Goal: Task Accomplishment & Management: Manage account settings

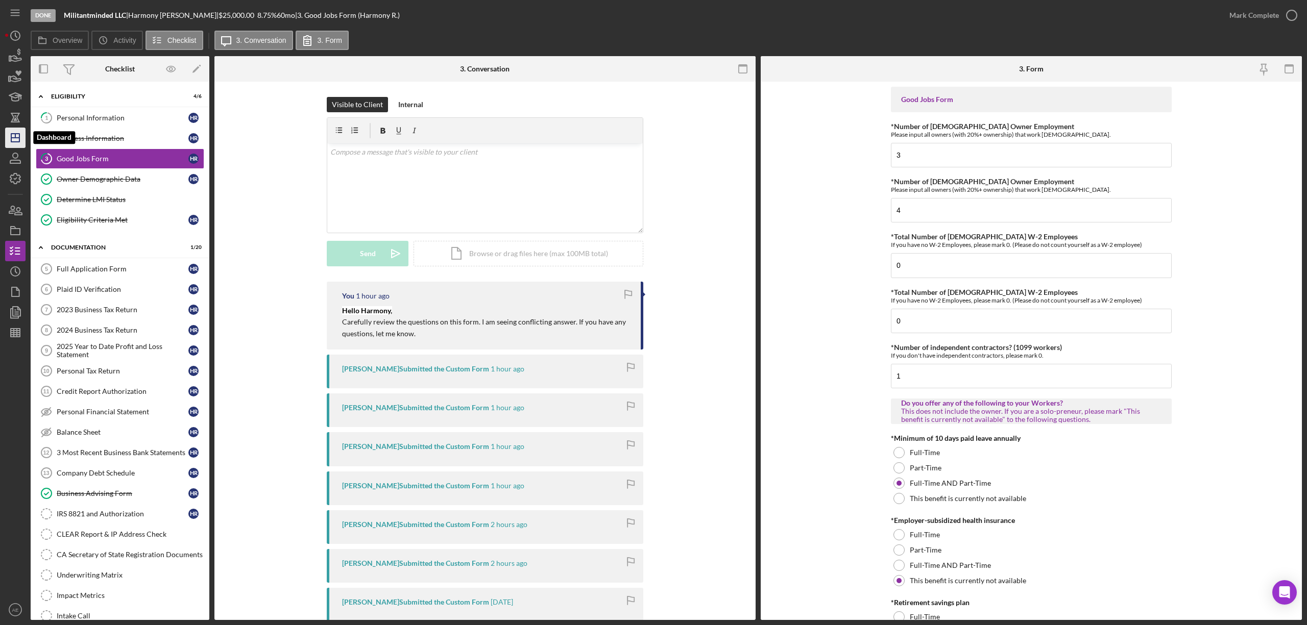
click at [11, 138] on line "button" at bounding box center [15, 138] width 8 height 0
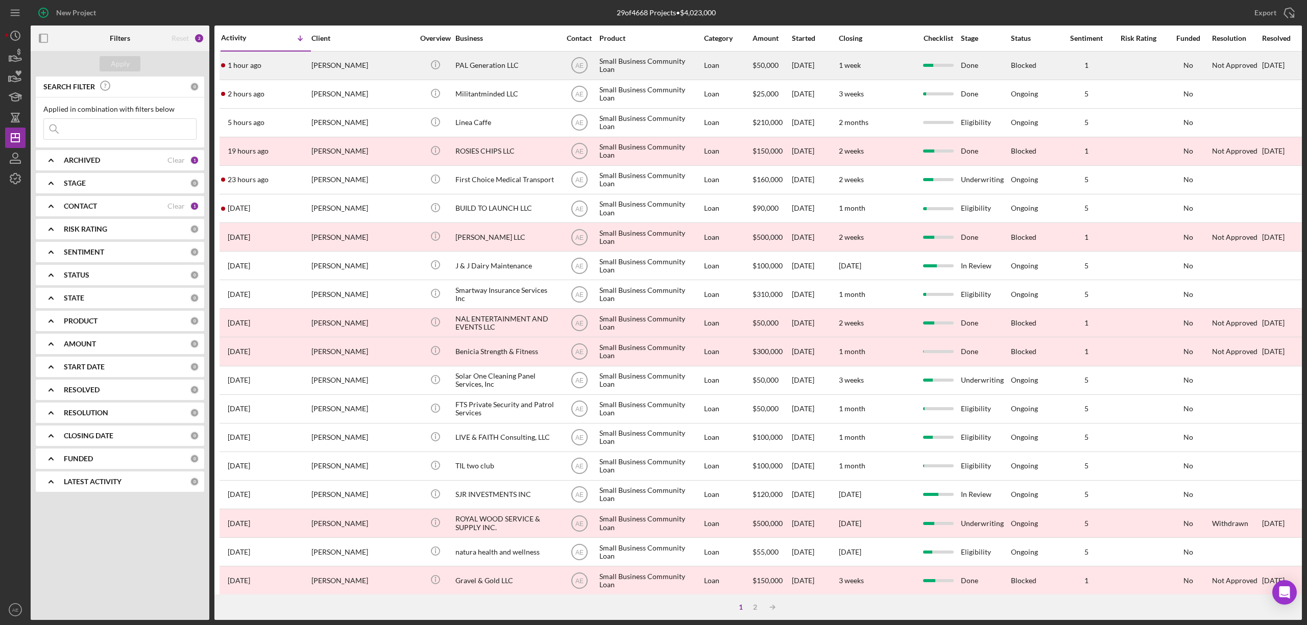
click at [469, 54] on div "PAL Generation LLC" at bounding box center [506, 65] width 102 height 27
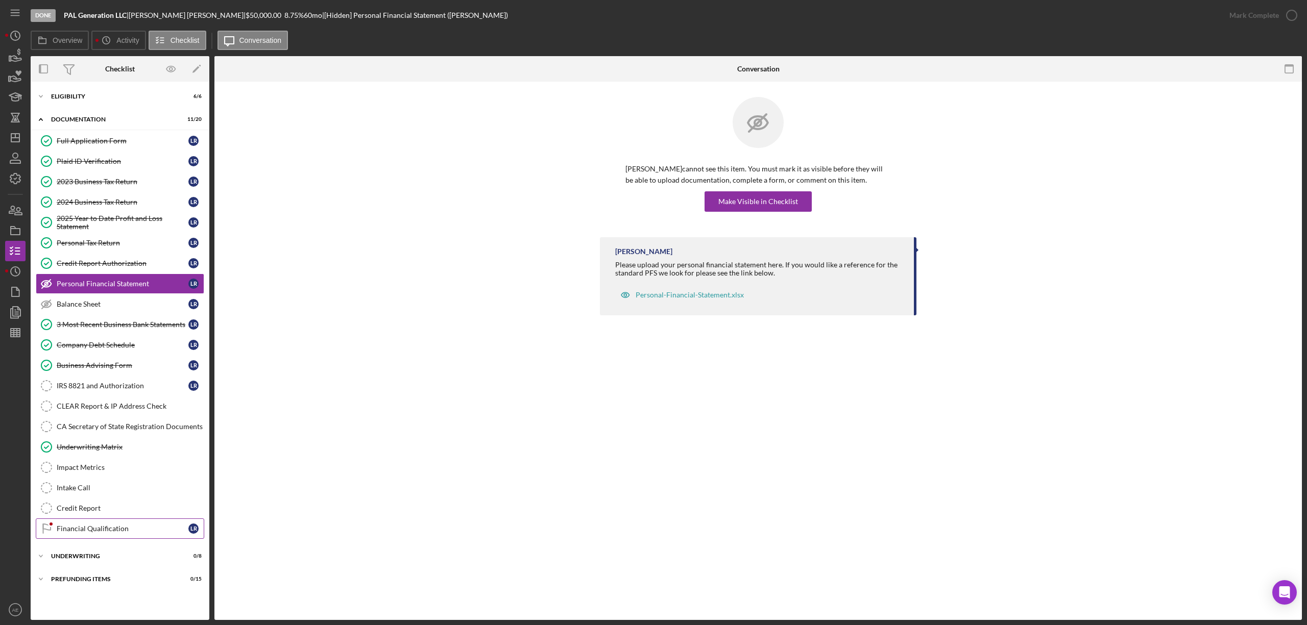
click at [158, 533] on div "Financial Qualification" at bounding box center [123, 529] width 132 height 8
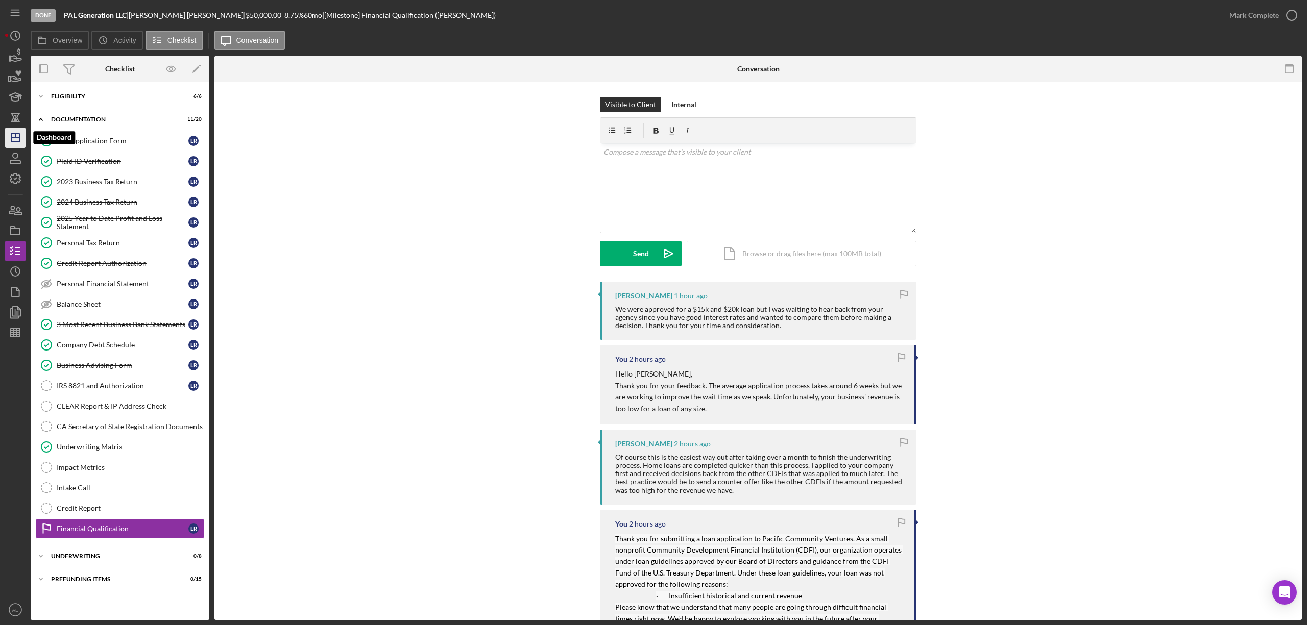
click at [18, 140] on icon "Icon/Dashboard" at bounding box center [16, 138] width 26 height 26
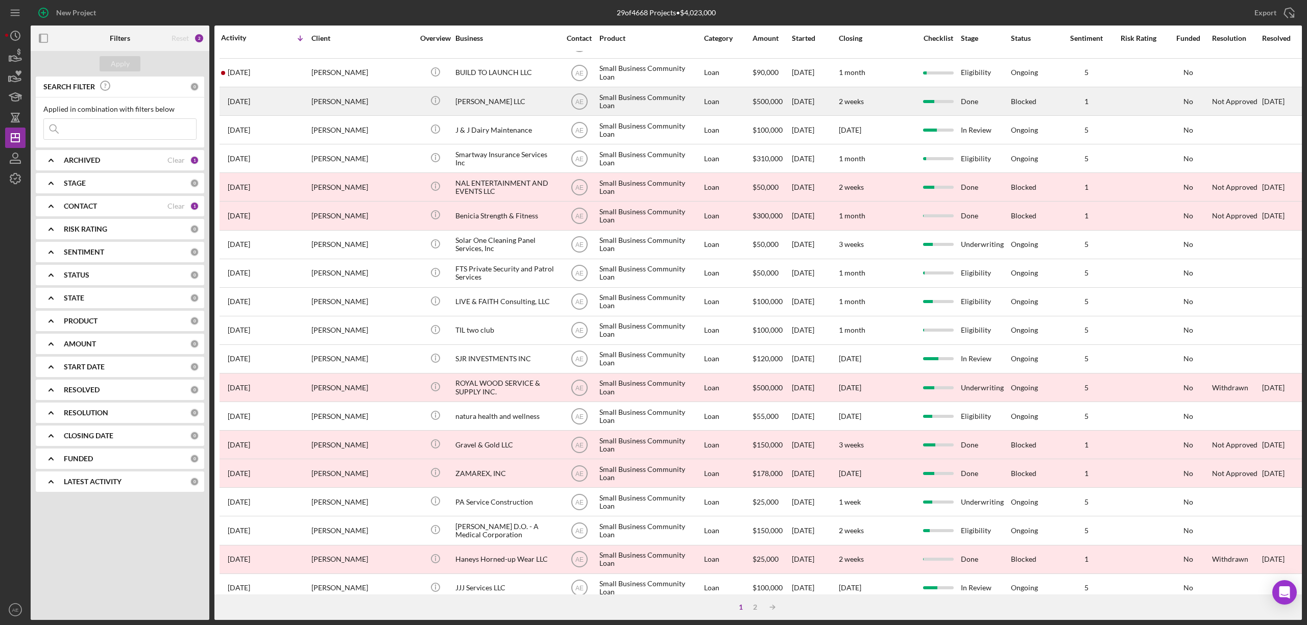
scroll to position [187, 0]
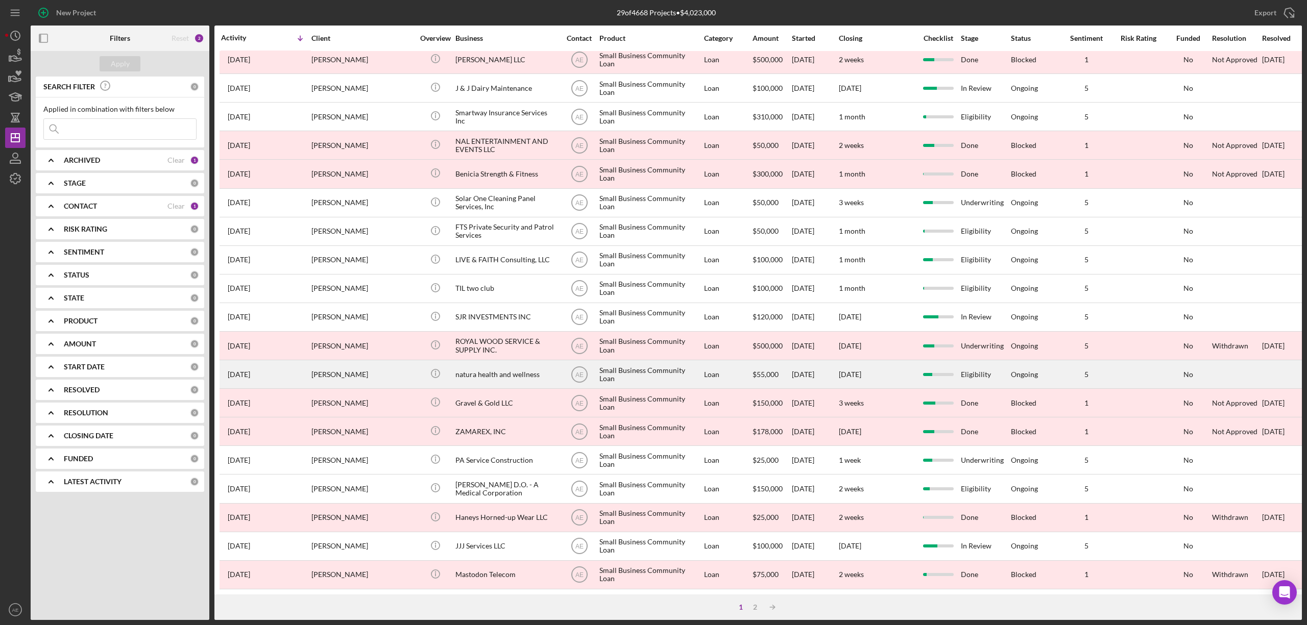
click at [513, 365] on div "natura health and wellness" at bounding box center [506, 374] width 102 height 27
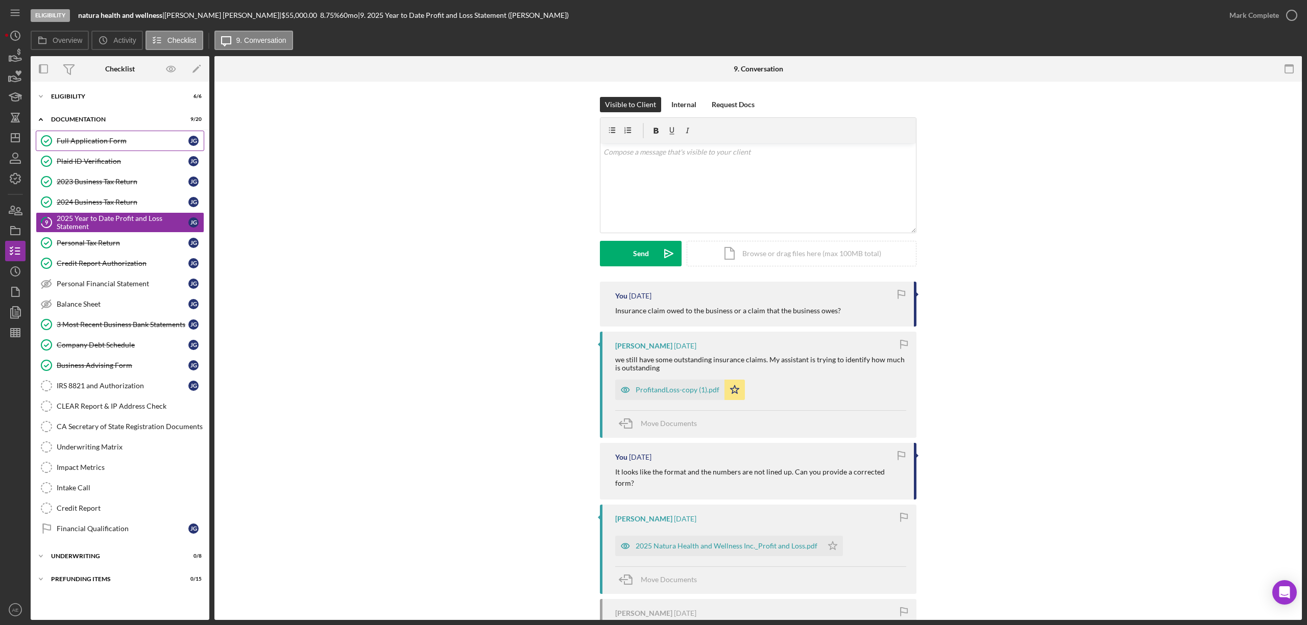
click at [106, 145] on link "Full Application Form Full Application Form [PERSON_NAME]" at bounding box center [120, 141] width 168 height 20
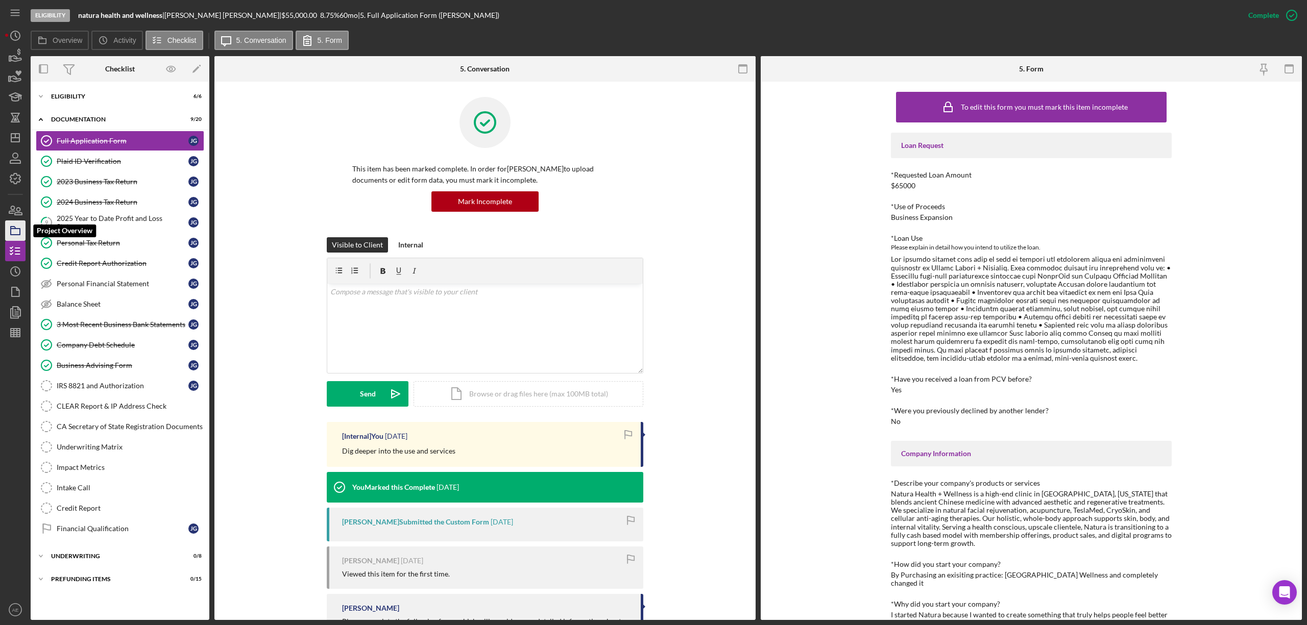
click at [17, 231] on icon "button" at bounding box center [16, 231] width 26 height 26
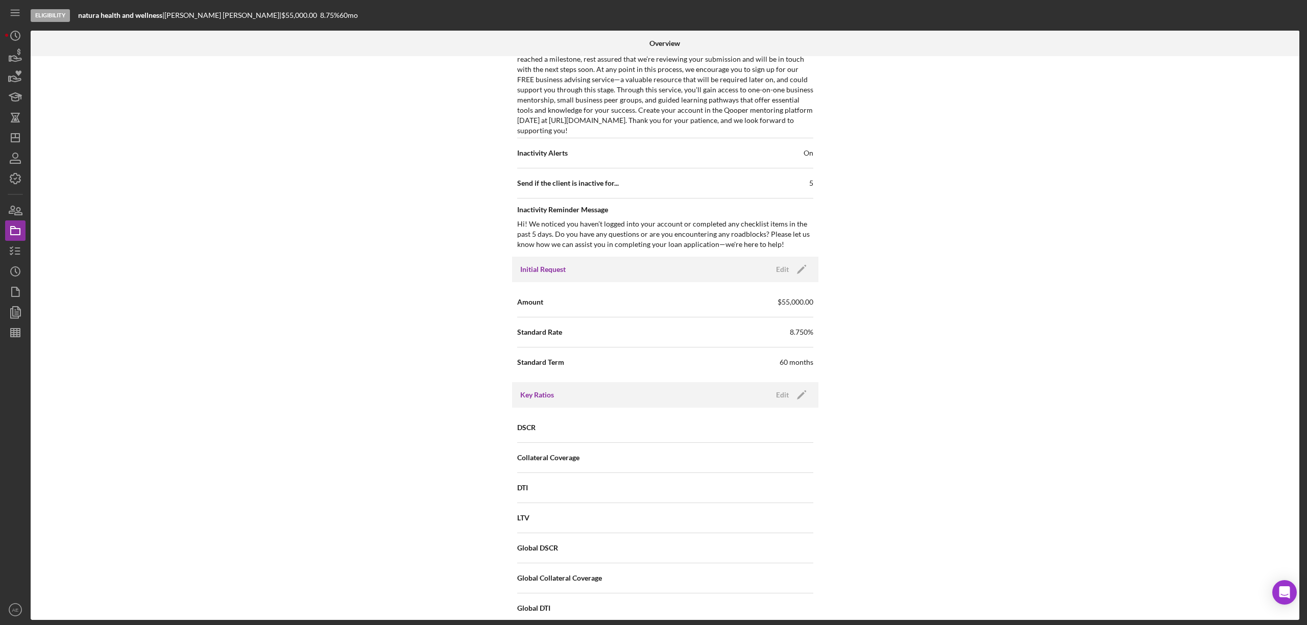
scroll to position [544, 0]
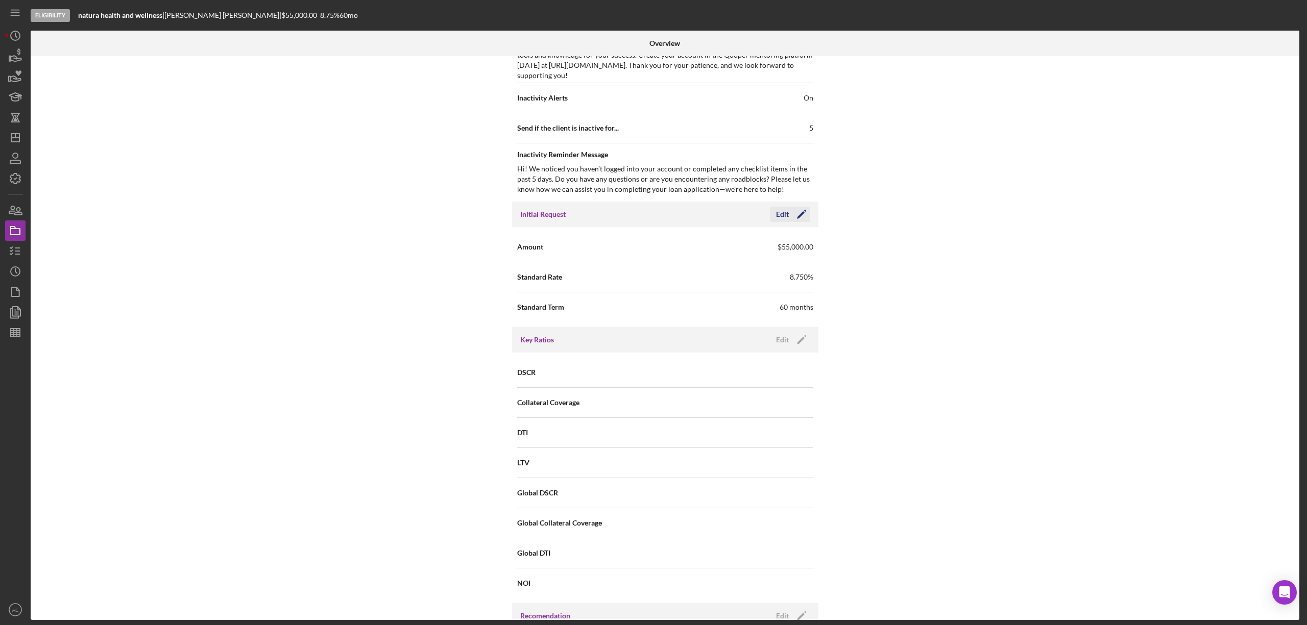
click at [790, 220] on icon "Icon/Edit" at bounding box center [802, 215] width 26 height 26
click at [678, 252] on input "$55,000" at bounding box center [739, 246] width 148 height 25
type input "$65,000"
click at [787, 221] on div "Save" at bounding box center [793, 214] width 14 height 15
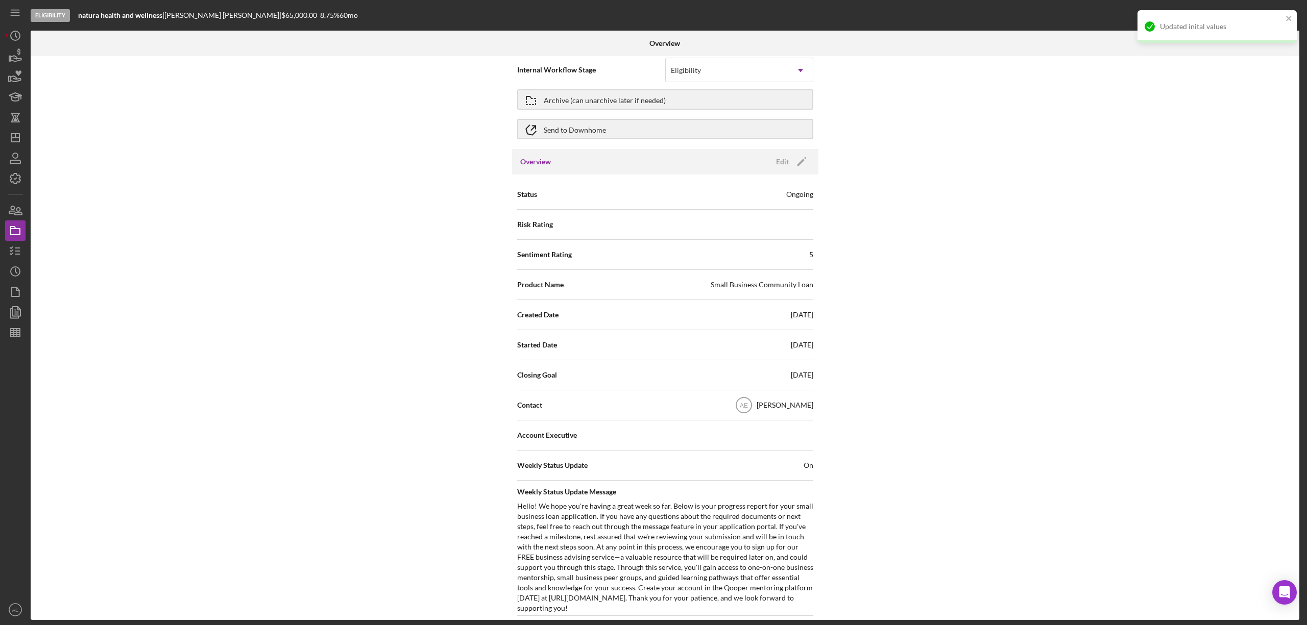
scroll to position [0, 0]
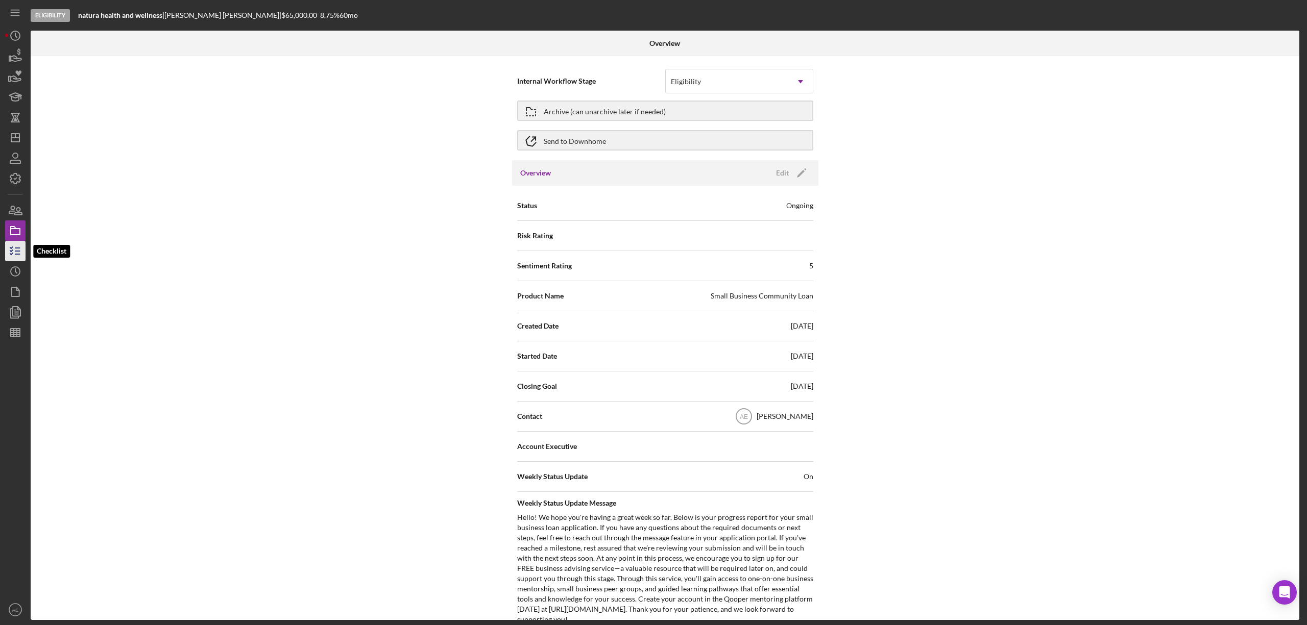
click at [17, 244] on icon "button" at bounding box center [16, 251] width 26 height 26
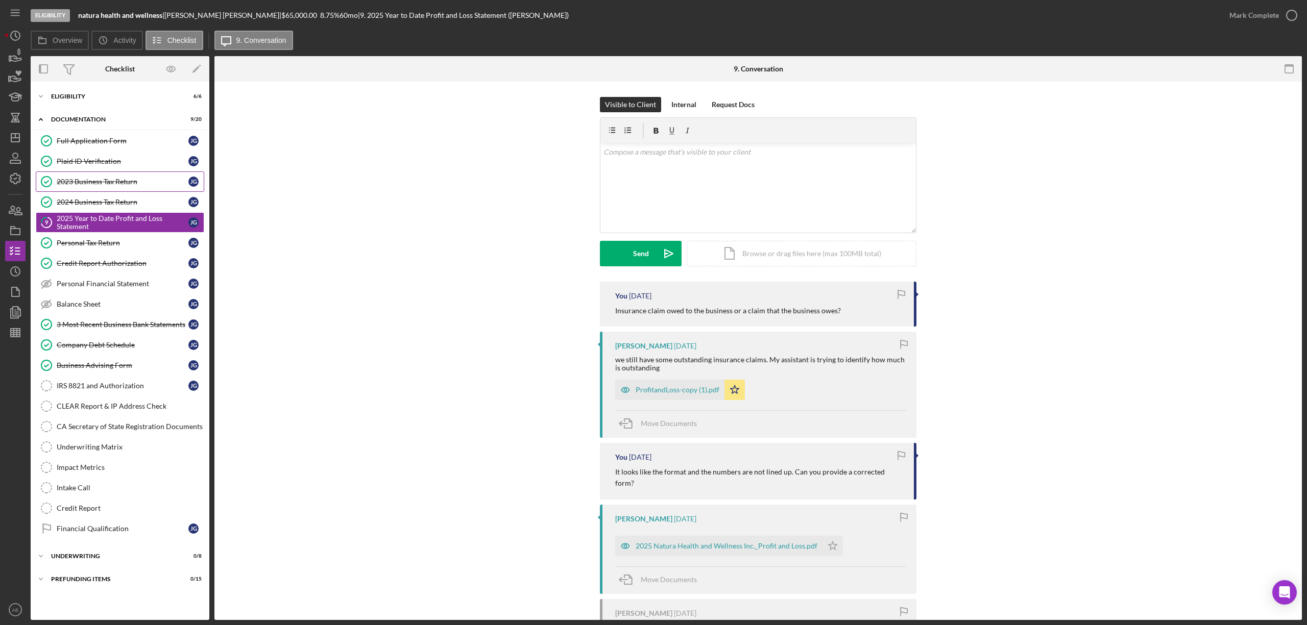
click at [78, 179] on div "2023 Business Tax Return" at bounding box center [123, 182] width 132 height 8
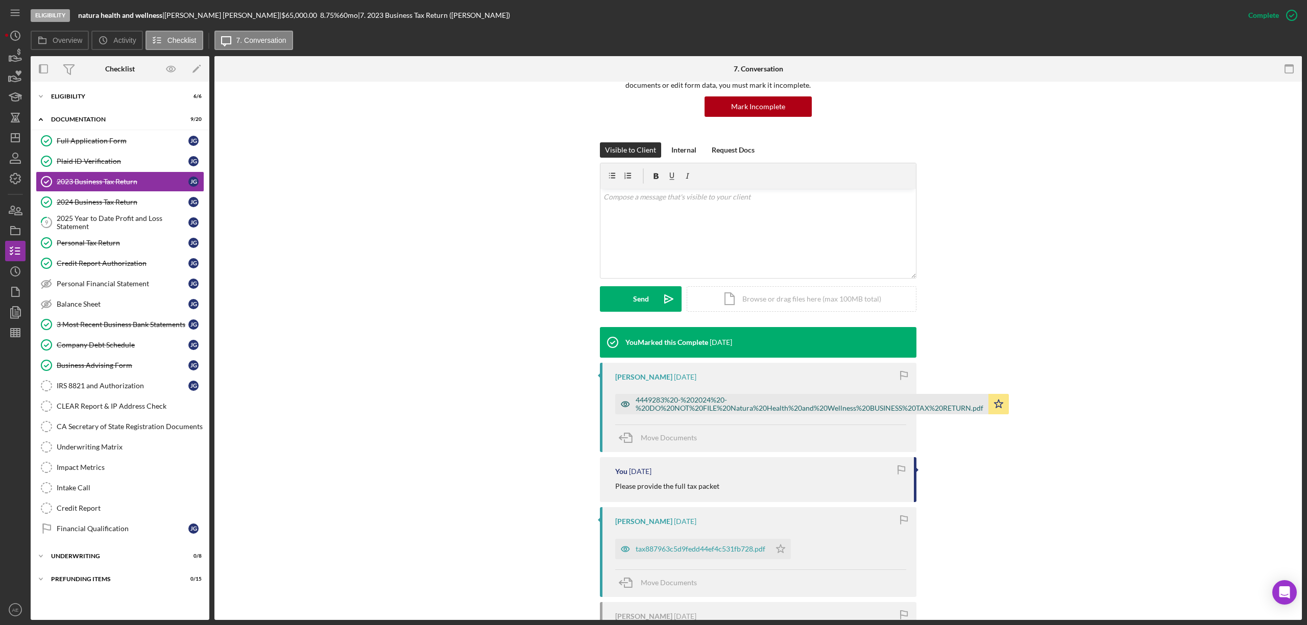
scroll to position [214, 0]
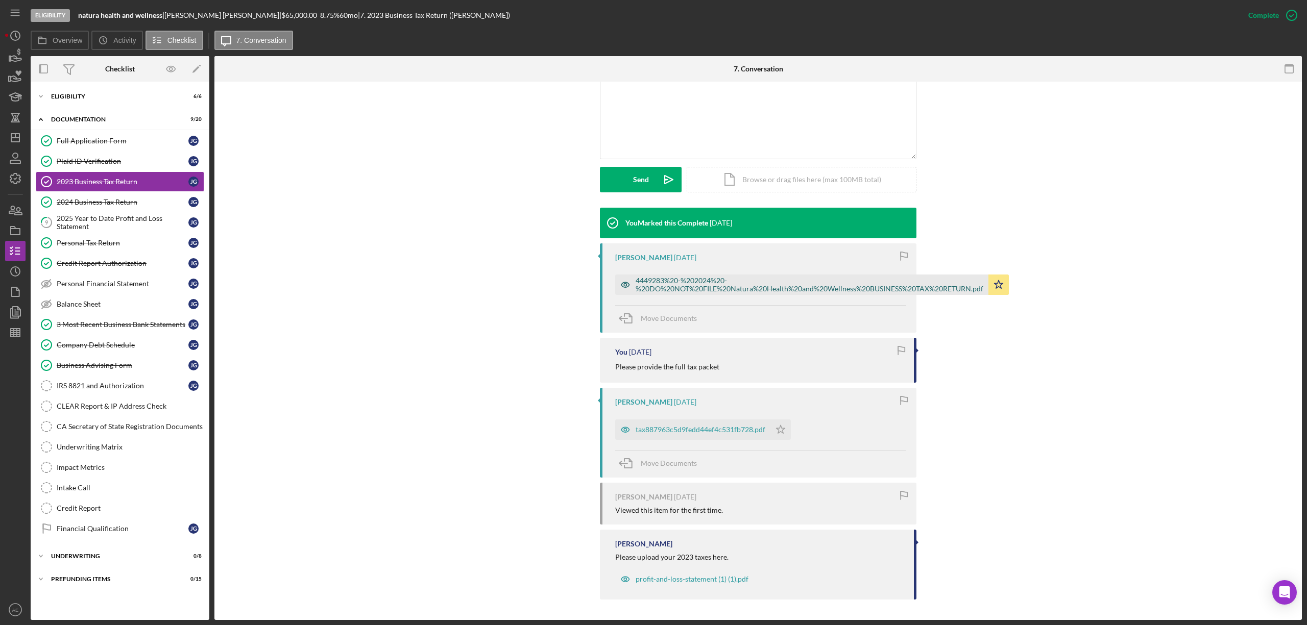
click at [706, 281] on div "4449283%20-%202024%20-%20DO%20NOT%20FILE%20Natura%20Health%20and%20Wellness%20B…" at bounding box center [810, 285] width 348 height 16
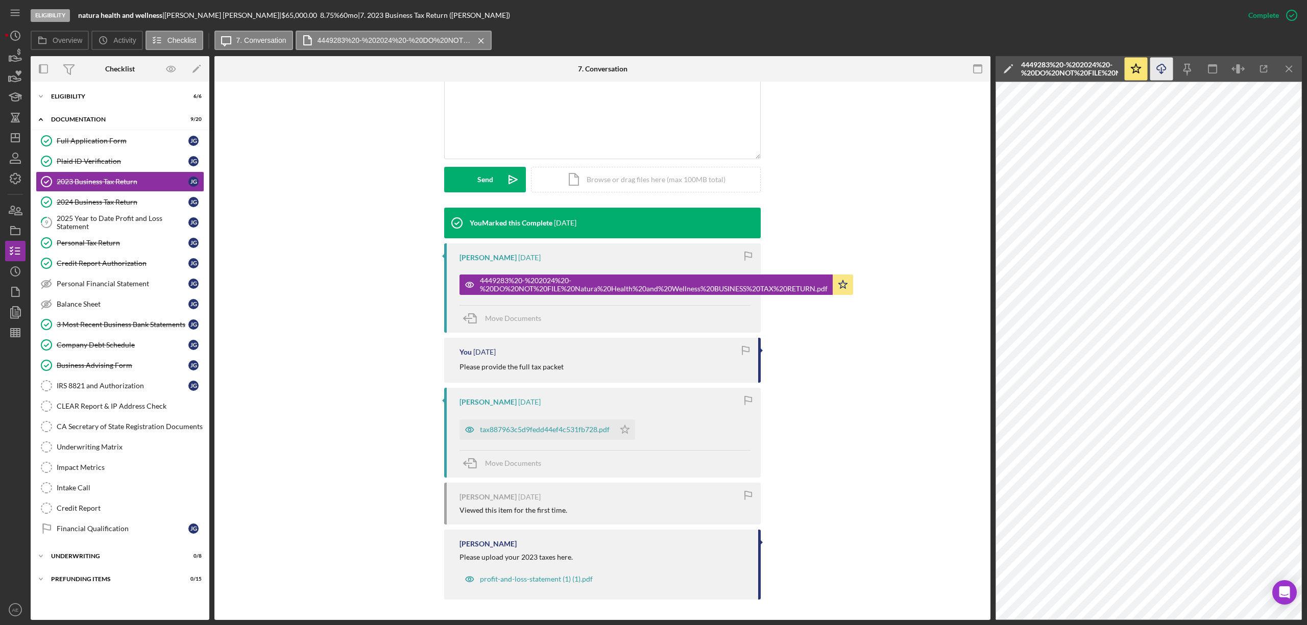
click at [1158, 70] on icon "Icon/Download" at bounding box center [1161, 69] width 23 height 23
drag, startPoint x: 83, startPoint y: 99, endPoint x: 86, endPoint y: 105, distance: 7.3
click at [83, 99] on div "Eligibility" at bounding box center [123, 96] width 145 height 6
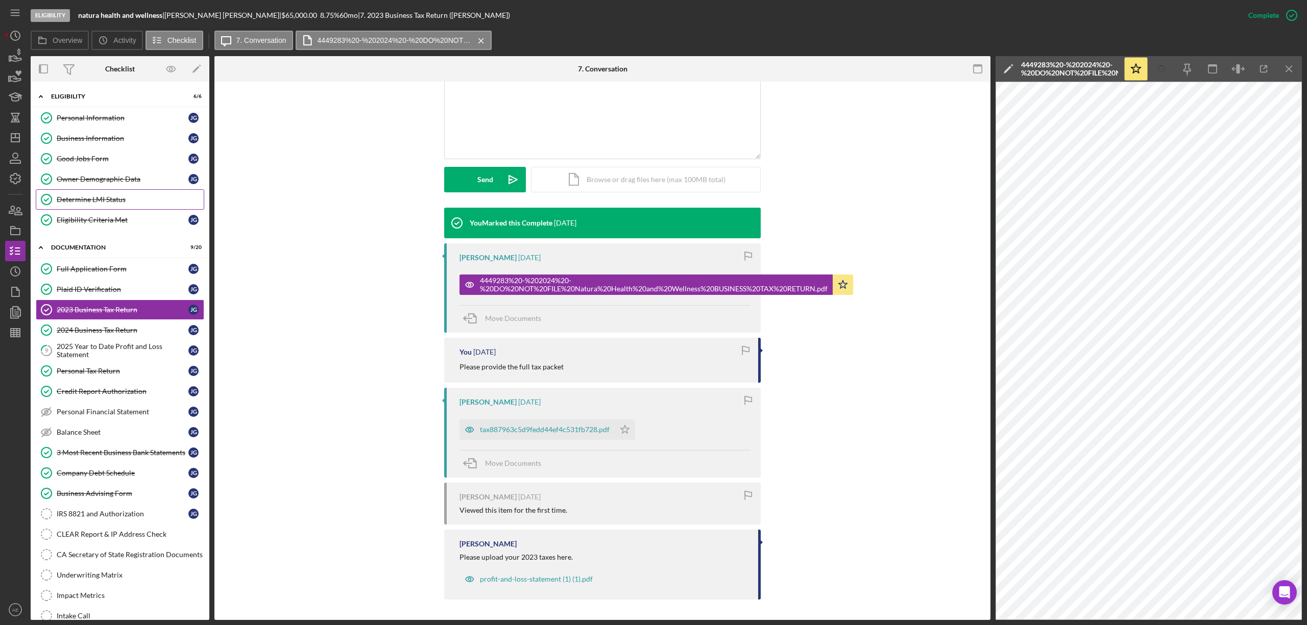
click at [109, 200] on div "Determine LMI Status" at bounding box center [130, 200] width 147 height 8
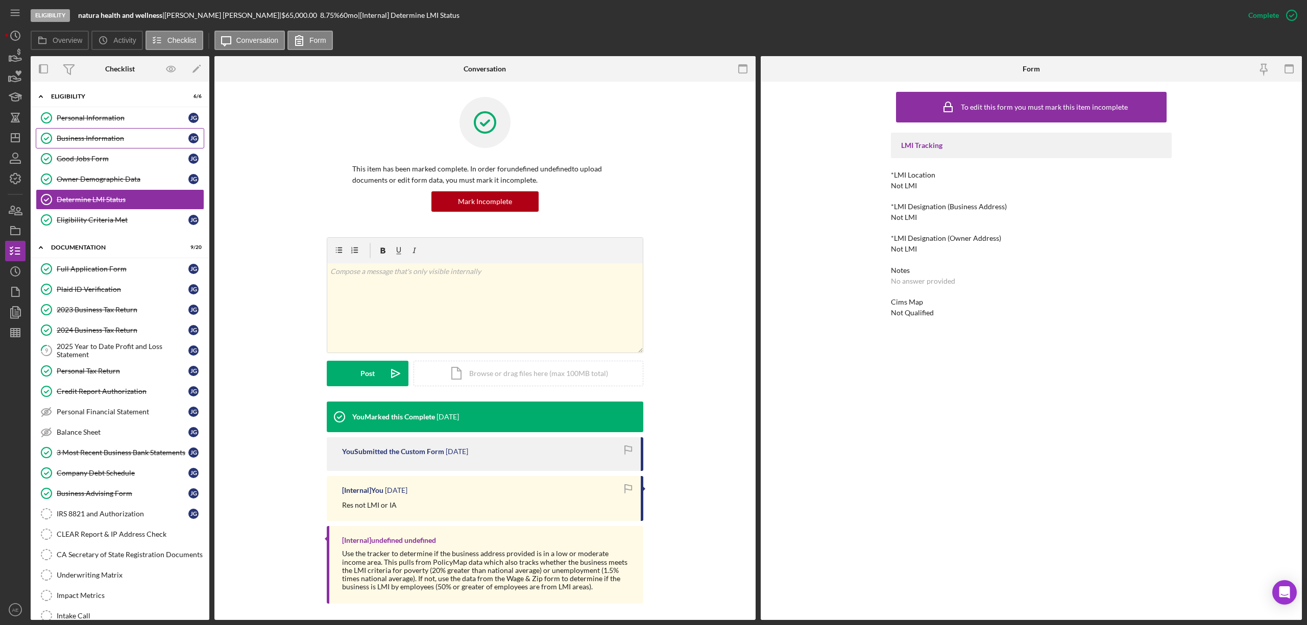
click at [90, 135] on div "Business Information" at bounding box center [123, 138] width 132 height 8
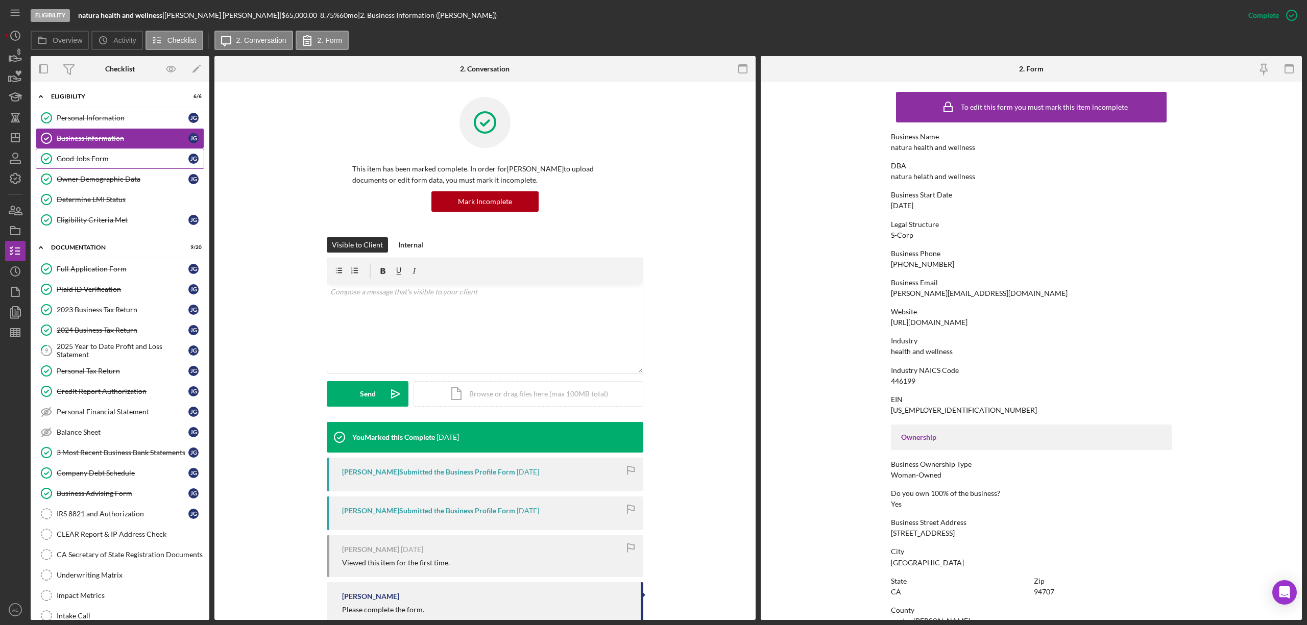
click at [109, 162] on div "Good Jobs Form" at bounding box center [123, 159] width 132 height 8
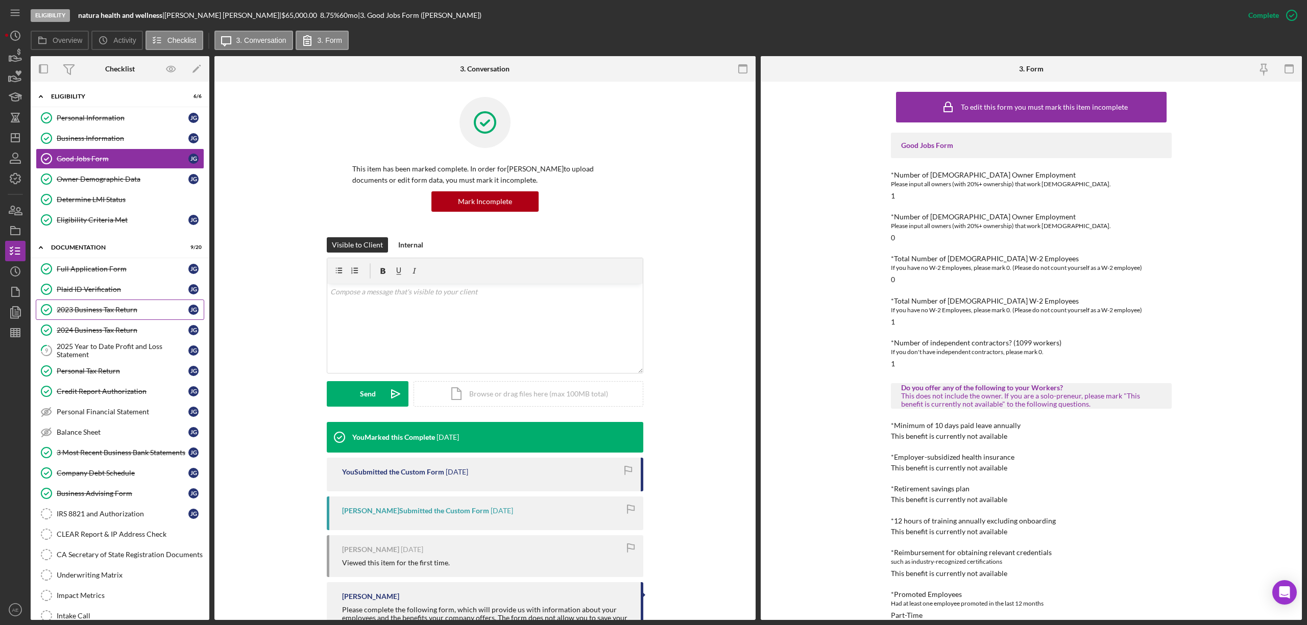
click at [108, 309] on div "2023 Business Tax Return" at bounding box center [123, 310] width 132 height 8
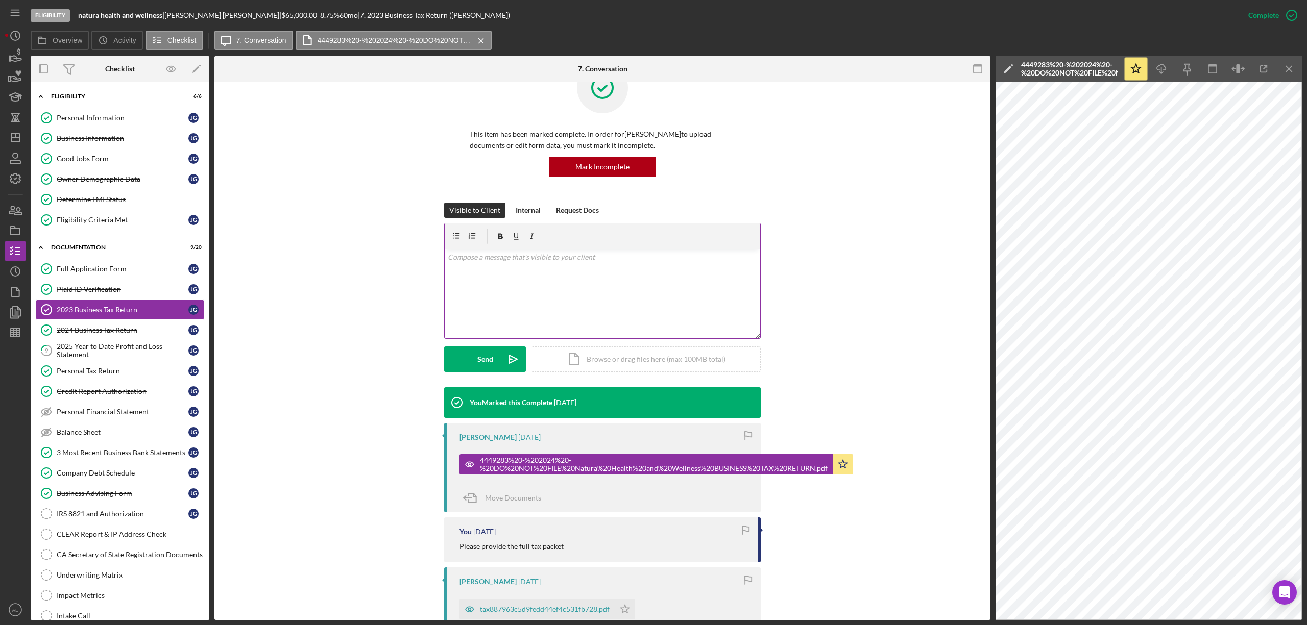
scroll to position [68, 0]
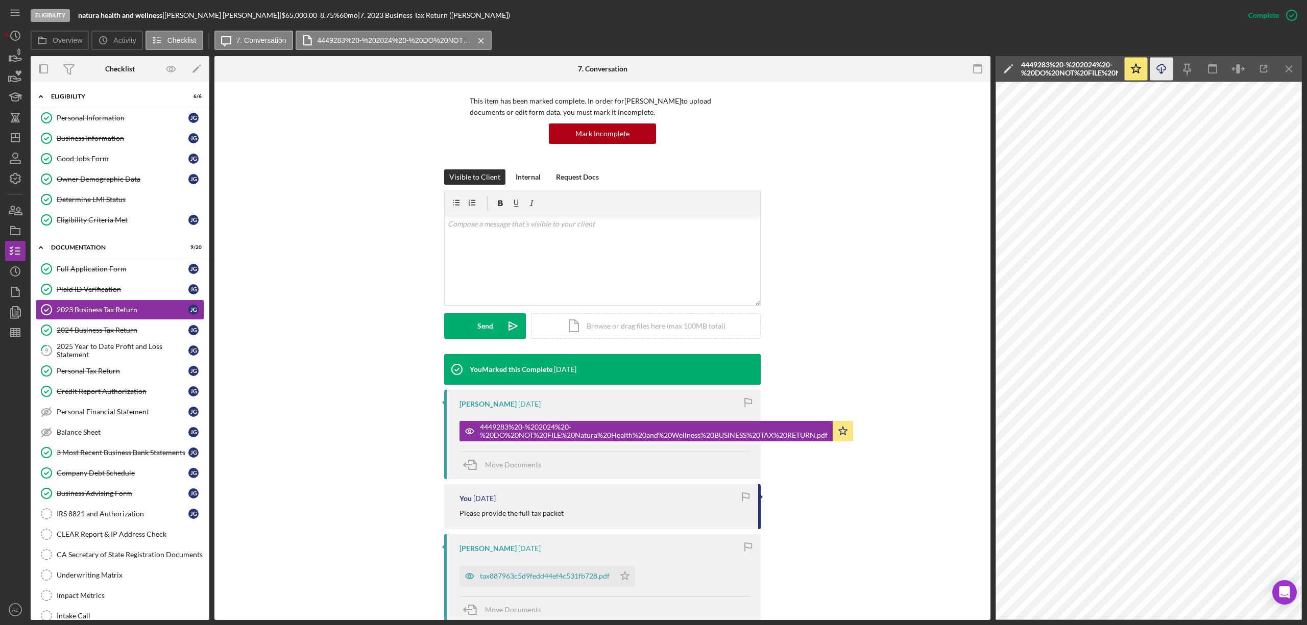
click at [1168, 64] on icon "Icon/Download" at bounding box center [1161, 69] width 23 height 23
click at [131, 330] on div "2024 Business Tax Return" at bounding box center [123, 330] width 132 height 8
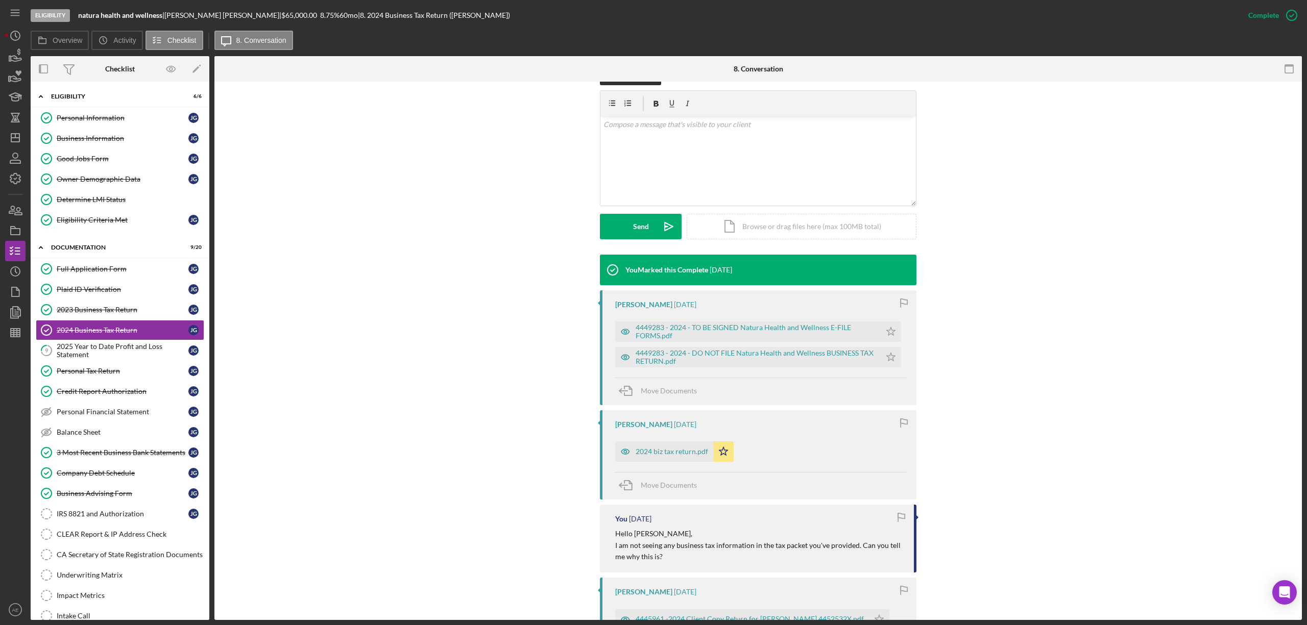
scroll to position [204, 0]
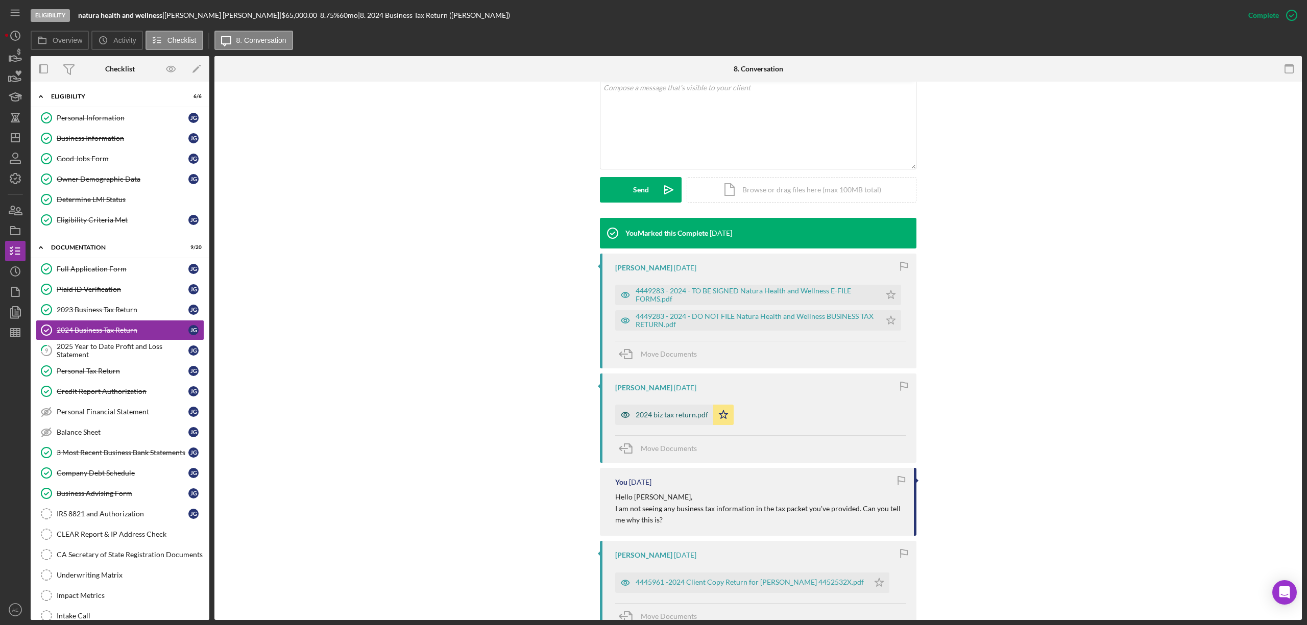
click at [642, 416] on div "2024 biz tax return.pdf" at bounding box center [672, 415] width 72 height 8
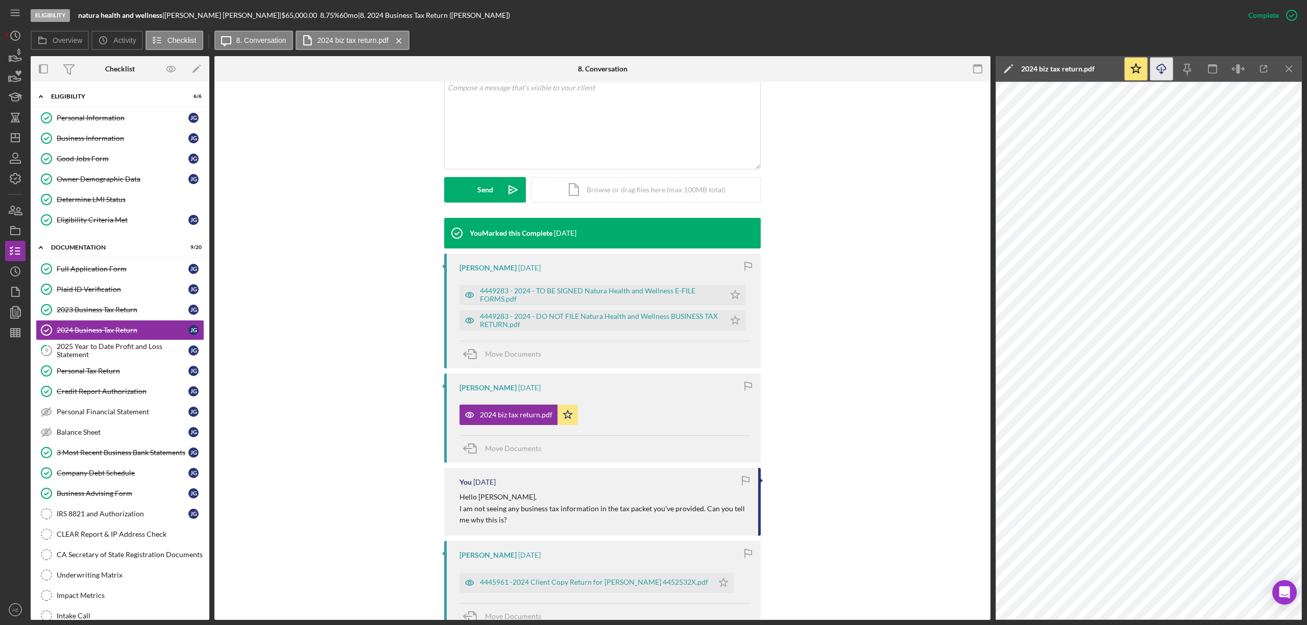
click at [1161, 69] on line "button" at bounding box center [1161, 70] width 0 height 6
click at [142, 307] on link "2023 Business Tax Return 2023 Business Tax Return [PERSON_NAME]" at bounding box center [120, 310] width 168 height 20
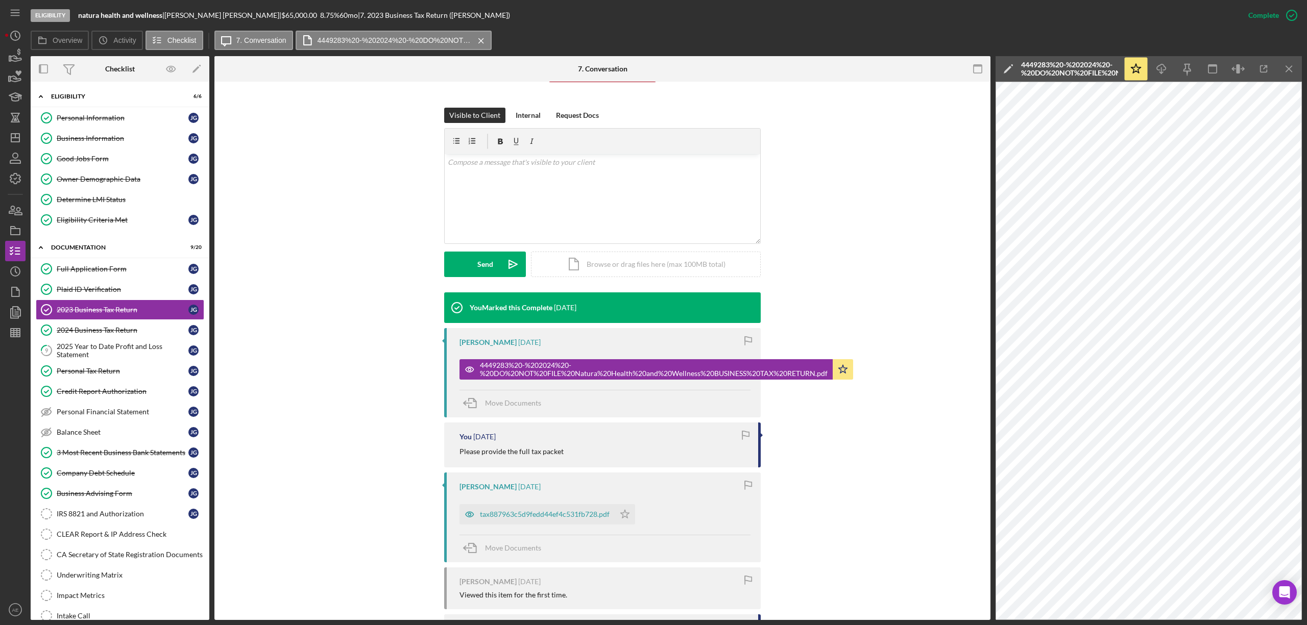
scroll to position [214, 0]
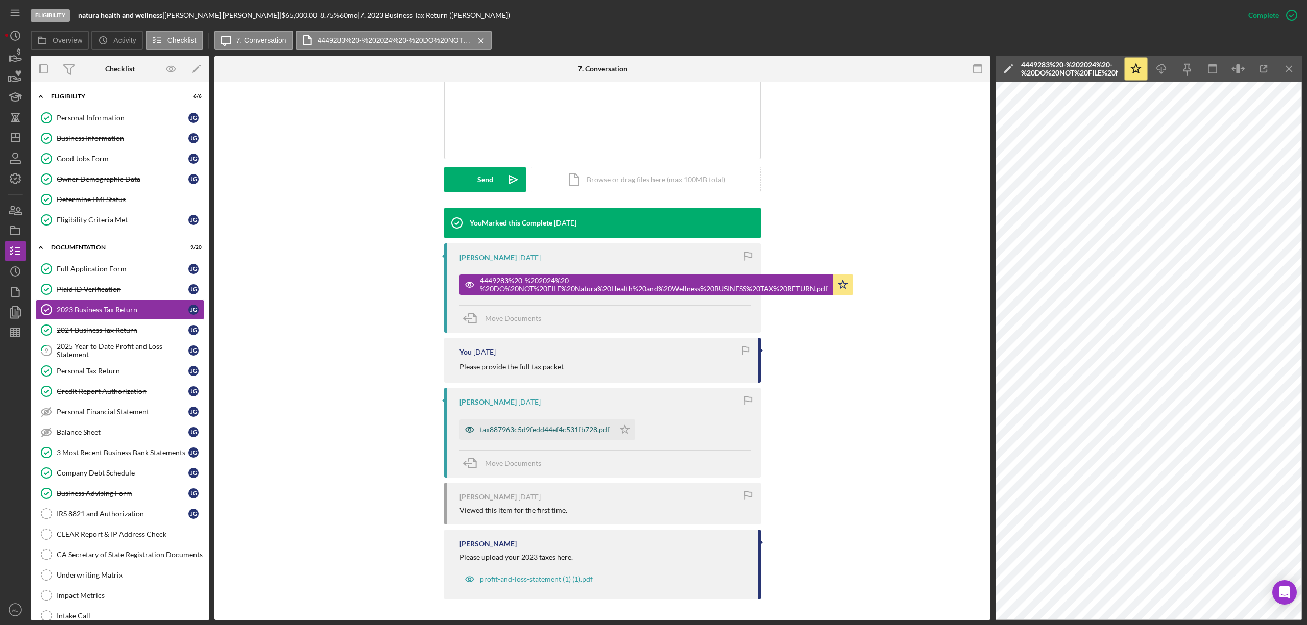
click at [466, 437] on icon "button" at bounding box center [469, 430] width 20 height 20
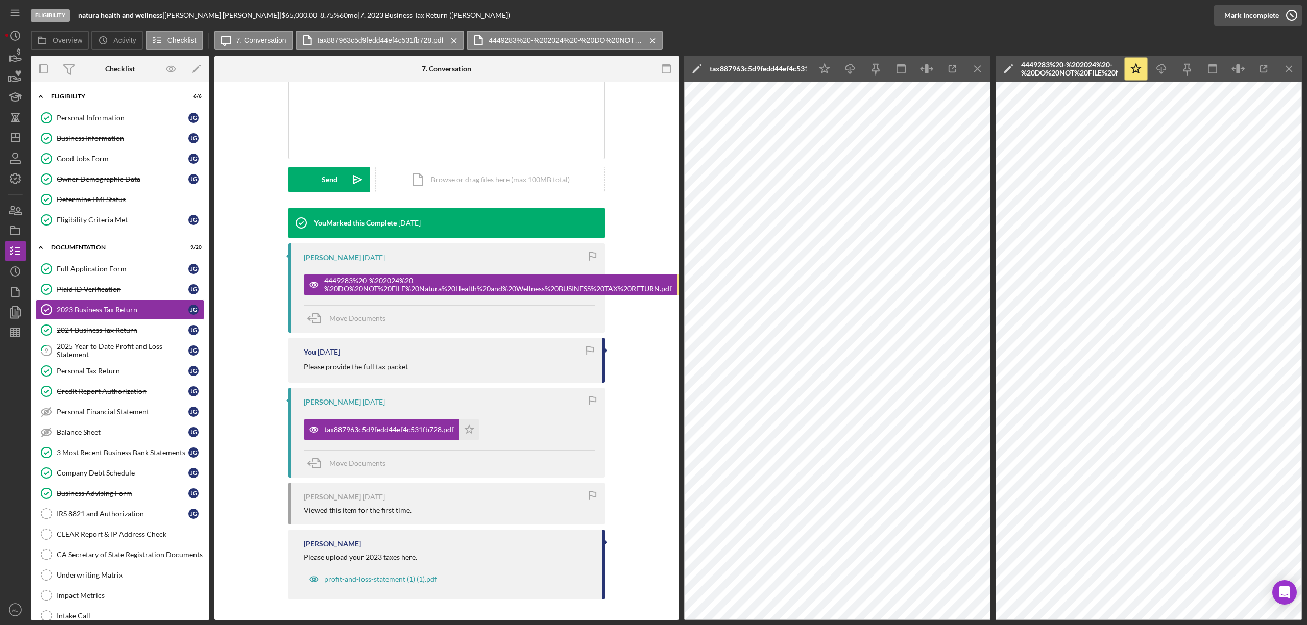
click at [1260, 14] on div "Mark Incomplete" at bounding box center [1251, 15] width 55 height 20
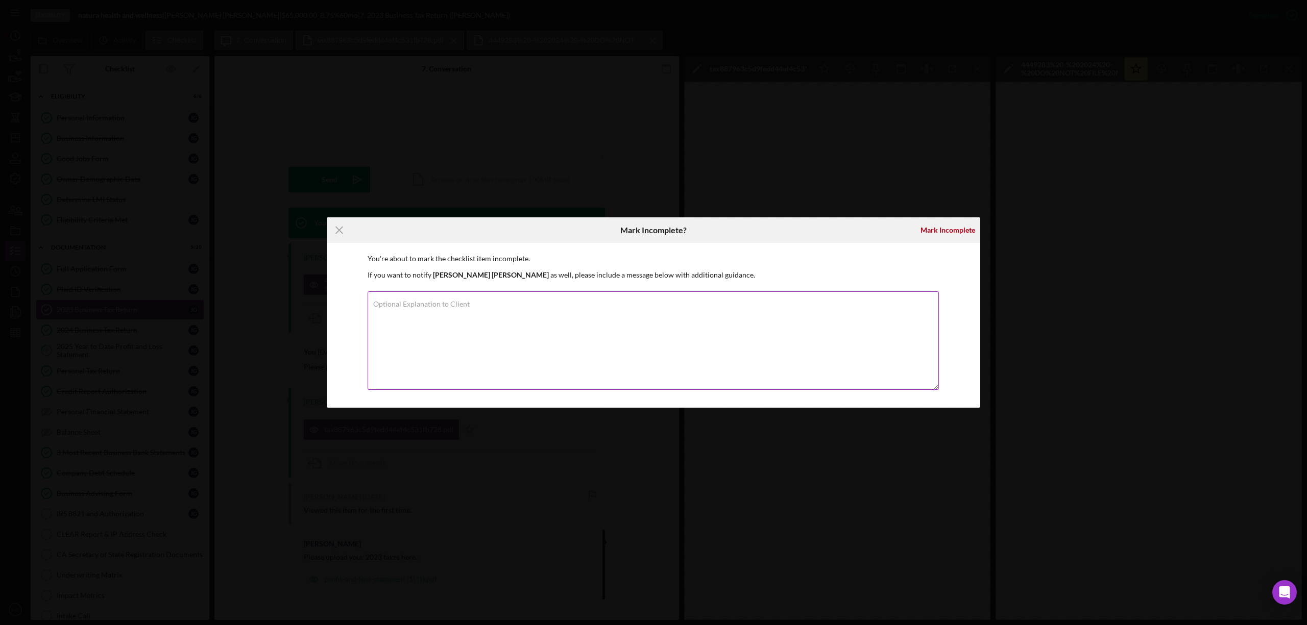
click at [591, 311] on textarea "Optional Explanation to Client" at bounding box center [653, 340] width 571 height 99
type textarea "Please provide 2023 business tax returns"
click at [944, 228] on div "Mark Incomplete" at bounding box center [947, 230] width 55 height 20
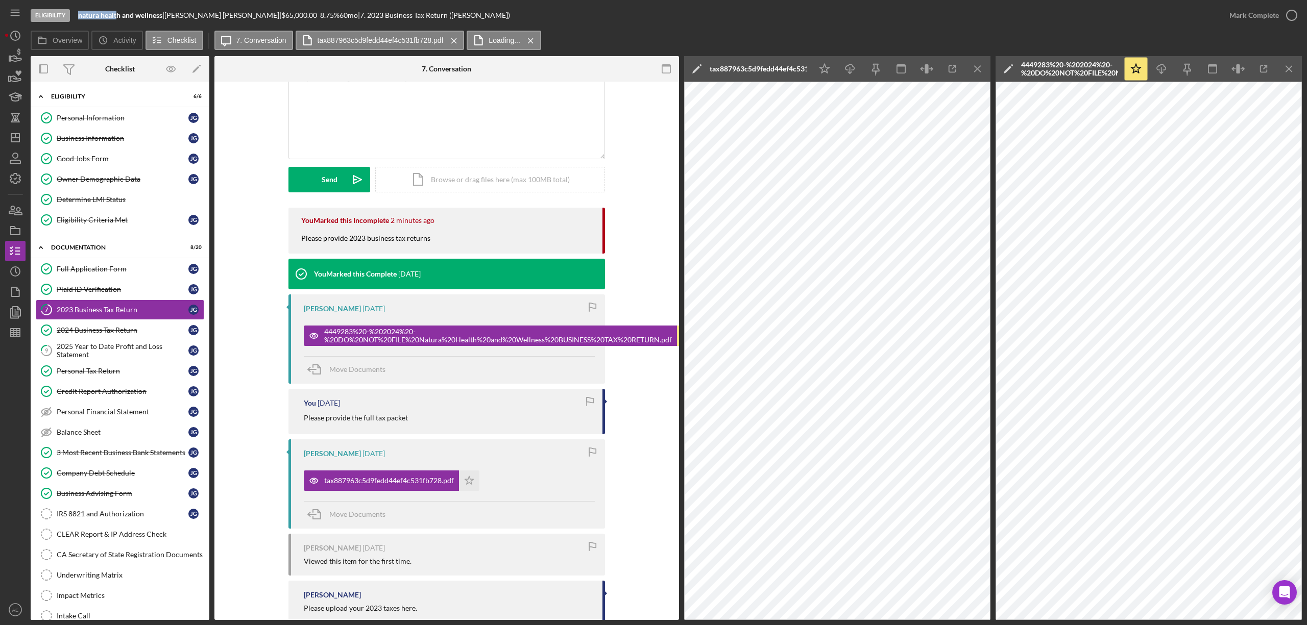
drag, startPoint x: 80, startPoint y: 15, endPoint x: 116, endPoint y: 18, distance: 36.9
click at [116, 18] on b "natura health and wellness" at bounding box center [120, 15] width 84 height 9
copy b "natura healt"
click at [977, 64] on icon "Icon/Menu Close" at bounding box center [977, 69] width 23 height 23
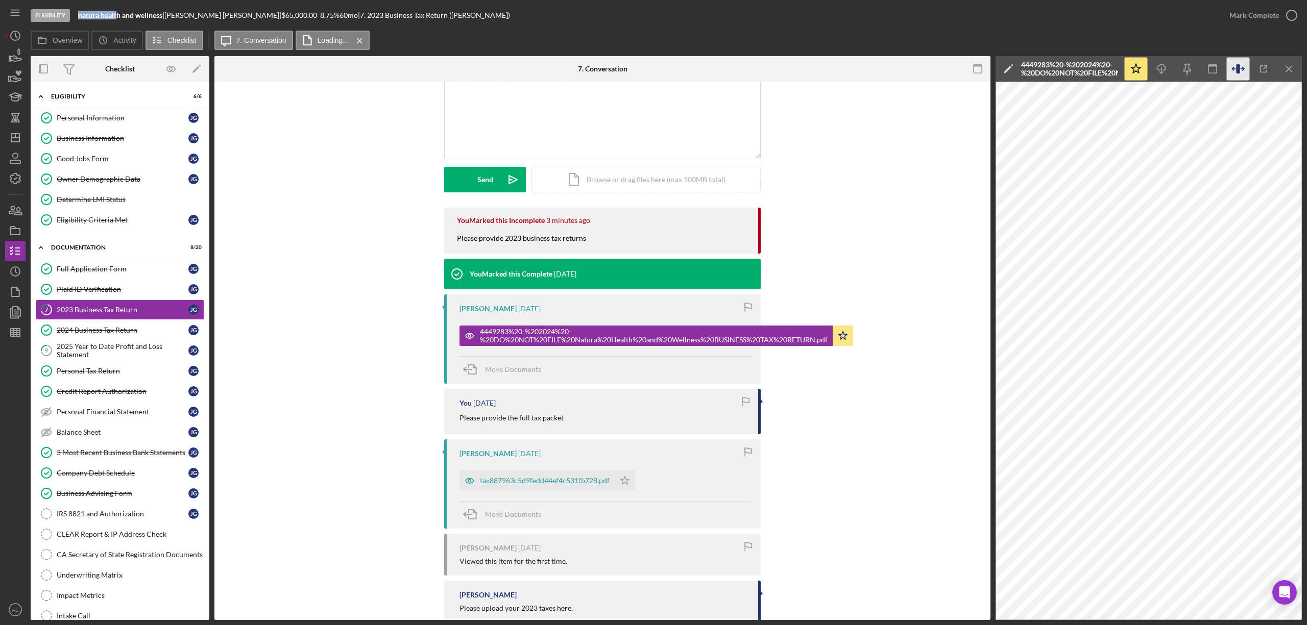
click at [1231, 68] on icon "button" at bounding box center [1238, 69] width 23 height 23
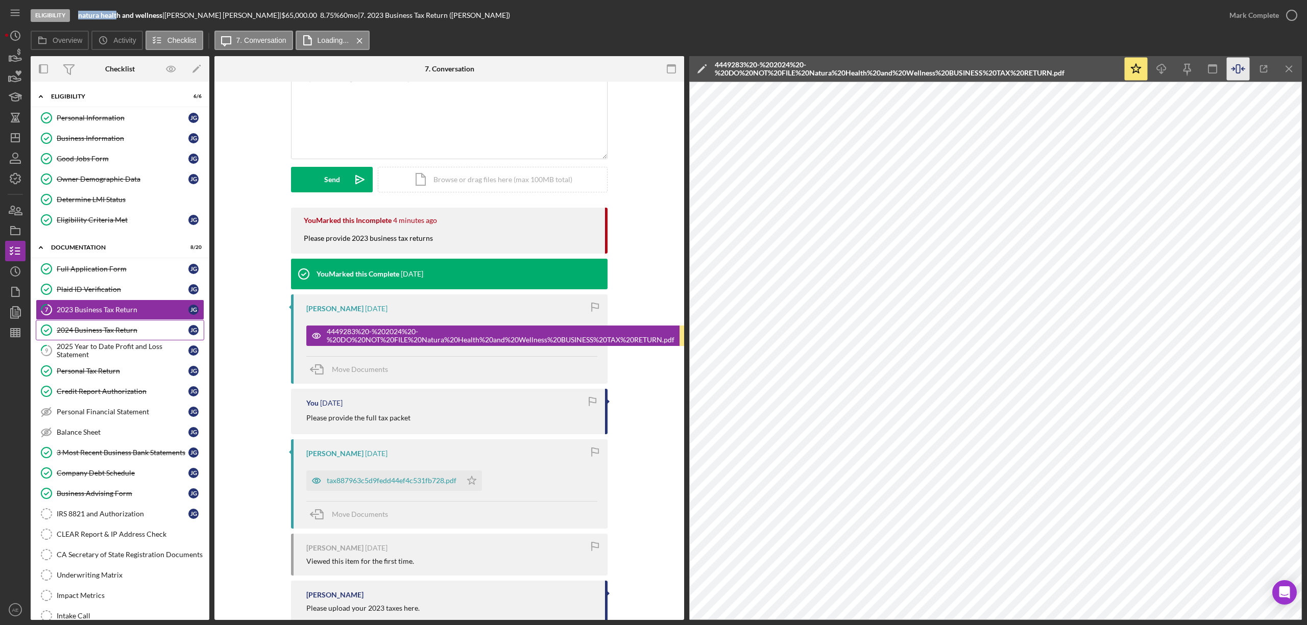
click at [98, 334] on div "2024 Business Tax Return" at bounding box center [123, 330] width 132 height 8
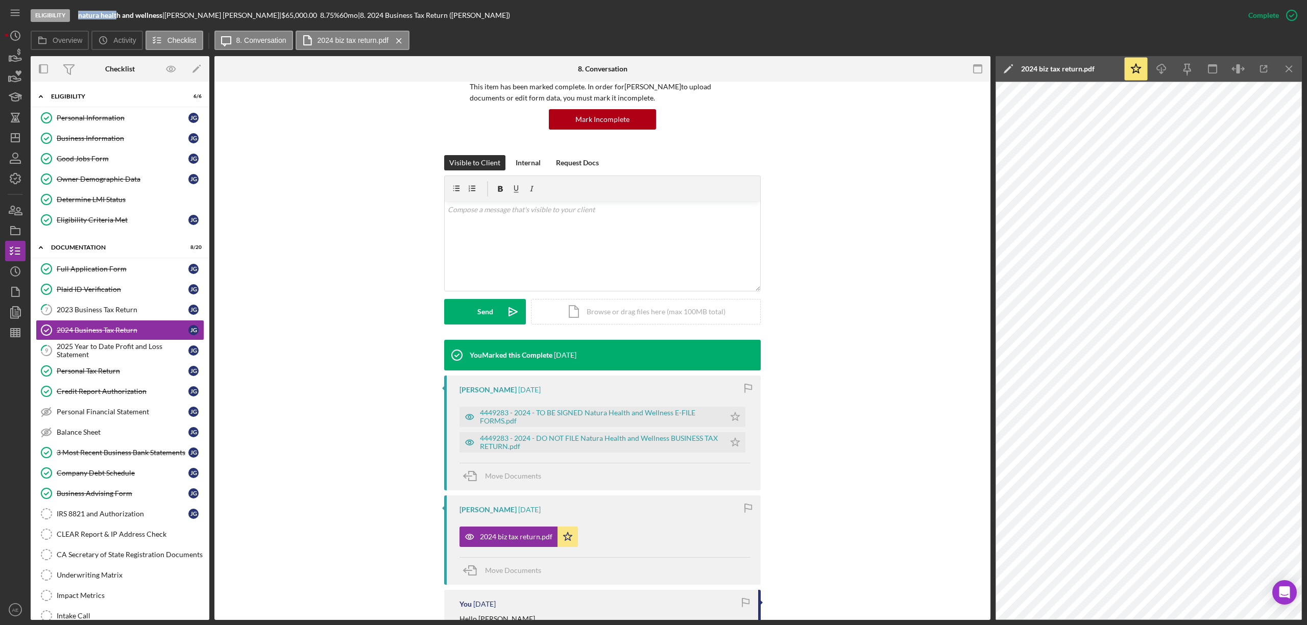
scroll to position [204, 0]
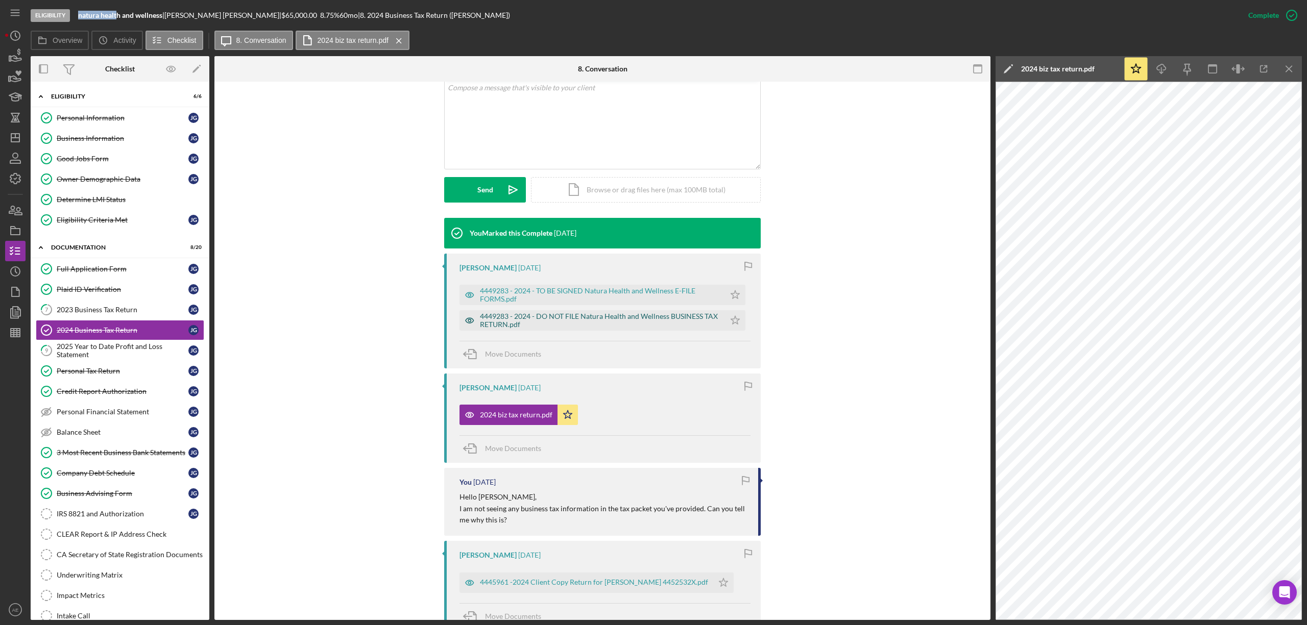
click at [464, 319] on icon "button" at bounding box center [469, 320] width 20 height 20
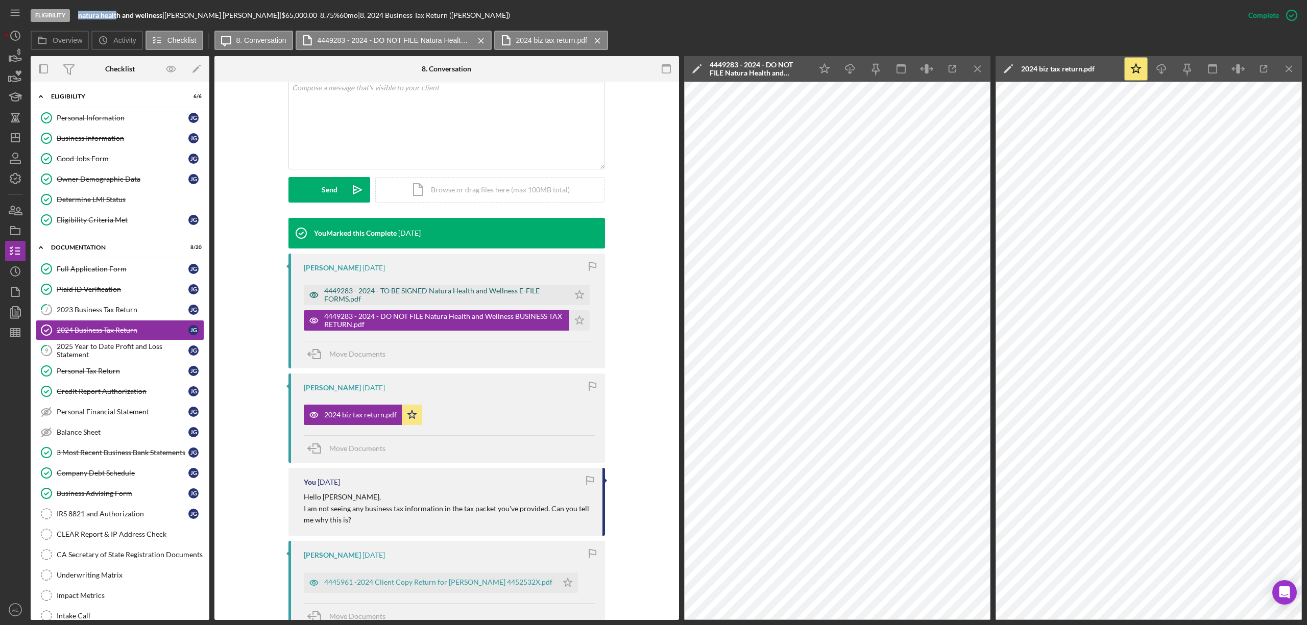
click at [307, 292] on icon "button" at bounding box center [314, 295] width 20 height 20
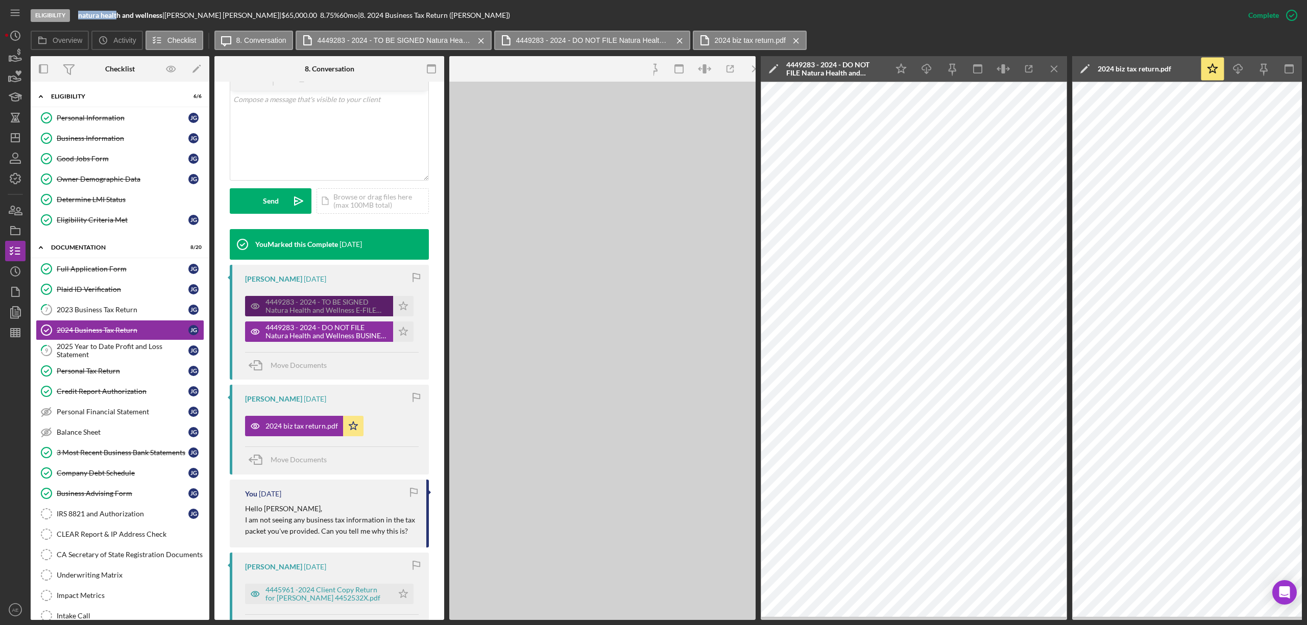
scroll to position [215, 0]
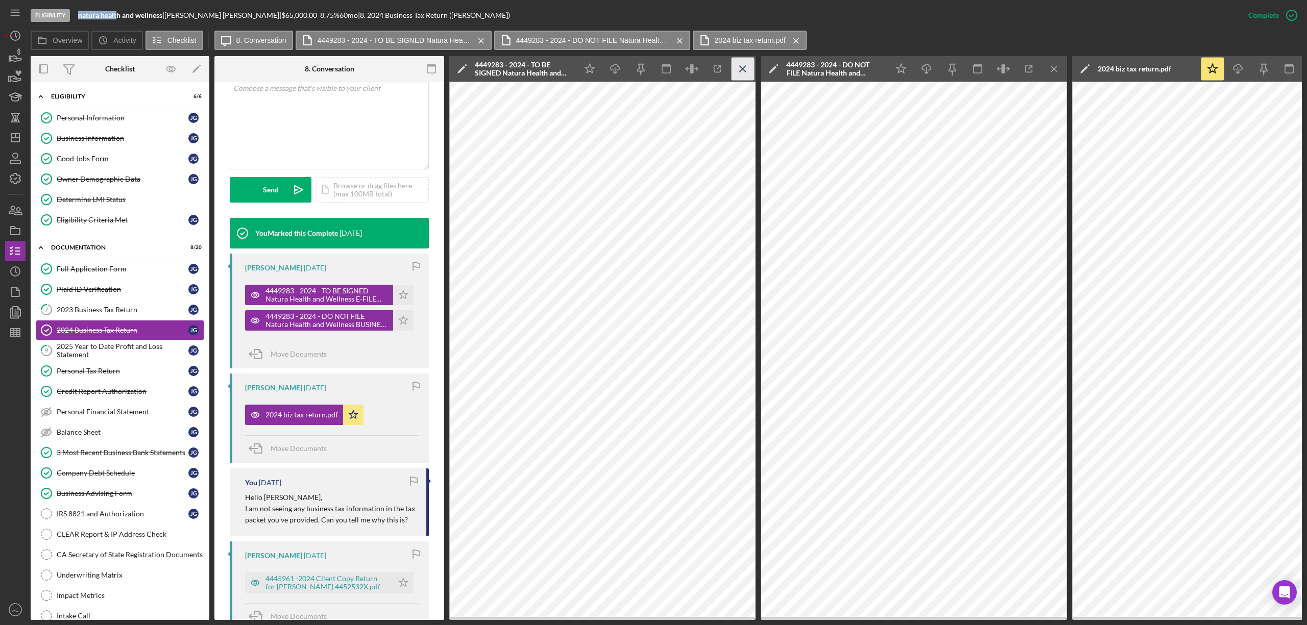
click at [742, 66] on icon "Icon/Menu Close" at bounding box center [743, 69] width 23 height 23
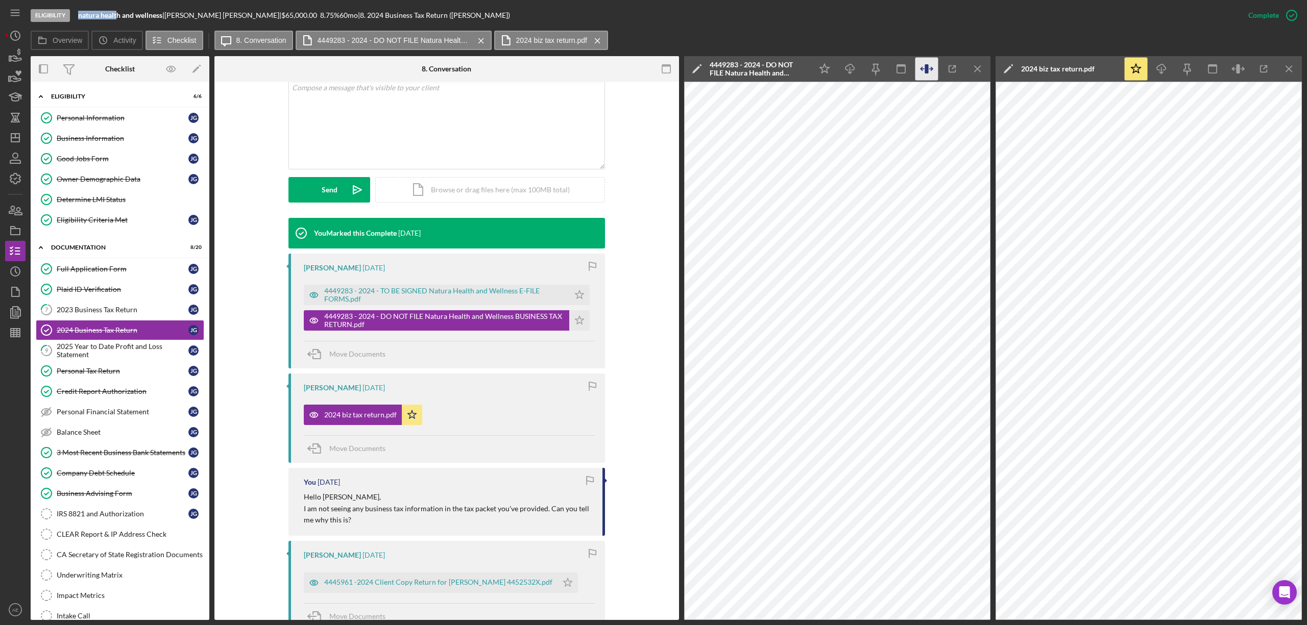
click at [924, 68] on icon "button" at bounding box center [926, 69] width 23 height 23
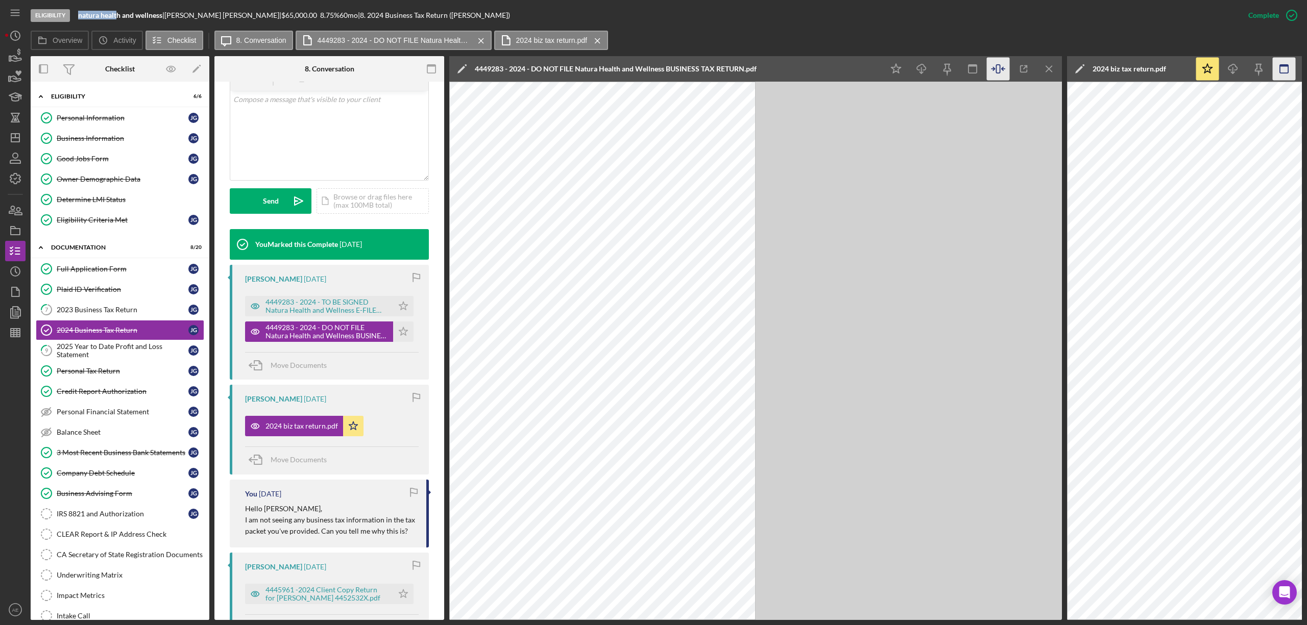
scroll to position [215, 0]
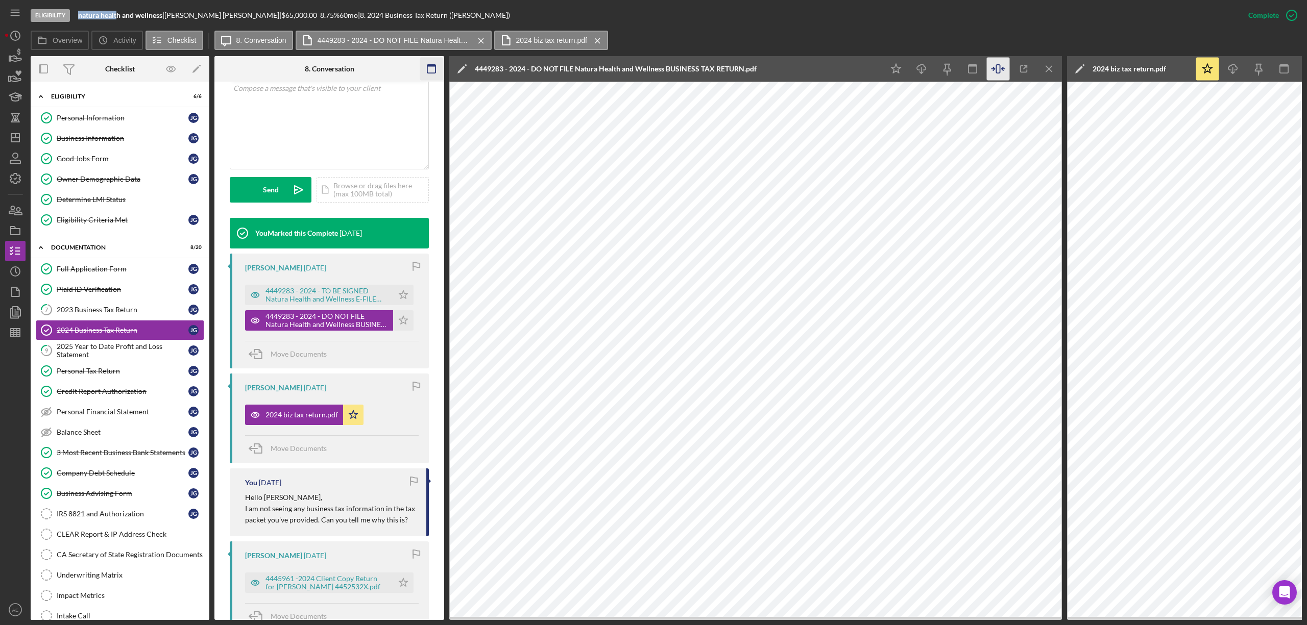
click at [437, 72] on icon "button" at bounding box center [431, 69] width 23 height 23
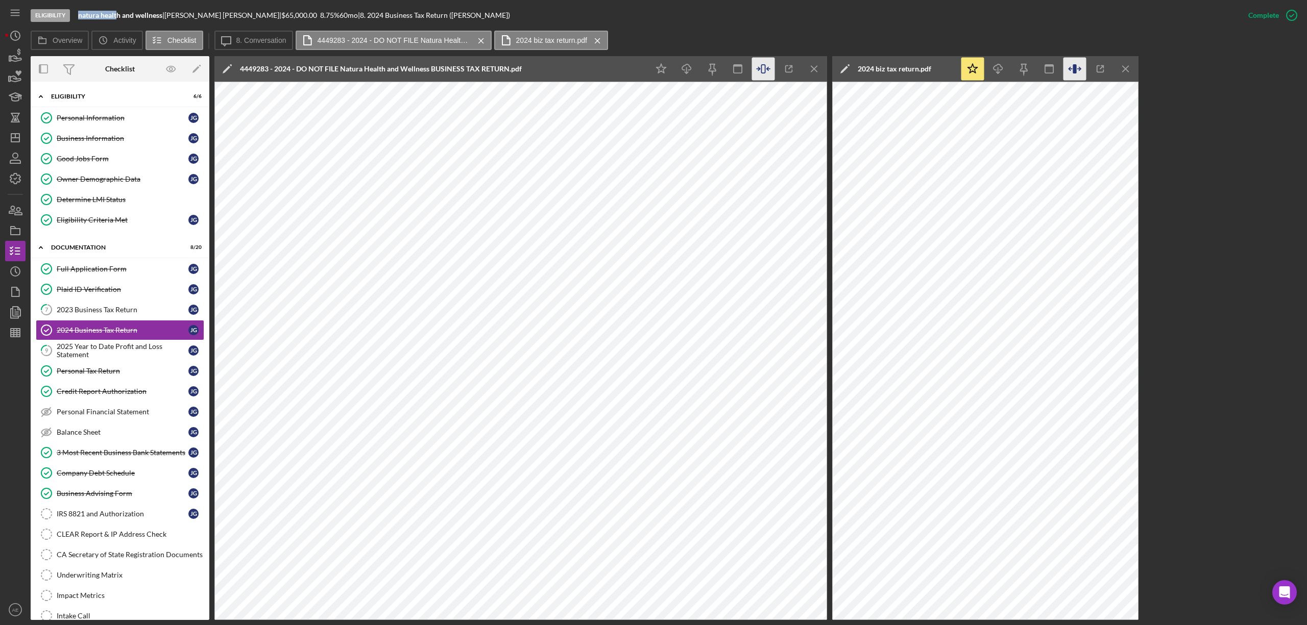
click at [1082, 74] on icon "button" at bounding box center [1074, 69] width 23 height 23
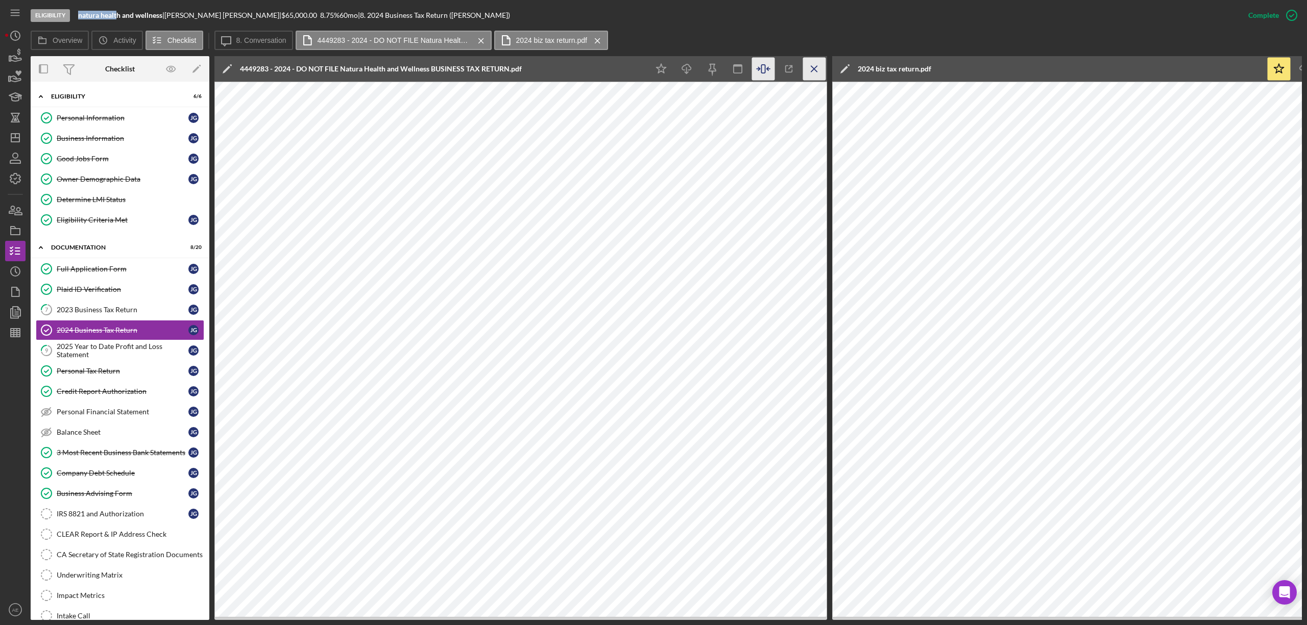
drag, startPoint x: 814, startPoint y: 64, endPoint x: 1177, endPoint y: 59, distance: 363.0
click at [817, 64] on icon "Icon/Menu Close" at bounding box center [814, 69] width 23 height 23
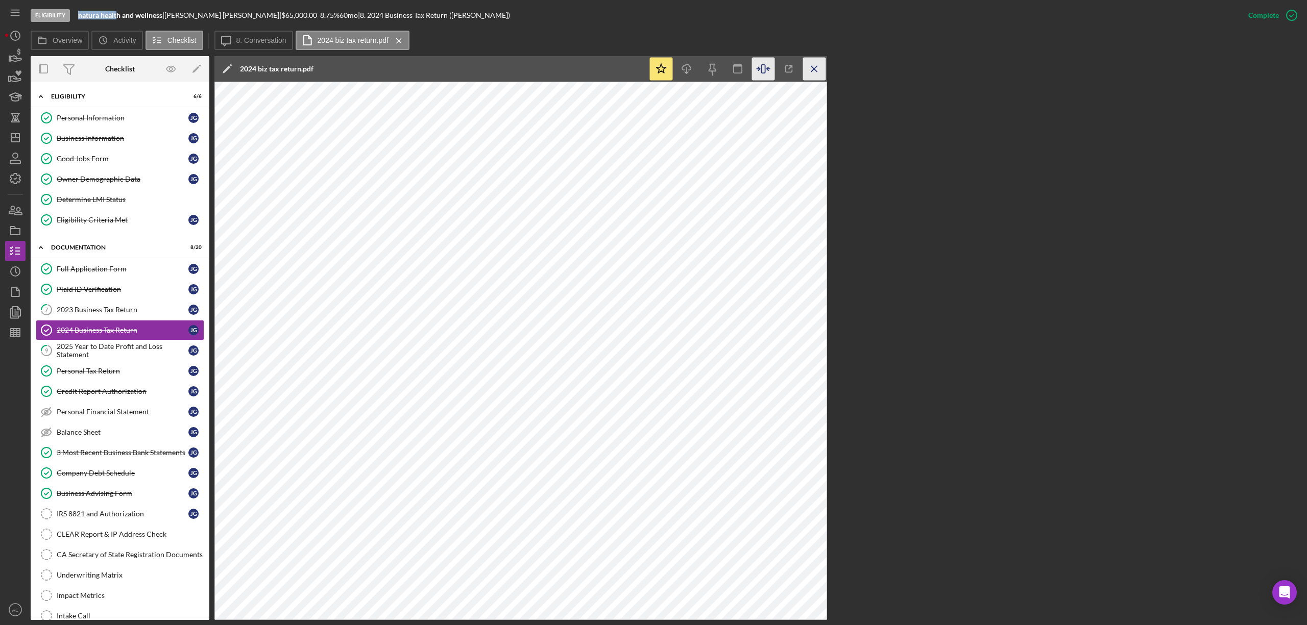
click at [814, 67] on icon "Icon/Menu Close" at bounding box center [814, 69] width 23 height 23
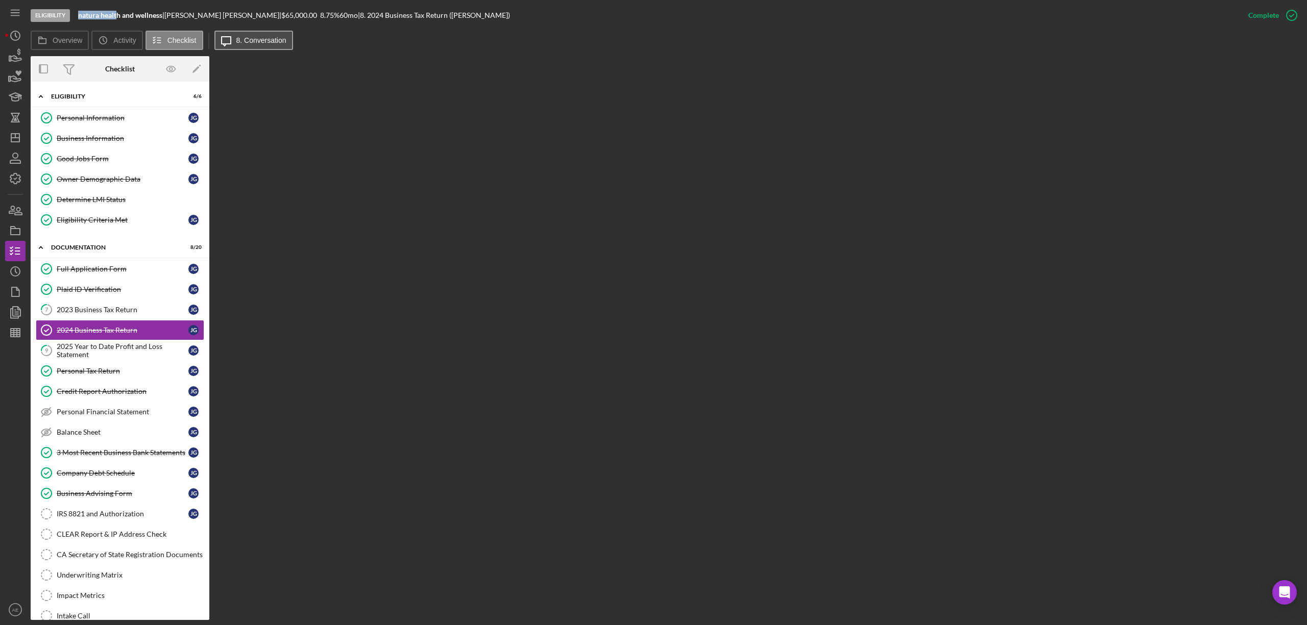
click at [263, 41] on label "8. Conversation" at bounding box center [261, 40] width 50 height 8
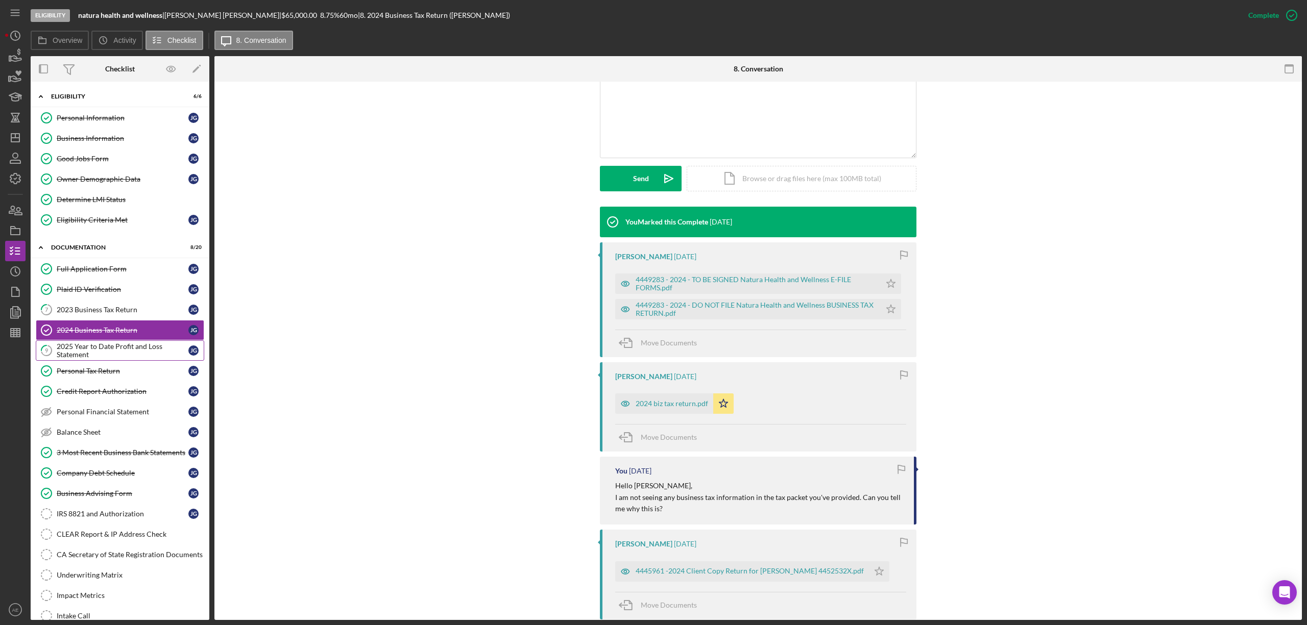
click at [90, 346] on div "2025 Year to Date Profit and Loss Statement" at bounding box center [123, 351] width 132 height 16
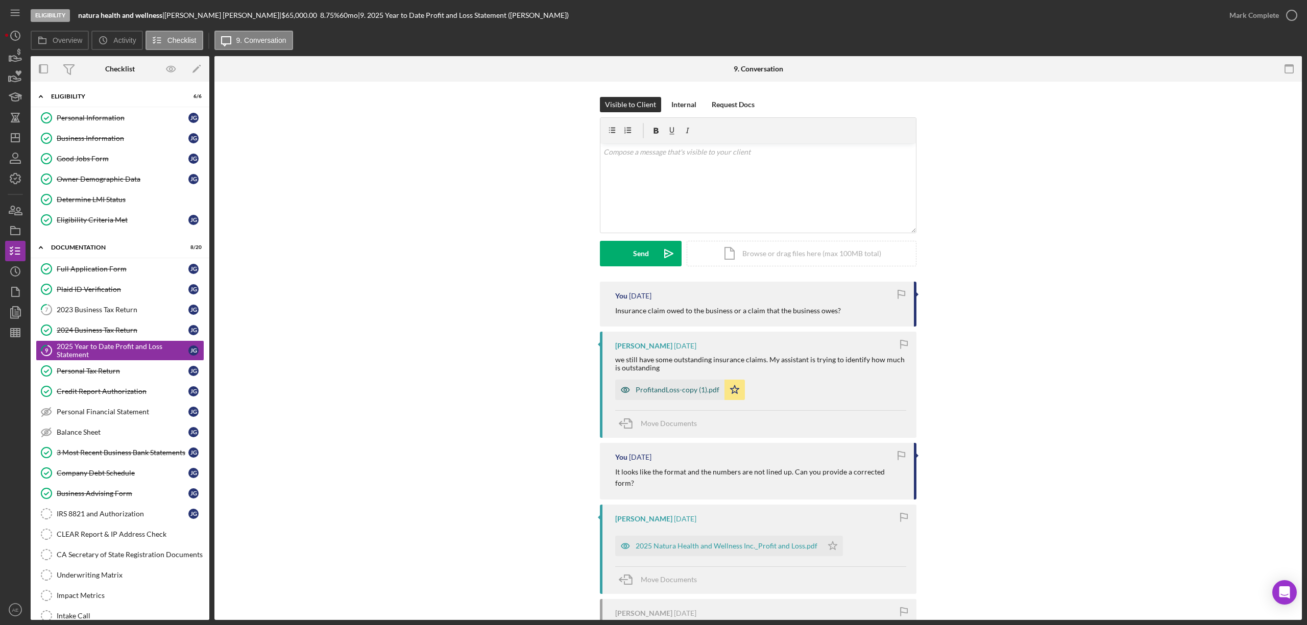
click at [687, 396] on div "ProfitandLoss-copy (1).pdf" at bounding box center [669, 390] width 109 height 20
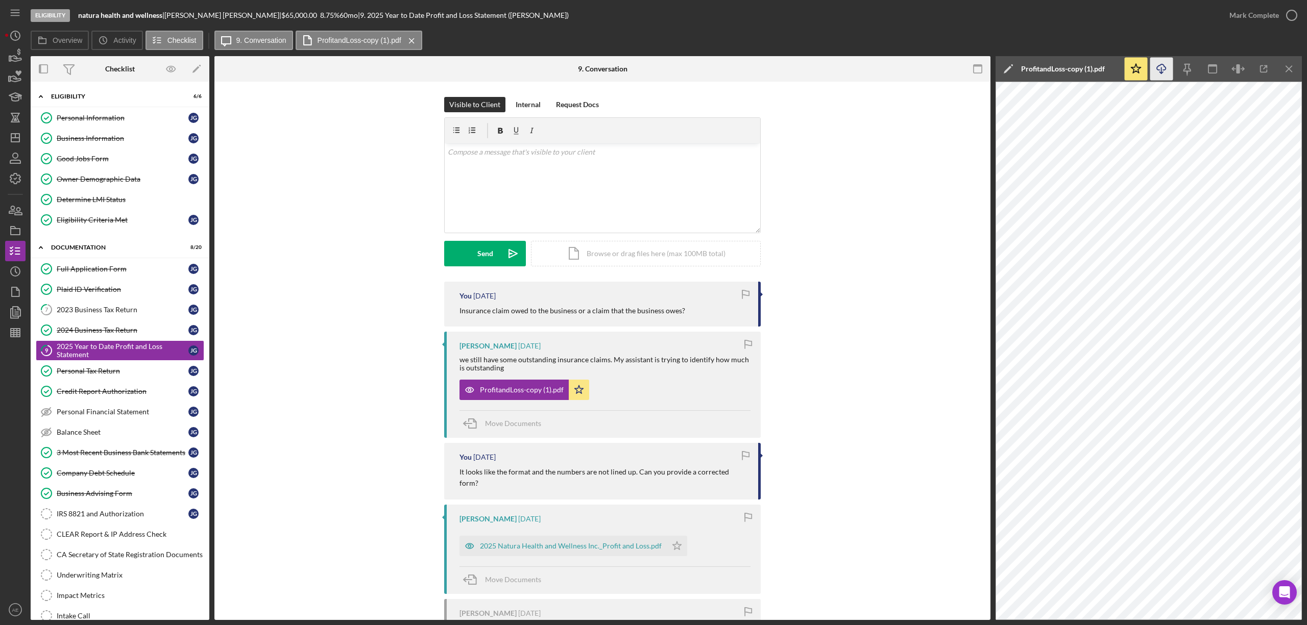
click at [1166, 70] on icon "Icon/Download" at bounding box center [1161, 69] width 23 height 23
click at [117, 477] on div "Company Debt Schedule" at bounding box center [123, 473] width 132 height 8
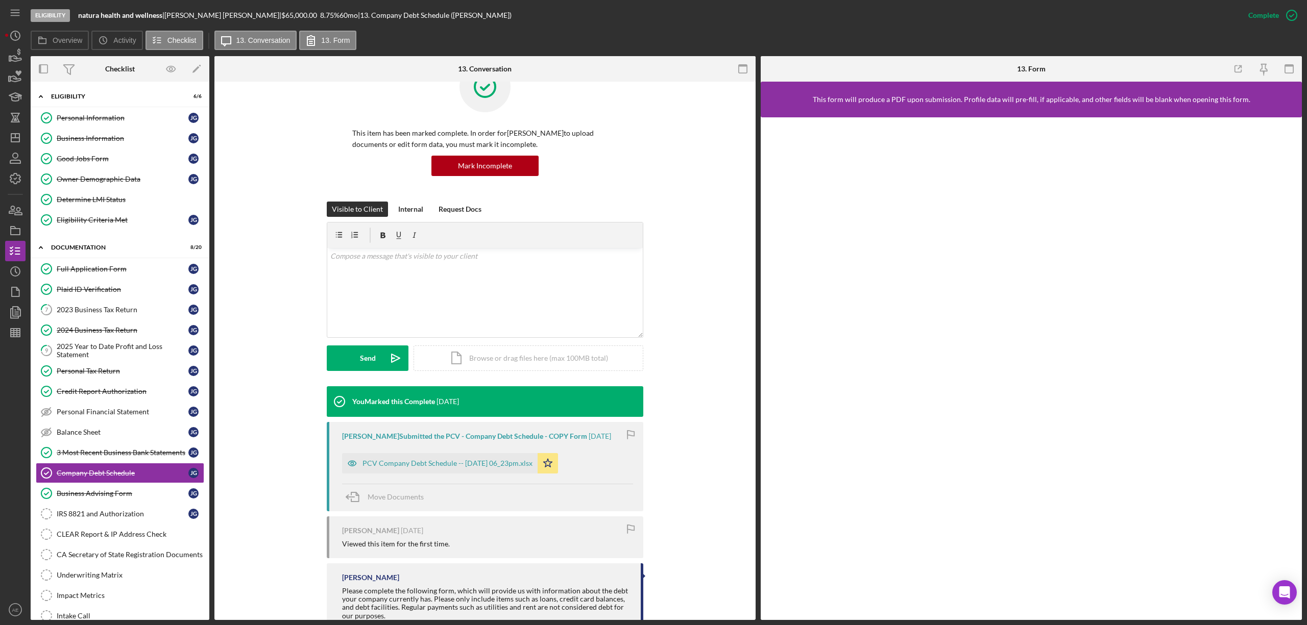
scroll to position [68, 0]
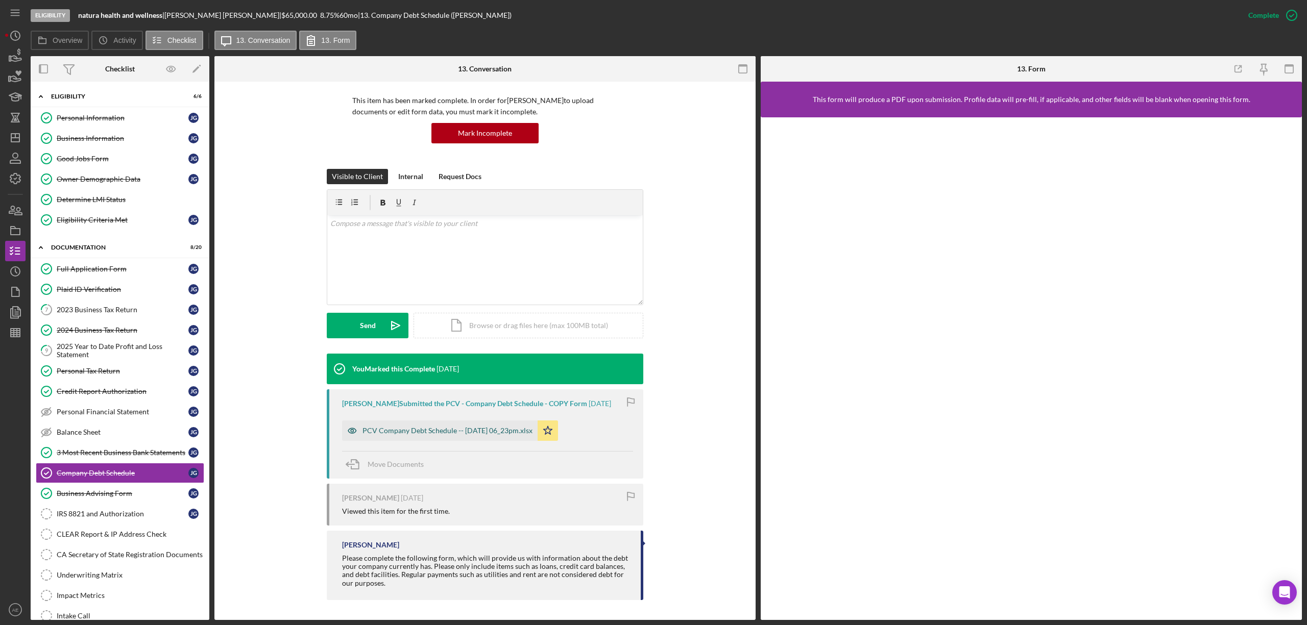
click at [501, 432] on div "PCV Company Debt Schedule -- [DATE] 06_23pm.xlsx" at bounding box center [447, 431] width 170 height 8
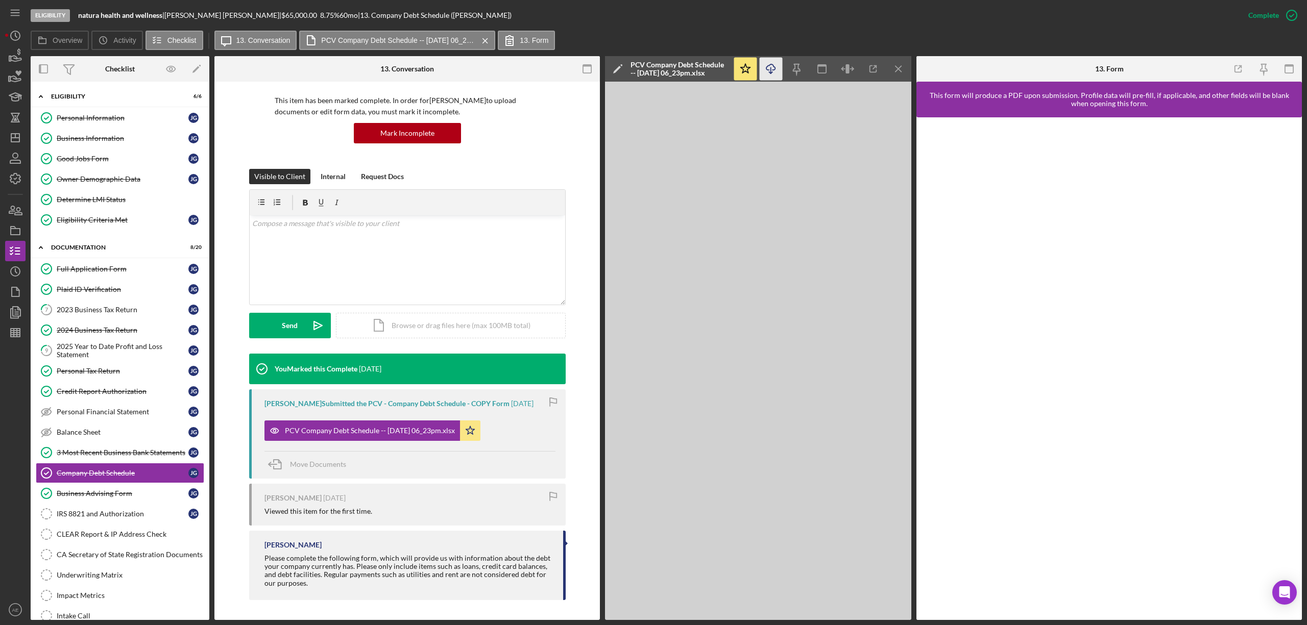
click at [768, 69] on icon "Icon/Download" at bounding box center [771, 69] width 23 height 23
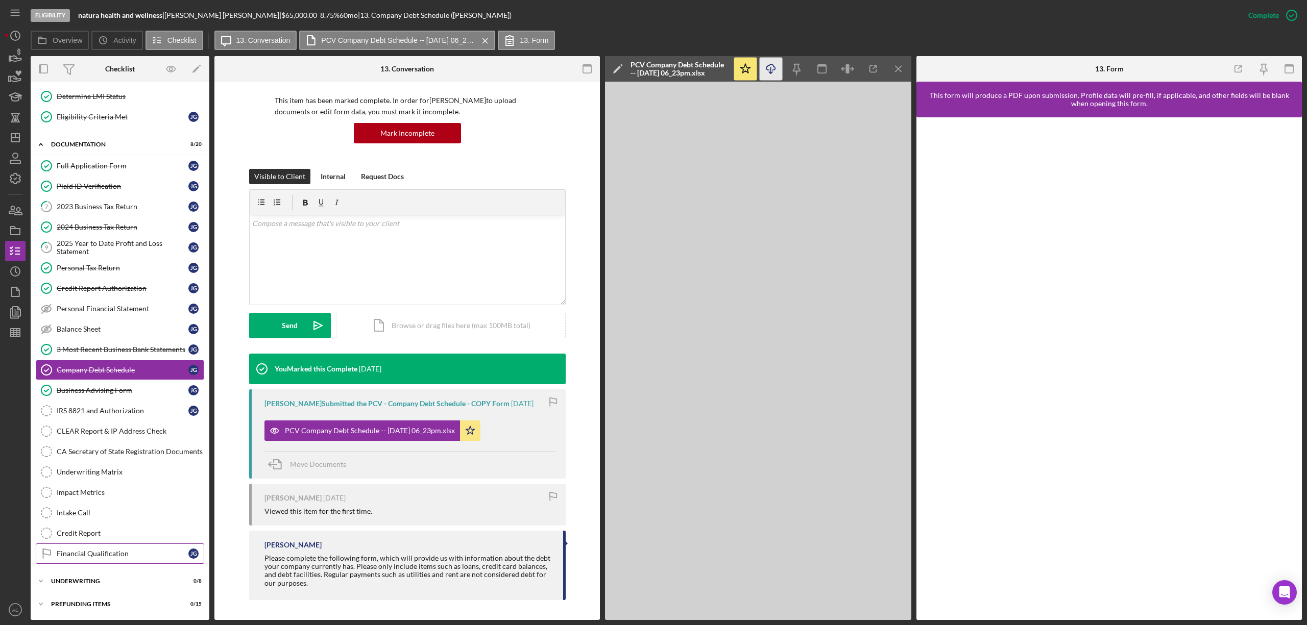
click at [99, 560] on link "Financial Qualification Financial Qualification [PERSON_NAME]" at bounding box center [120, 554] width 168 height 20
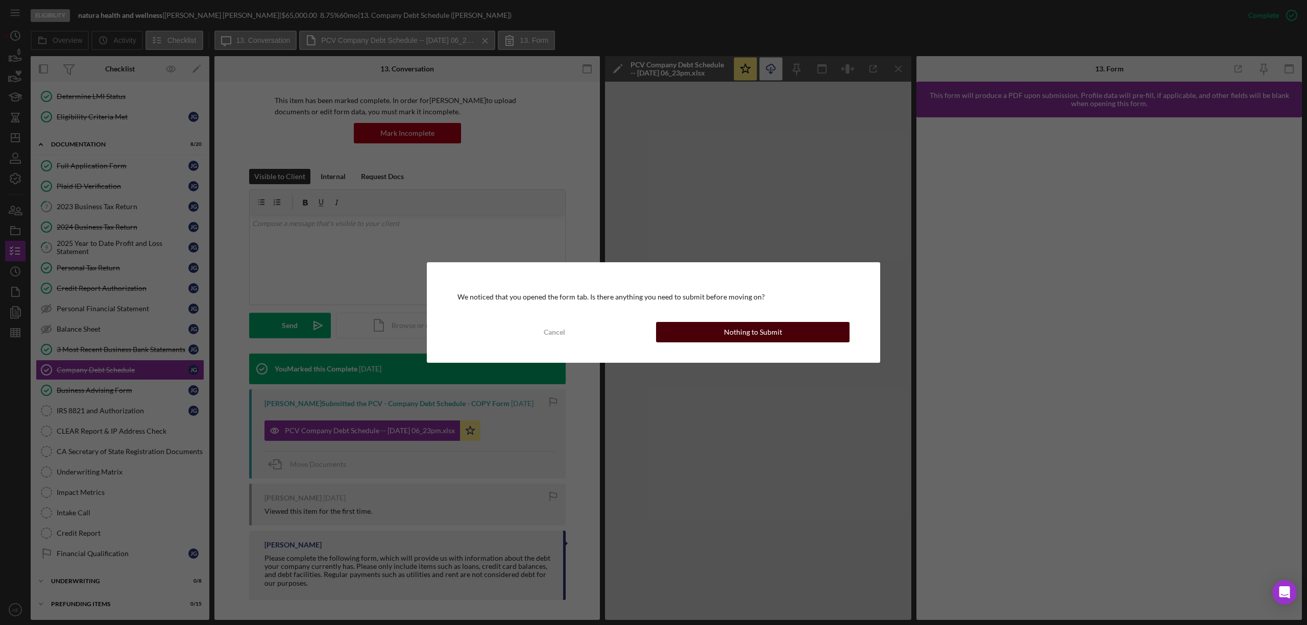
click at [724, 340] on button "Nothing to Submit" at bounding box center [752, 332] width 193 height 20
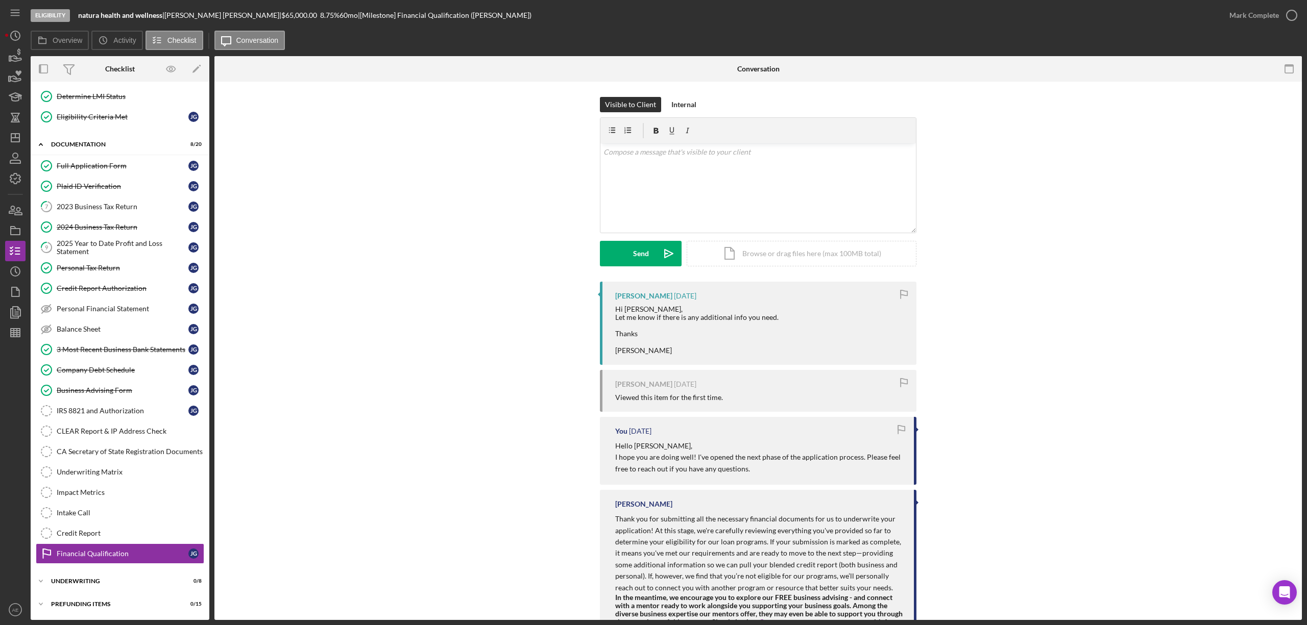
scroll to position [111, 0]
click at [667, 184] on div "v Color teal Color pink Remove color Add row above Add row below Add column bef…" at bounding box center [757, 187] width 315 height 89
drag, startPoint x: 689, startPoint y: 184, endPoint x: 591, endPoint y: 148, distance: 104.0
click at [591, 148] on div "Visible to Client Internal v Color teal Color pink Remove color Add row above A…" at bounding box center [758, 189] width 1057 height 185
copy div "Hello [PERSON_NAME], Is Natura Health and We"
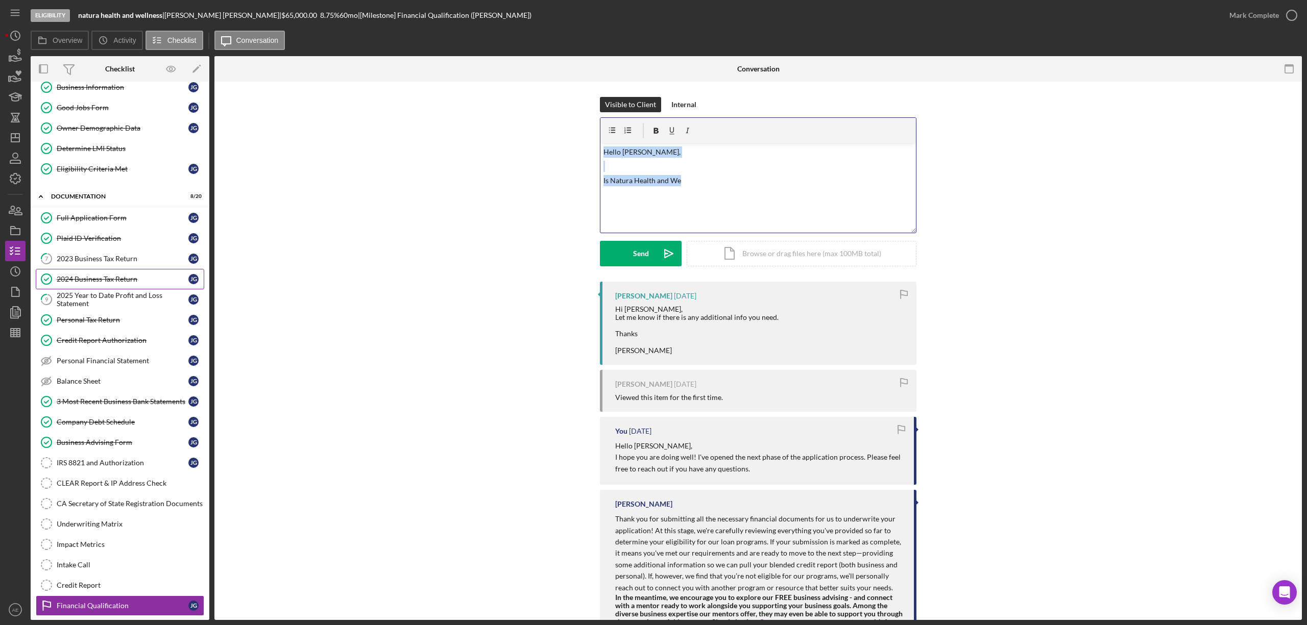
scroll to position [0, 0]
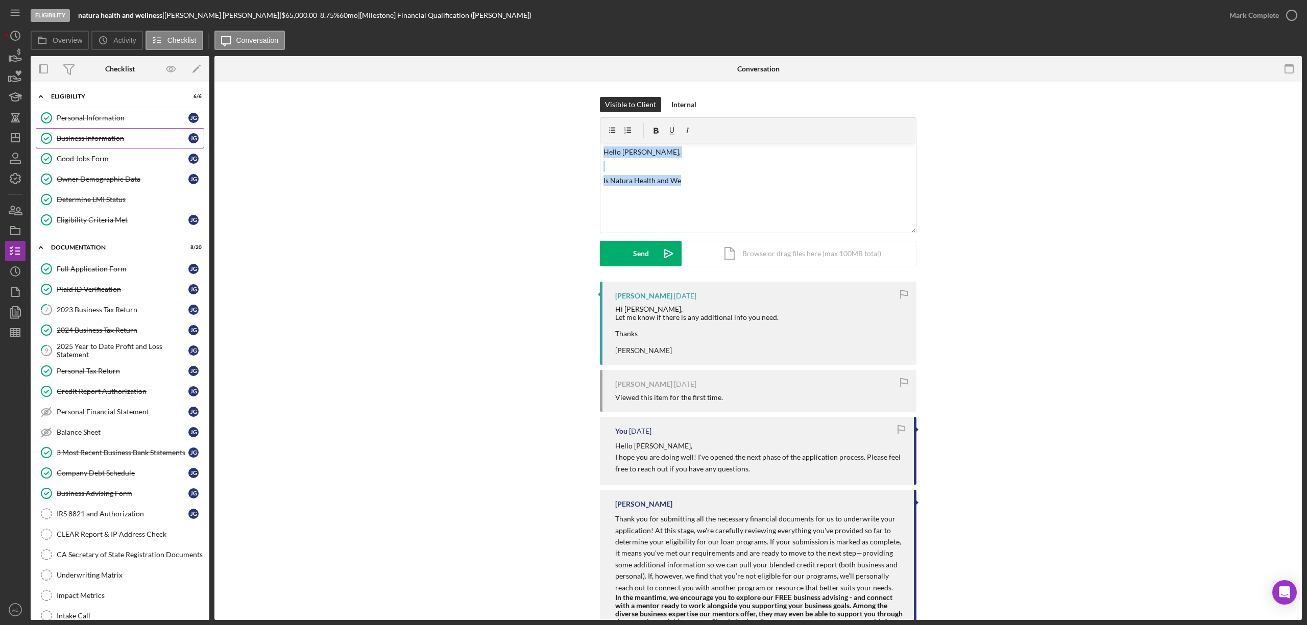
click at [105, 142] on div "Business Information" at bounding box center [123, 138] width 132 height 8
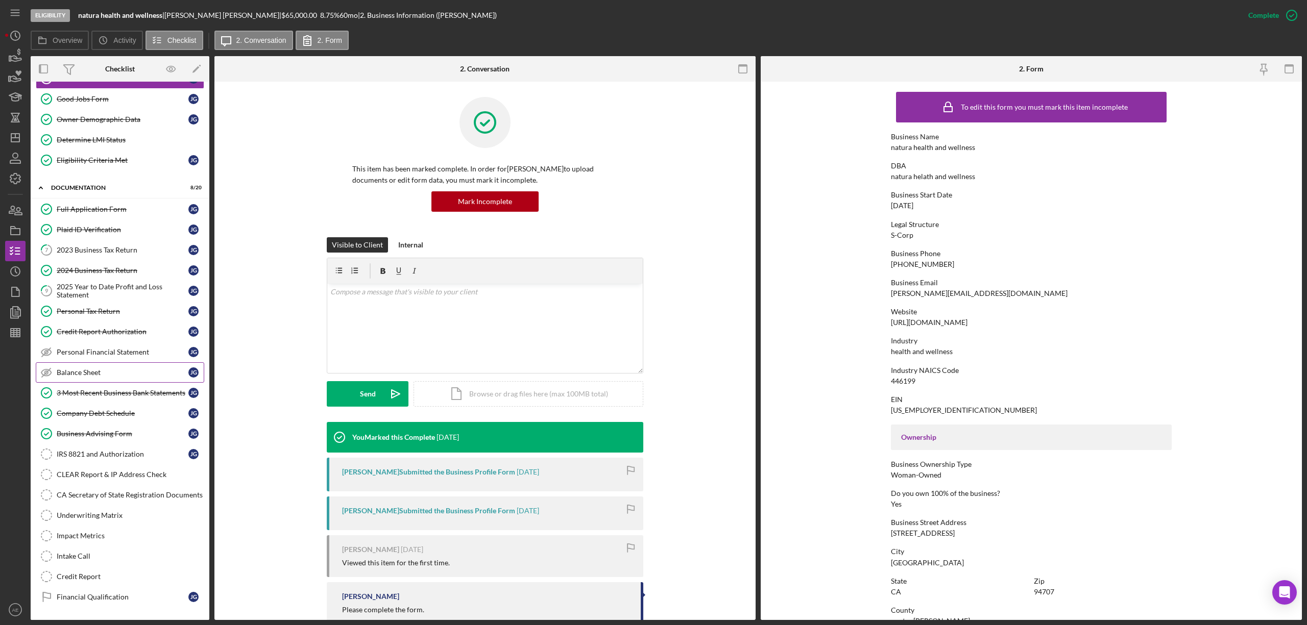
scroll to position [111, 0]
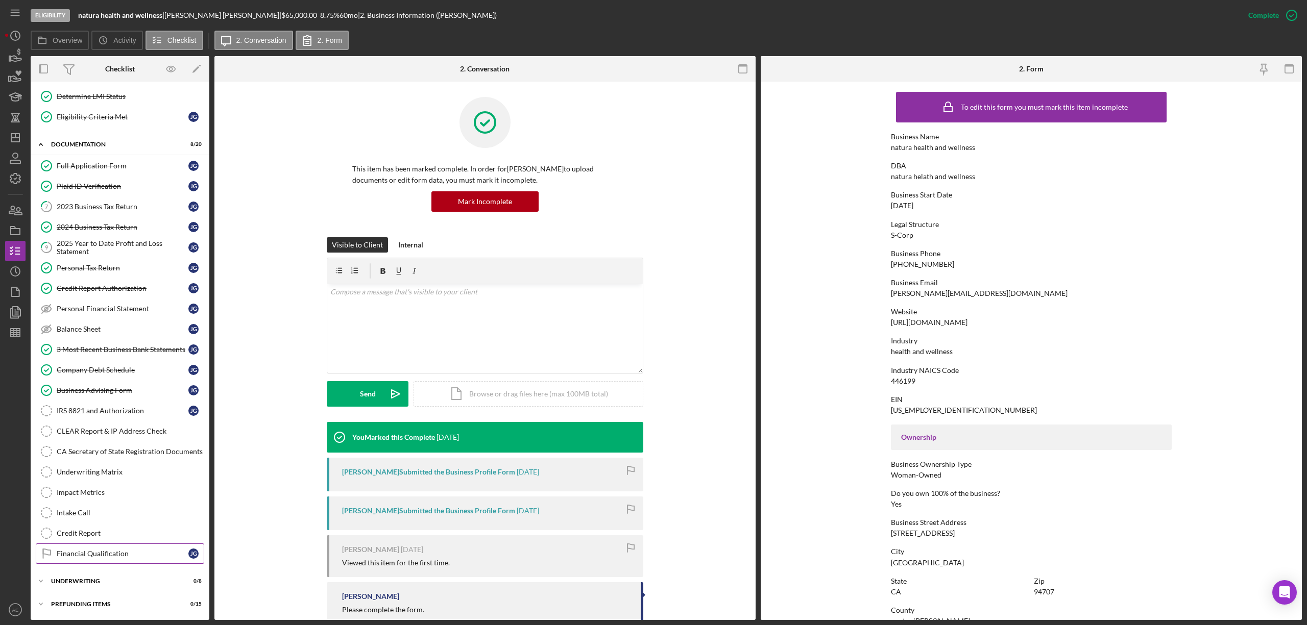
click at [118, 560] on link "Financial Qualification Financial Qualification [PERSON_NAME]" at bounding box center [120, 554] width 168 height 20
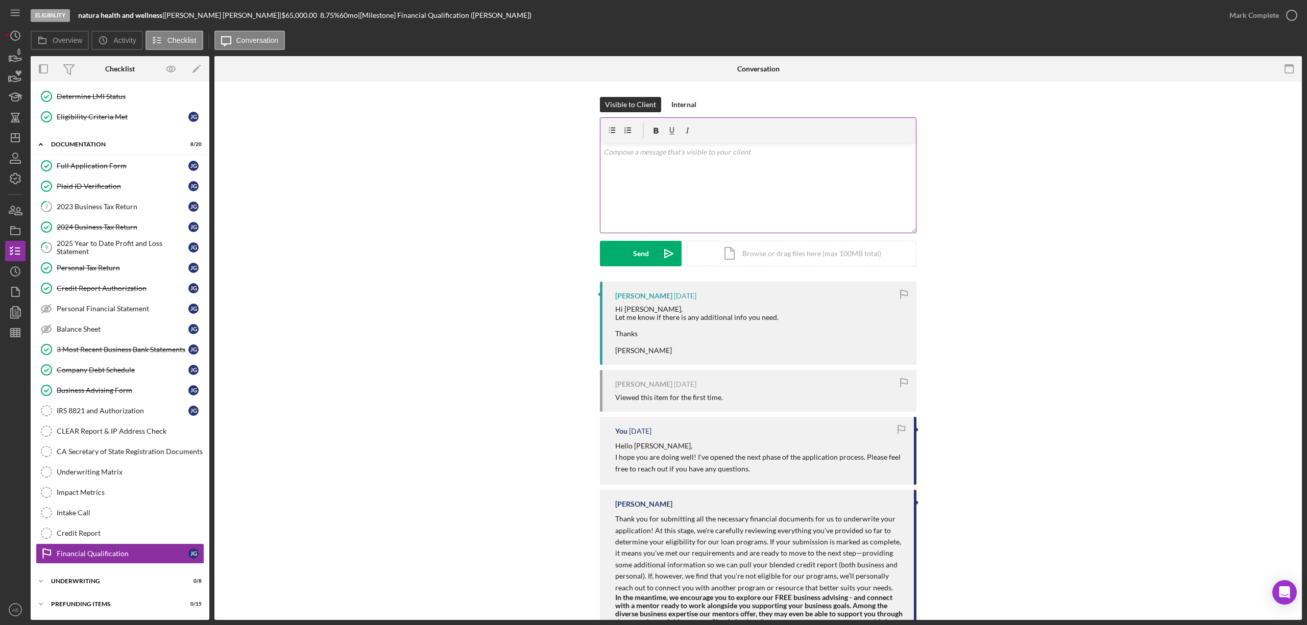
click at [660, 194] on div "v Color teal Color pink Remove color Add row above Add row below Add column bef…" at bounding box center [757, 187] width 315 height 89
paste div
click at [701, 185] on p "Is Natura Health and Wellness a different from [GEOGRAPHIC_DATA] Welleness?" at bounding box center [758, 180] width 310 height 11
click at [611, 250] on button "Send Icon/icon-invite-send" at bounding box center [641, 254] width 82 height 26
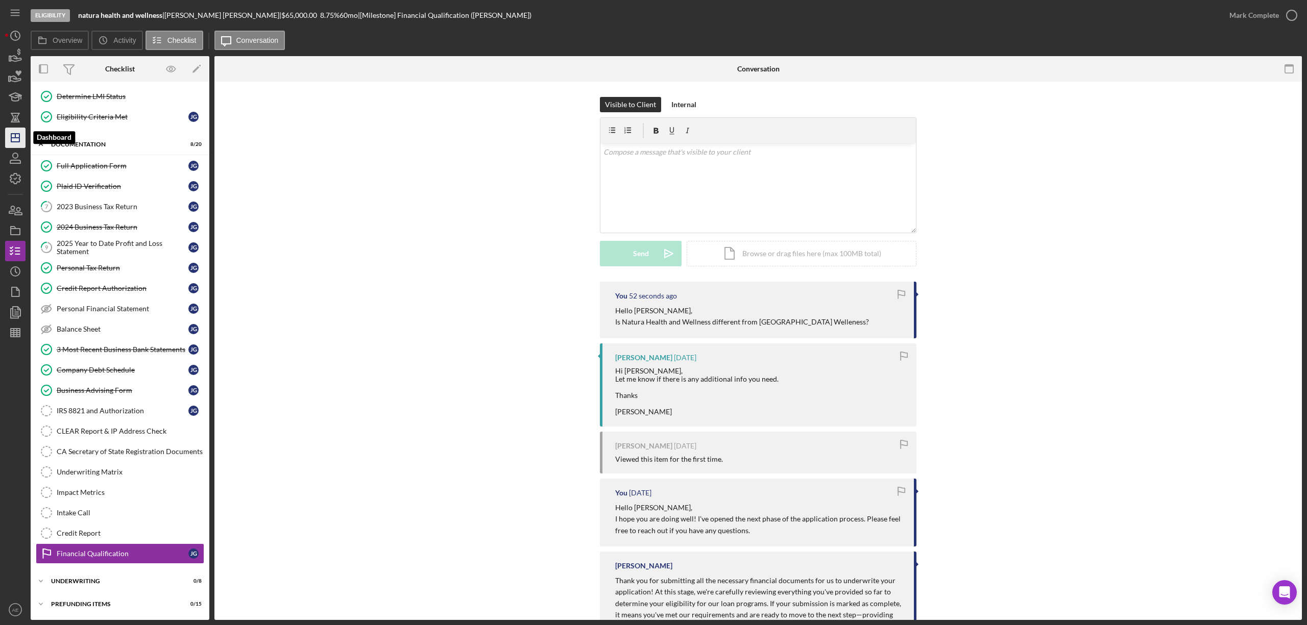
click at [13, 138] on line "button" at bounding box center [15, 138] width 8 height 0
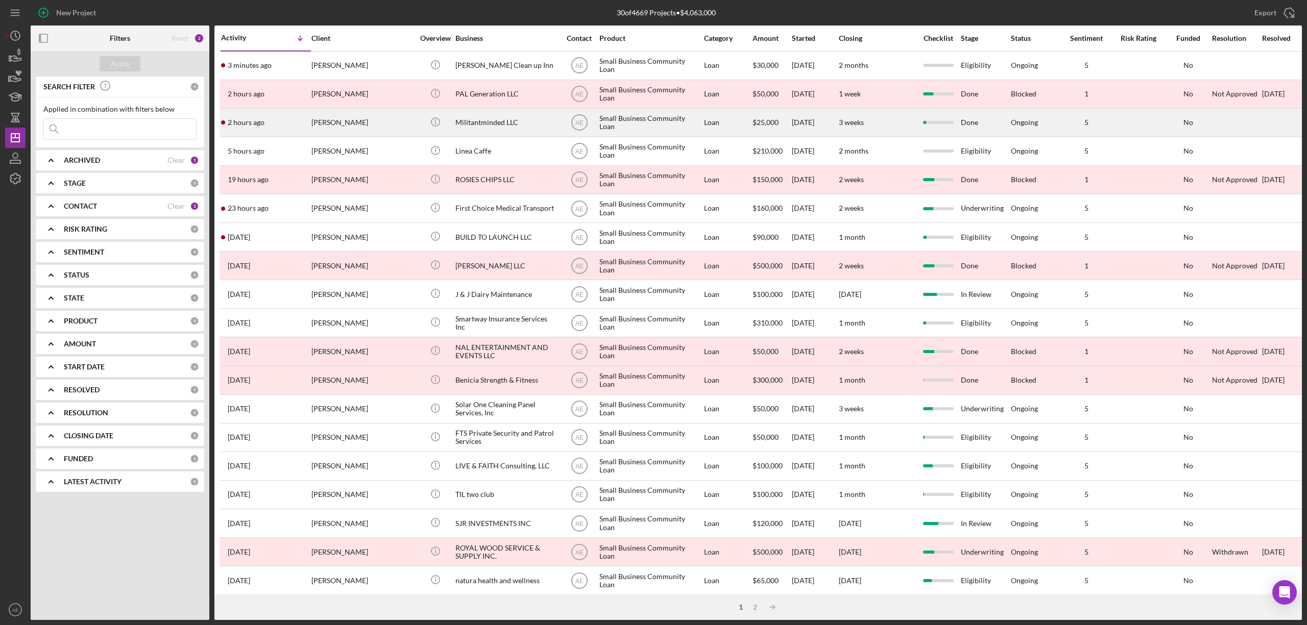
click at [396, 116] on div "[PERSON_NAME]" at bounding box center [362, 122] width 102 height 27
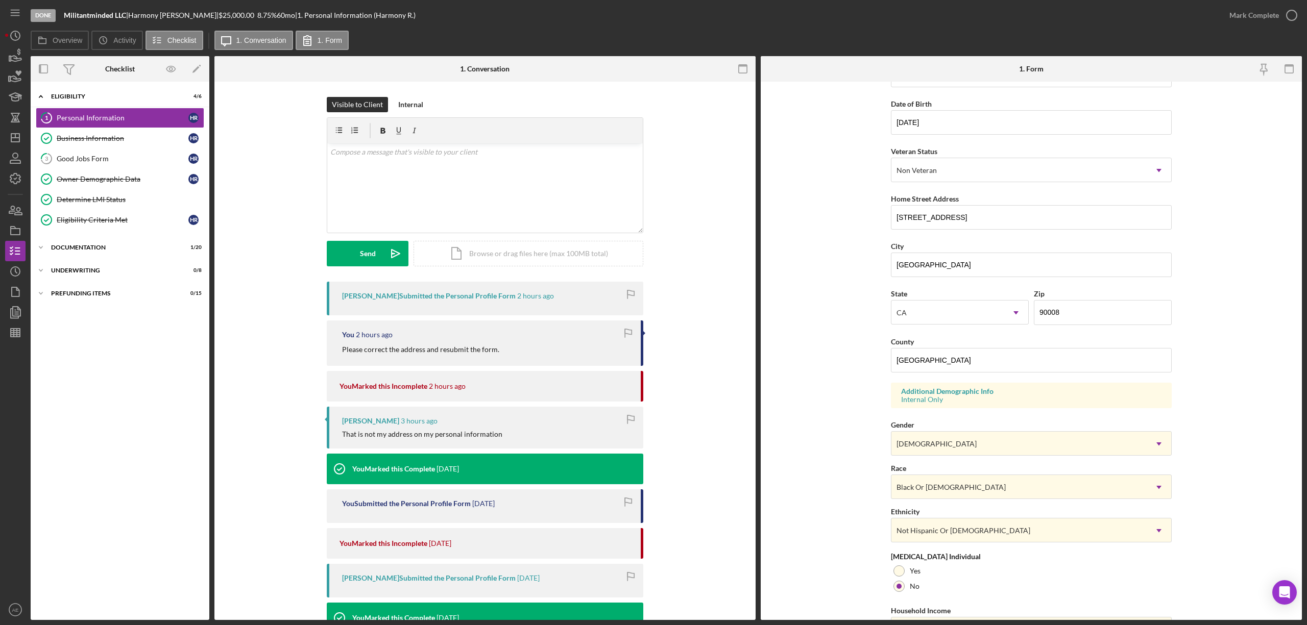
scroll to position [145, 0]
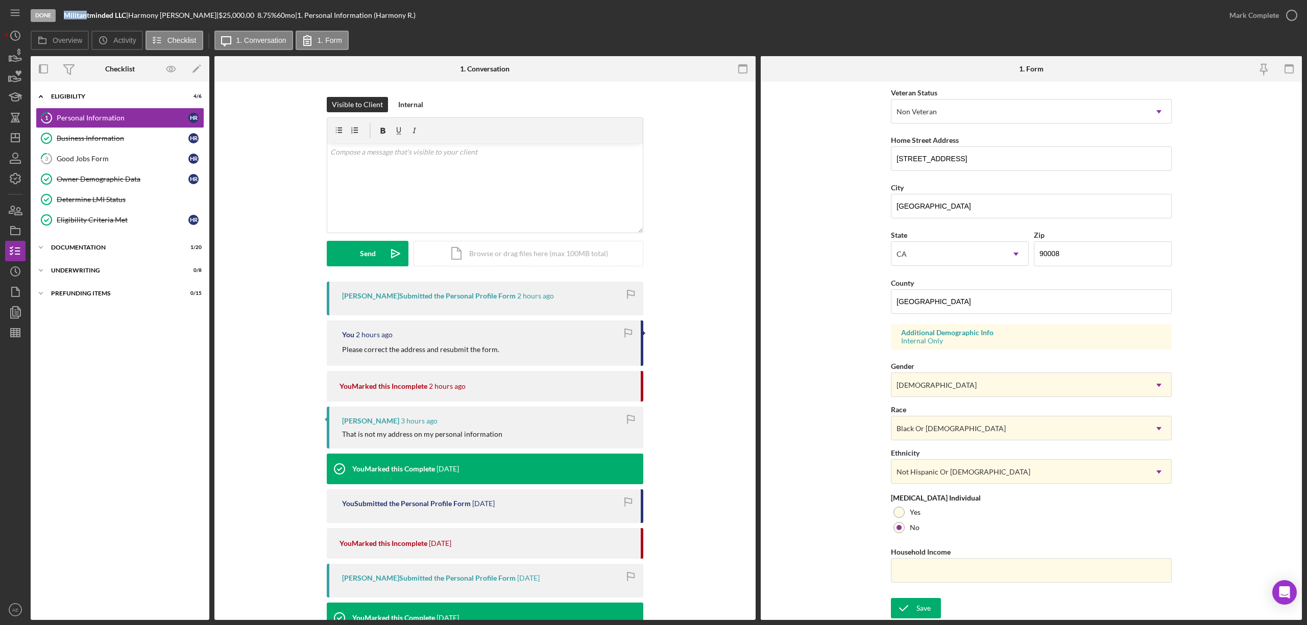
drag, startPoint x: 64, startPoint y: 12, endPoint x: 87, endPoint y: 13, distance: 22.5
click at [87, 13] on b "Militantminded LLC" at bounding box center [95, 15] width 62 height 9
copy b "Militan"
drag, startPoint x: 957, startPoint y: 155, endPoint x: 766, endPoint y: 157, distance: 190.9
click at [760, 154] on div "Overview Internal Workflow Stage Done Icon/Dropdown Arrow Archive (can unarchiv…" at bounding box center [666, 338] width 1271 height 564
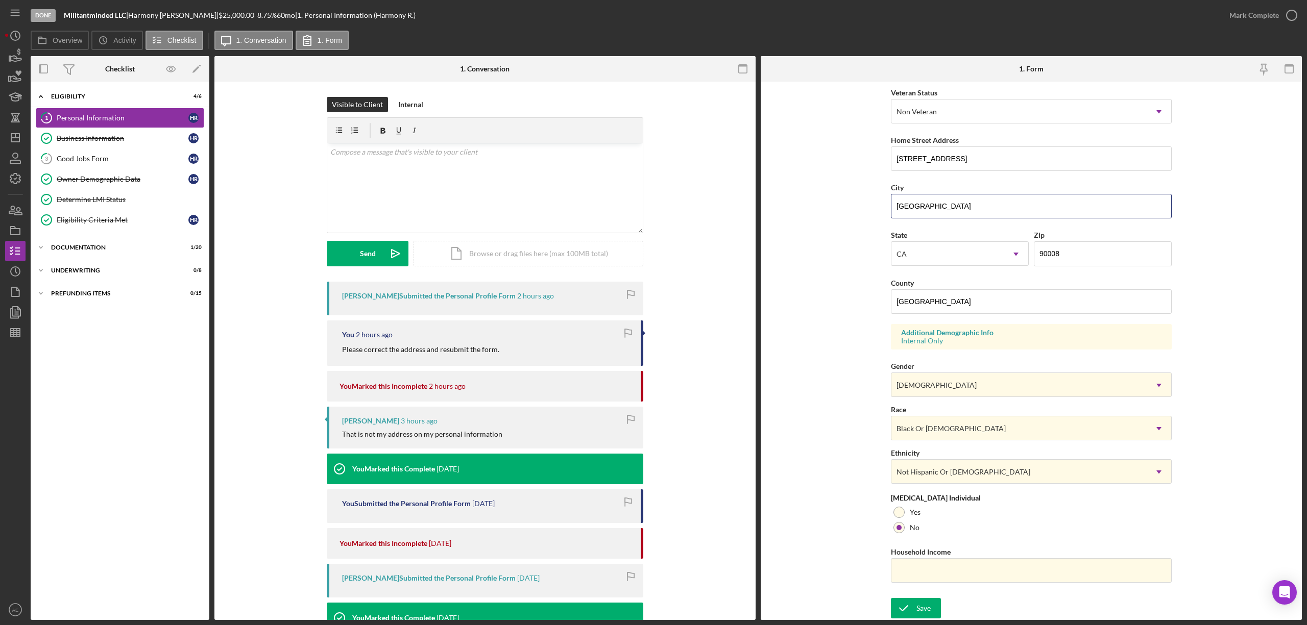
drag, startPoint x: 949, startPoint y: 205, endPoint x: 125, endPoint y: 314, distance: 831.7
click at [709, 225] on div "Overview Internal Workflow Stage Done Icon/Dropdown Arrow Archive (can unarchiv…" at bounding box center [666, 338] width 1271 height 564
click at [121, 195] on link "Determine LMI Status Determine LMI Status" at bounding box center [120, 199] width 168 height 20
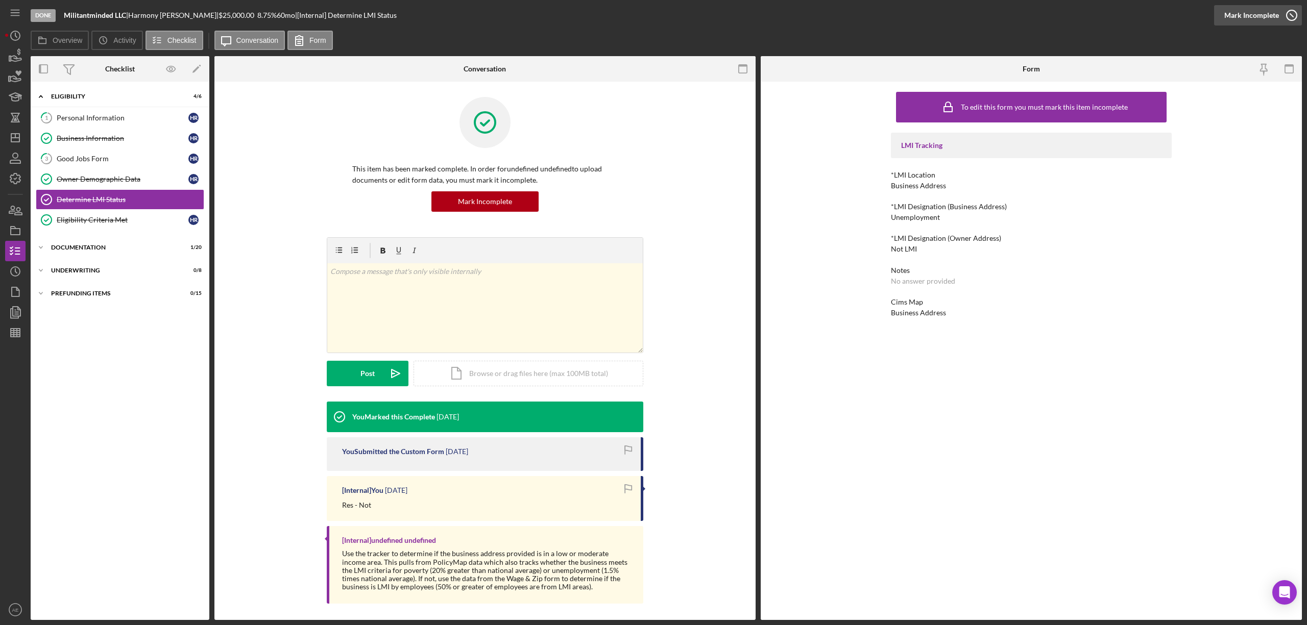
click at [1274, 8] on div "Mark Incomplete" at bounding box center [1251, 15] width 55 height 20
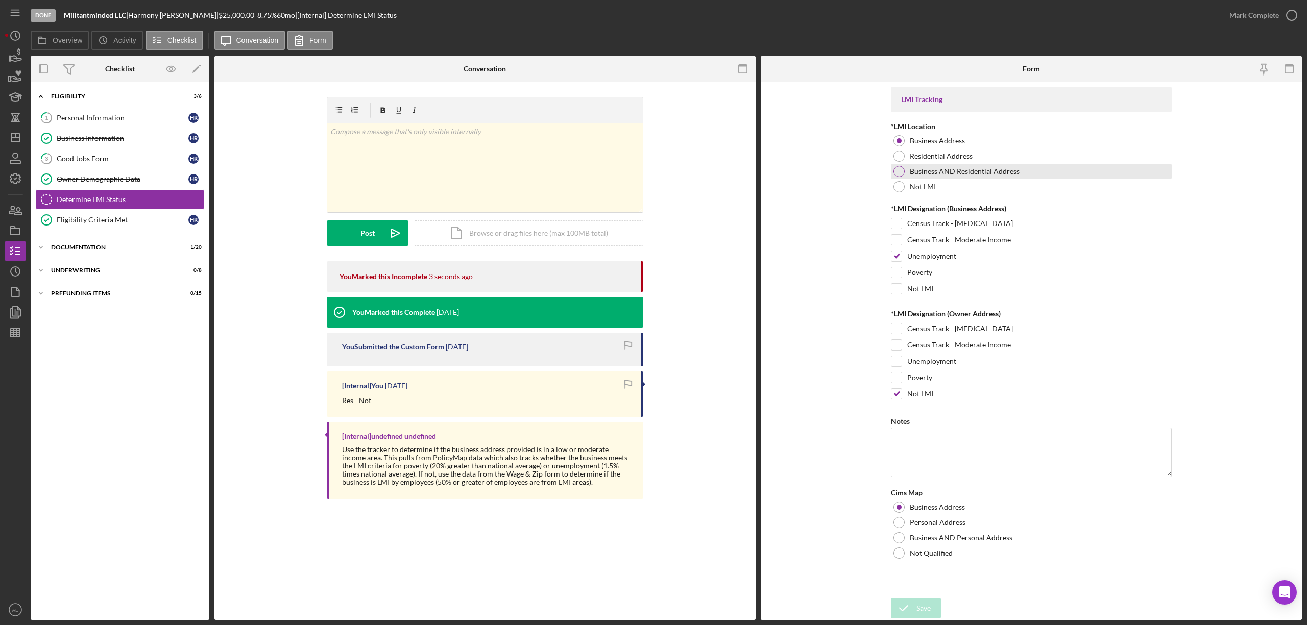
click at [989, 168] on label "Business AND Residential Address" at bounding box center [965, 171] width 110 height 8
click at [958, 541] on label "Business AND Personal Address" at bounding box center [961, 538] width 103 height 8
click at [952, 360] on label "Unemployment" at bounding box center [931, 361] width 49 height 10
click at [901, 360] on input "Unemployment" at bounding box center [896, 361] width 10 height 10
checkbox input "true"
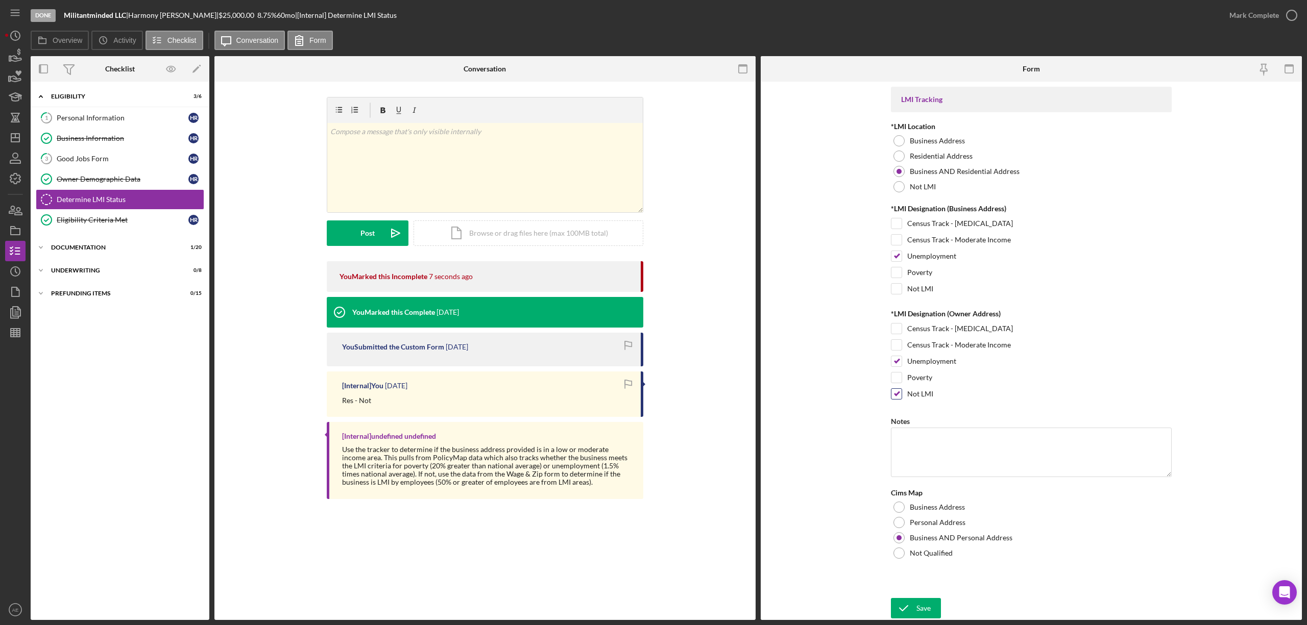
click at [905, 402] on div "Not LMI" at bounding box center [1031, 396] width 281 height 16
click at [899, 394] on input "Not LMI" at bounding box center [896, 394] width 10 height 10
checkbox input "false"
click at [908, 605] on icon "submit" at bounding box center [904, 609] width 26 height 26
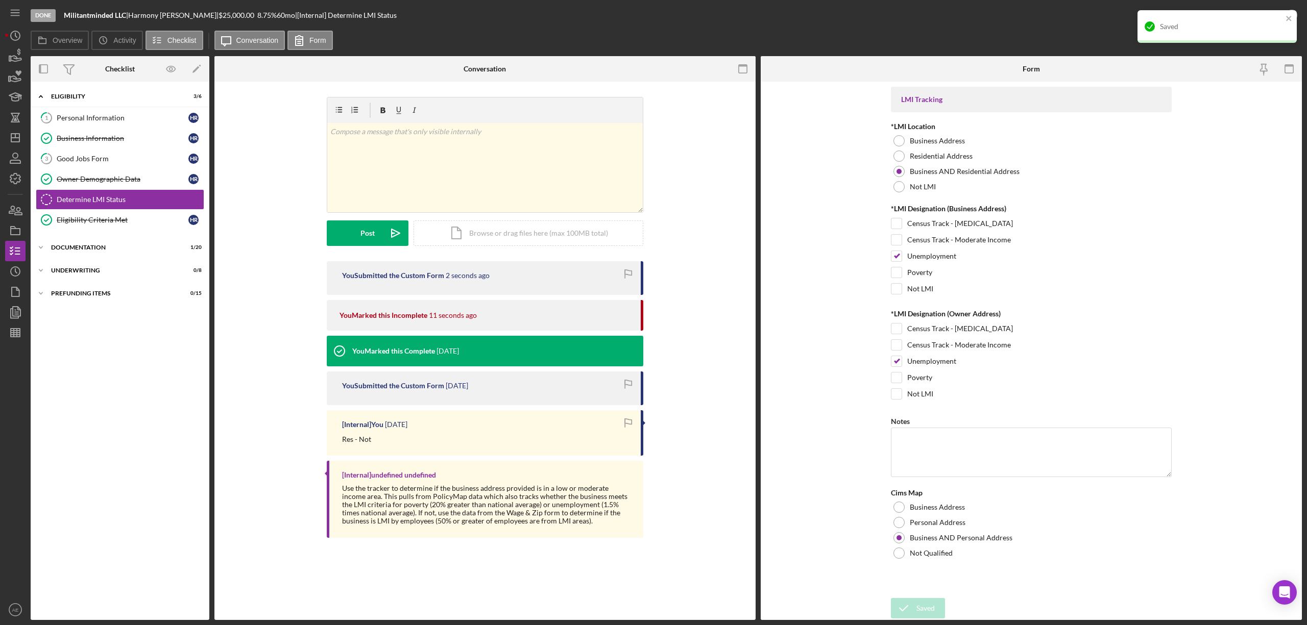
click at [1253, 15] on div "Saved" at bounding box center [1216, 26] width 159 height 33
click at [1252, 15] on div "Mark Complete" at bounding box center [1254, 15] width 50 height 20
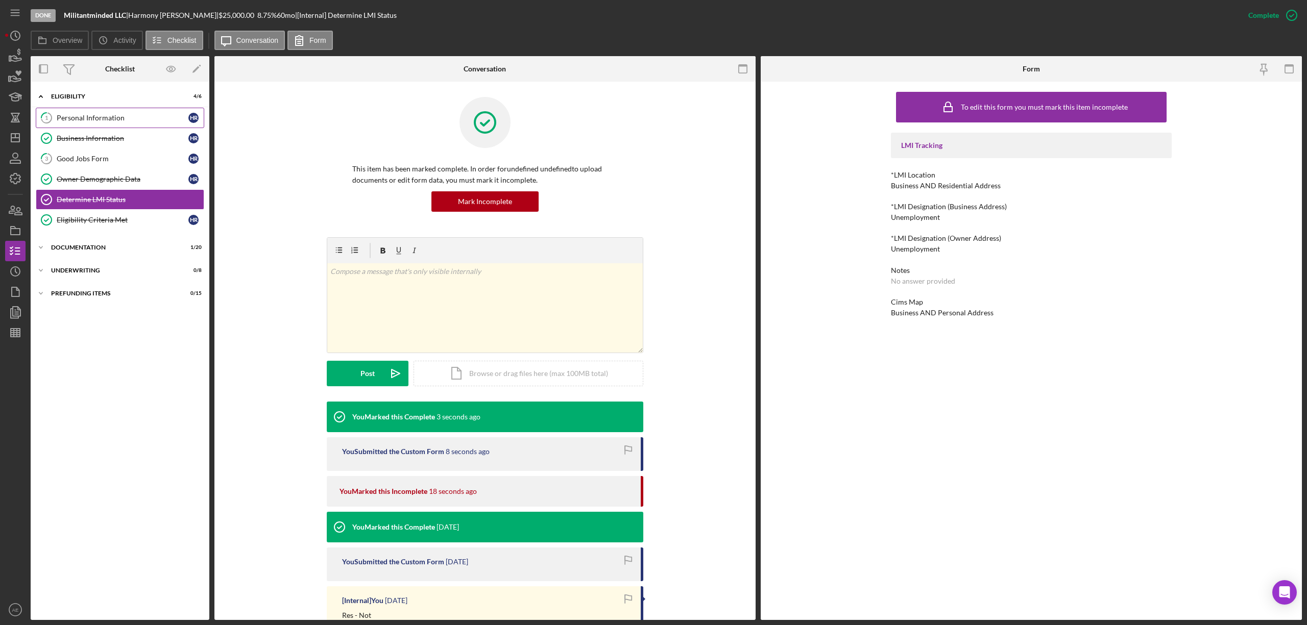
click at [109, 113] on link "1 Personal Information H R" at bounding box center [120, 118] width 168 height 20
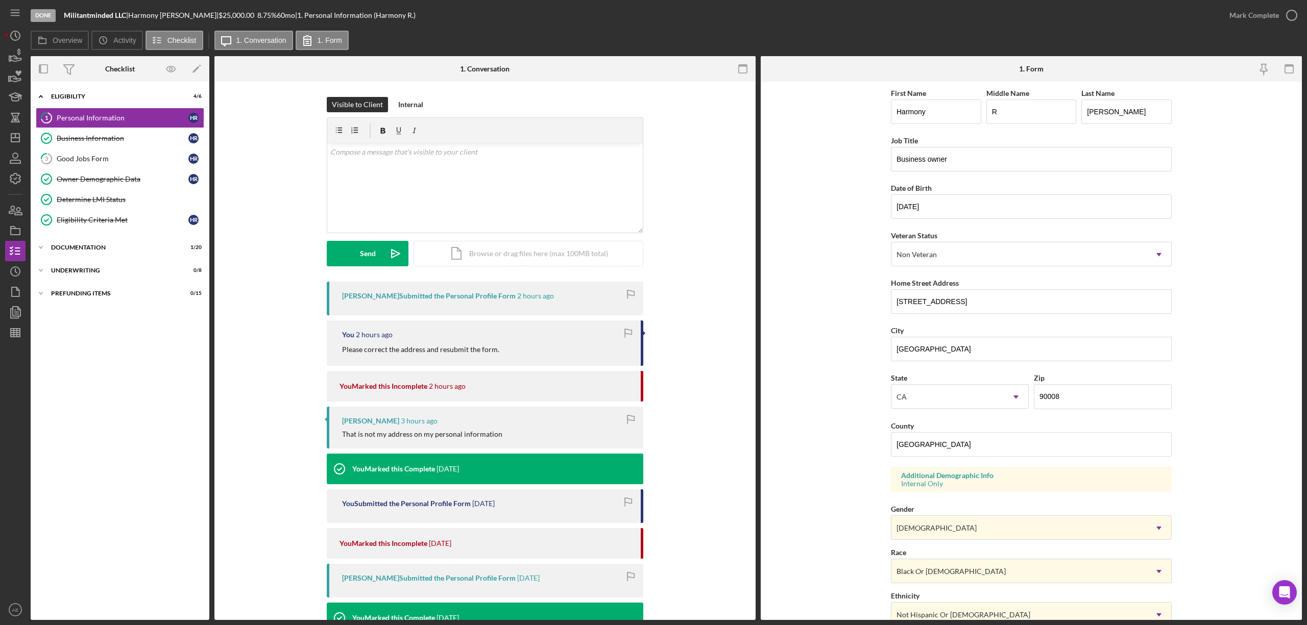
scroll to position [145, 0]
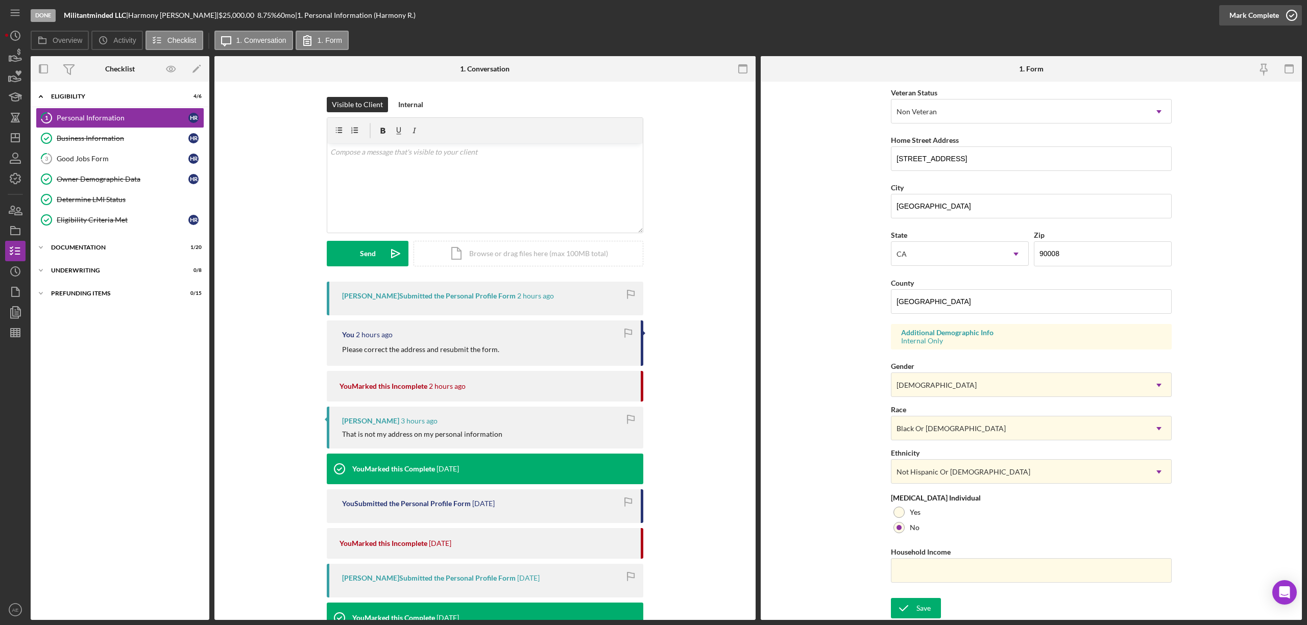
click at [1262, 18] on div "Mark Complete" at bounding box center [1254, 15] width 50 height 20
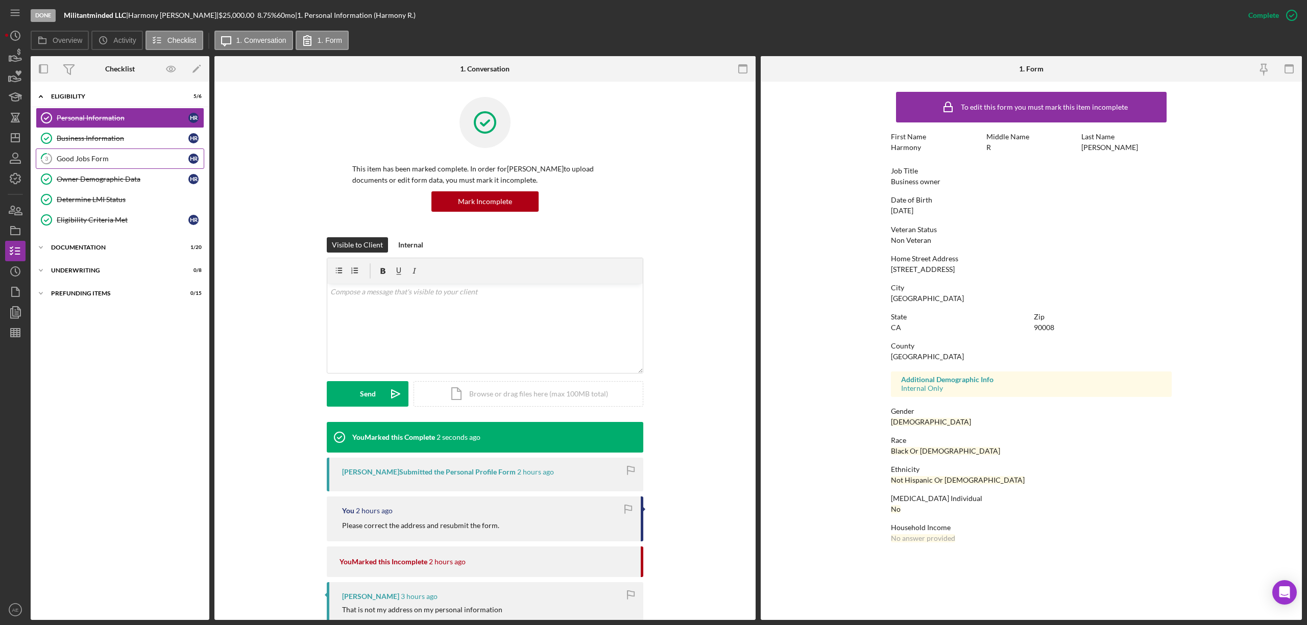
scroll to position [0, 0]
click at [86, 163] on div "Good Jobs Form" at bounding box center [123, 159] width 132 height 8
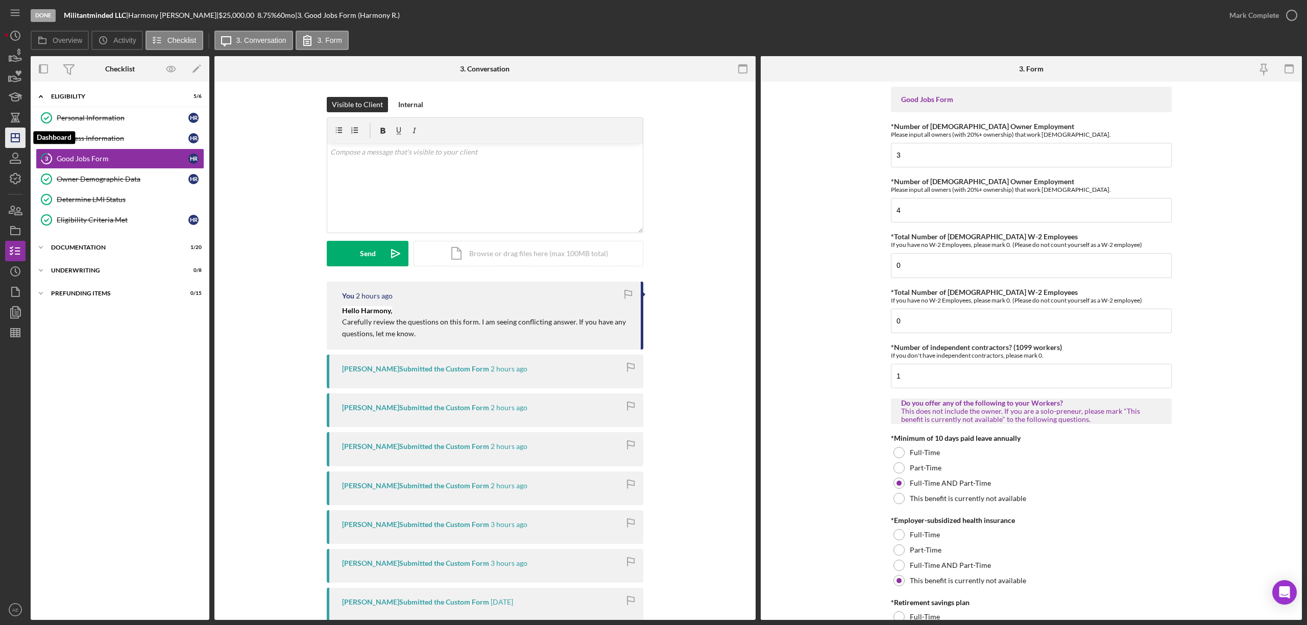
click at [16, 146] on icon "Icon/Dashboard" at bounding box center [16, 138] width 26 height 26
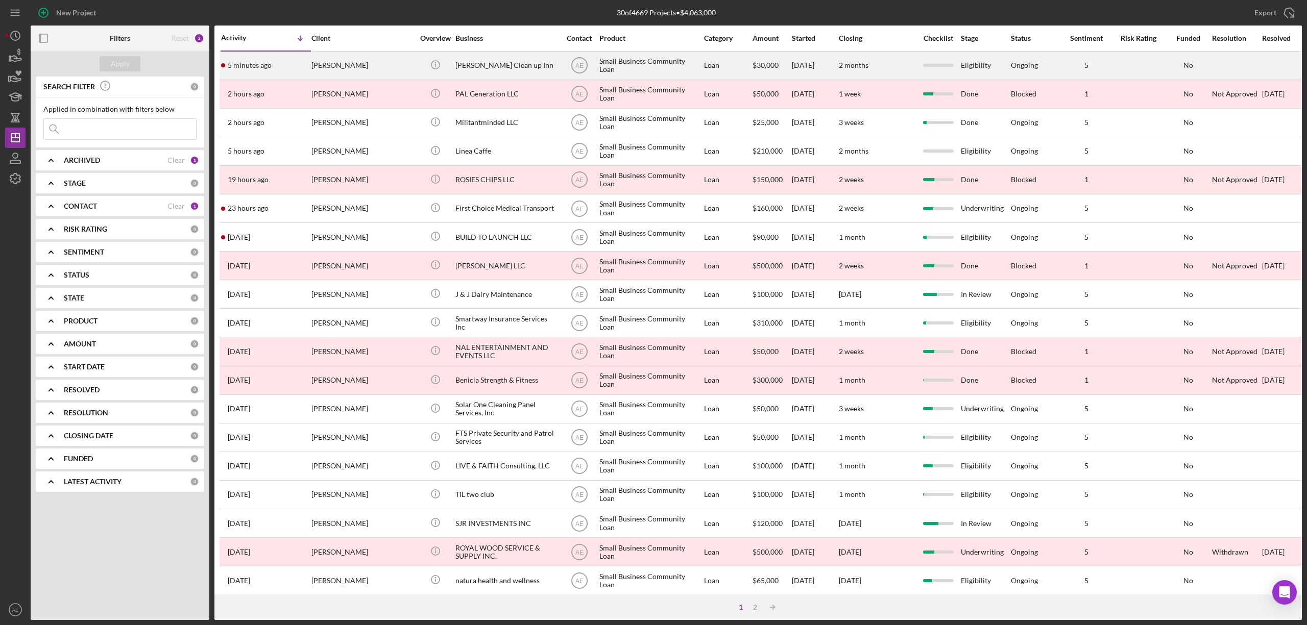
click at [486, 62] on div "[PERSON_NAME] Clean up Inn" at bounding box center [506, 65] width 102 height 27
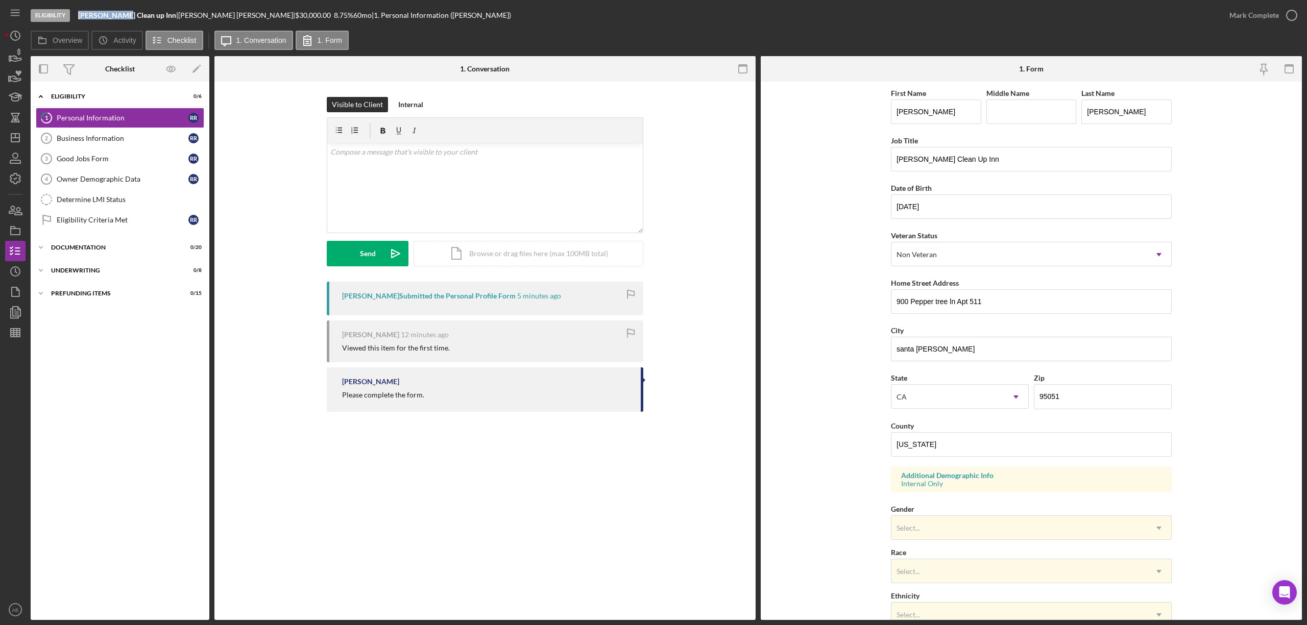
drag, startPoint x: 79, startPoint y: 13, endPoint x: 119, endPoint y: 15, distance: 40.4
click at [119, 15] on b "[PERSON_NAME] Clean up Inn" at bounding box center [127, 15] width 98 height 9
copy b "[PERSON_NAME] Clean"
drag, startPoint x: 1017, startPoint y: 300, endPoint x: 718, endPoint y: 291, distance: 299.8
click at [741, 295] on div "Overview Internal Workflow Stage Eligibility Icon/Dropdown Arrow Archive (can u…" at bounding box center [666, 338] width 1271 height 564
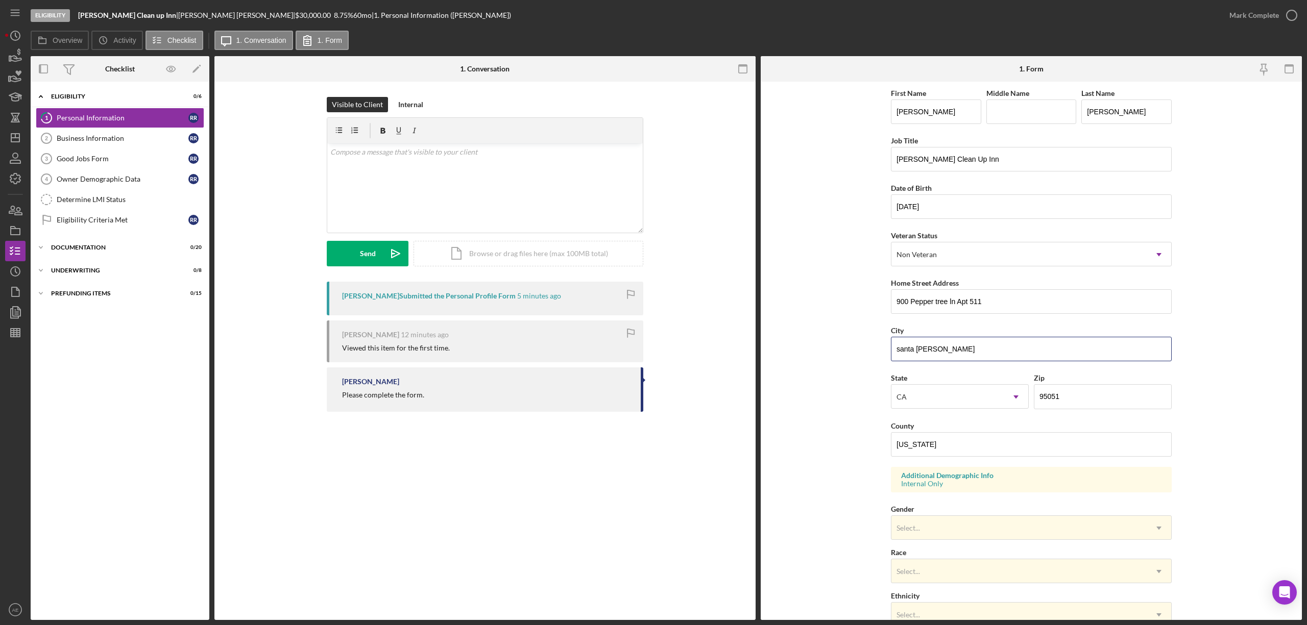
drag, startPoint x: 959, startPoint y: 356, endPoint x: 756, endPoint y: 322, distance: 206.1
click at [756, 323] on div "Overview Internal Workflow Stage Eligibility Icon/Dropdown Arrow Archive (can u…" at bounding box center [666, 338] width 1271 height 564
click at [941, 351] on input "santa [PERSON_NAME]" at bounding box center [1031, 349] width 281 height 25
drag, startPoint x: 942, startPoint y: 351, endPoint x: 827, endPoint y: 352, distance: 114.4
click at [828, 352] on form "First Name [PERSON_NAME] Middle Name Last Name [PERSON_NAME] Job Title [PERSON_…" at bounding box center [1031, 351] width 541 height 539
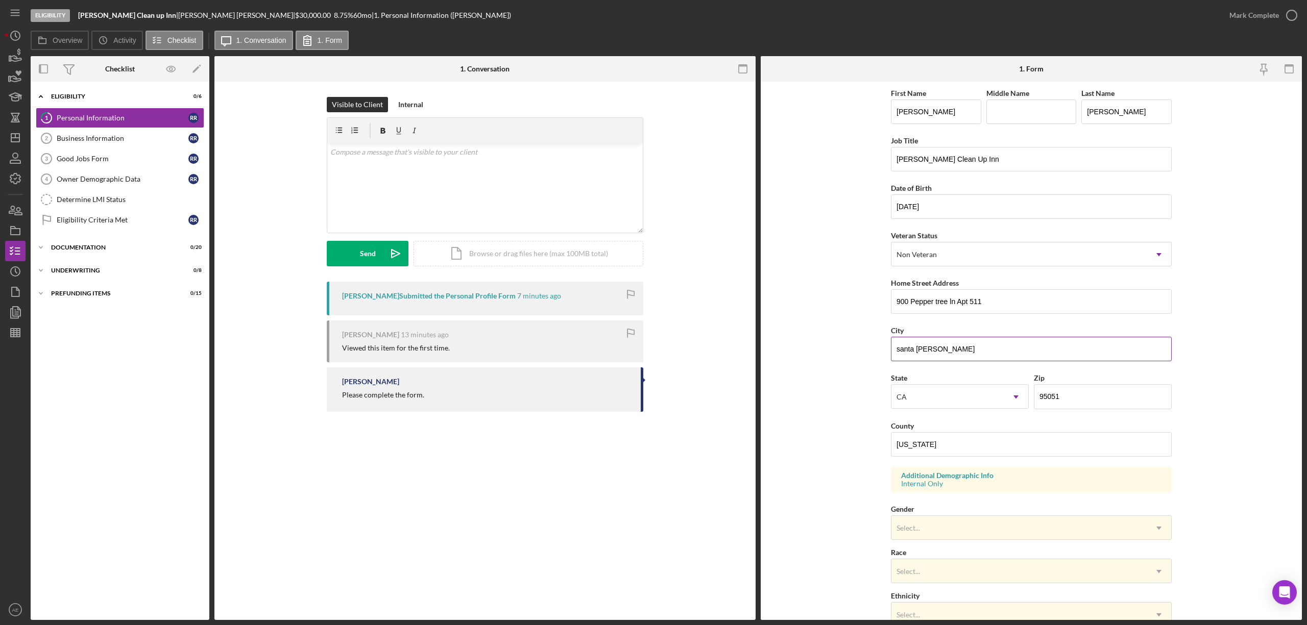
click at [969, 354] on input "santa [PERSON_NAME]" at bounding box center [1031, 349] width 281 height 25
paste input "Santa [PERSON_NAME]"
type input "Santa [PERSON_NAME]"
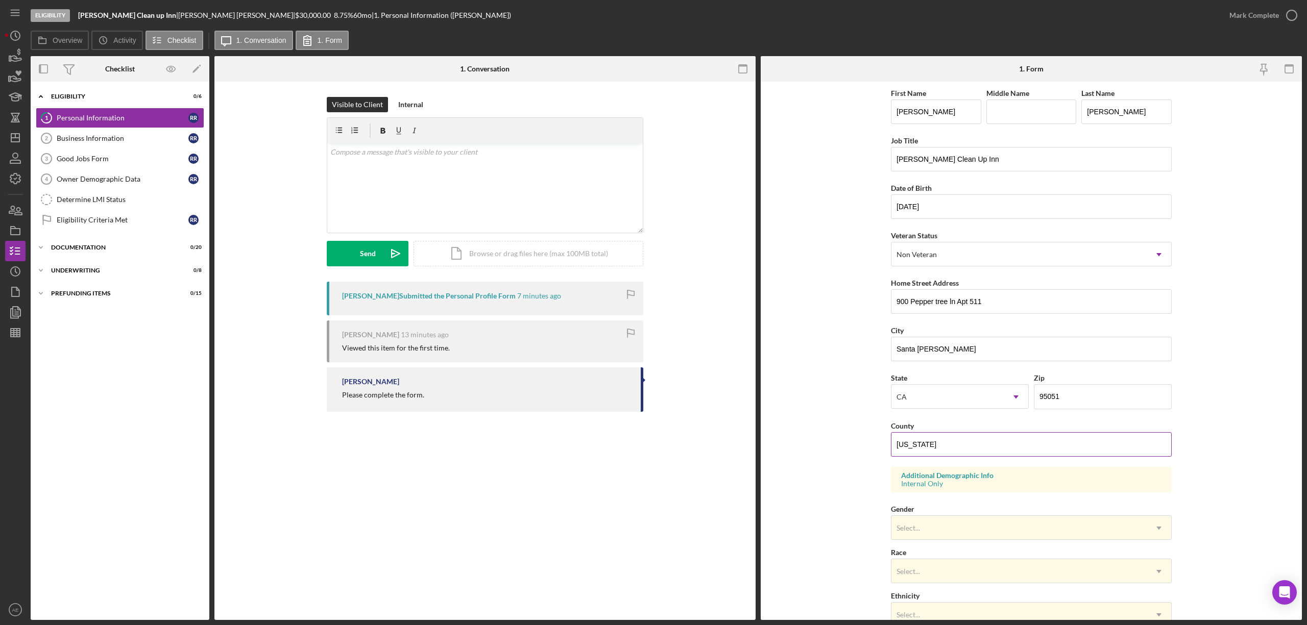
click at [956, 451] on input "[US_STATE]" at bounding box center [1031, 444] width 281 height 25
paste input "Santa [PERSON_NAME]"
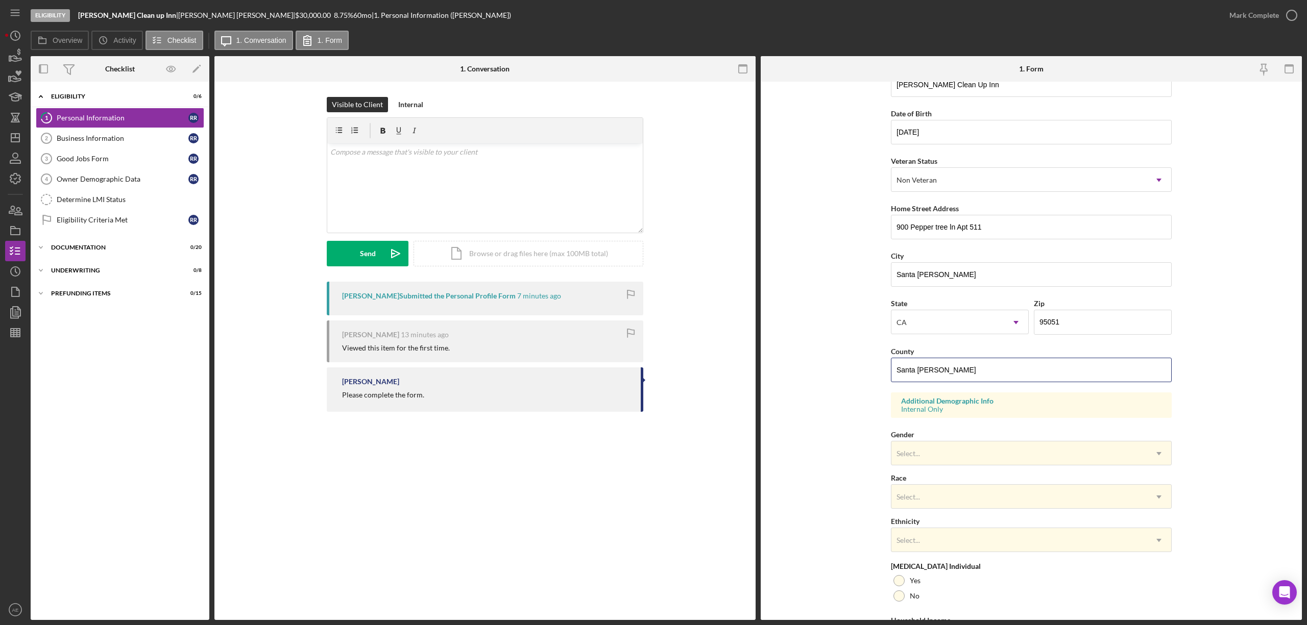
scroll to position [145, 0]
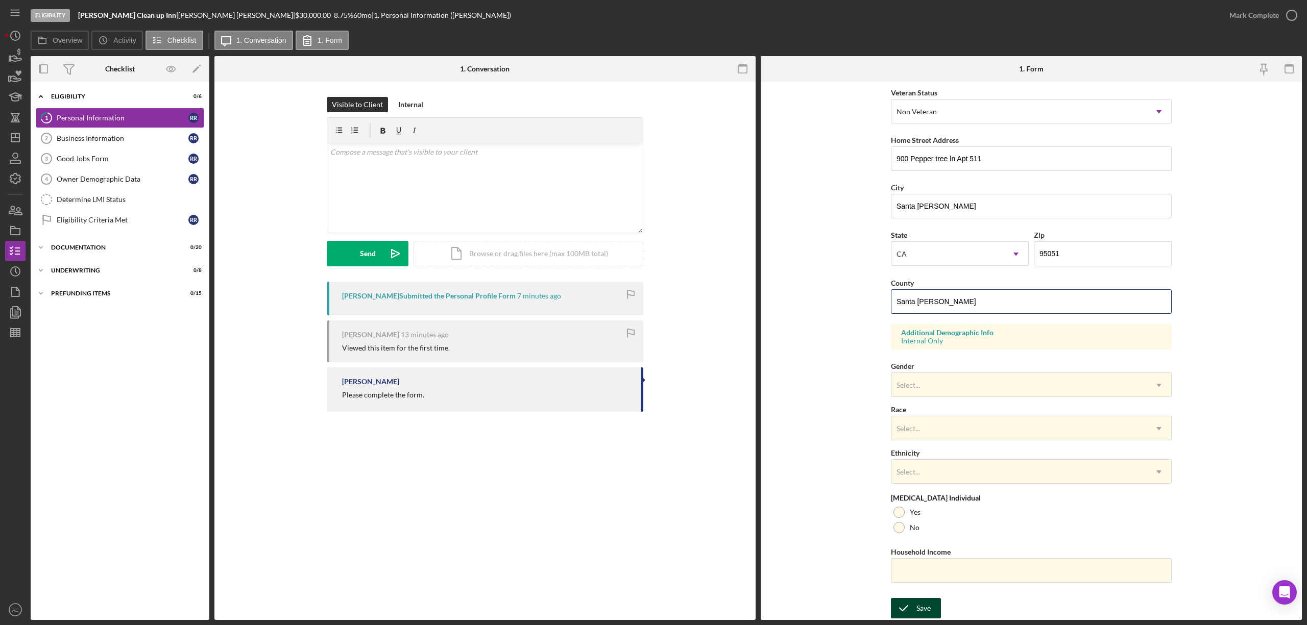
type input "Santa [PERSON_NAME]"
click at [922, 612] on div "Save" at bounding box center [923, 608] width 14 height 20
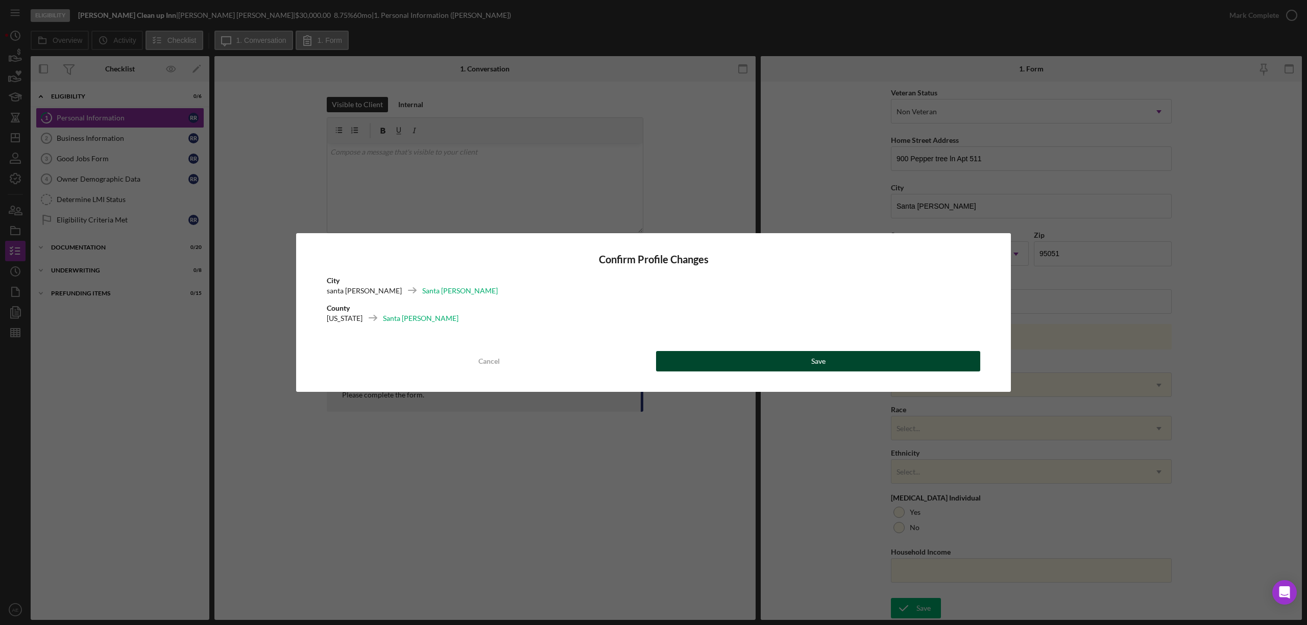
click at [808, 353] on button "Save" at bounding box center [818, 361] width 324 height 20
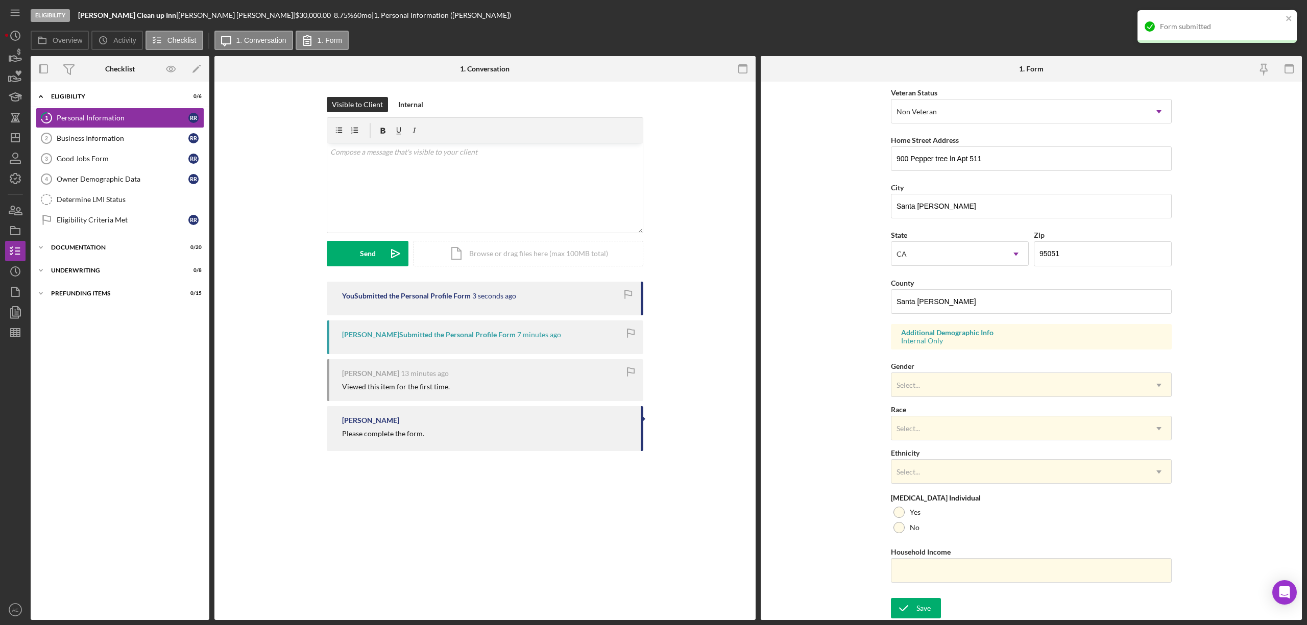
click at [1268, 25] on div "Form submitted" at bounding box center [1221, 26] width 123 height 8
click at [1268, 17] on div "Mark Complete" at bounding box center [1254, 15] width 50 height 20
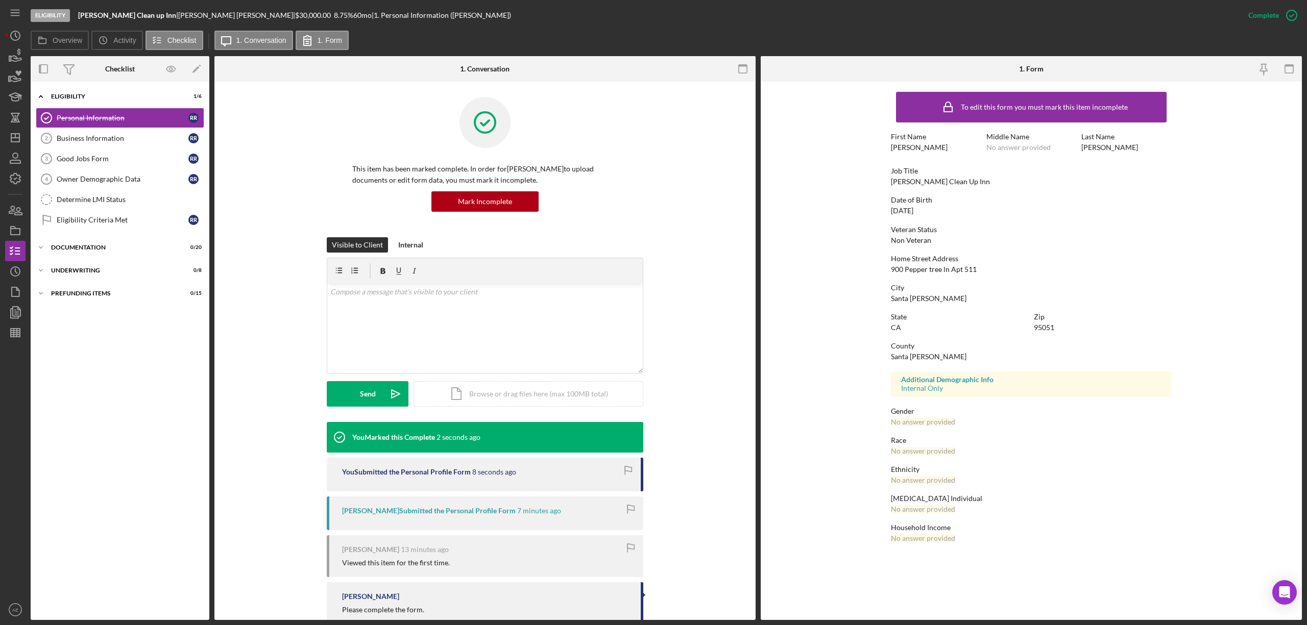
scroll to position [0, 0]
click at [143, 192] on link "Determine LMI Status Determine LMI Status" at bounding box center [120, 199] width 168 height 20
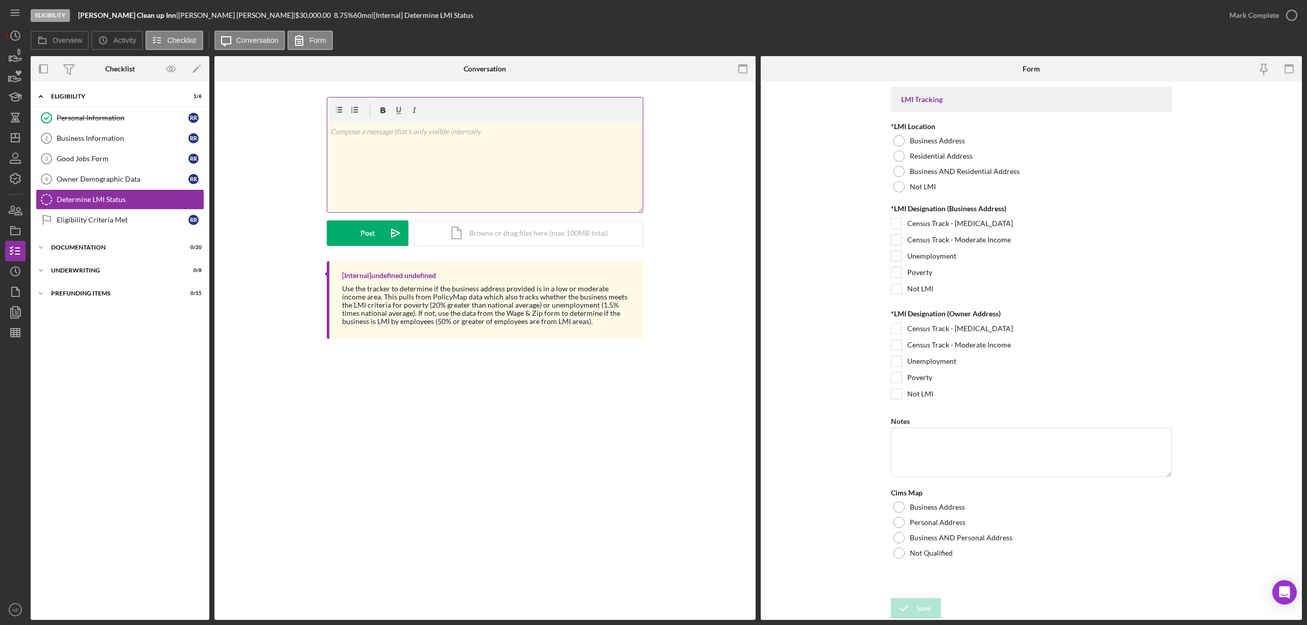
click at [436, 151] on div "v Color teal Color pink Remove color Add row above Add row below Add column bef…" at bounding box center [484, 167] width 315 height 89
click at [378, 239] on button "Post Icon/icon-invite-send" at bounding box center [368, 234] width 82 height 26
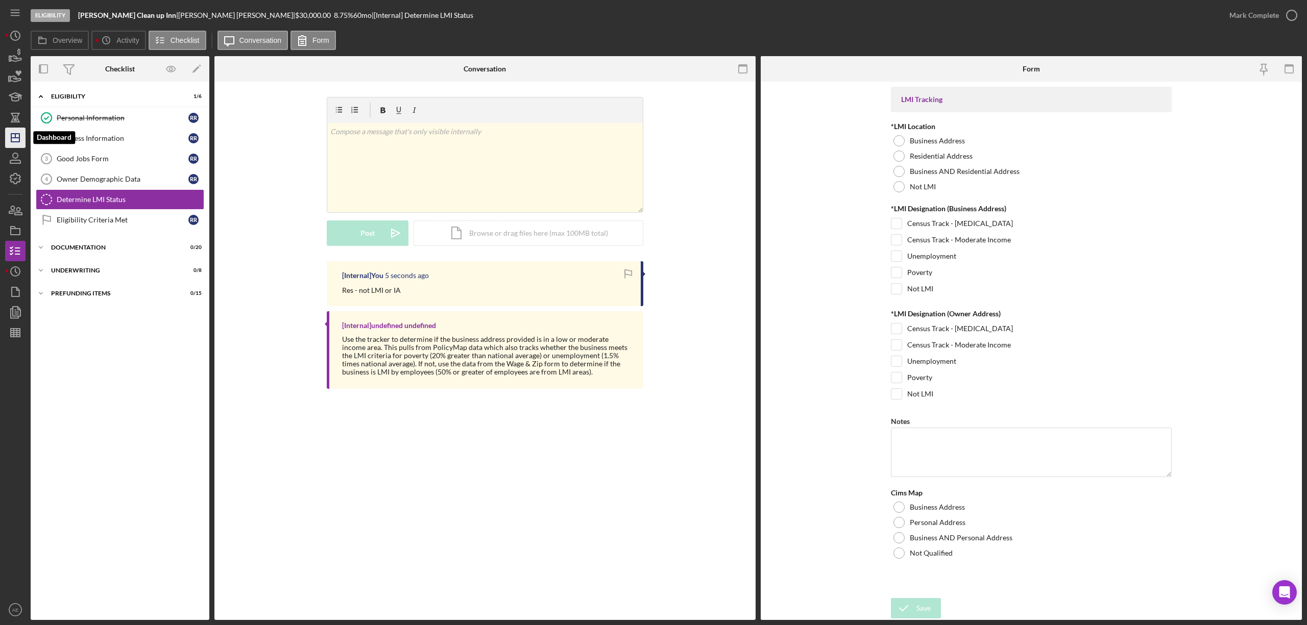
click at [17, 138] on line "button" at bounding box center [15, 138] width 8 height 0
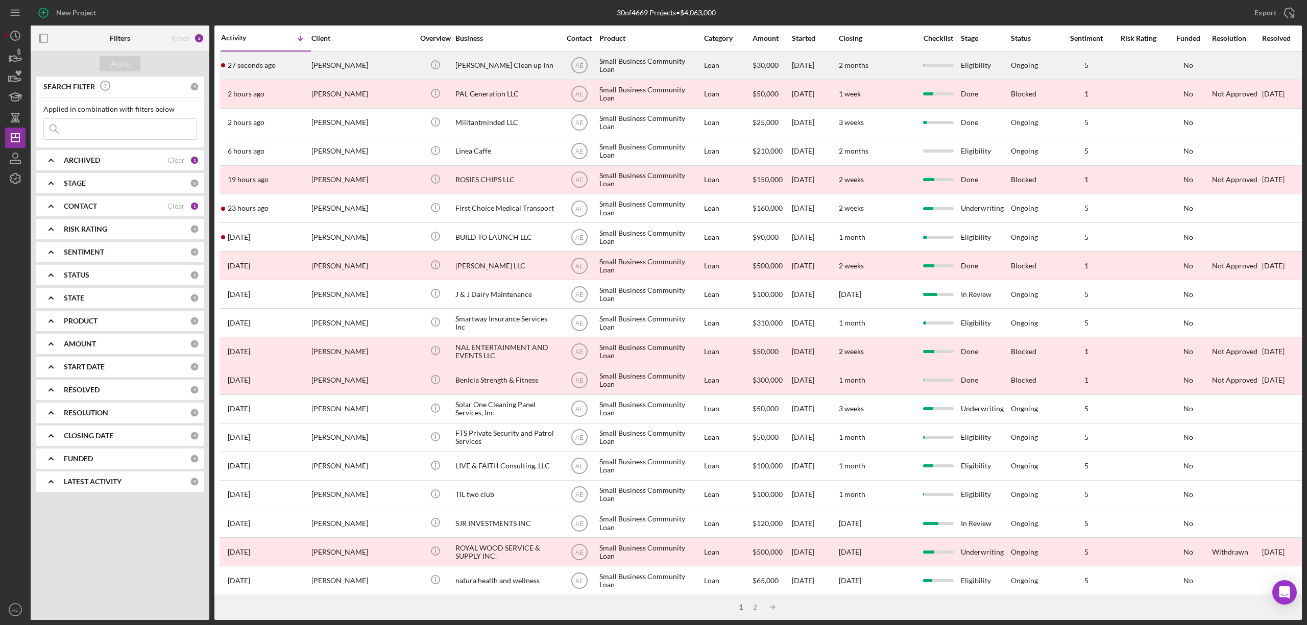
click at [353, 72] on div "[PERSON_NAME]" at bounding box center [362, 65] width 102 height 27
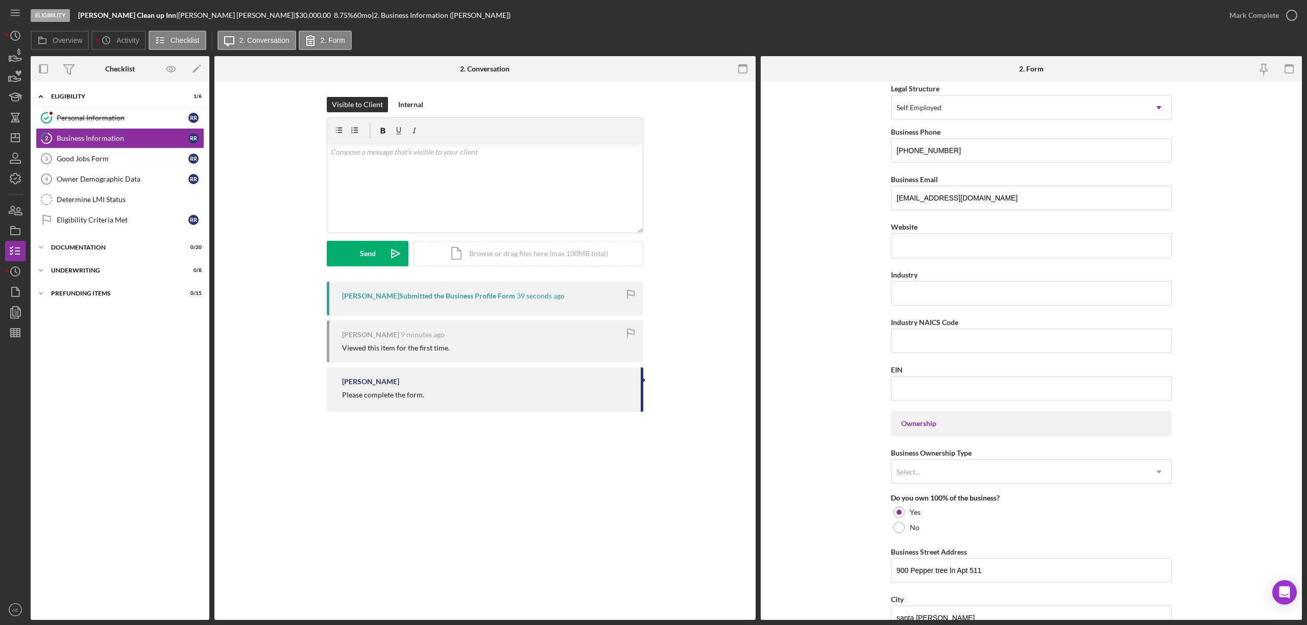
scroll to position [123, 0]
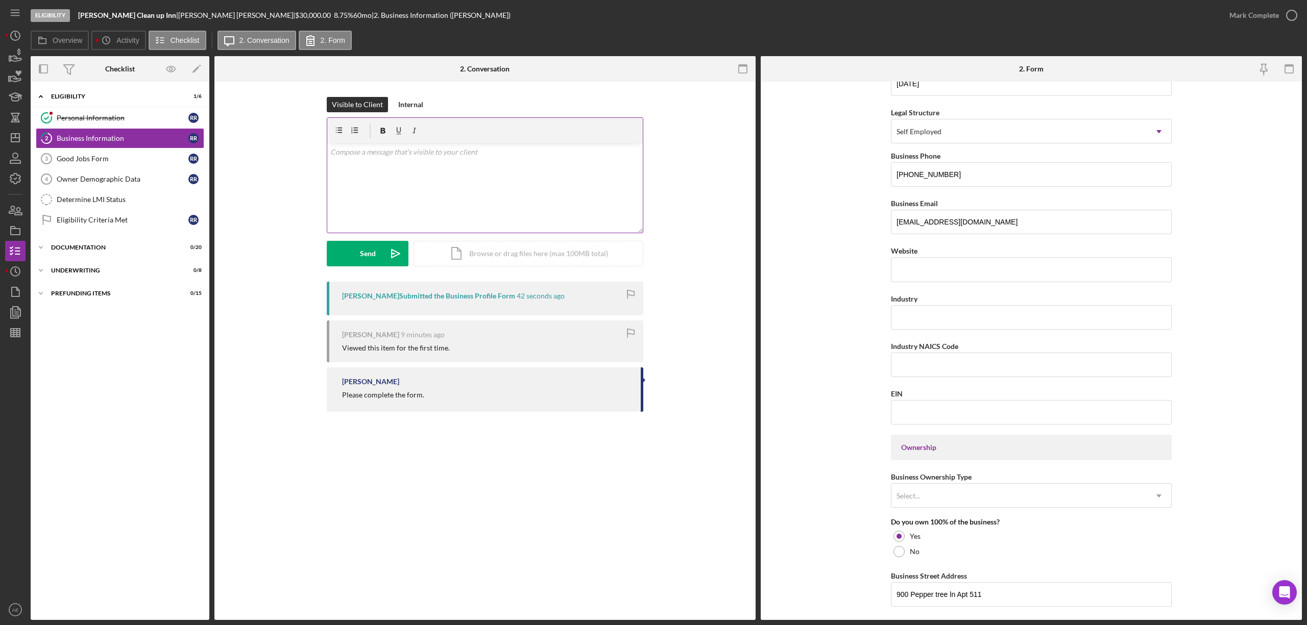
click at [494, 175] on div "v Color teal Color pink Remove color Add row above Add row below Add column bef…" at bounding box center [484, 187] width 315 height 89
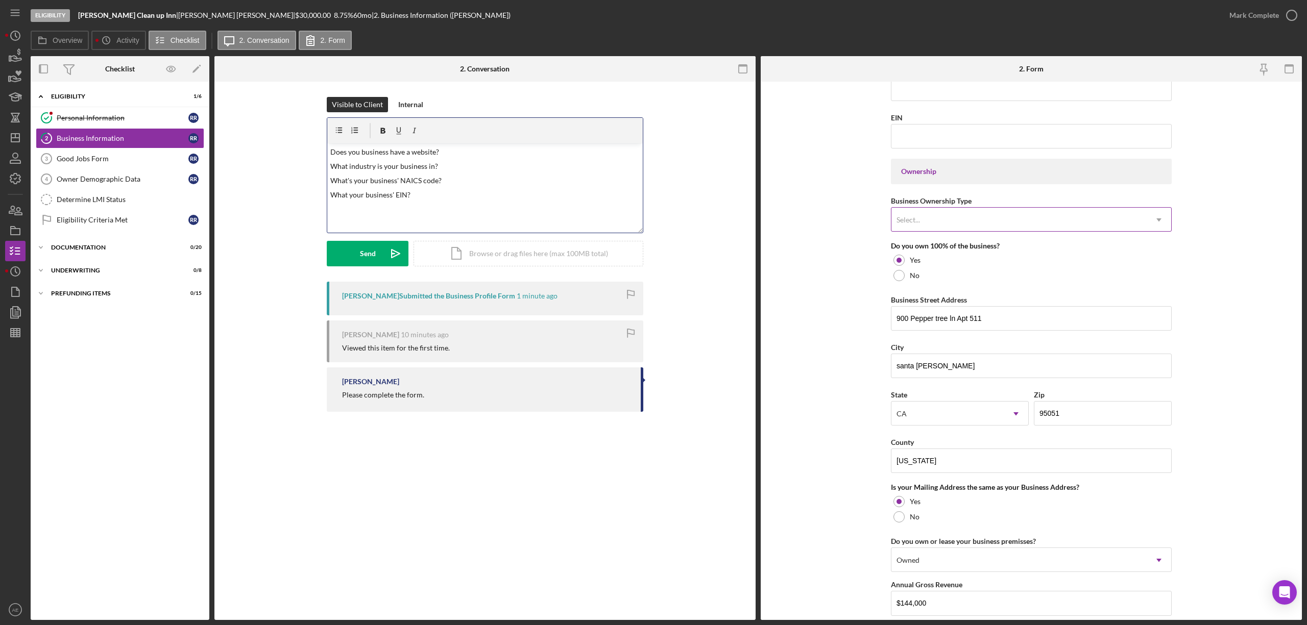
scroll to position [531, 0]
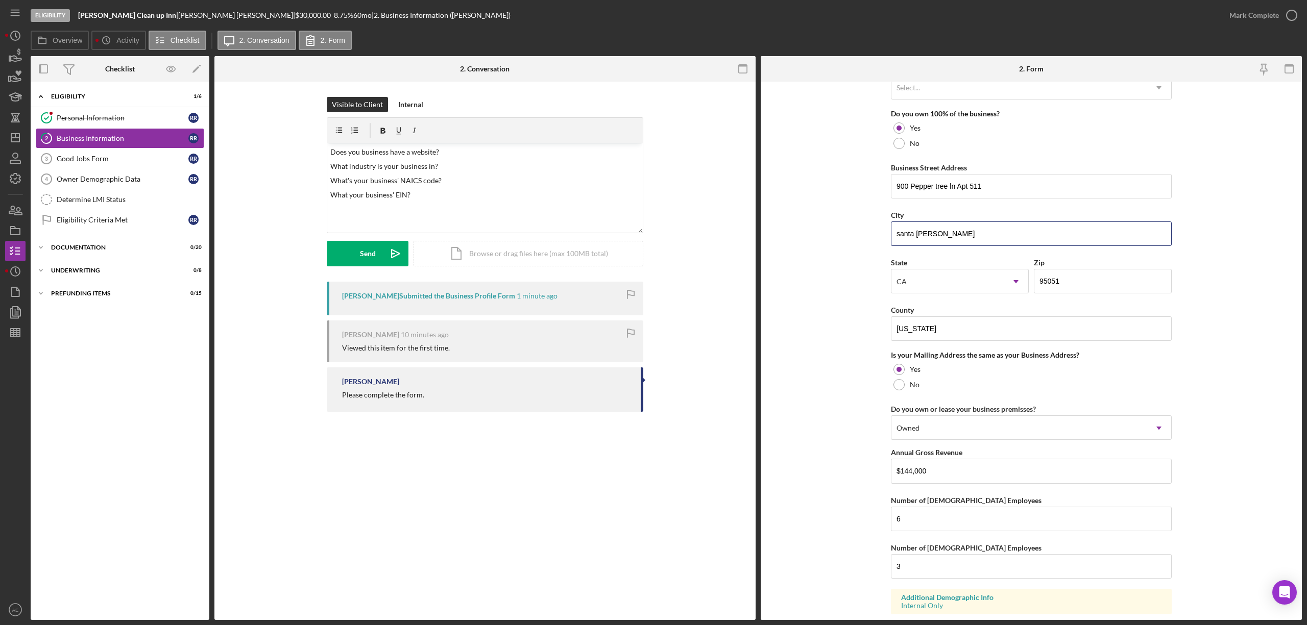
drag, startPoint x: 951, startPoint y: 234, endPoint x: 825, endPoint y: 245, distance: 125.6
click at [826, 243] on form "Business Name [PERSON_NAME] Clean up Inn DBA [PERSON_NAME] Clean up Inn Busines…" at bounding box center [1031, 351] width 541 height 539
drag, startPoint x: 937, startPoint y: 334, endPoint x: 844, endPoint y: 340, distance: 93.6
click at [835, 328] on form "Business Name [PERSON_NAME] Clean up Inn DBA [PERSON_NAME] Clean up Inn Busines…" at bounding box center [1031, 351] width 541 height 539
paste input "santa Clar"
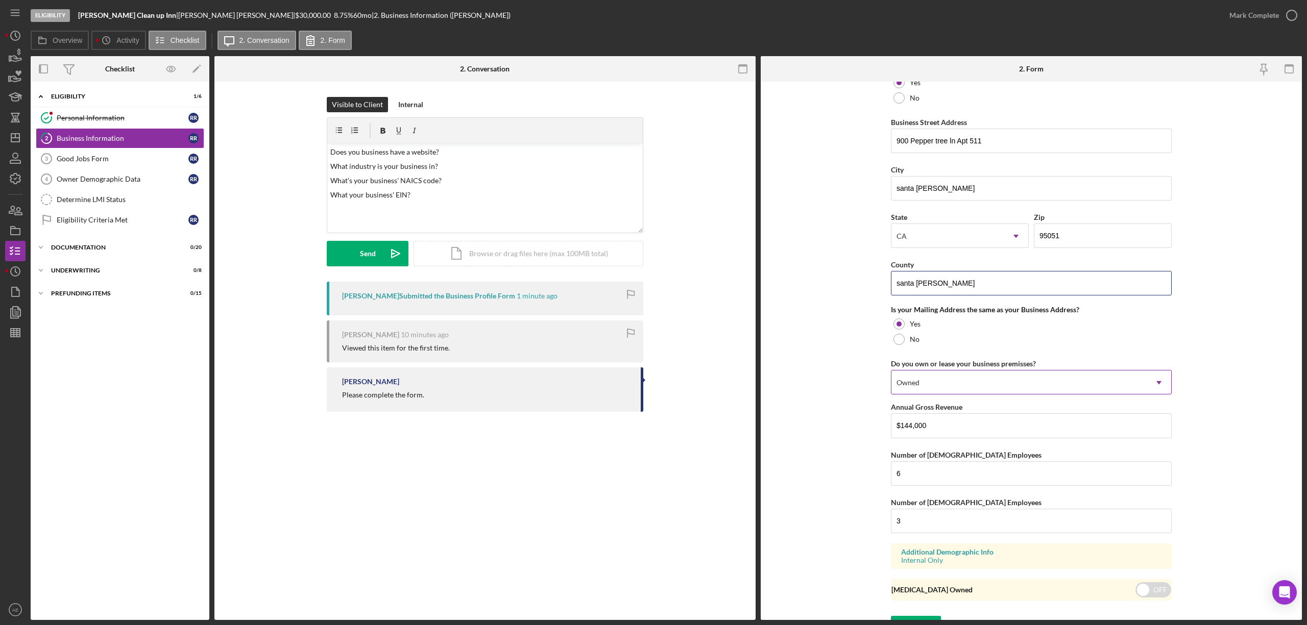
scroll to position [599, 0]
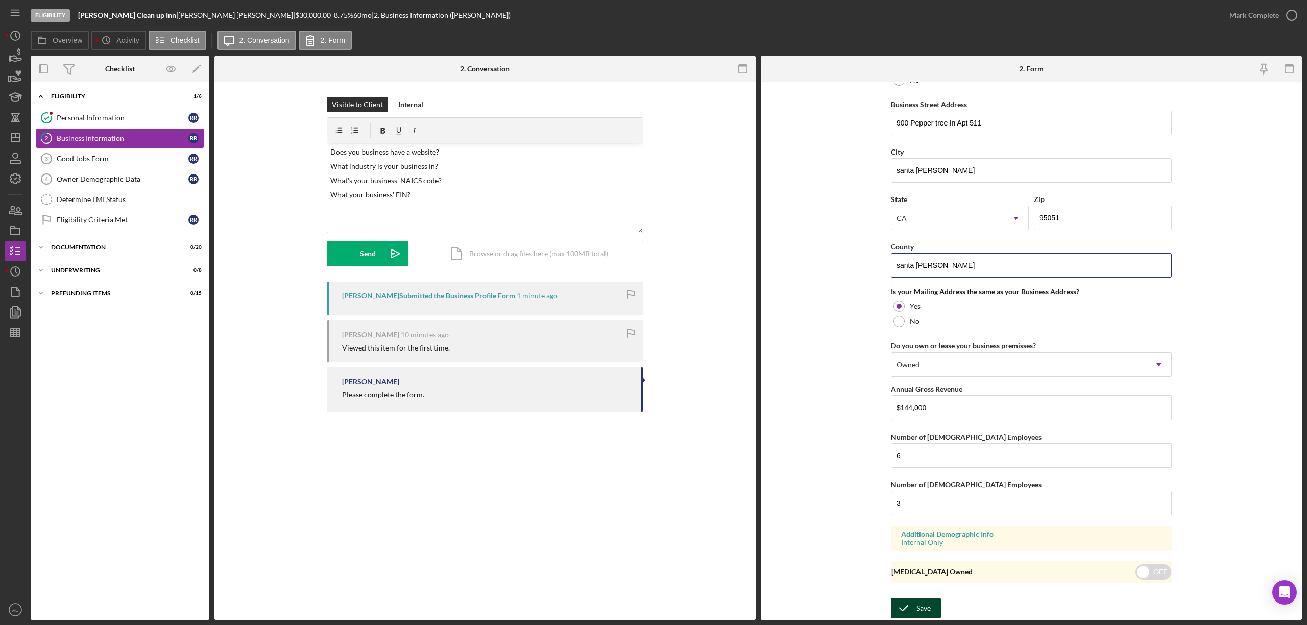
type input "santa [PERSON_NAME]"
click at [917, 607] on div "Save" at bounding box center [923, 608] width 14 height 20
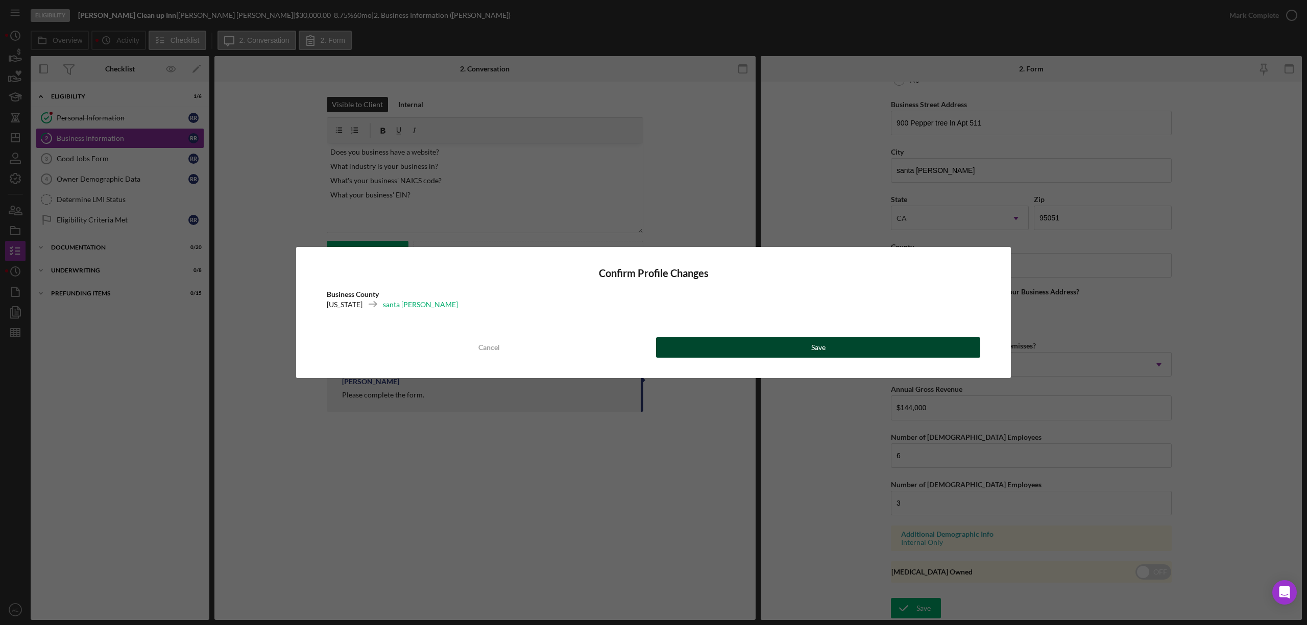
click at [729, 342] on button "Save" at bounding box center [818, 347] width 324 height 20
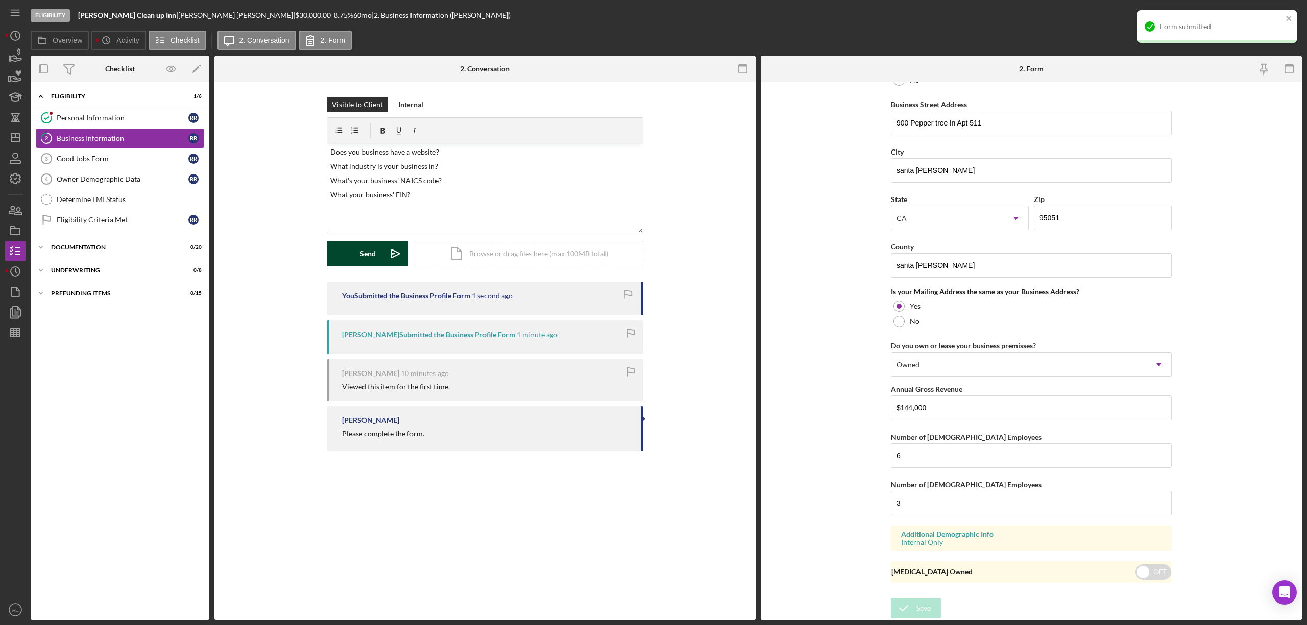
drag, startPoint x: 389, startPoint y: 248, endPoint x: 348, endPoint y: 250, distance: 40.9
click at [389, 247] on icon "Icon/icon-invite-send" at bounding box center [396, 254] width 26 height 26
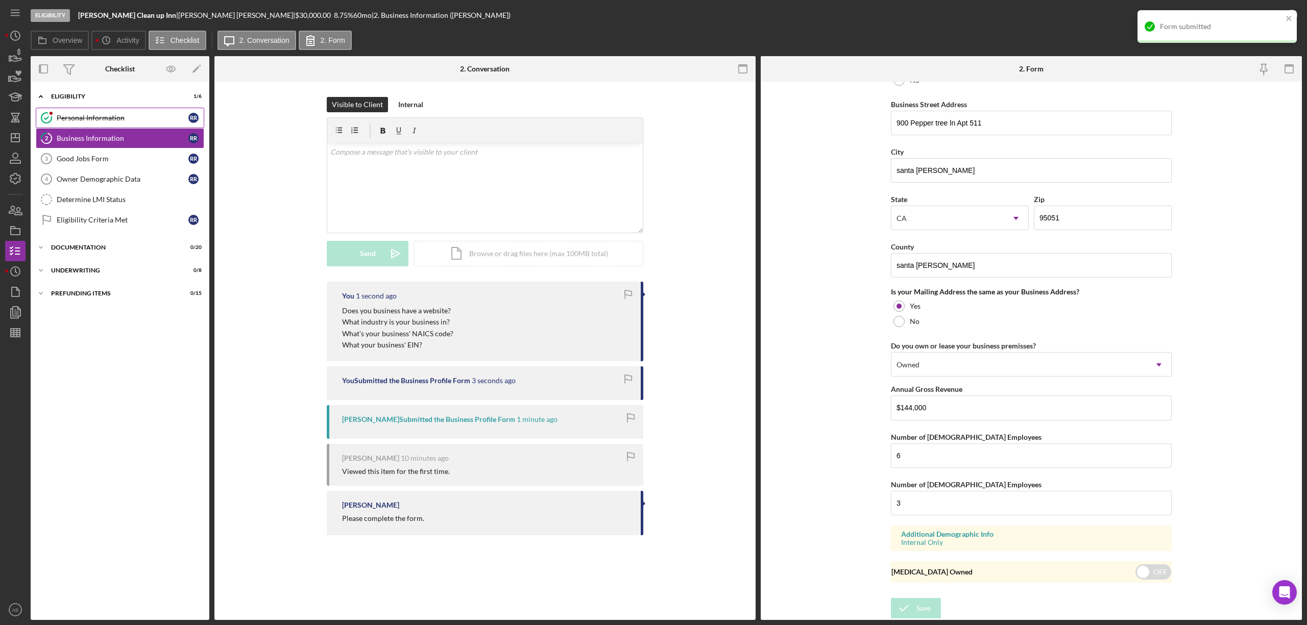
click at [97, 119] on div "Personal Information" at bounding box center [123, 118] width 132 height 8
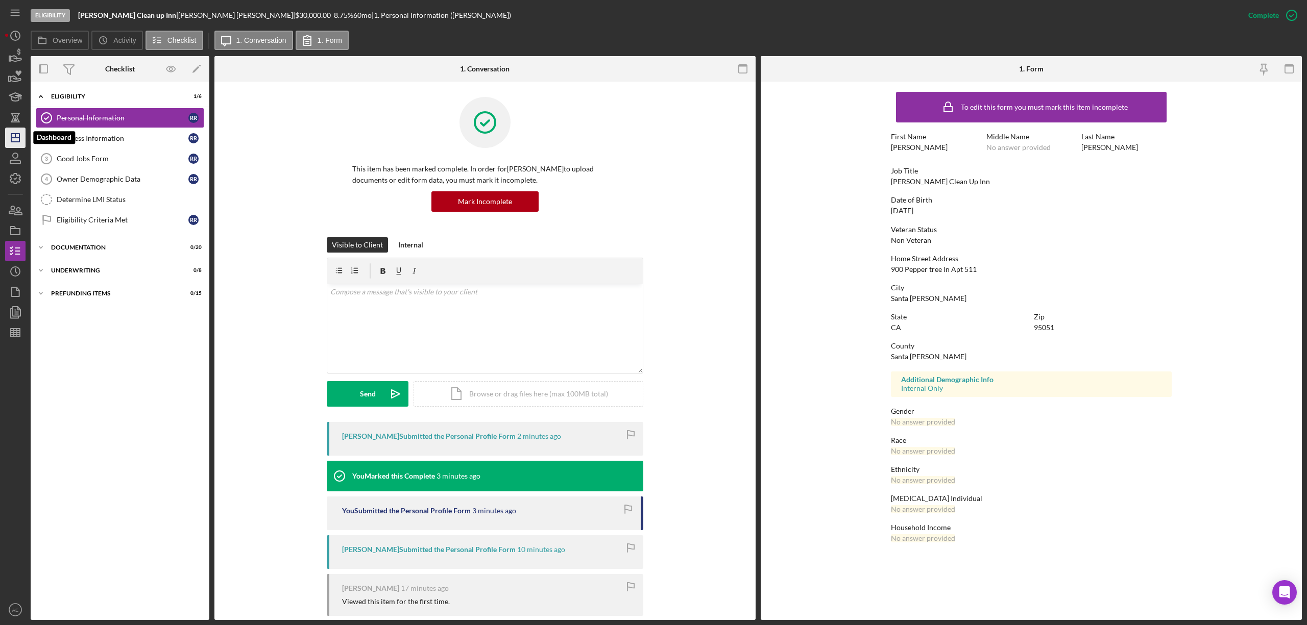
click at [12, 138] on line "button" at bounding box center [15, 138] width 8 height 0
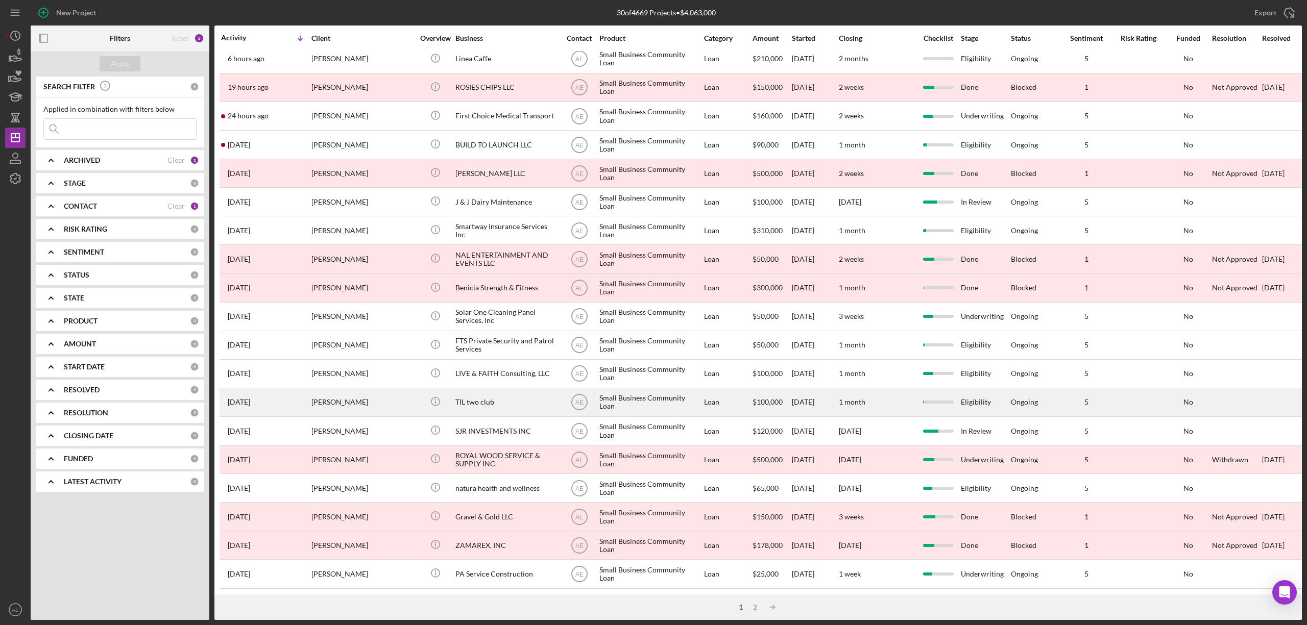
scroll to position [187, 0]
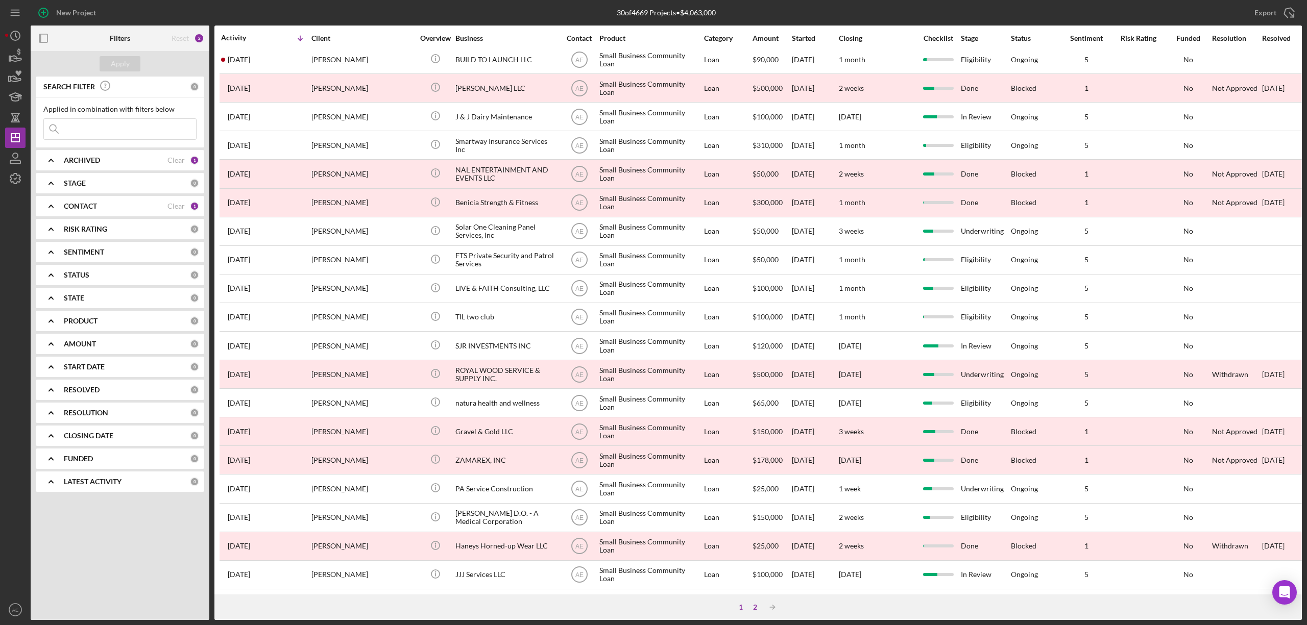
click at [753, 605] on div "2" at bounding box center [755, 607] width 14 height 8
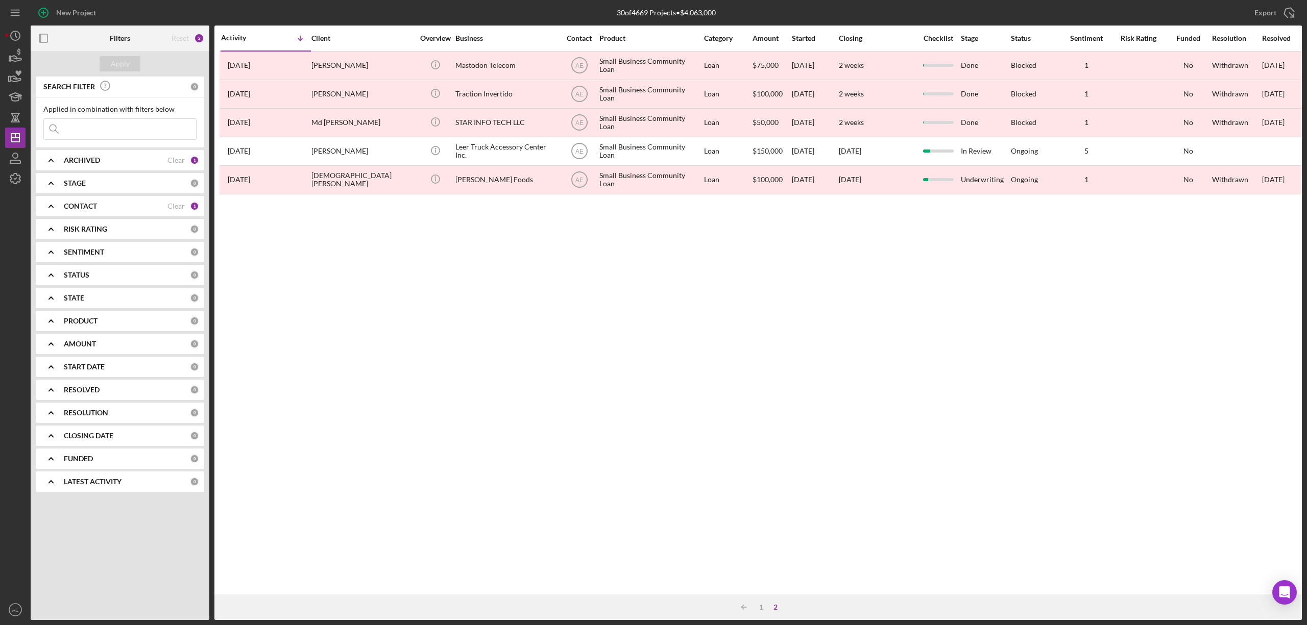
scroll to position [0, 0]
click at [763, 610] on div "1" at bounding box center [761, 607] width 14 height 8
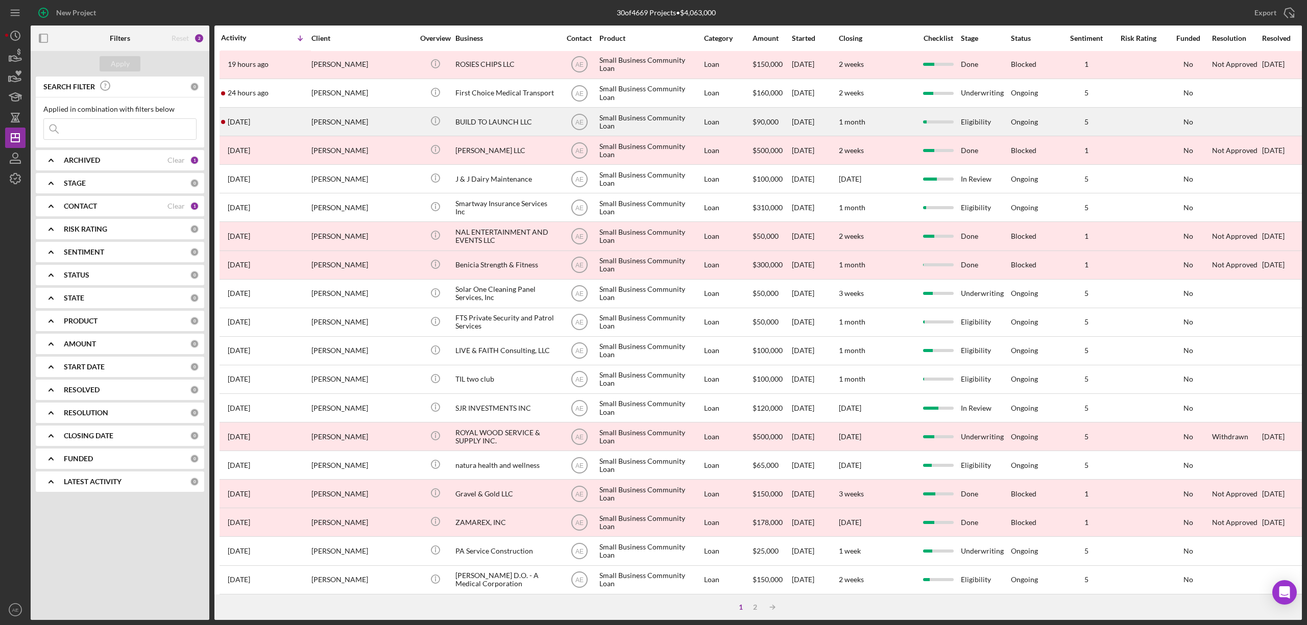
scroll to position [136, 0]
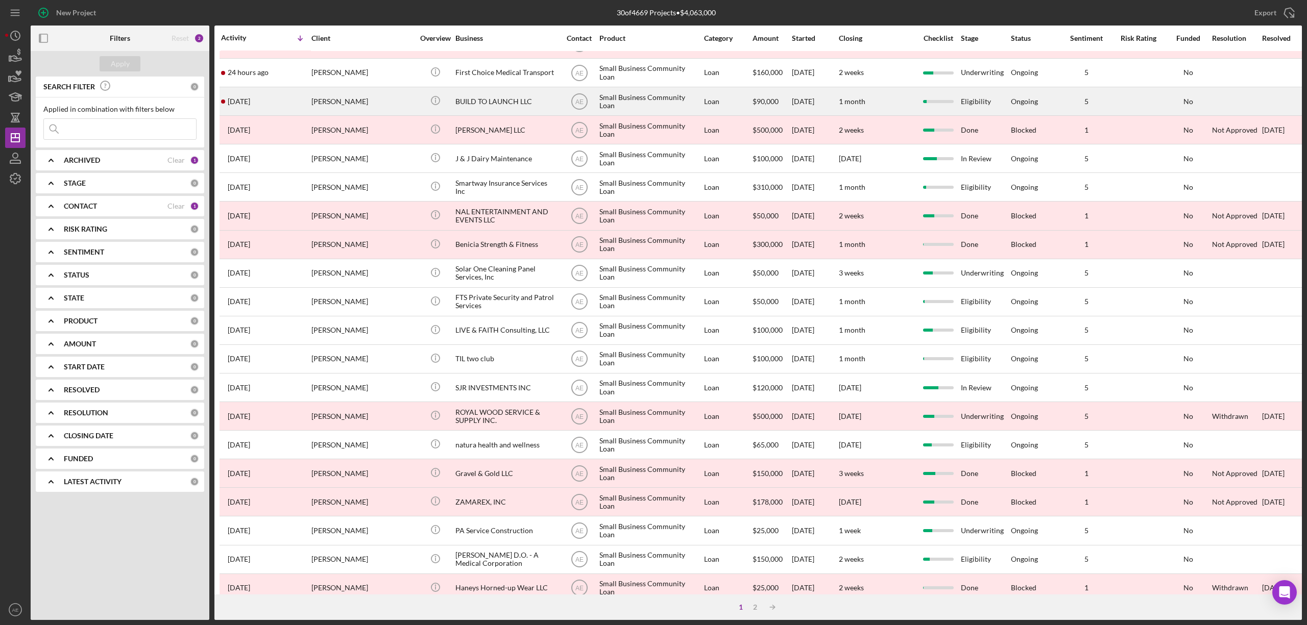
click at [499, 90] on div "BUILD TO LAUNCH LLC" at bounding box center [506, 101] width 102 height 27
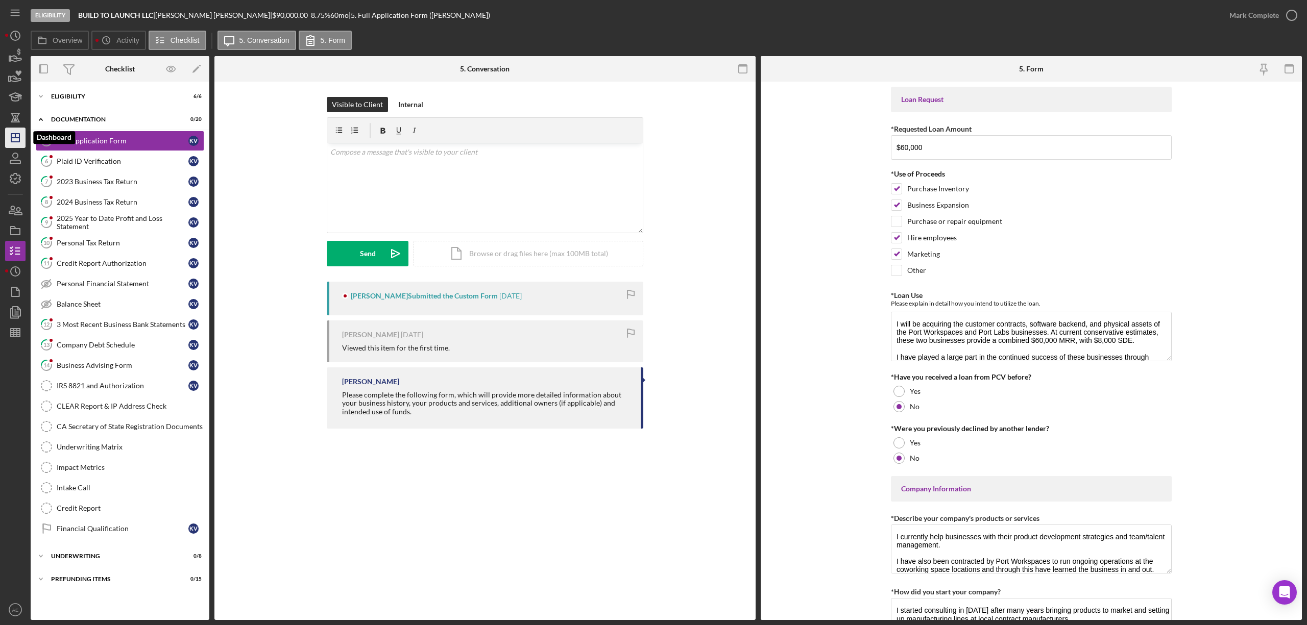
click at [11, 142] on polygon "button" at bounding box center [15, 138] width 8 height 8
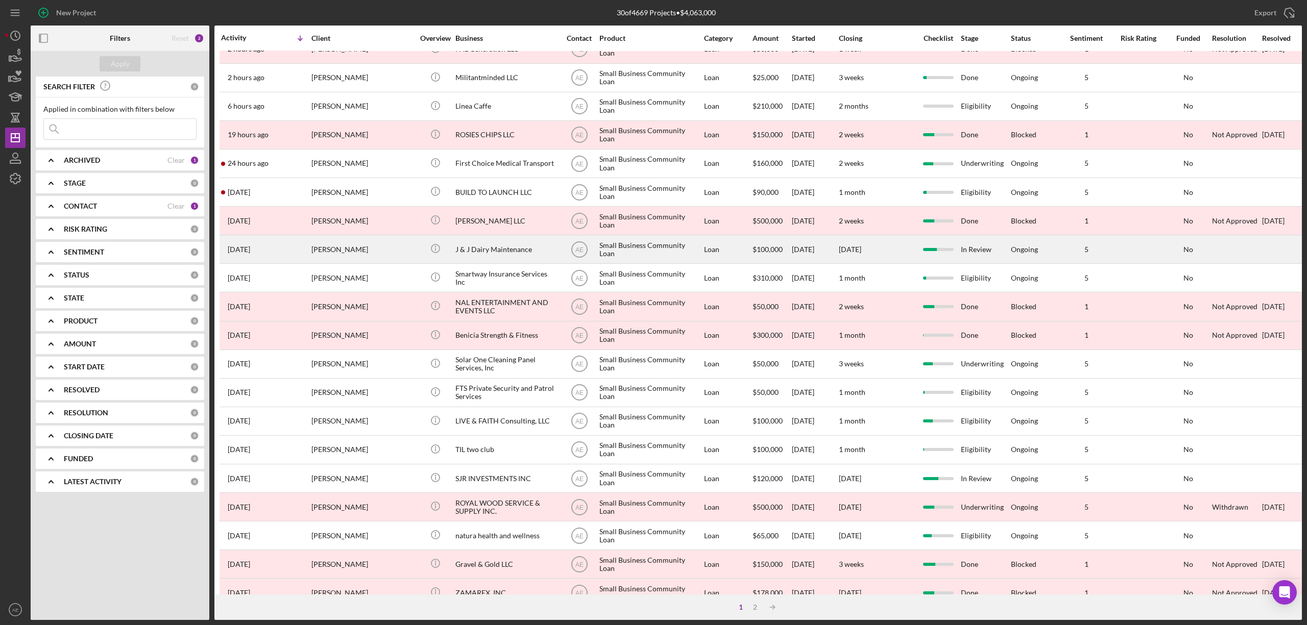
scroll to position [68, 0]
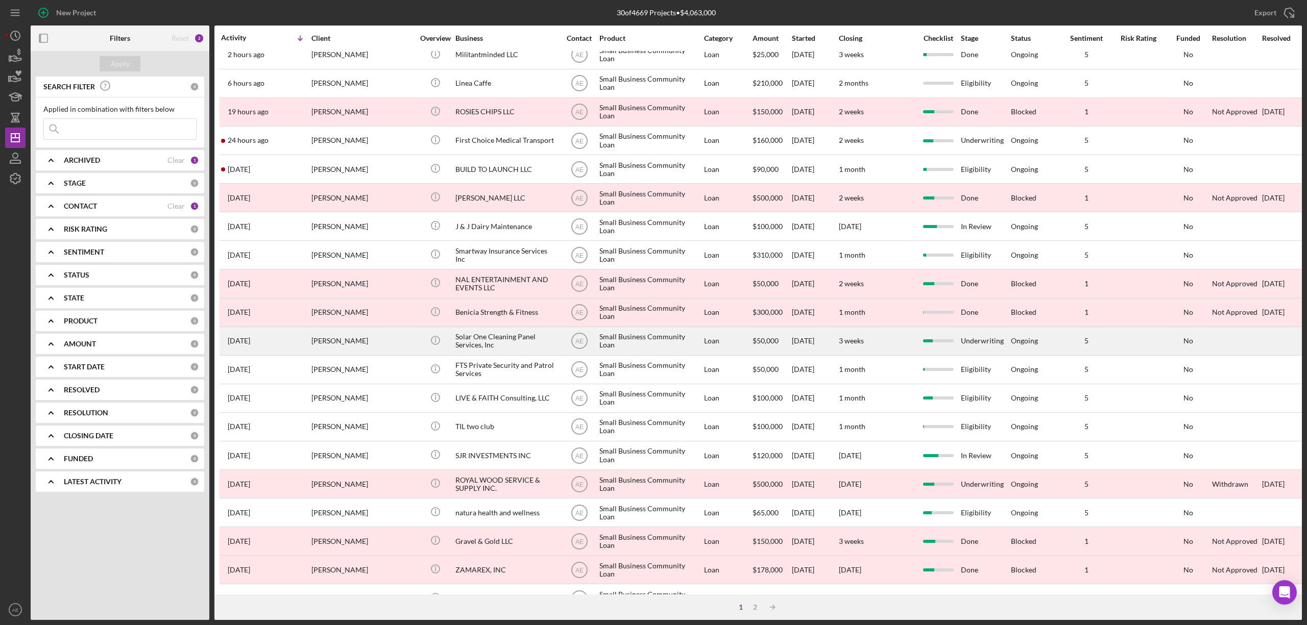
click at [506, 335] on div "Solar One Cleaning Panel Services, Inc" at bounding box center [506, 341] width 102 height 27
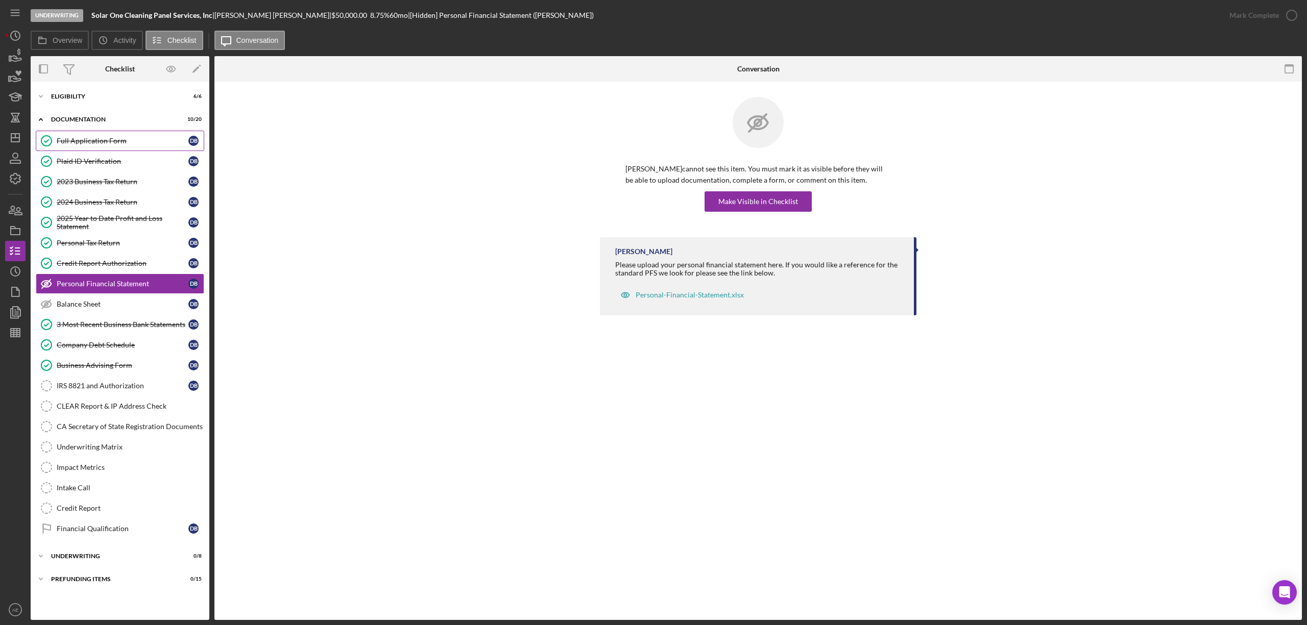
click at [124, 131] on link "Full Application Form Full Application Form D B" at bounding box center [120, 141] width 168 height 20
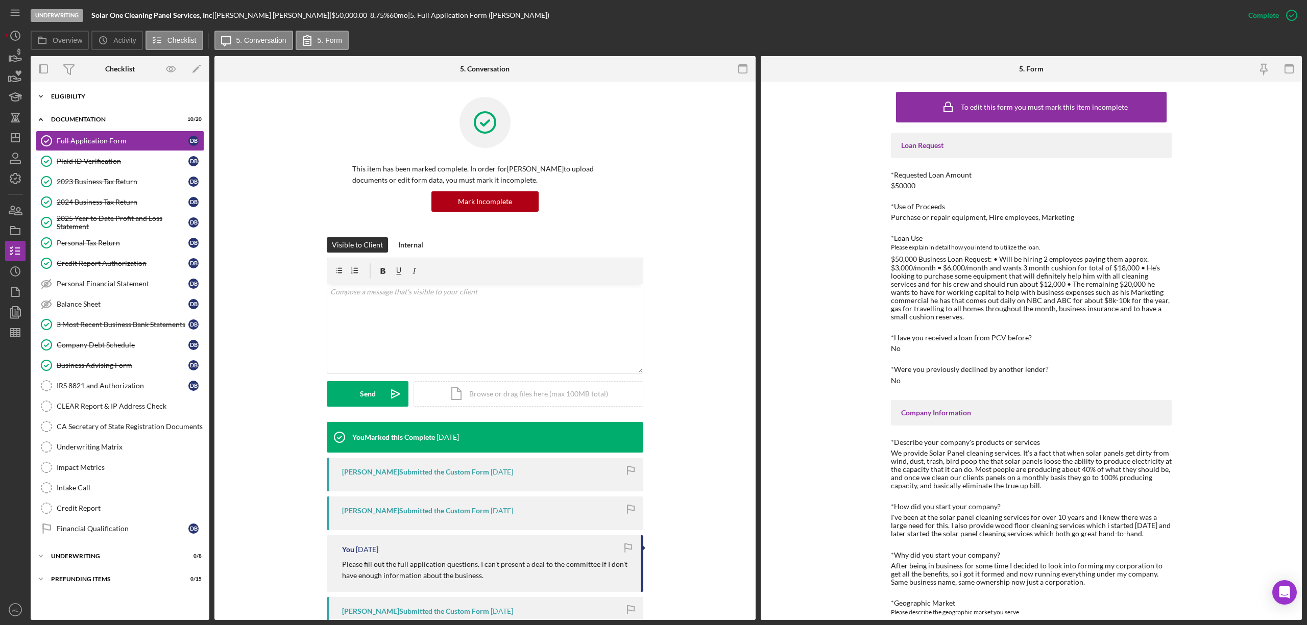
click at [88, 95] on div "Eligibility" at bounding box center [123, 96] width 145 height 6
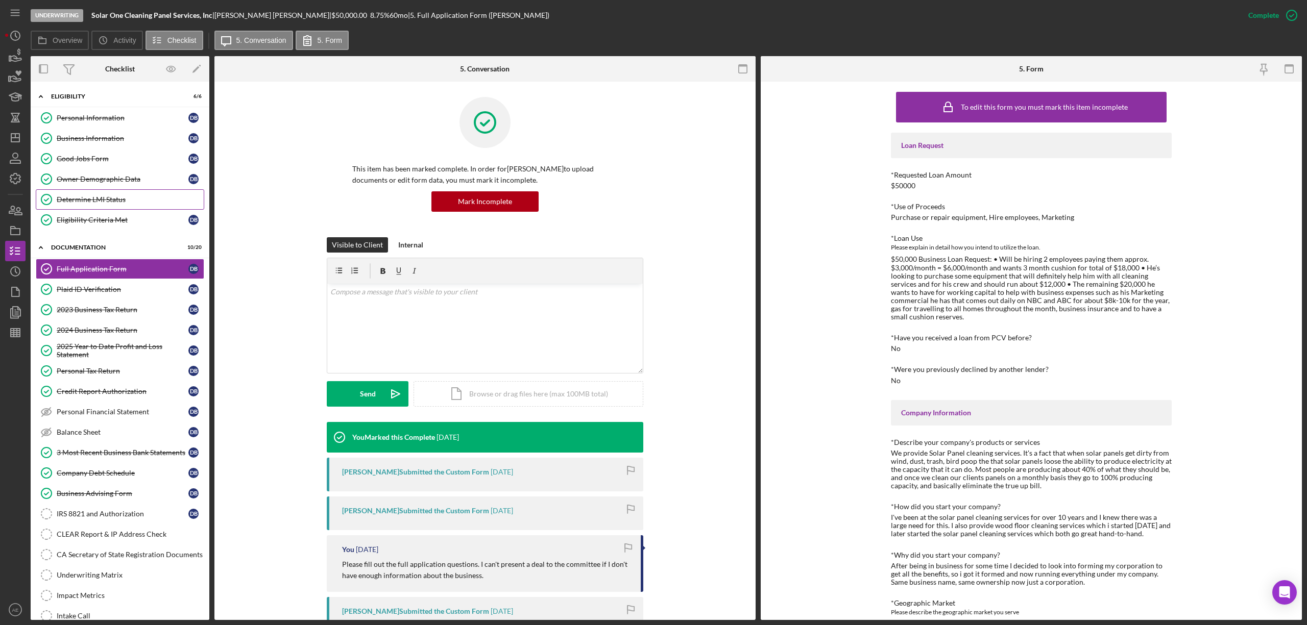
click at [110, 194] on link "Determine LMI Status Determine LMI Status" at bounding box center [120, 199] width 168 height 20
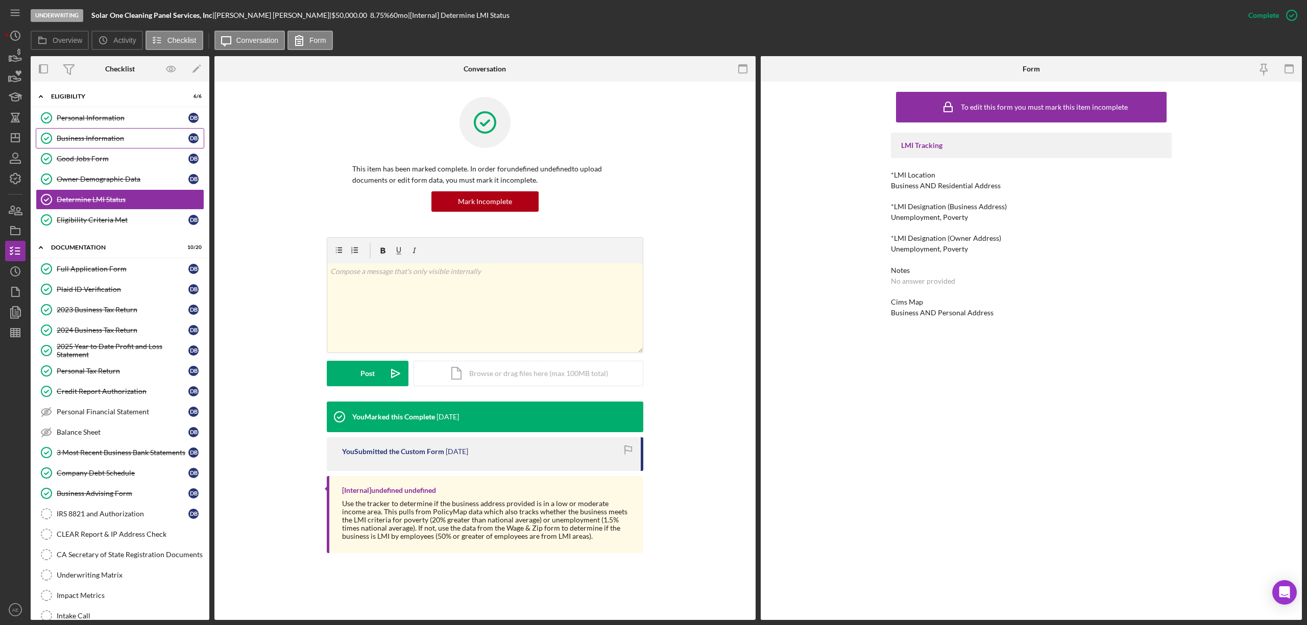
click at [116, 133] on link "Business Information Business Information D B" at bounding box center [120, 138] width 168 height 20
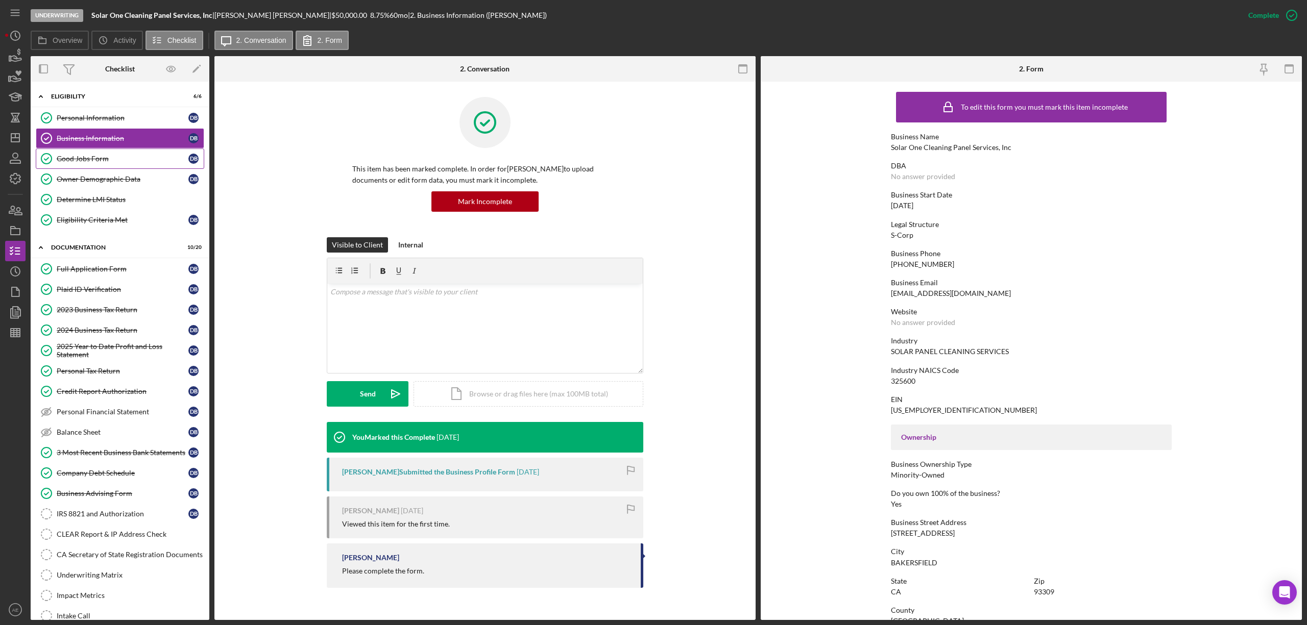
click at [121, 156] on div "Good Jobs Form" at bounding box center [123, 159] width 132 height 8
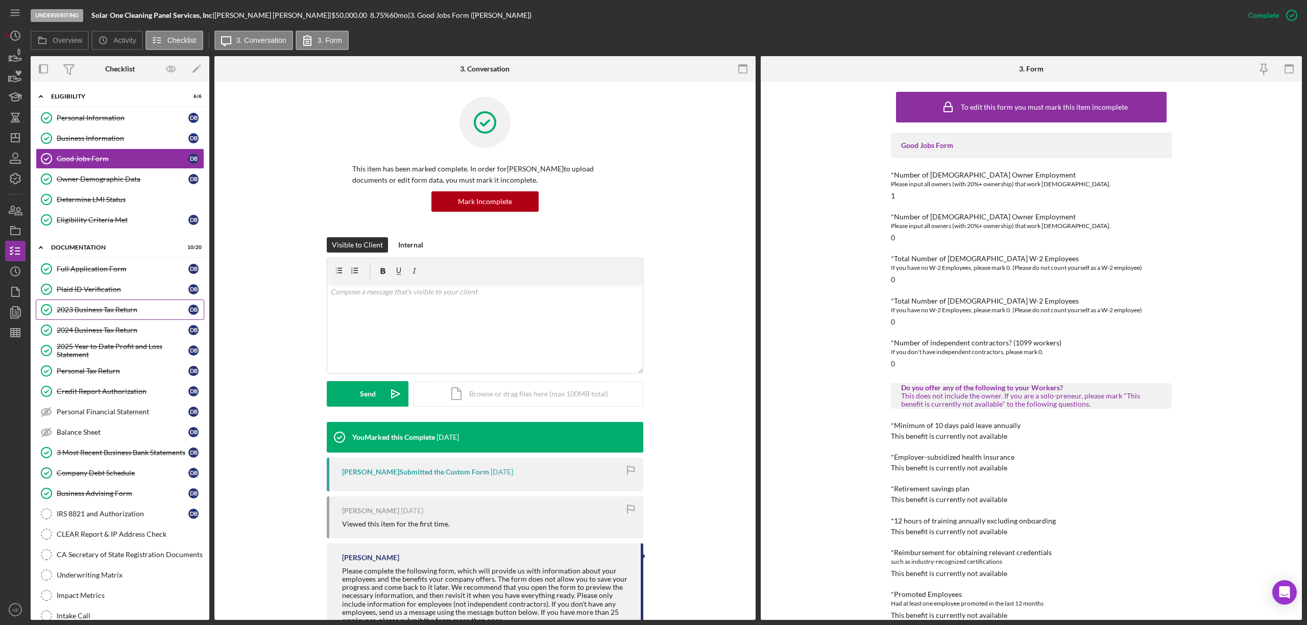
drag, startPoint x: 107, startPoint y: 313, endPoint x: 125, endPoint y: 314, distance: 17.9
click at [107, 313] on div "2023 Business Tax Return" at bounding box center [123, 310] width 132 height 8
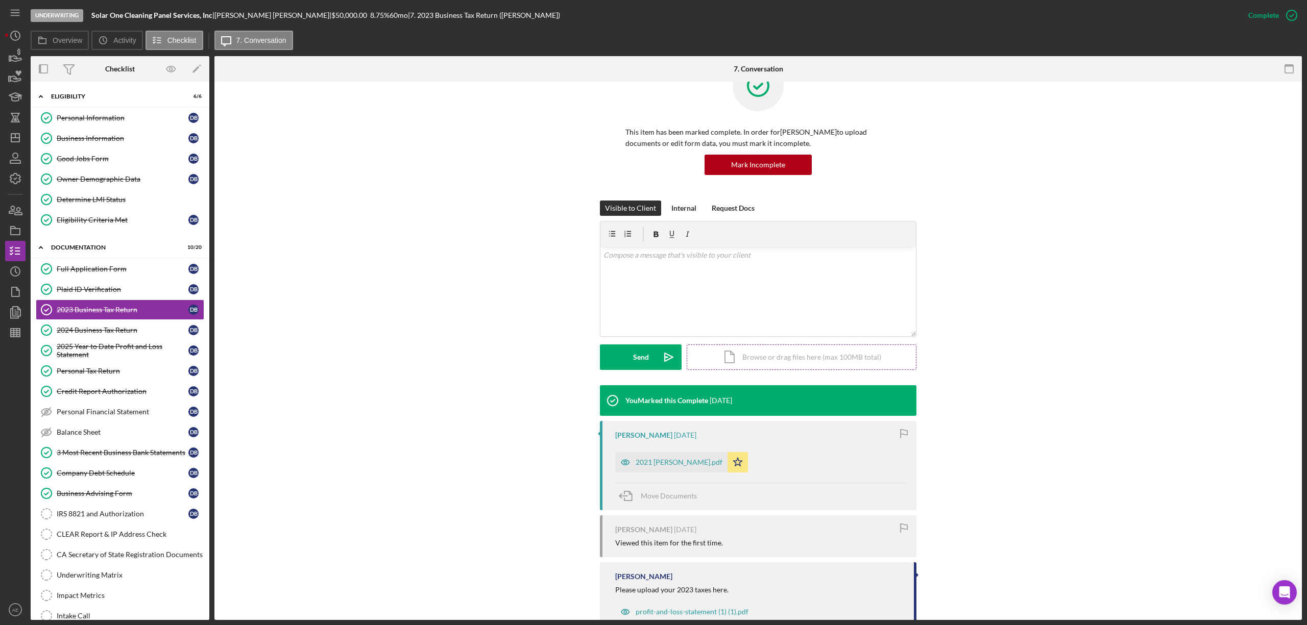
scroll to position [69, 0]
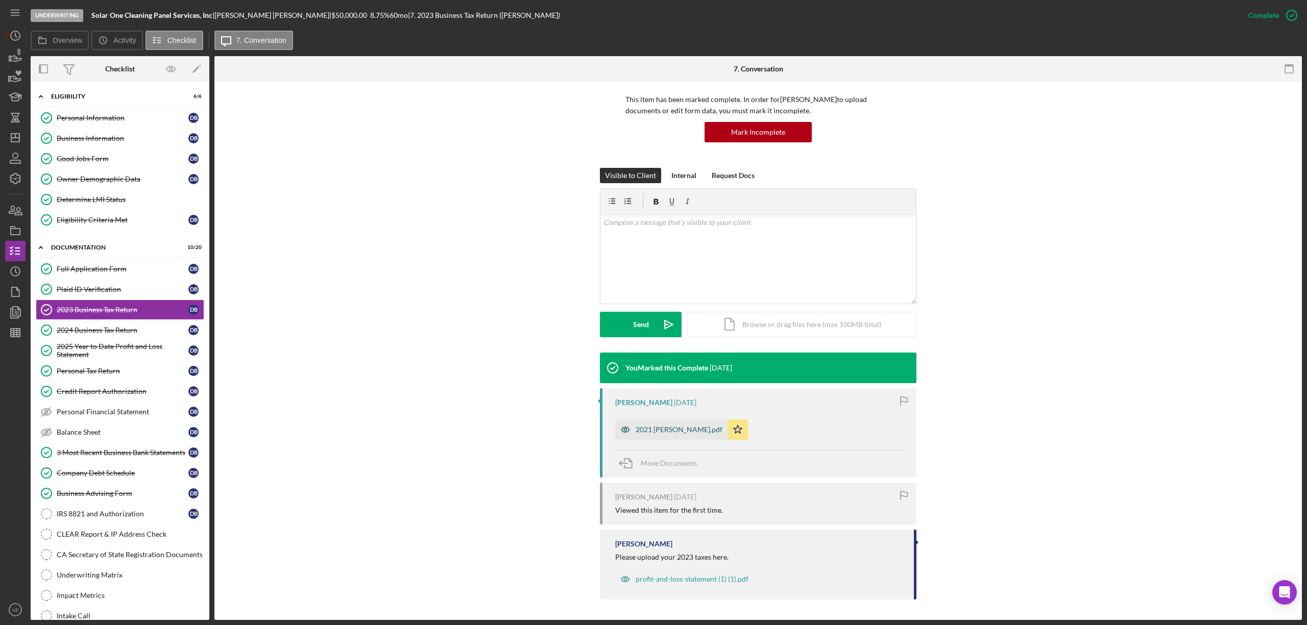
click at [684, 433] on div "2021 [PERSON_NAME].pdf" at bounding box center [679, 430] width 87 height 8
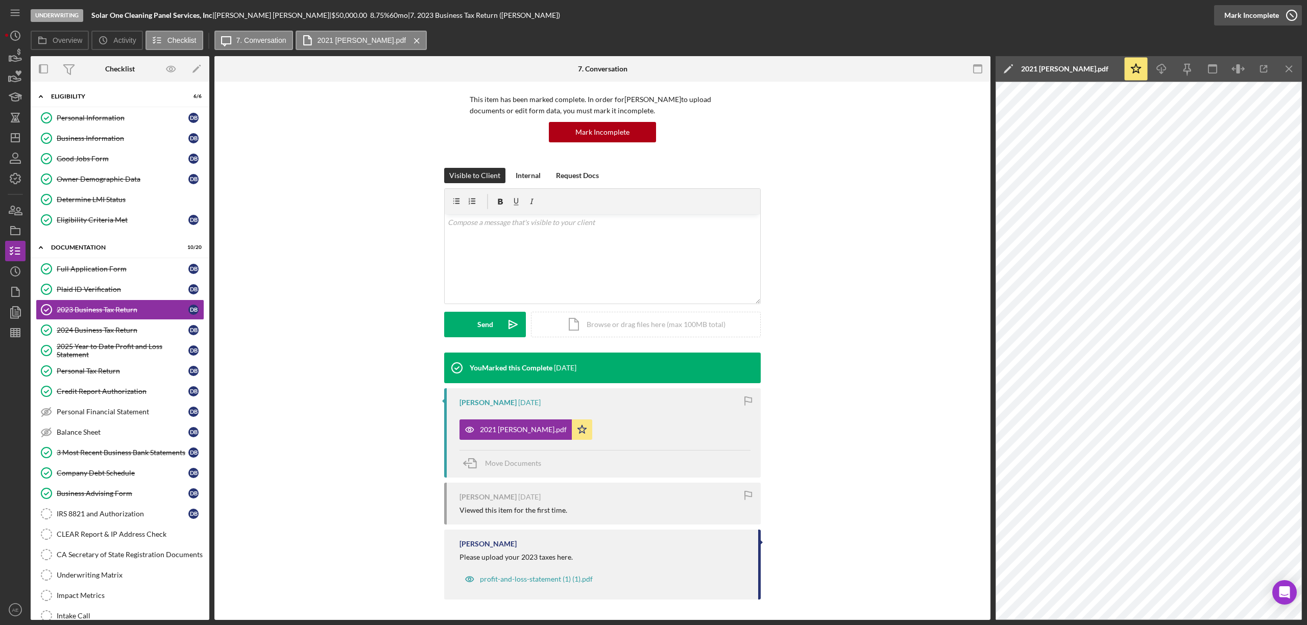
click at [1251, 13] on div "Mark Incomplete" at bounding box center [1251, 15] width 55 height 20
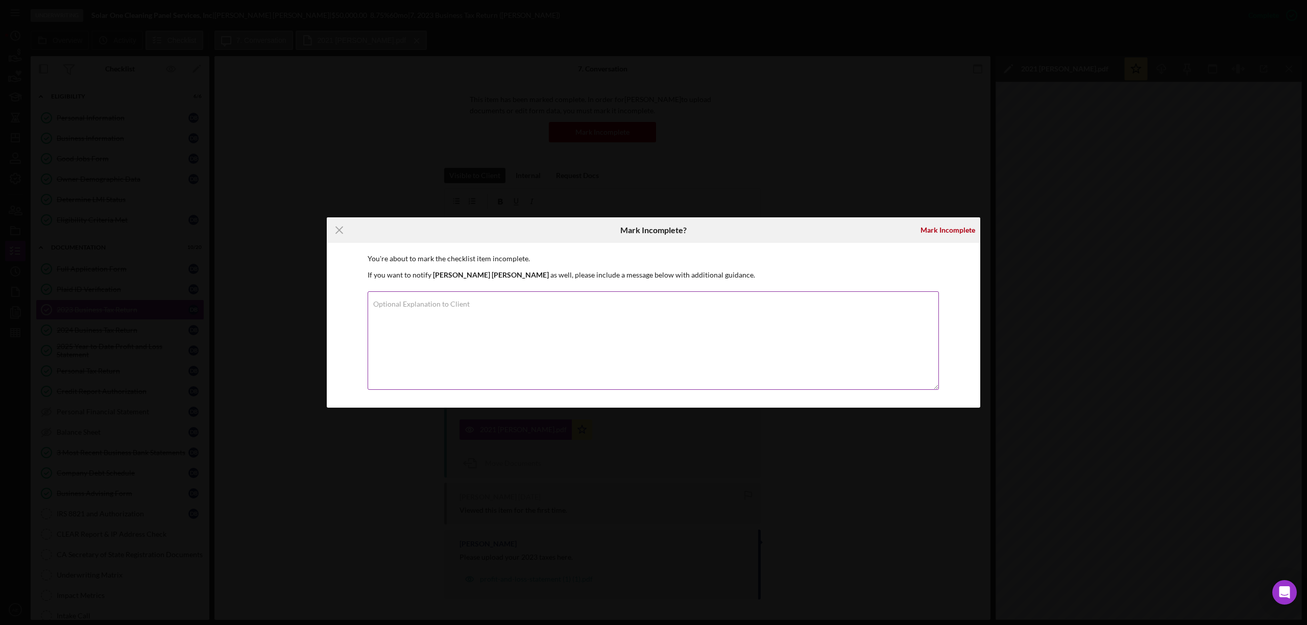
click at [574, 308] on textarea "Optional Explanation to Client" at bounding box center [653, 340] width 571 height 99
type textarea "Missing 2023 tax returns"
drag, startPoint x: 948, startPoint y: 225, endPoint x: 603, endPoint y: 380, distance: 378.6
click at [945, 225] on div "Mark Incomplete" at bounding box center [947, 230] width 55 height 20
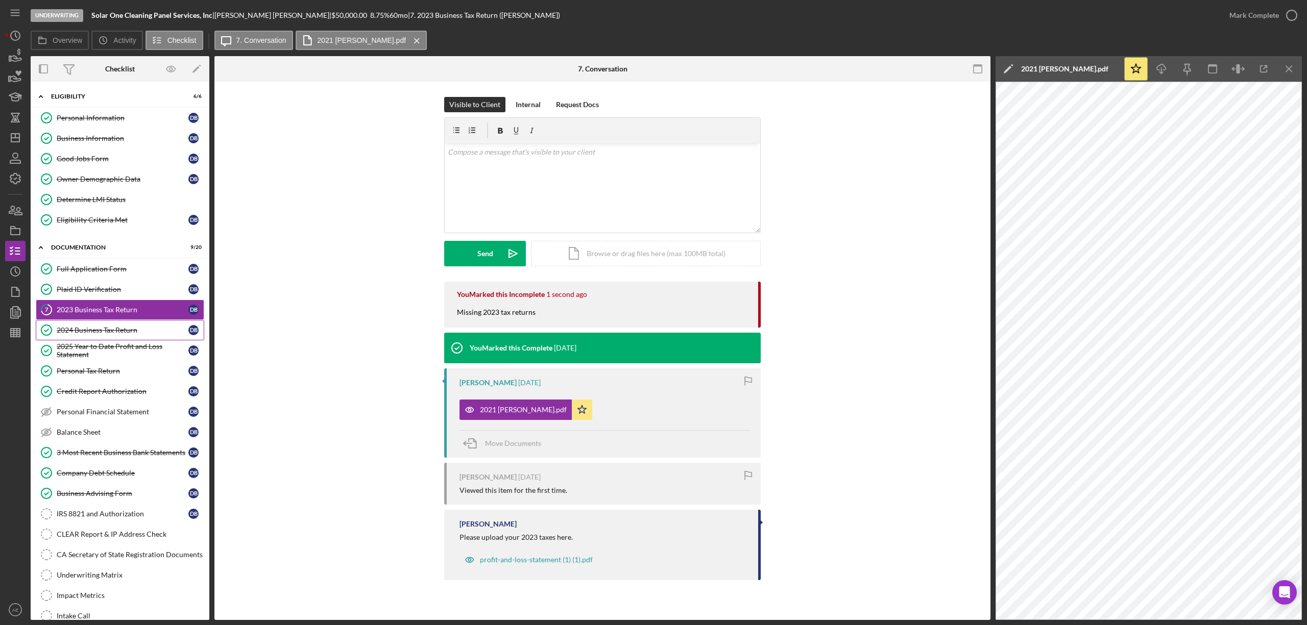
click at [143, 333] on div "2024 Business Tax Return" at bounding box center [123, 330] width 132 height 8
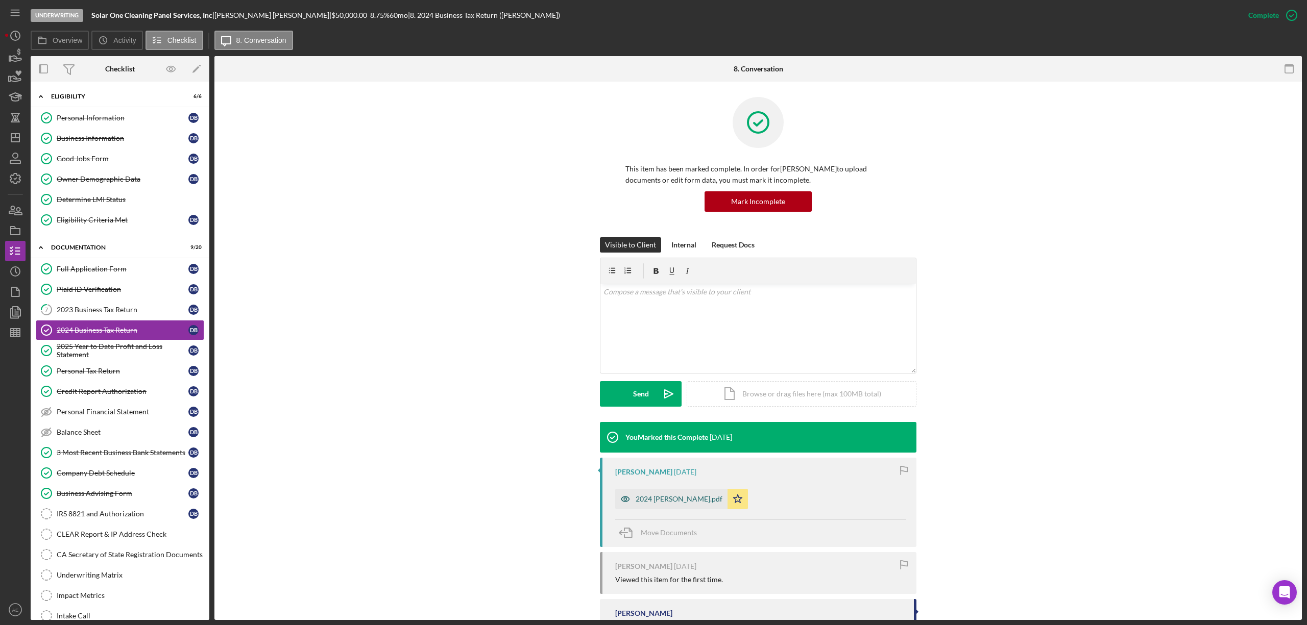
click at [663, 503] on div "2024 [PERSON_NAME].pdf" at bounding box center [679, 499] width 87 height 8
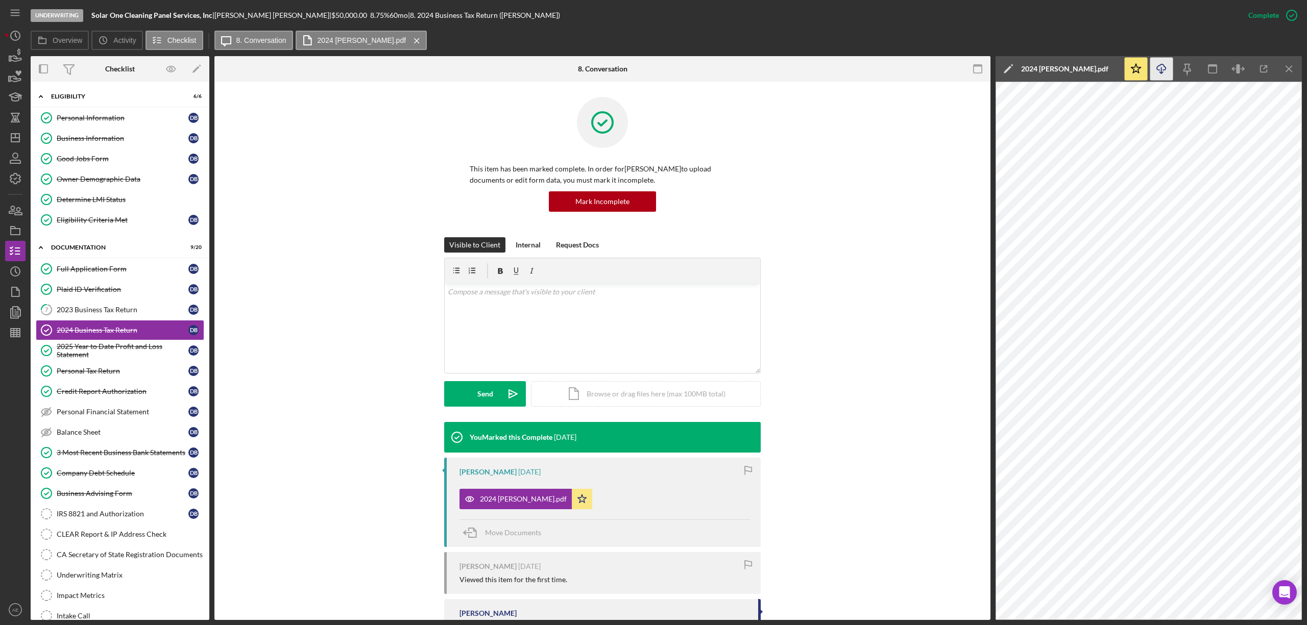
click at [1164, 60] on icon "Icon/Download" at bounding box center [1161, 69] width 23 height 23
click at [142, 354] on div "2025 Year to Date Profit and Loss Statement" at bounding box center [123, 351] width 132 height 16
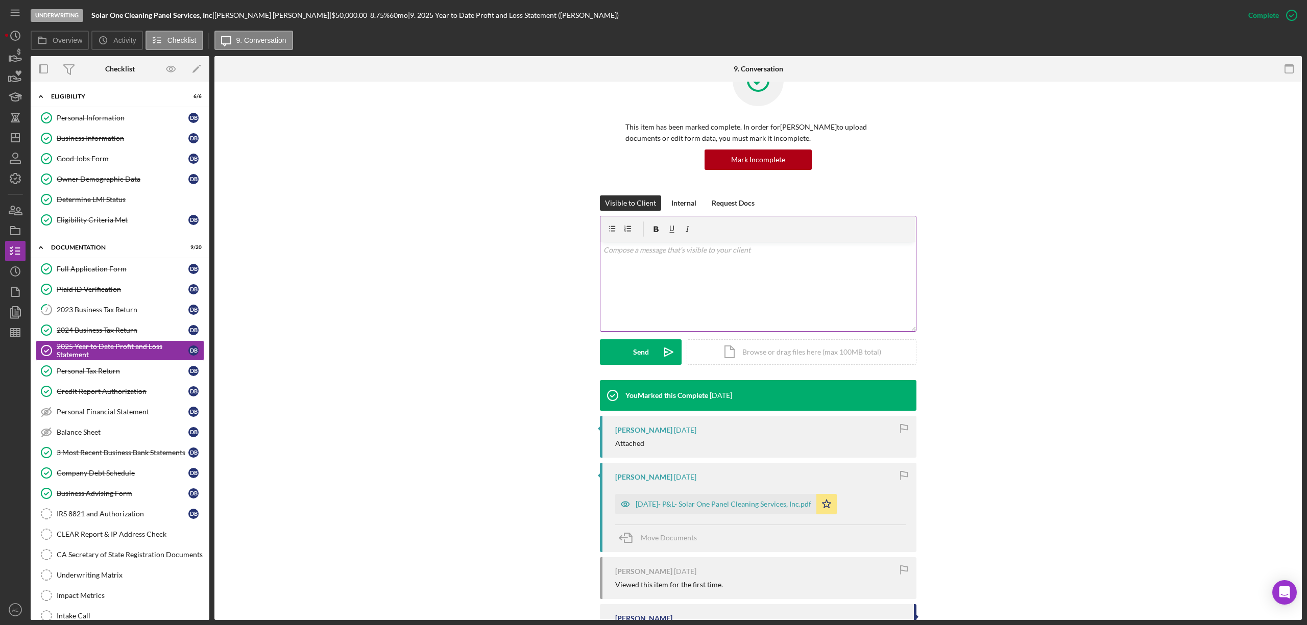
scroll to position [115, 0]
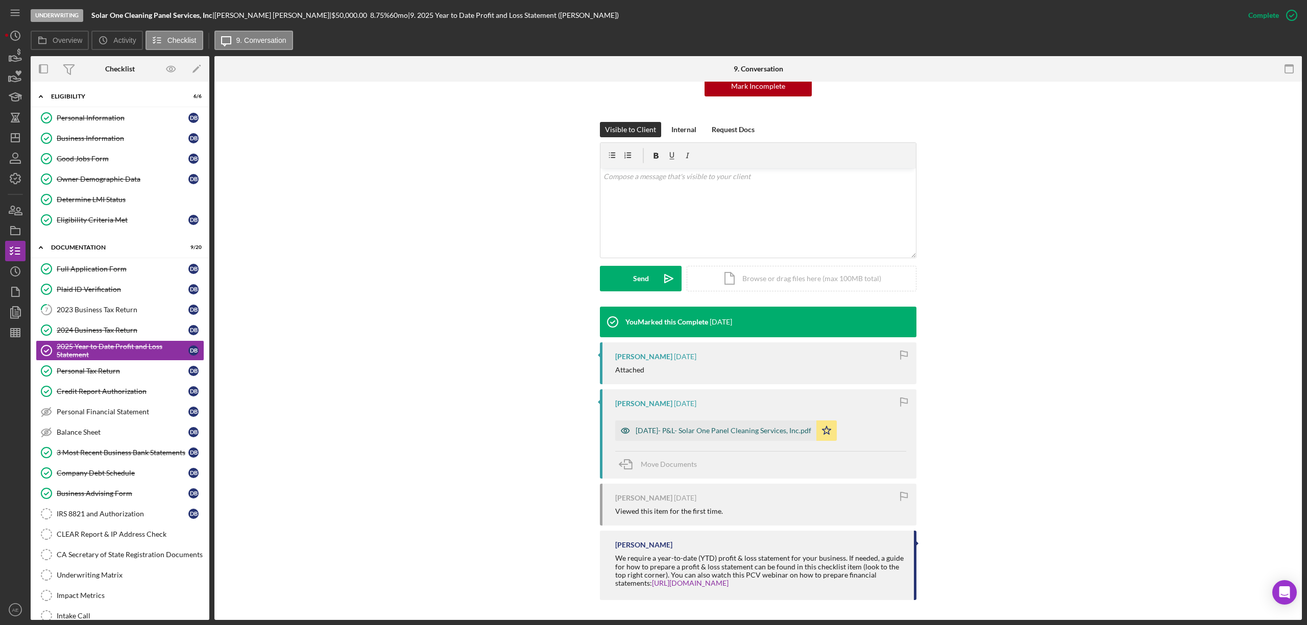
click at [754, 423] on div "[DATE]- P&L- Solar One Panel Cleaning Services, Inc.pdf" at bounding box center [715, 431] width 201 height 20
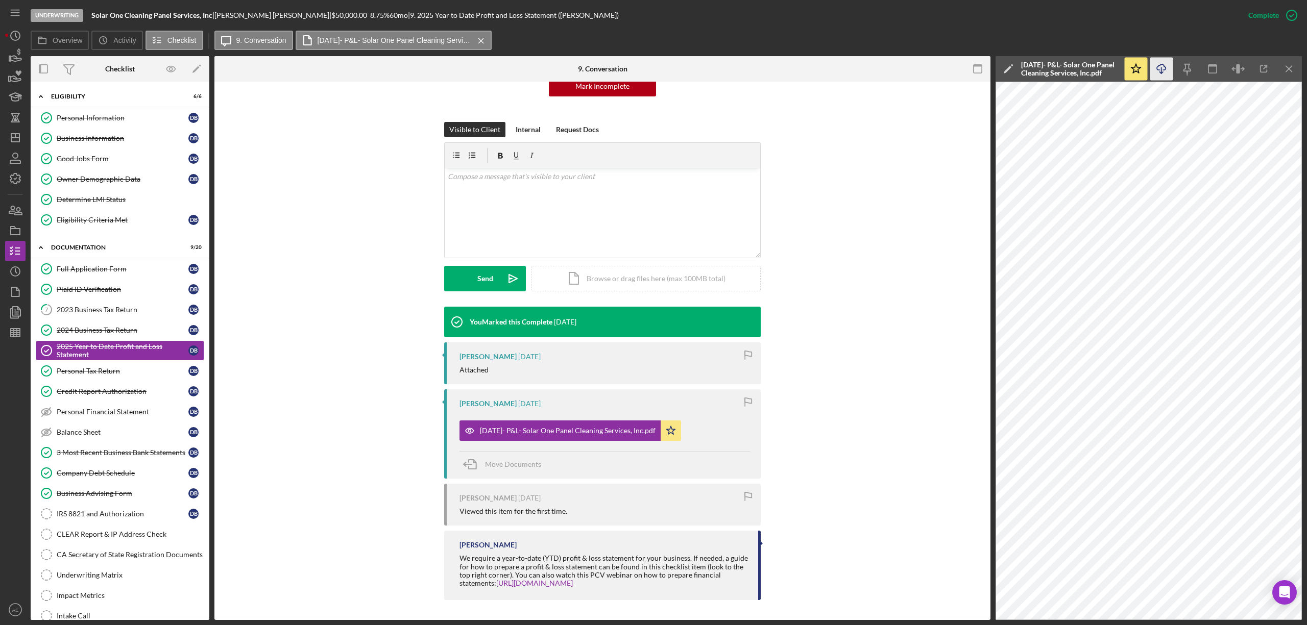
click at [1164, 70] on icon "button" at bounding box center [1161, 67] width 9 height 6
click at [121, 472] on link "Company Debt Schedule Company Debt Schedule D B" at bounding box center [120, 473] width 168 height 20
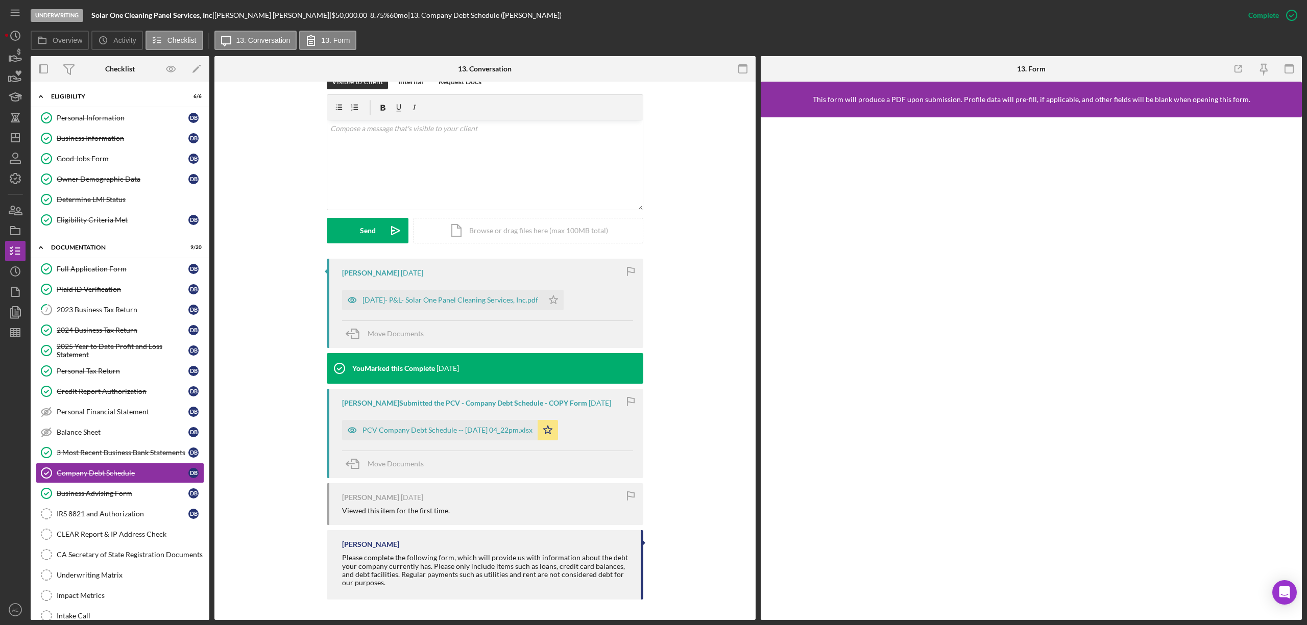
scroll to position [172, 0]
click at [352, 295] on icon "button" at bounding box center [352, 300] width 20 height 20
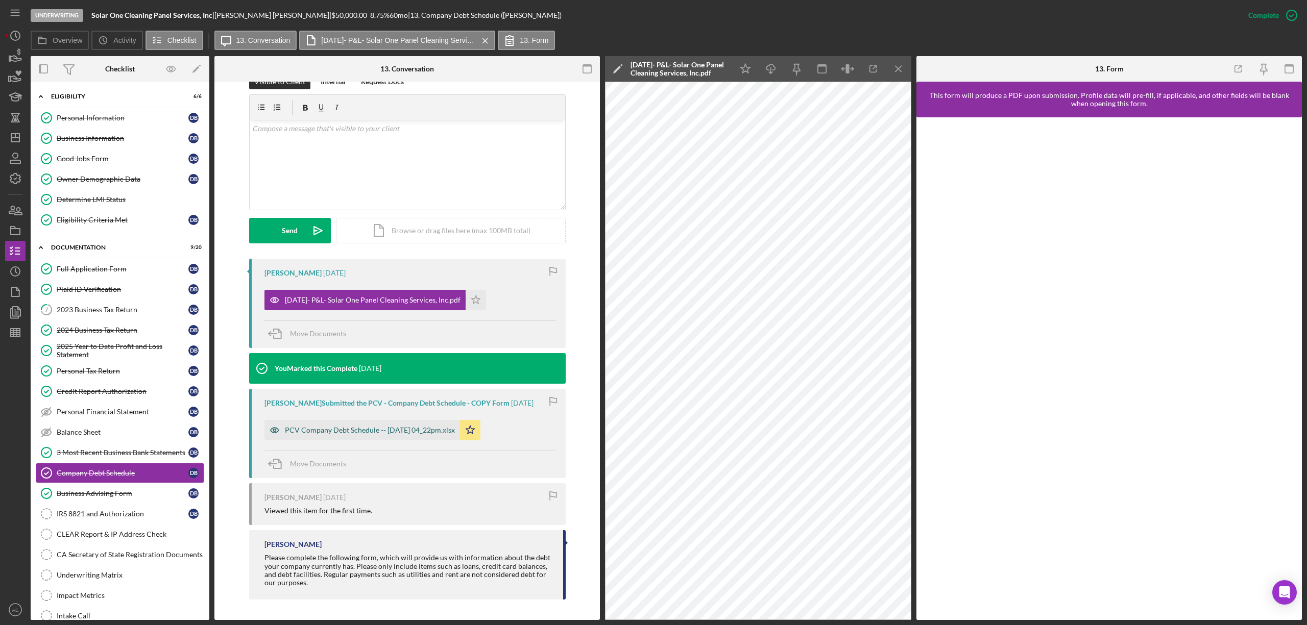
drag, startPoint x: 267, startPoint y: 429, endPoint x: 282, endPoint y: 429, distance: 14.8
click at [268, 429] on icon "button" at bounding box center [274, 430] width 20 height 20
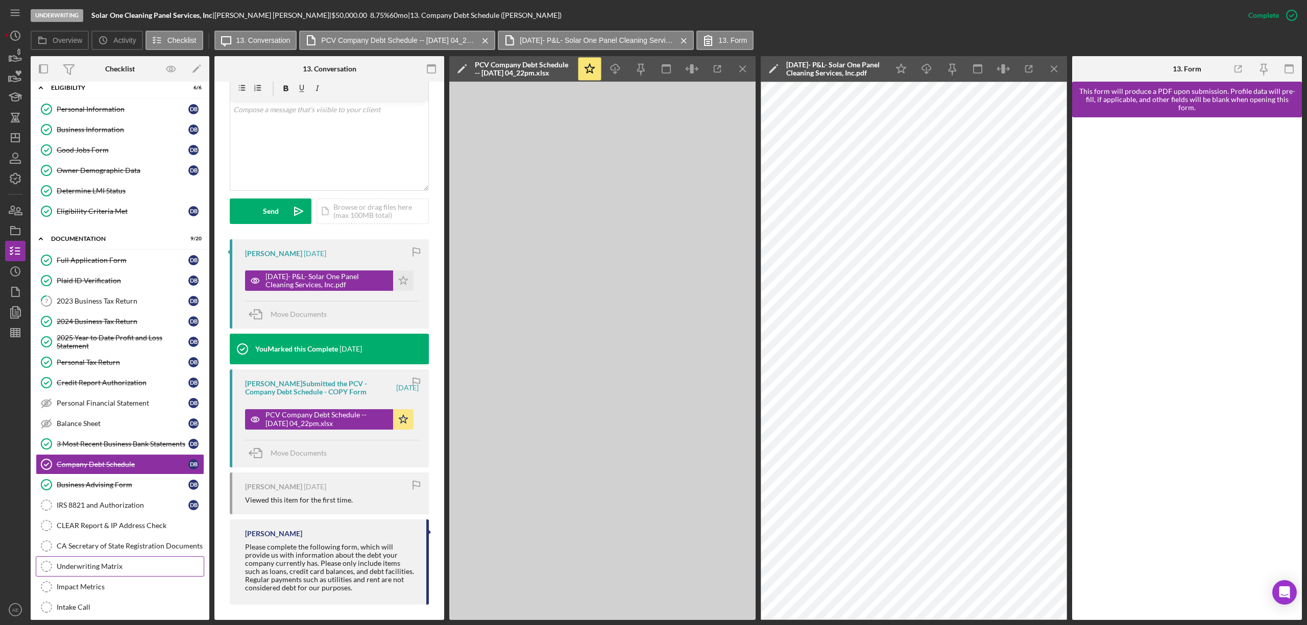
scroll to position [0, 0]
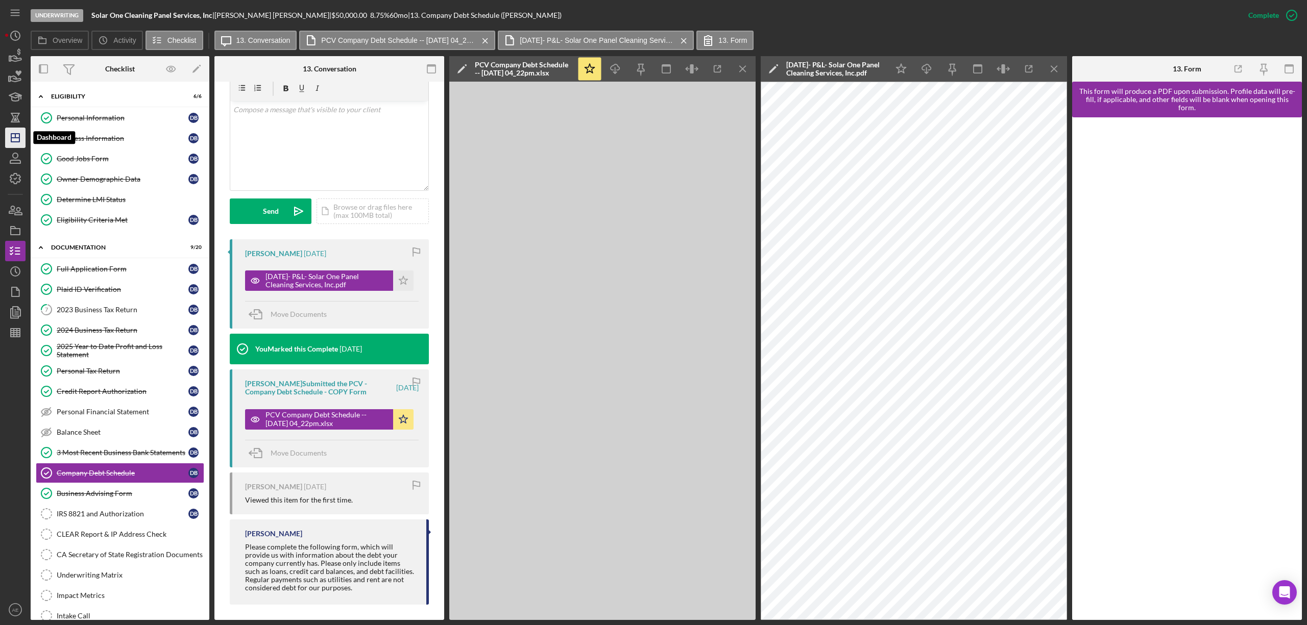
click at [10, 143] on icon "Icon/Dashboard" at bounding box center [16, 138] width 26 height 26
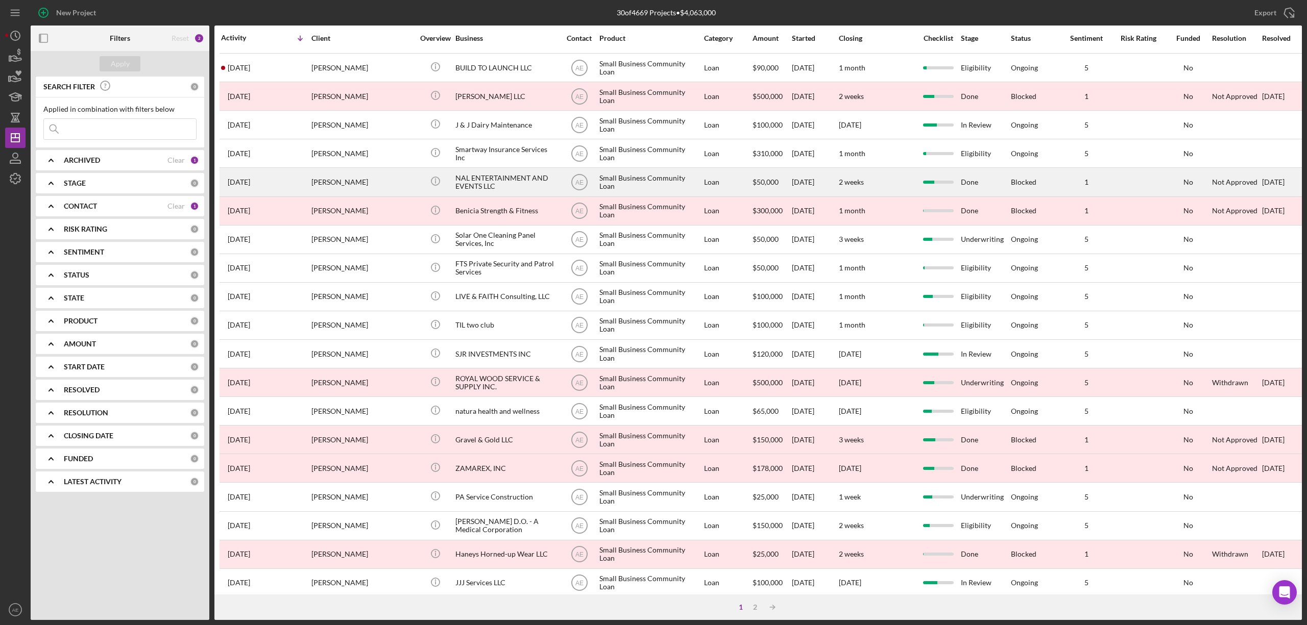
scroll to position [187, 0]
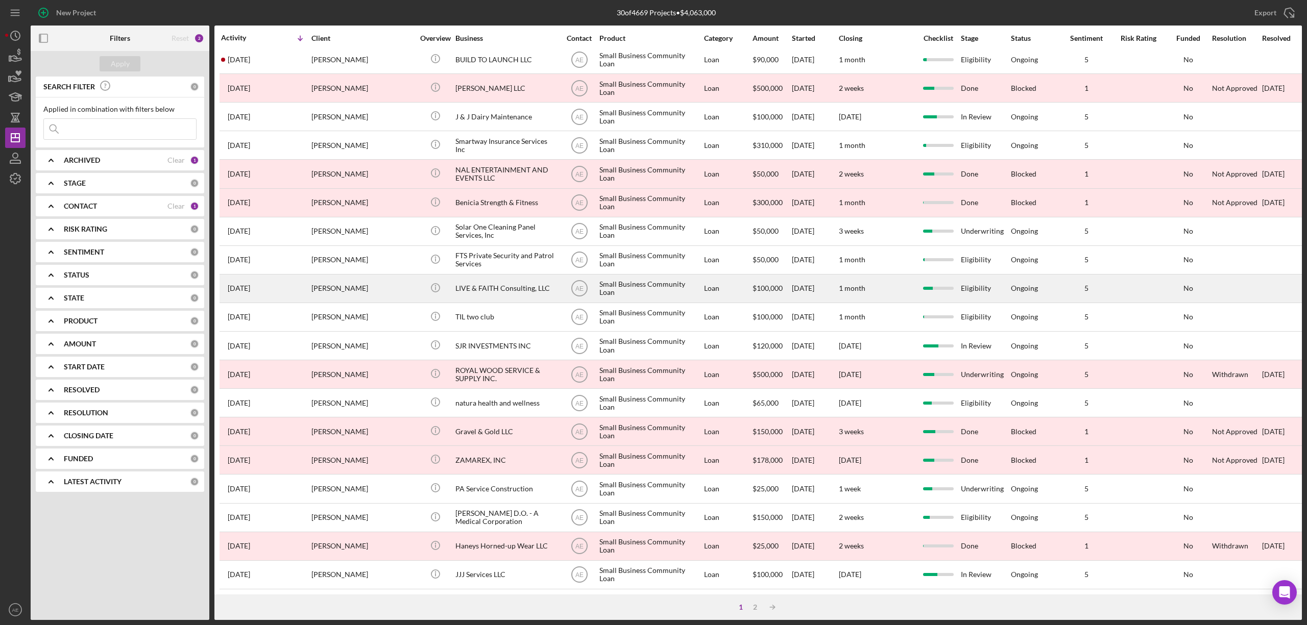
click at [509, 275] on div "LIVE & FAITH Consulting, LLC" at bounding box center [506, 288] width 102 height 27
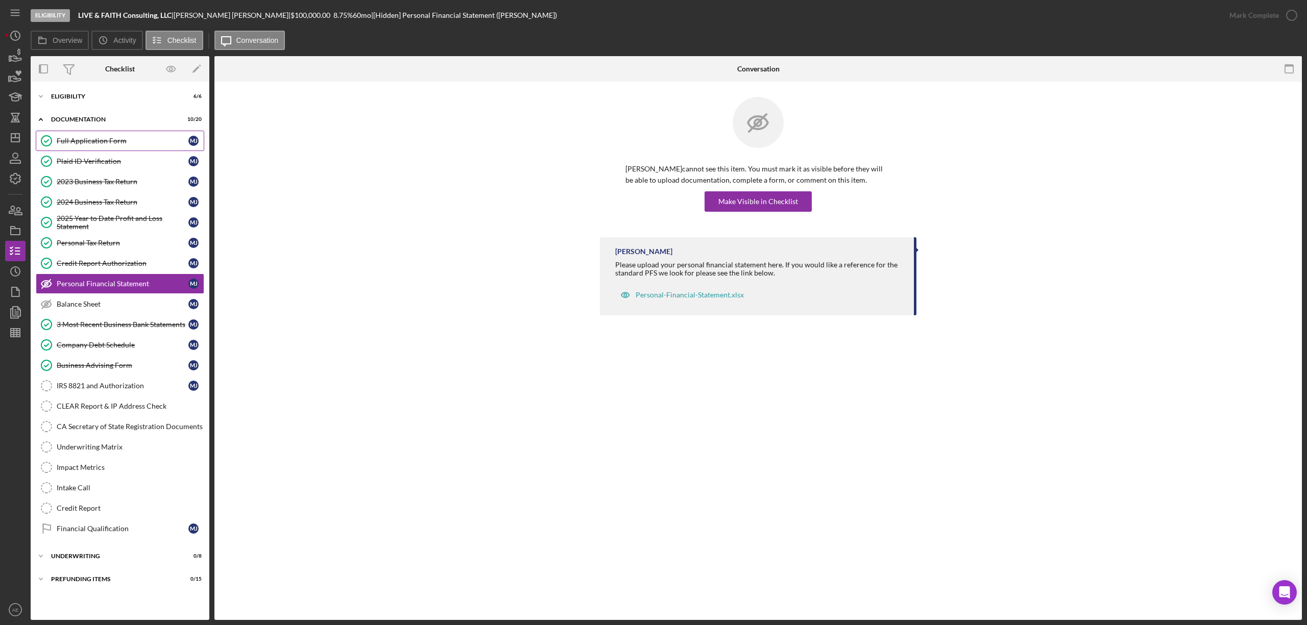
drag, startPoint x: 107, startPoint y: 135, endPoint x: 114, endPoint y: 140, distance: 8.8
click at [107, 135] on link "Full Application Form Full Application Form [PERSON_NAME]" at bounding box center [120, 141] width 168 height 20
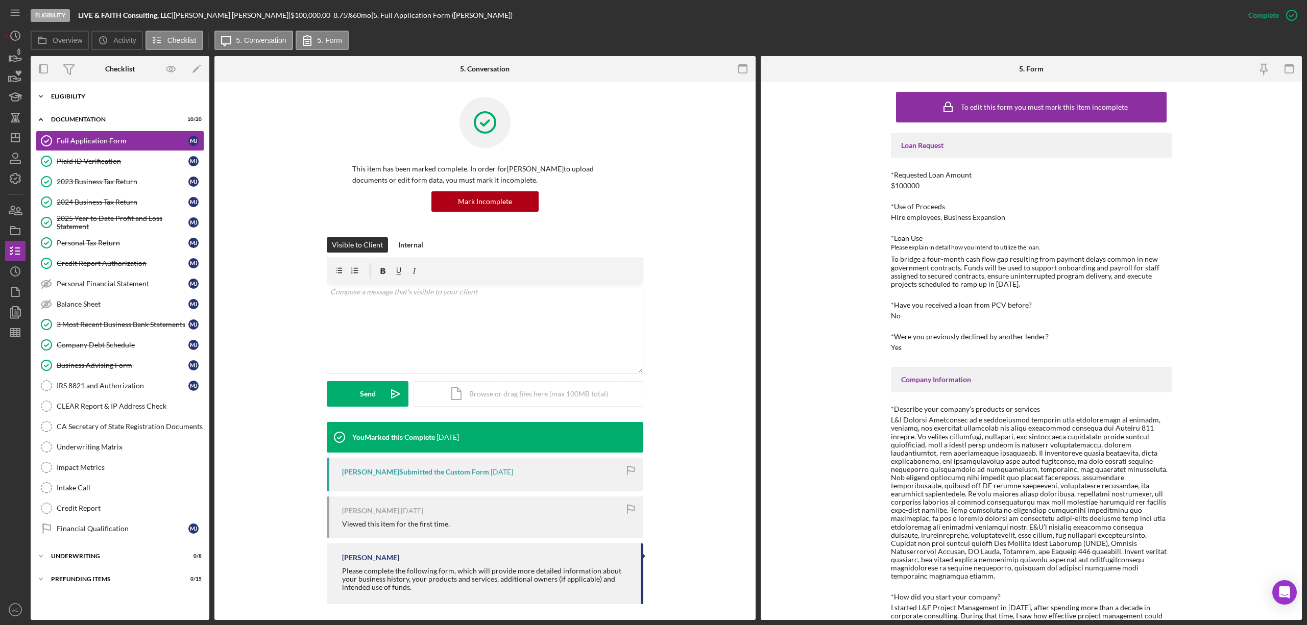
click at [81, 94] on div "Eligibility" at bounding box center [123, 96] width 145 height 6
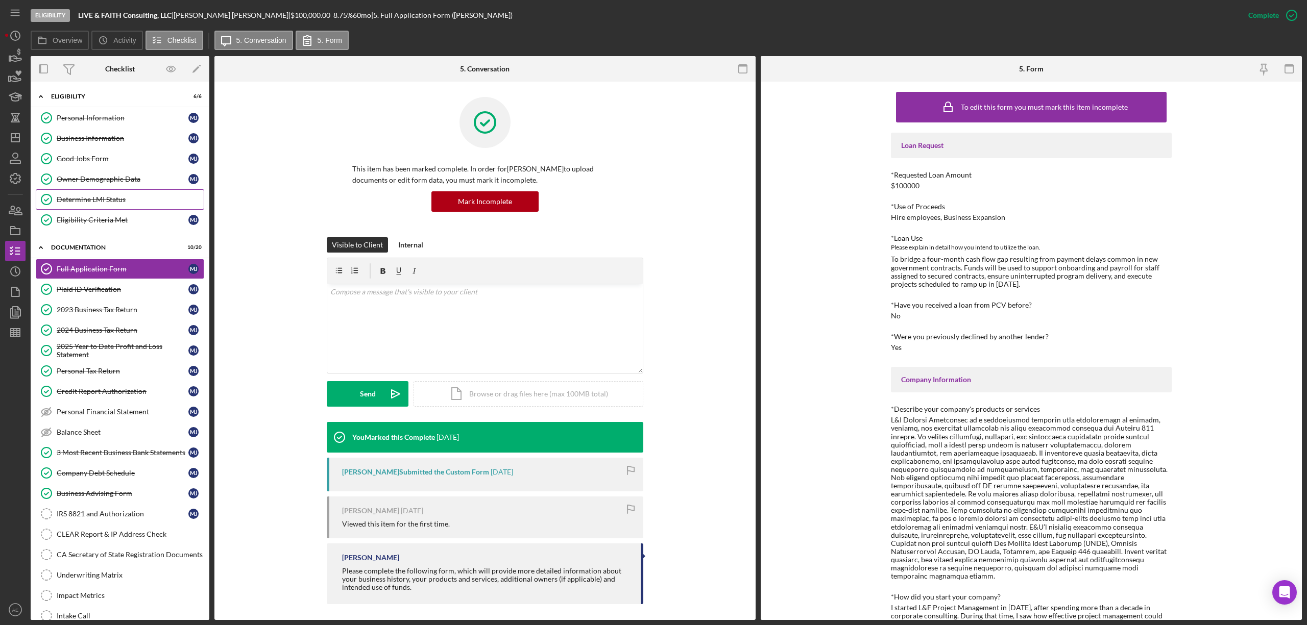
click at [101, 194] on link "Determine LMI Status Determine LMI Status" at bounding box center [120, 199] width 168 height 20
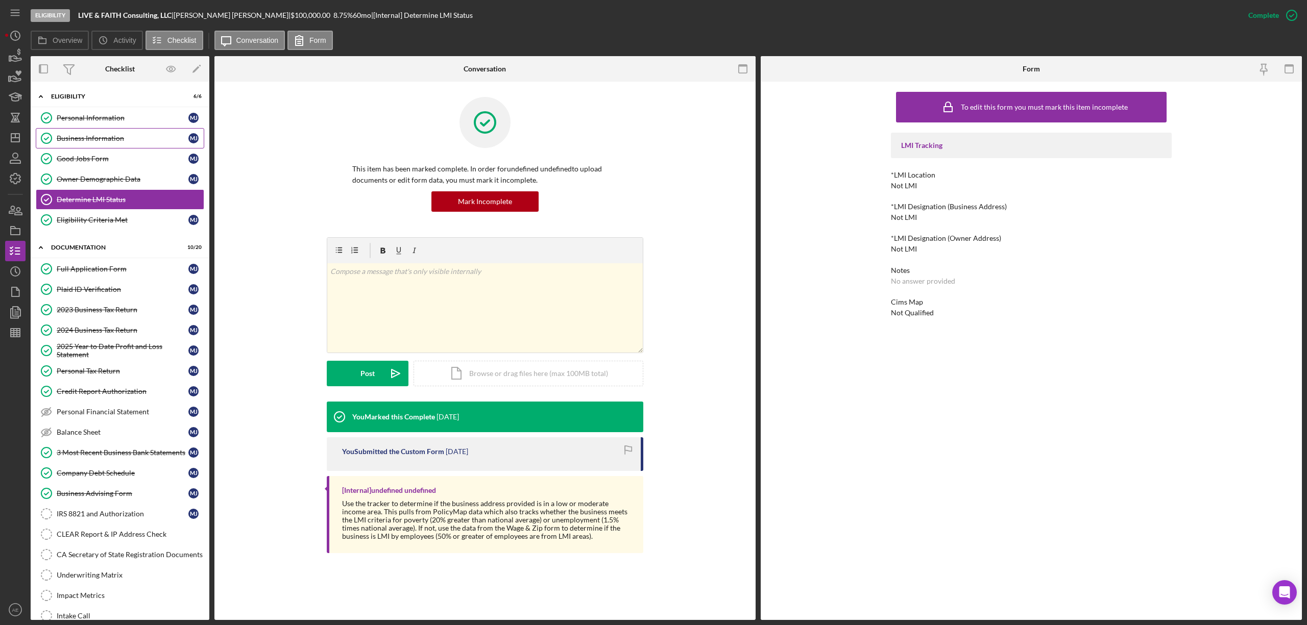
click at [154, 140] on div "Business Information" at bounding box center [123, 138] width 132 height 8
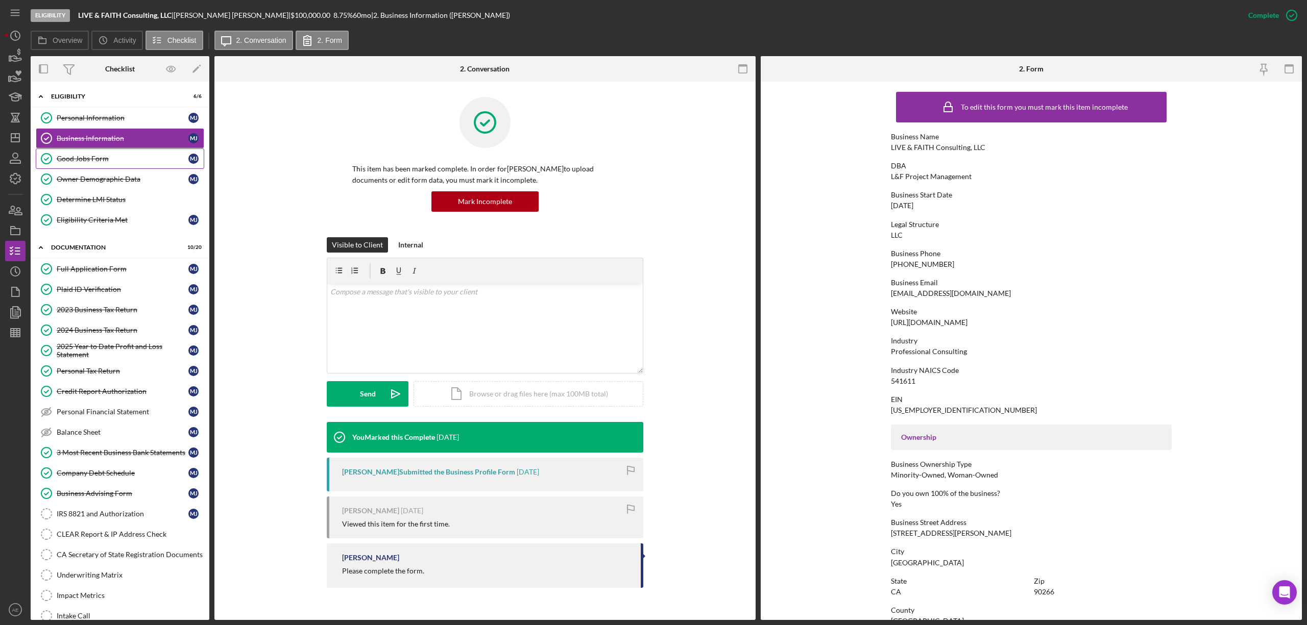
click at [123, 166] on link "Good Jobs Form Good Jobs Form [PERSON_NAME]" at bounding box center [120, 159] width 168 height 20
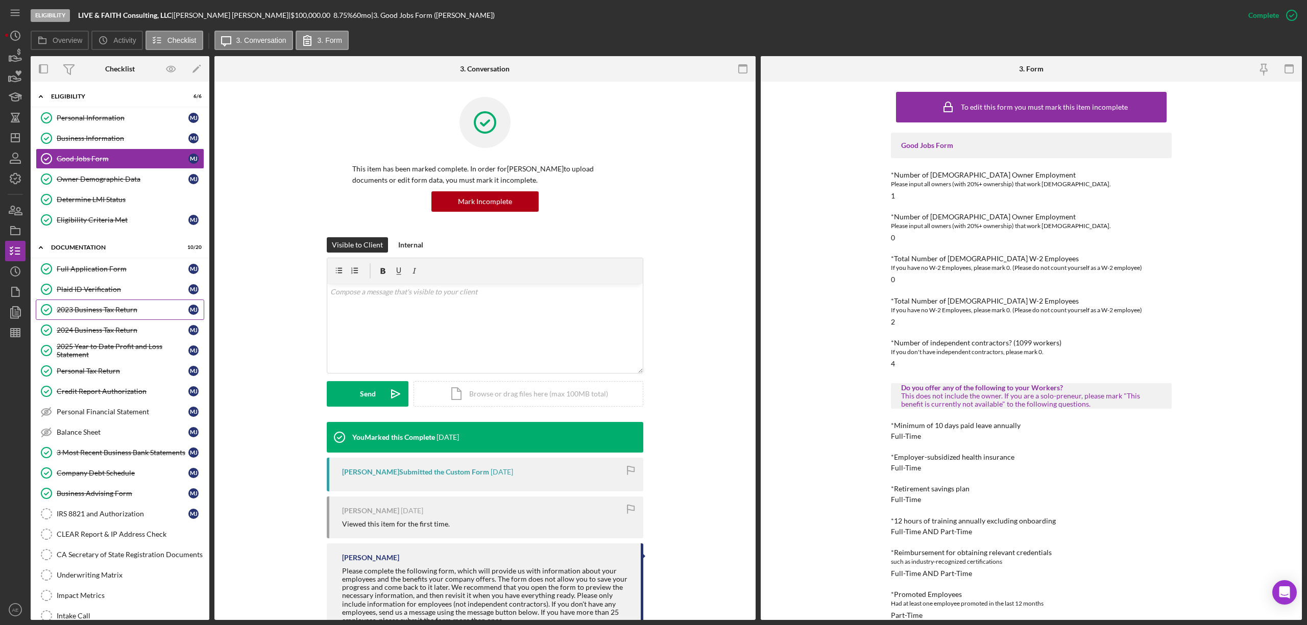
click at [116, 309] on div "2023 Business Tax Return" at bounding box center [123, 310] width 132 height 8
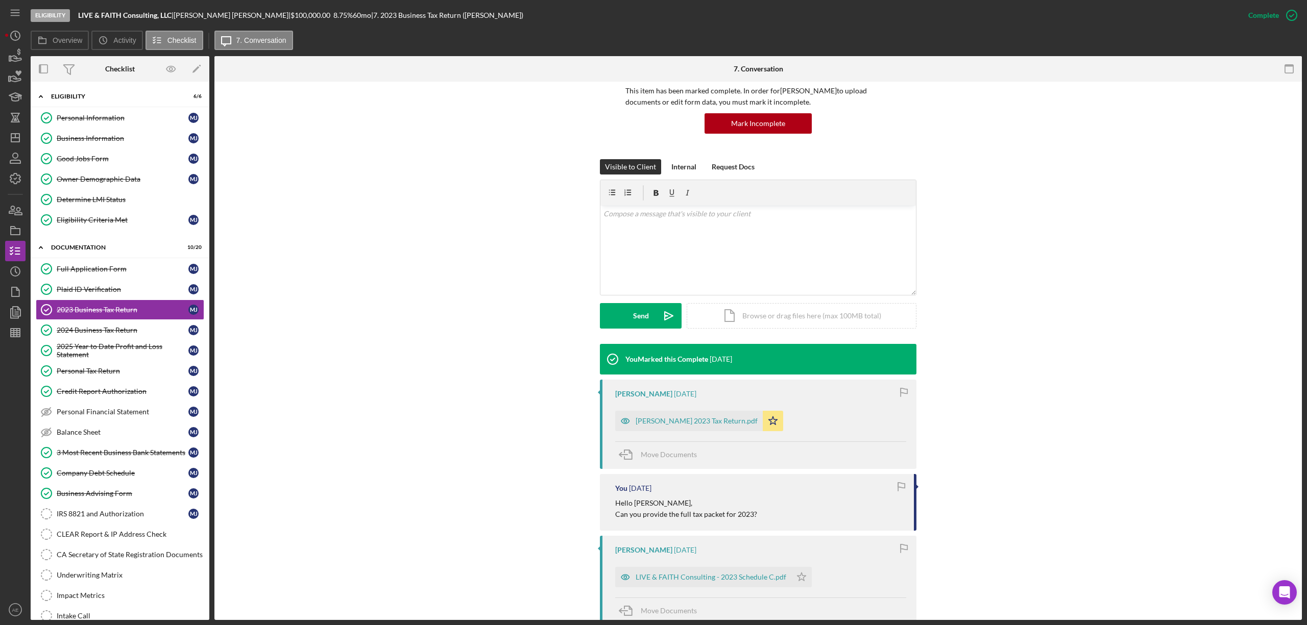
scroll to position [226, 0]
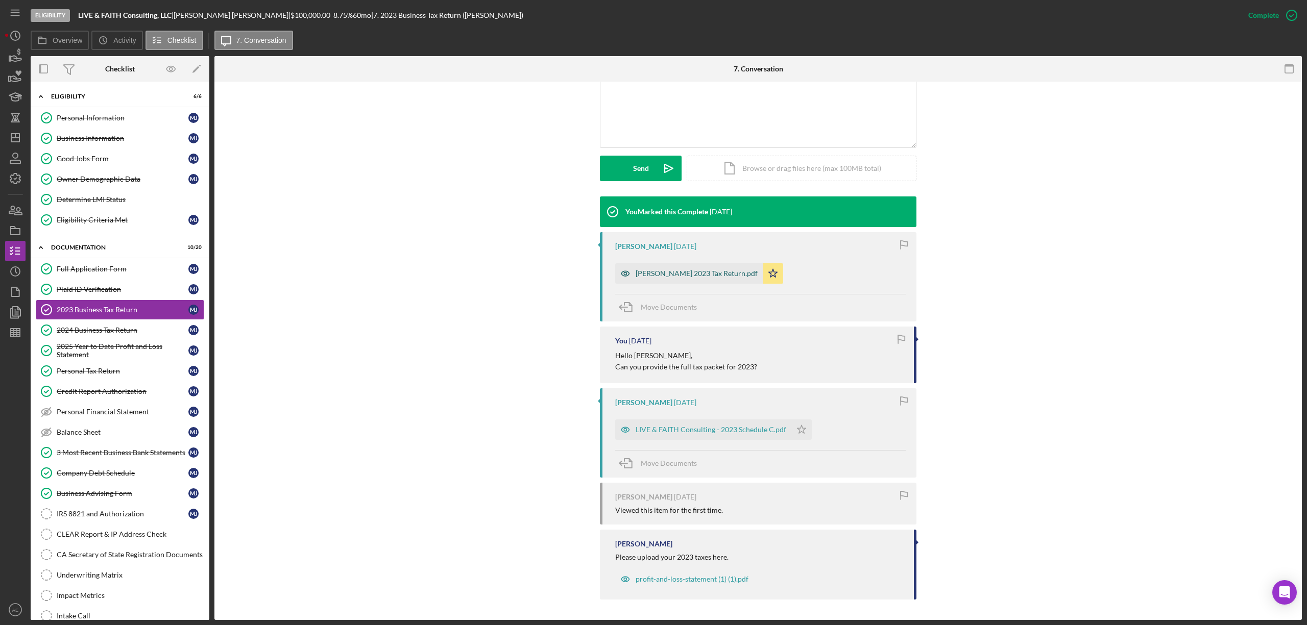
click at [679, 278] on div "[PERSON_NAME] 2023 Tax Return.pdf" at bounding box center [697, 274] width 122 height 8
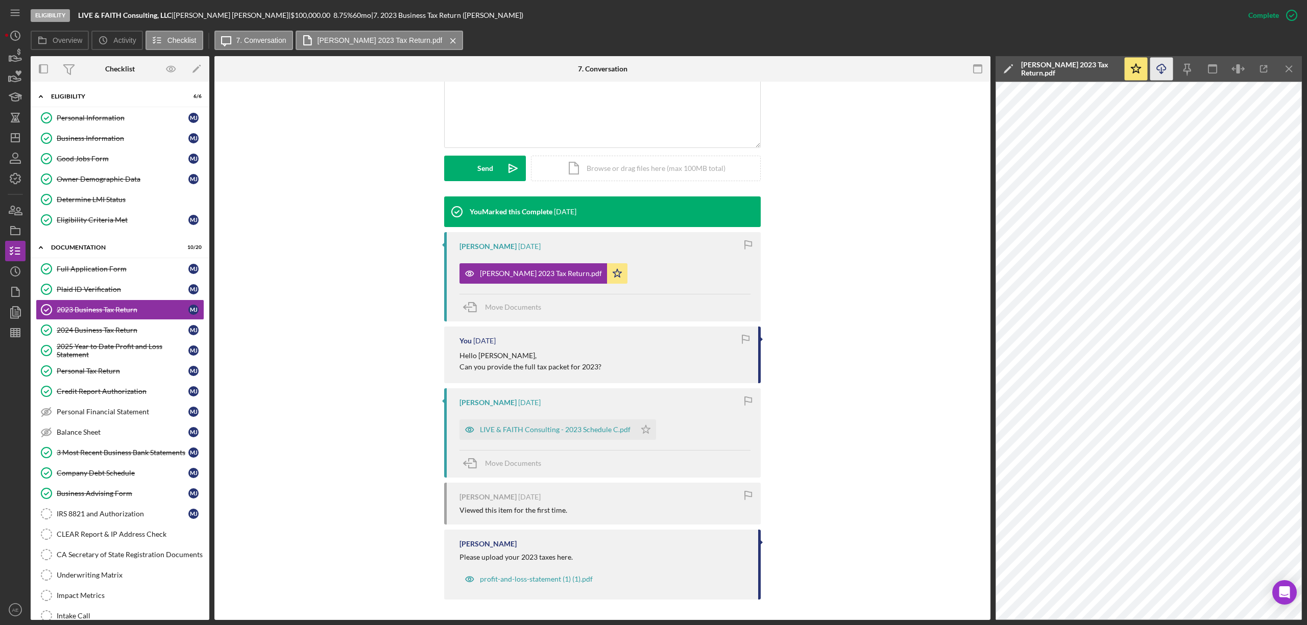
click at [1158, 70] on icon "button" at bounding box center [1161, 67] width 9 height 6
click at [21, 272] on icon "Icon/History" at bounding box center [16, 272] width 26 height 26
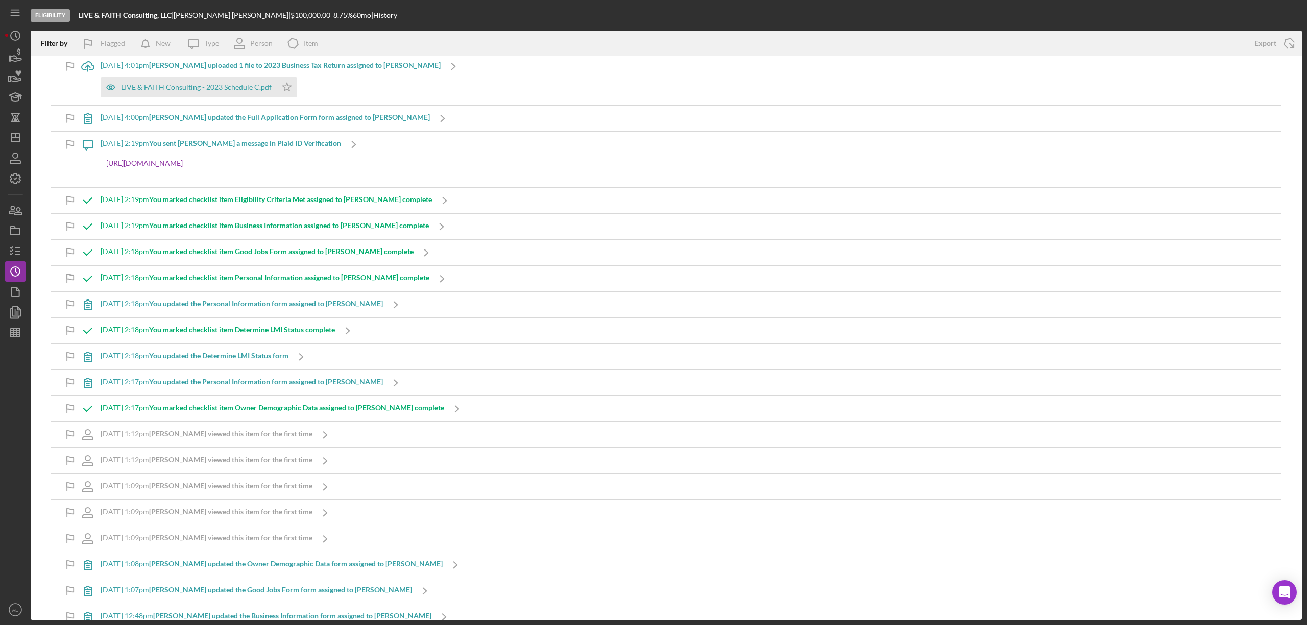
scroll to position [1321, 0]
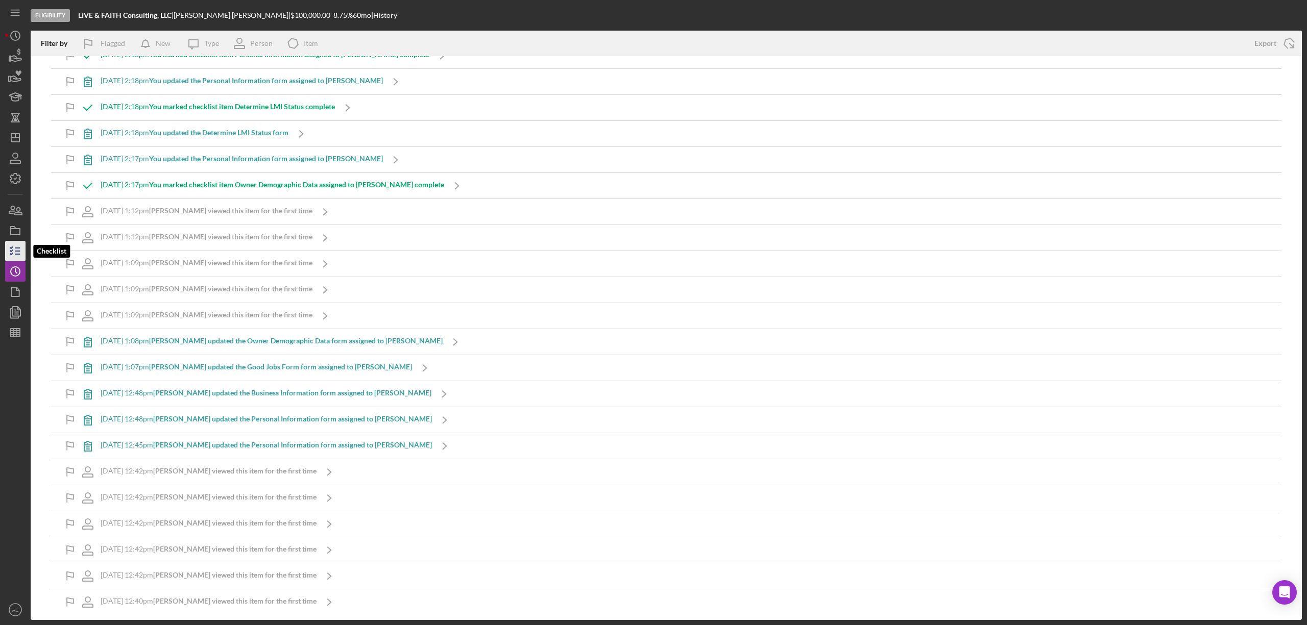
click at [13, 248] on icon "button" at bounding box center [16, 251] width 26 height 26
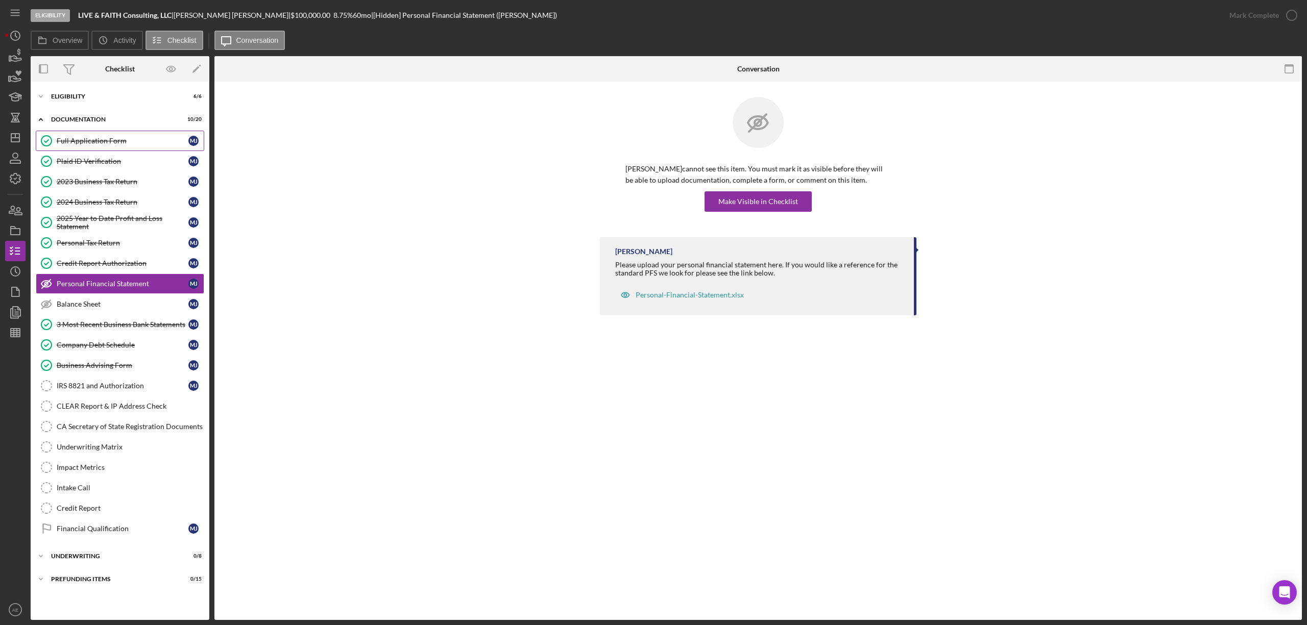
click at [114, 142] on div "Full Application Form" at bounding box center [123, 141] width 132 height 8
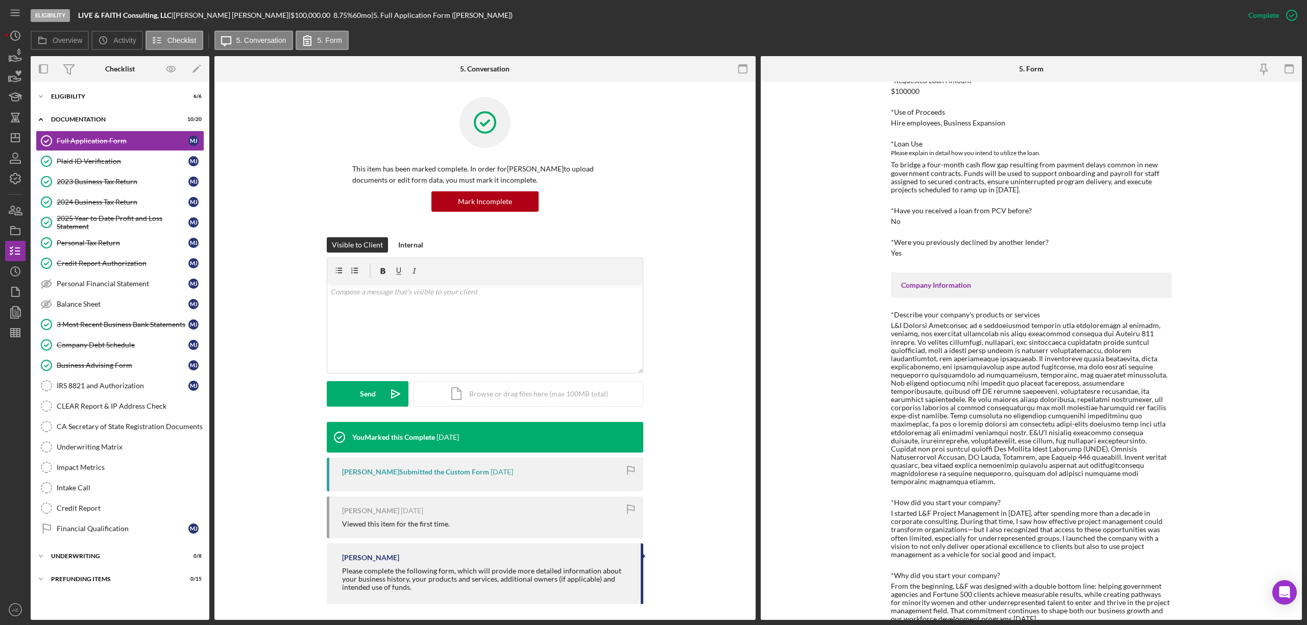
scroll to position [136, 0]
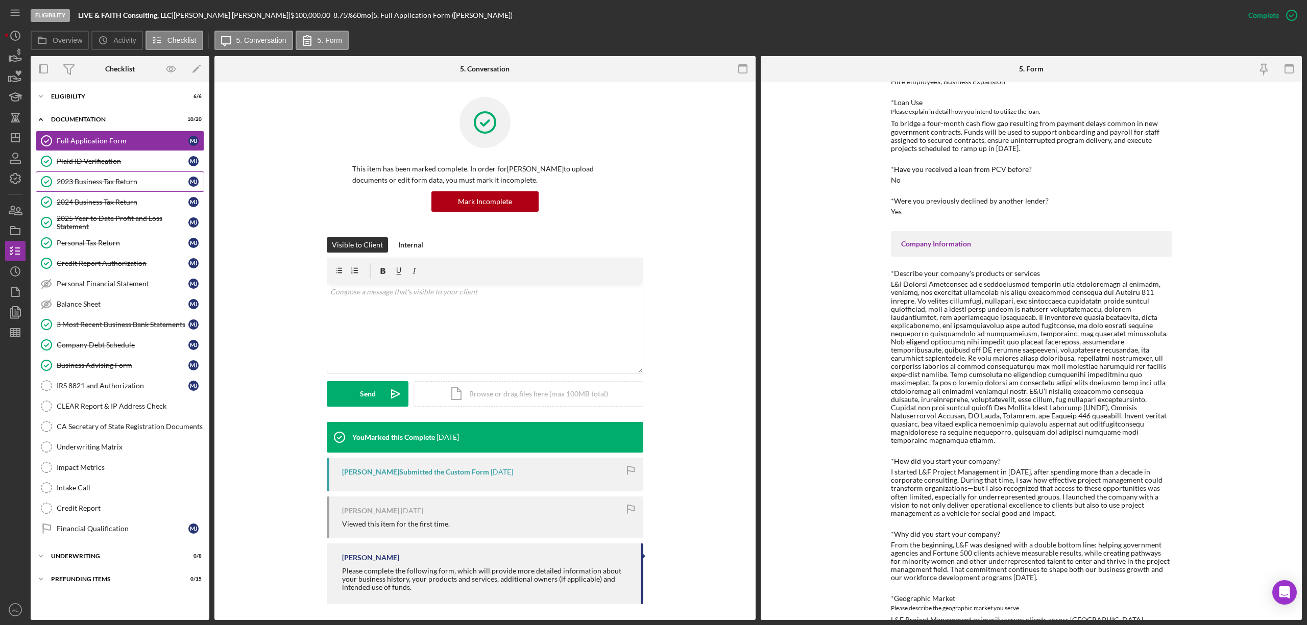
click at [106, 182] on div "2023 Business Tax Return" at bounding box center [123, 182] width 132 height 8
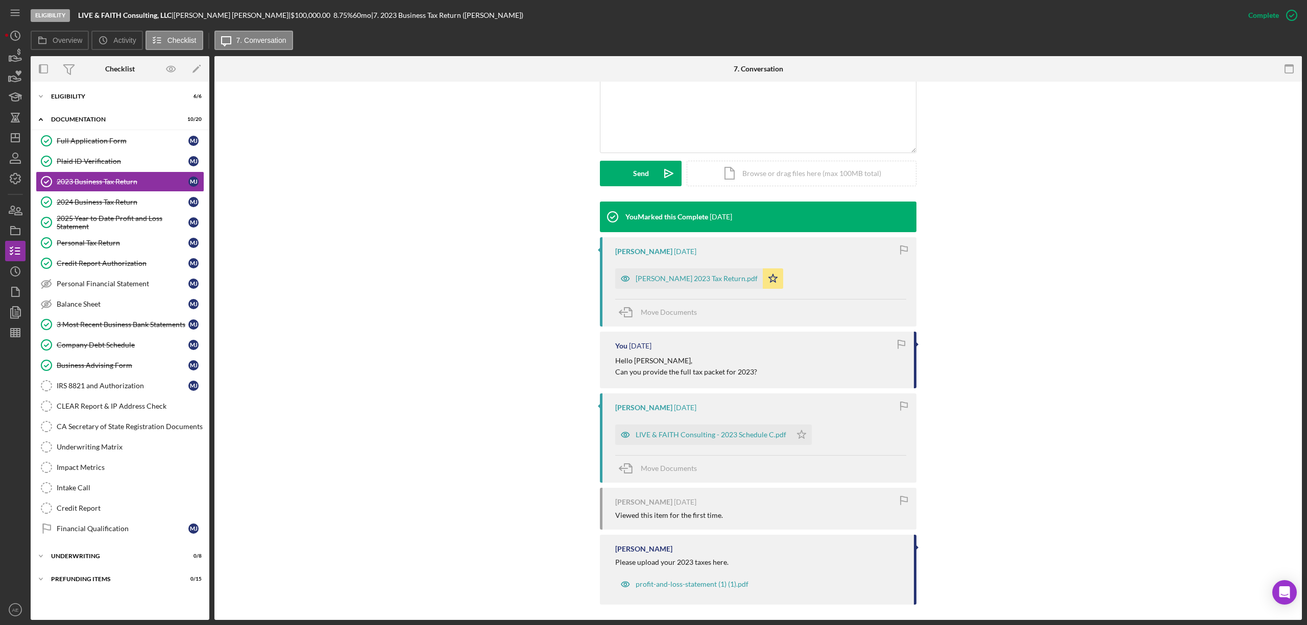
scroll to position [226, 0]
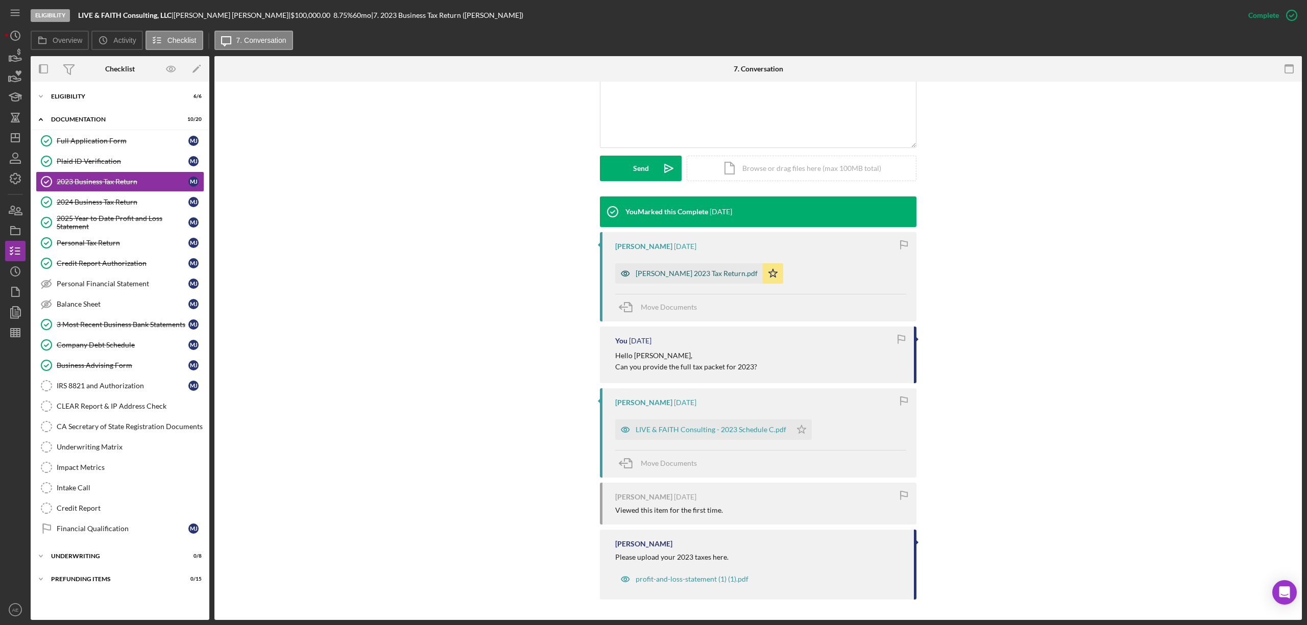
click at [662, 277] on div "[PERSON_NAME] 2023 Tax Return.pdf" at bounding box center [697, 274] width 122 height 8
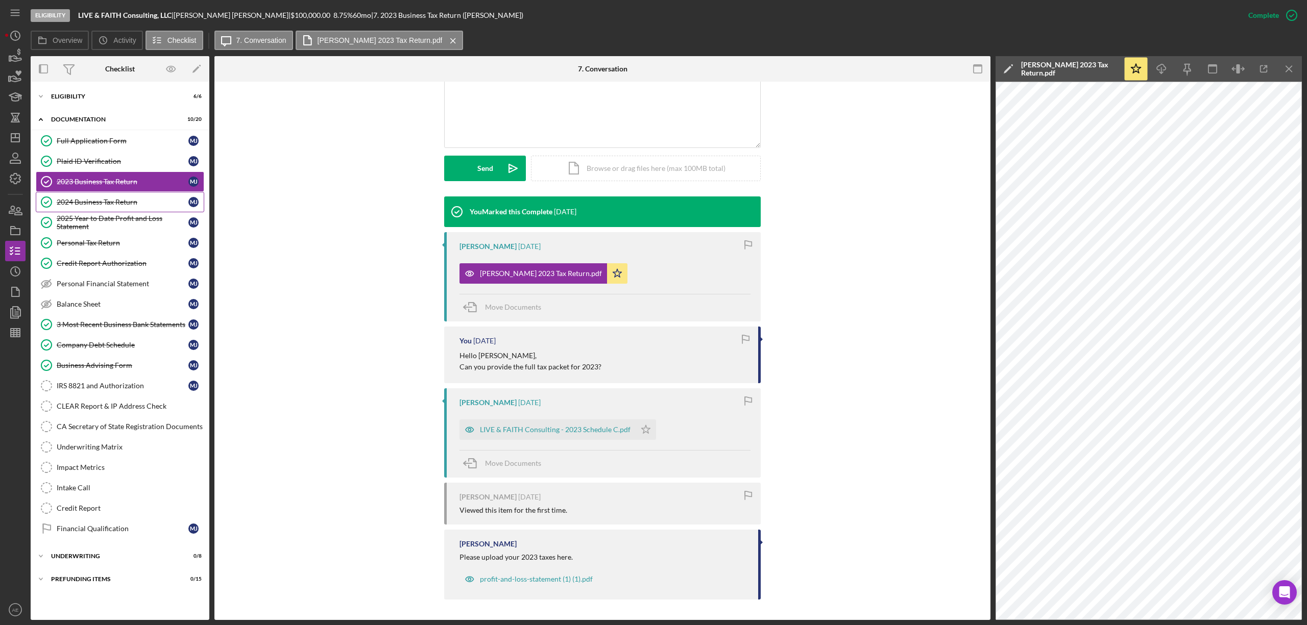
click at [103, 203] on div "2024 Business Tax Return" at bounding box center [123, 202] width 132 height 8
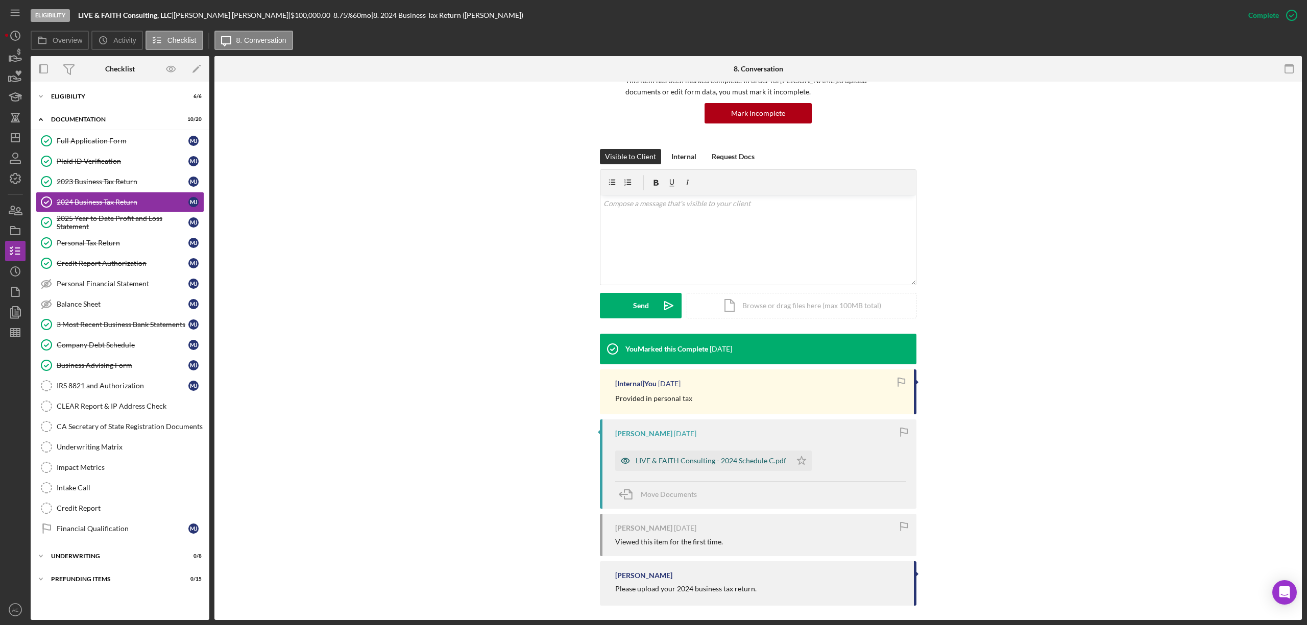
scroll to position [94, 0]
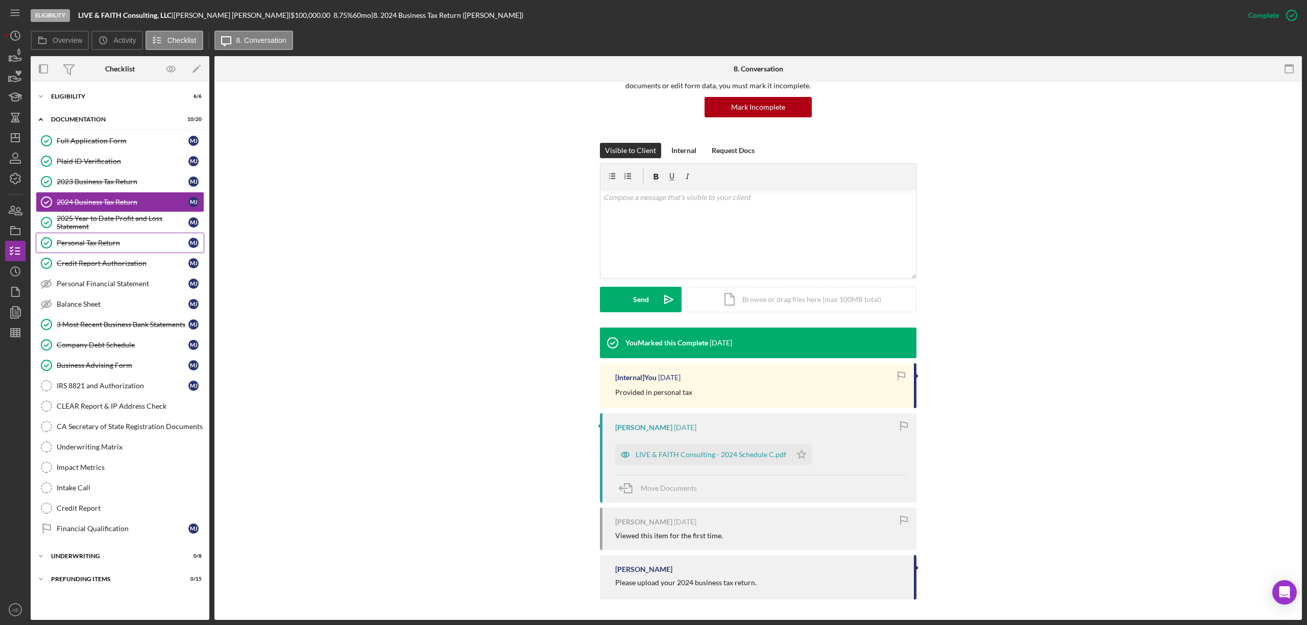
click at [113, 237] on link "Personal Tax Return Personal Tax Return [PERSON_NAME]" at bounding box center [120, 243] width 168 height 20
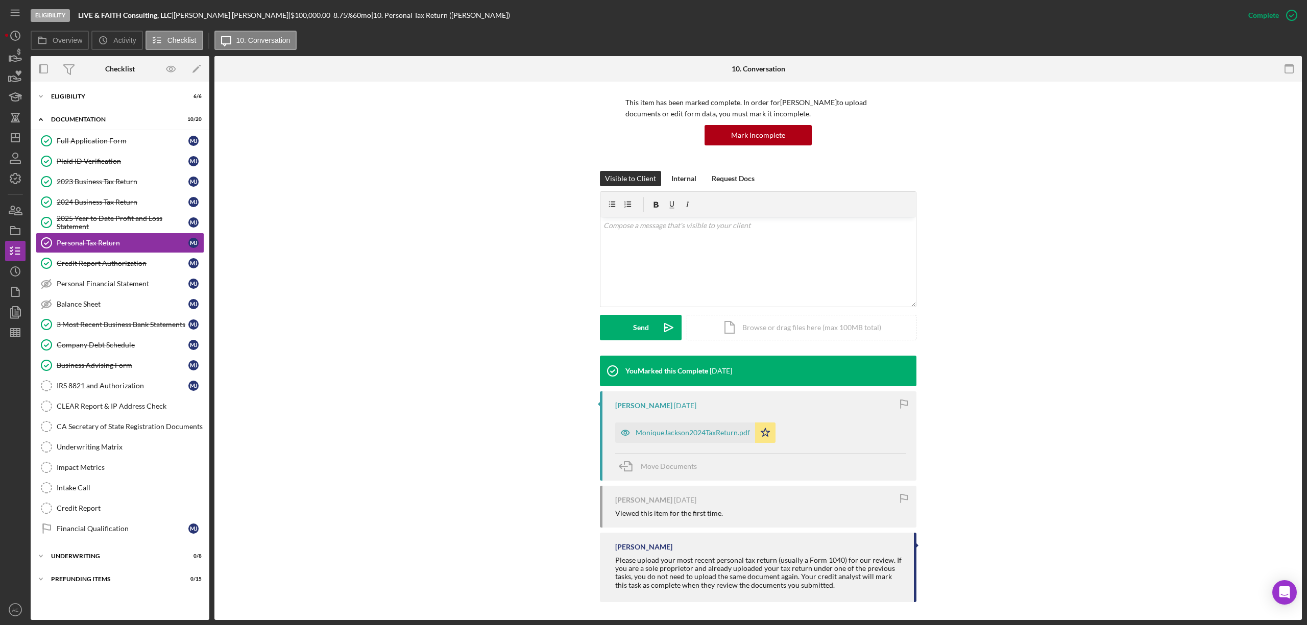
scroll to position [68, 0]
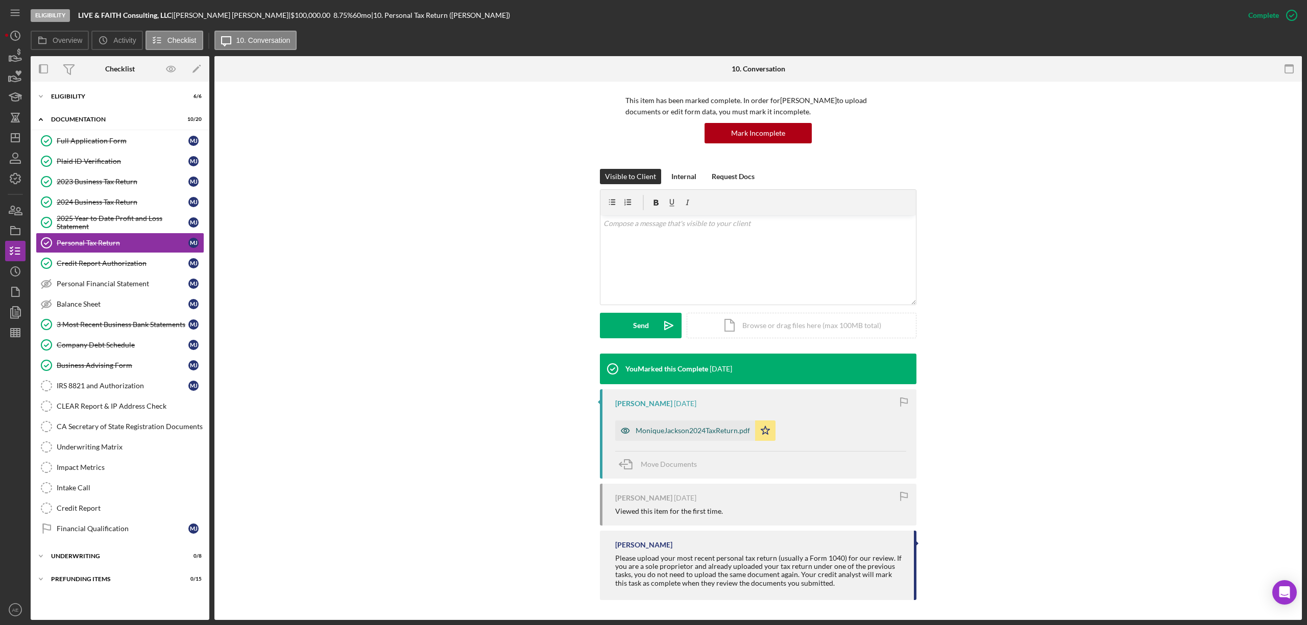
click at [713, 423] on div "MoniqueJackson2024TaxReturn.pdf" at bounding box center [685, 431] width 140 height 20
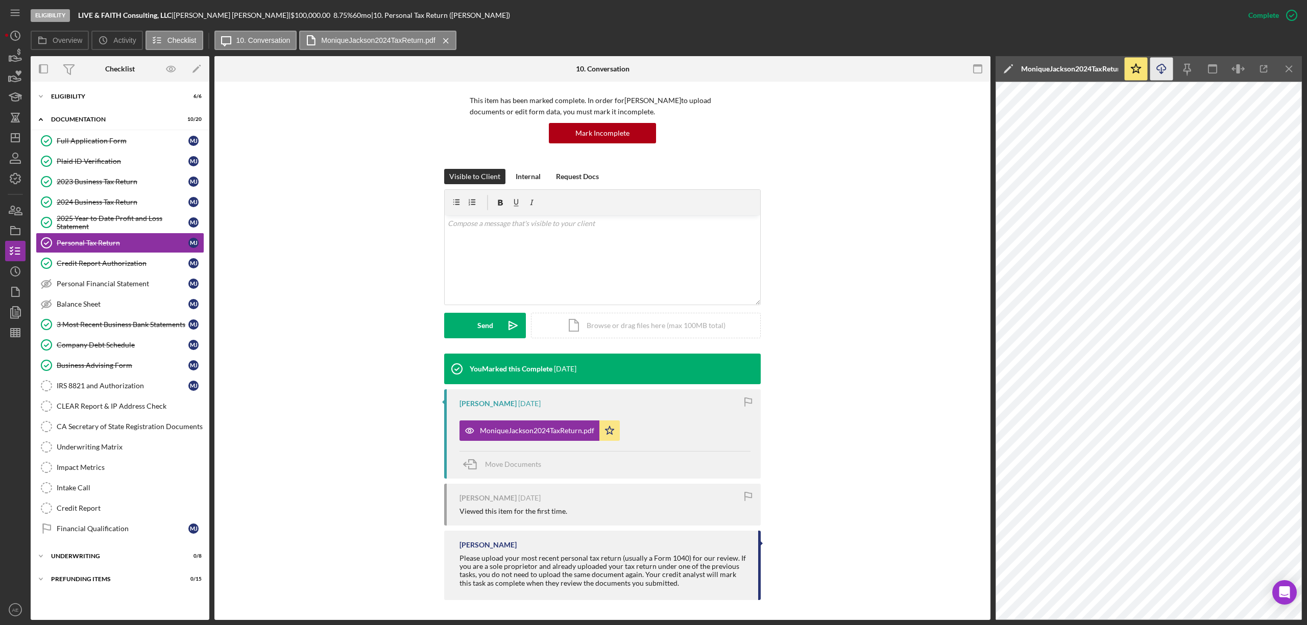
click at [1164, 72] on icon "Icon/Download" at bounding box center [1161, 69] width 23 height 23
click at [131, 229] on div "2025 Year to Date Profit and Loss Statement" at bounding box center [123, 222] width 132 height 16
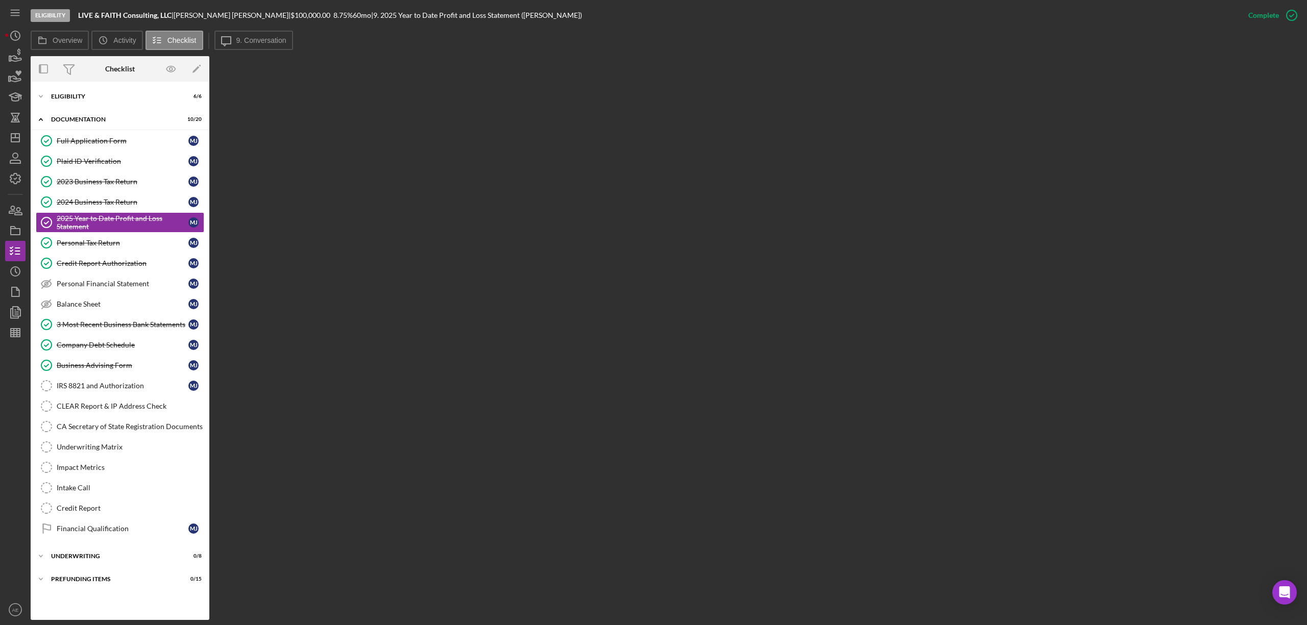
click at [294, 48] on div "Overview Icon/History Activity Checklist Icon/Message 9. Conversation" at bounding box center [666, 41] width 1271 height 20
click at [212, 21] on div "Eligibility LIVE & FAITH Consulting, LLC | [PERSON_NAME] | $100,000.00 8.75 % 6…" at bounding box center [634, 15] width 1207 height 31
click at [252, 47] on button "Icon/Message 9. Conversation" at bounding box center [253, 40] width 79 height 19
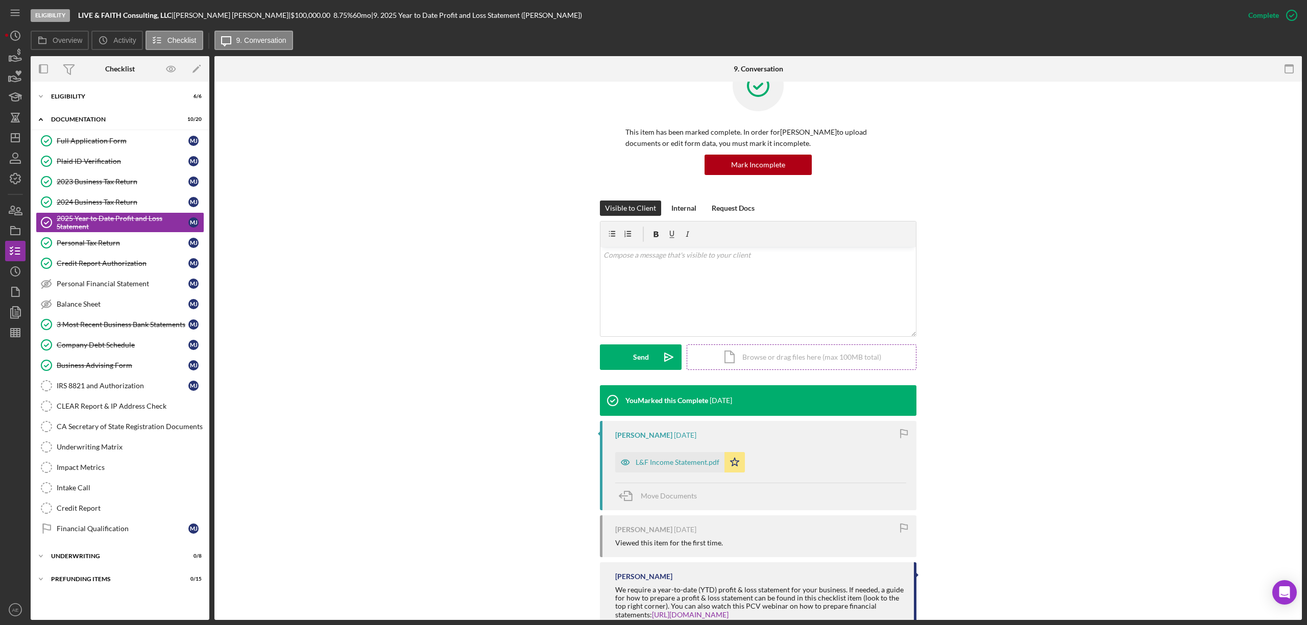
scroll to position [68, 0]
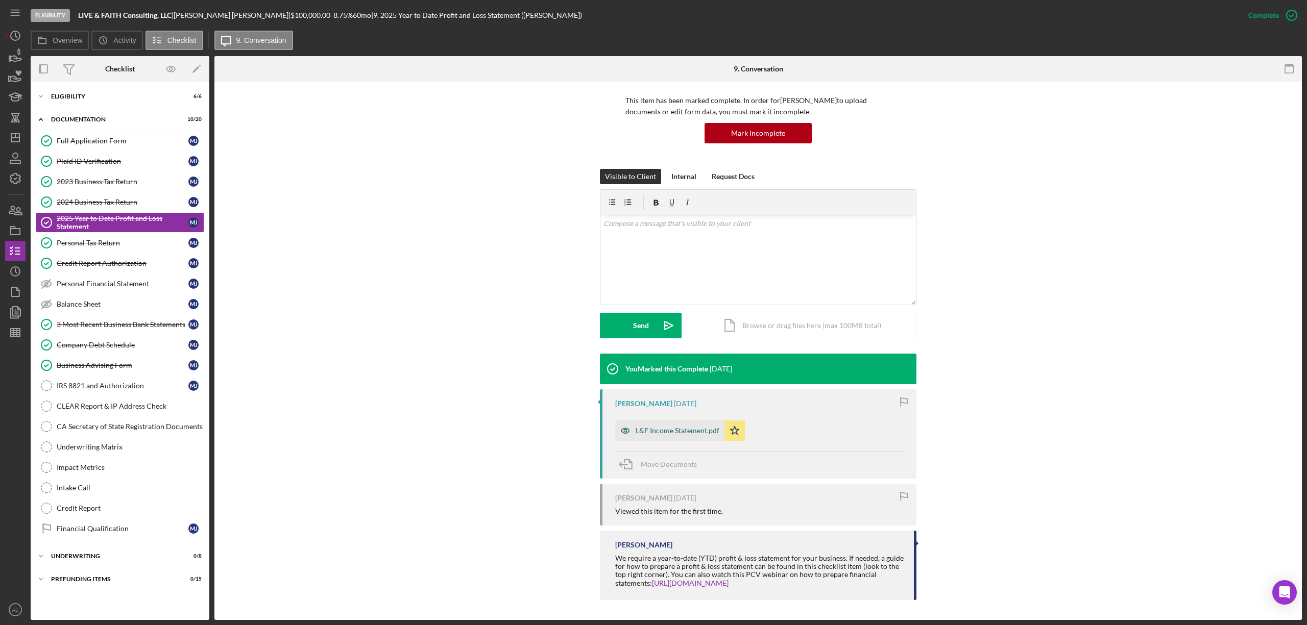
click at [690, 426] on div "L&F Income Statement.pdf" at bounding box center [669, 431] width 109 height 20
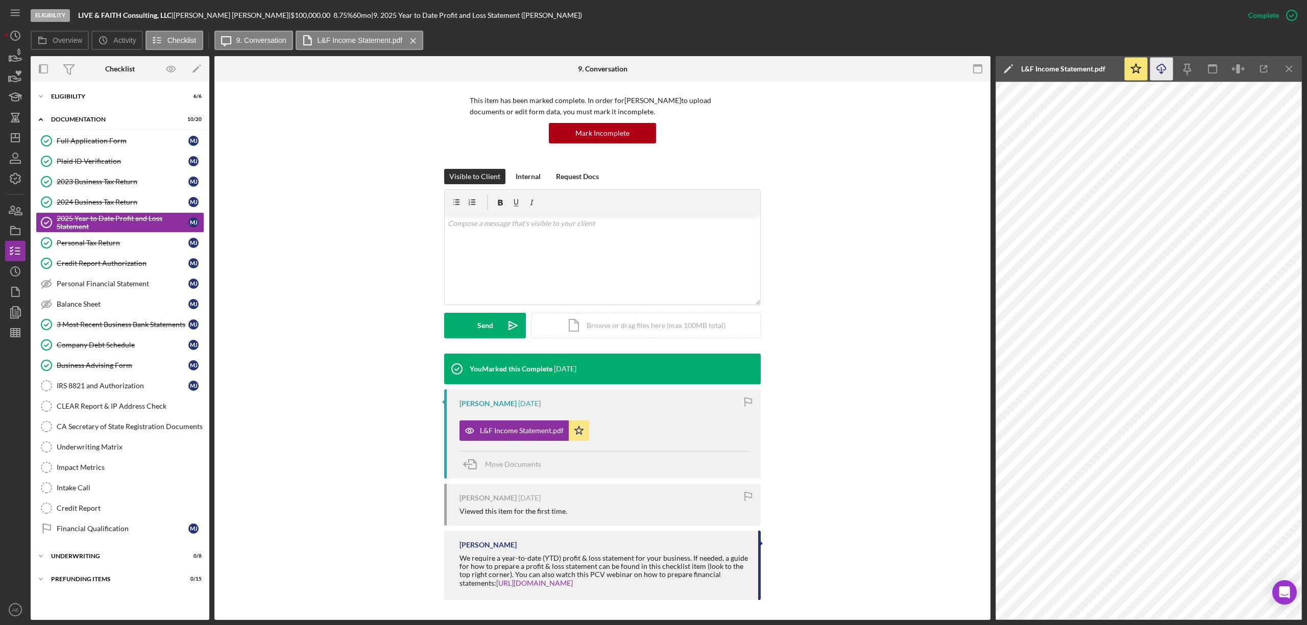
click at [1162, 64] on icon "Icon/Download" at bounding box center [1161, 69] width 23 height 23
click at [139, 349] on div "Company Debt Schedule" at bounding box center [123, 345] width 132 height 8
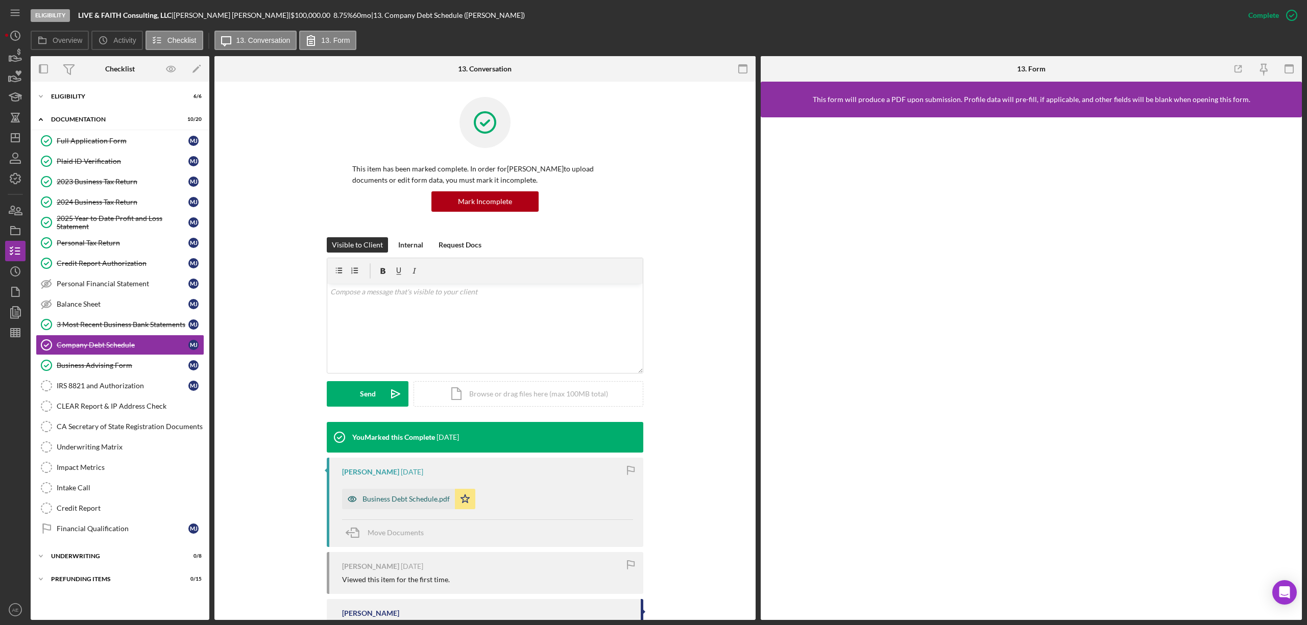
click at [355, 502] on icon "button" at bounding box center [352, 499] width 20 height 20
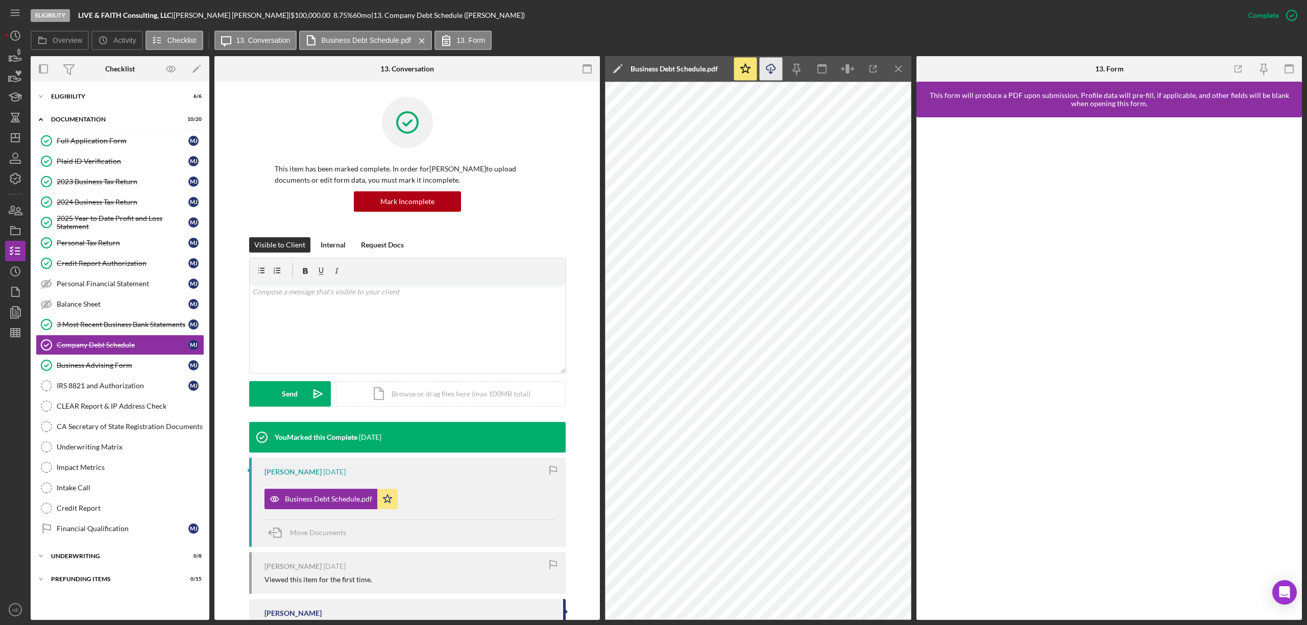
click at [774, 71] on icon "Icon/Download" at bounding box center [771, 69] width 23 height 23
click at [120, 141] on div "Full Application Form" at bounding box center [123, 141] width 132 height 8
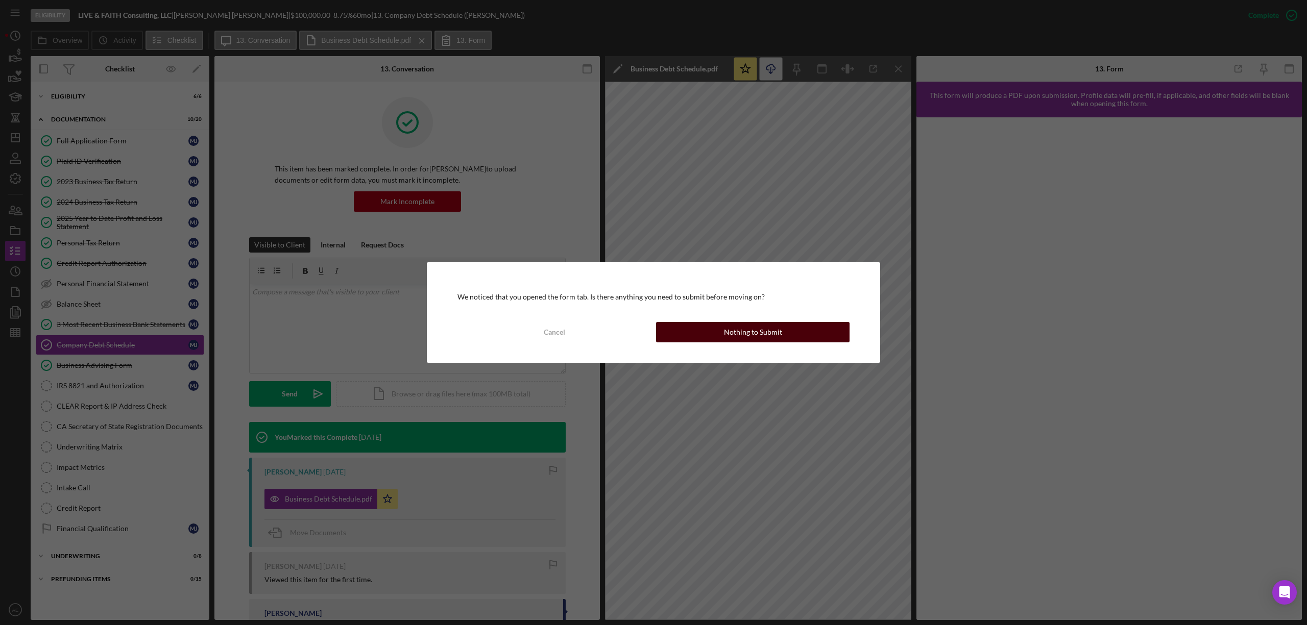
click at [746, 330] on div "Nothing to Submit" at bounding box center [753, 332] width 58 height 20
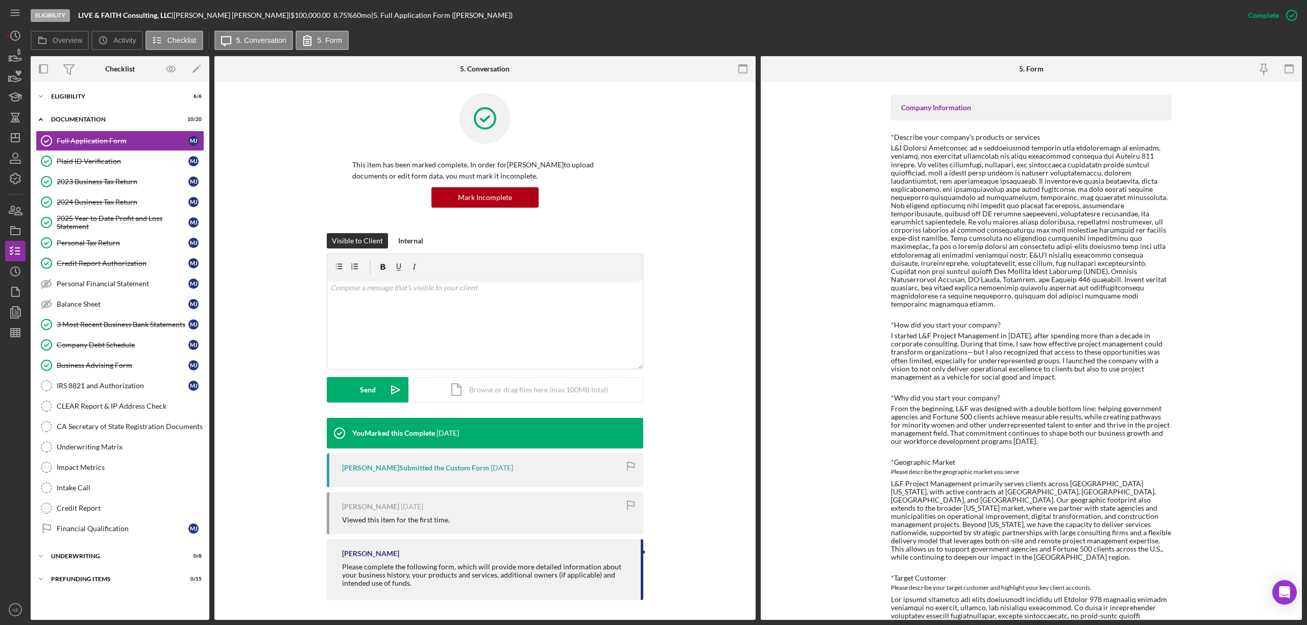
scroll to position [5, 0]
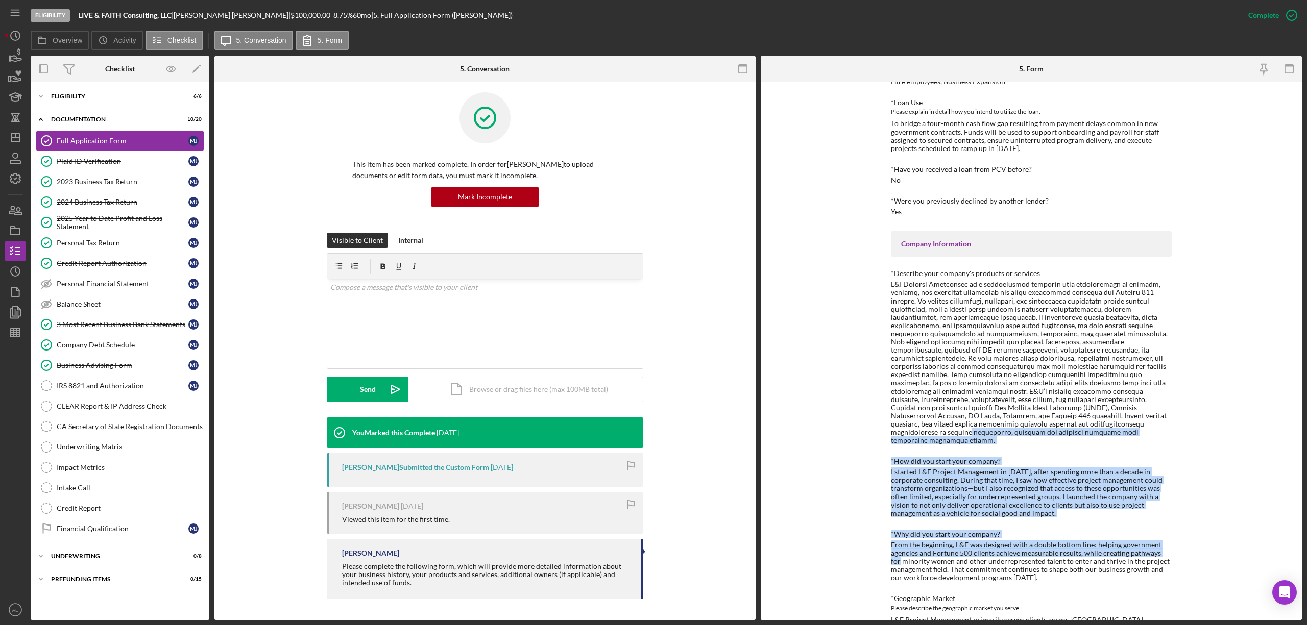
drag, startPoint x: 1250, startPoint y: 496, endPoint x: 1171, endPoint y: 394, distance: 129.2
click at [1179, 407] on div "To edit this form you must mark this item incomplete Loan Request *Requested Lo…" at bounding box center [1031, 351] width 541 height 539
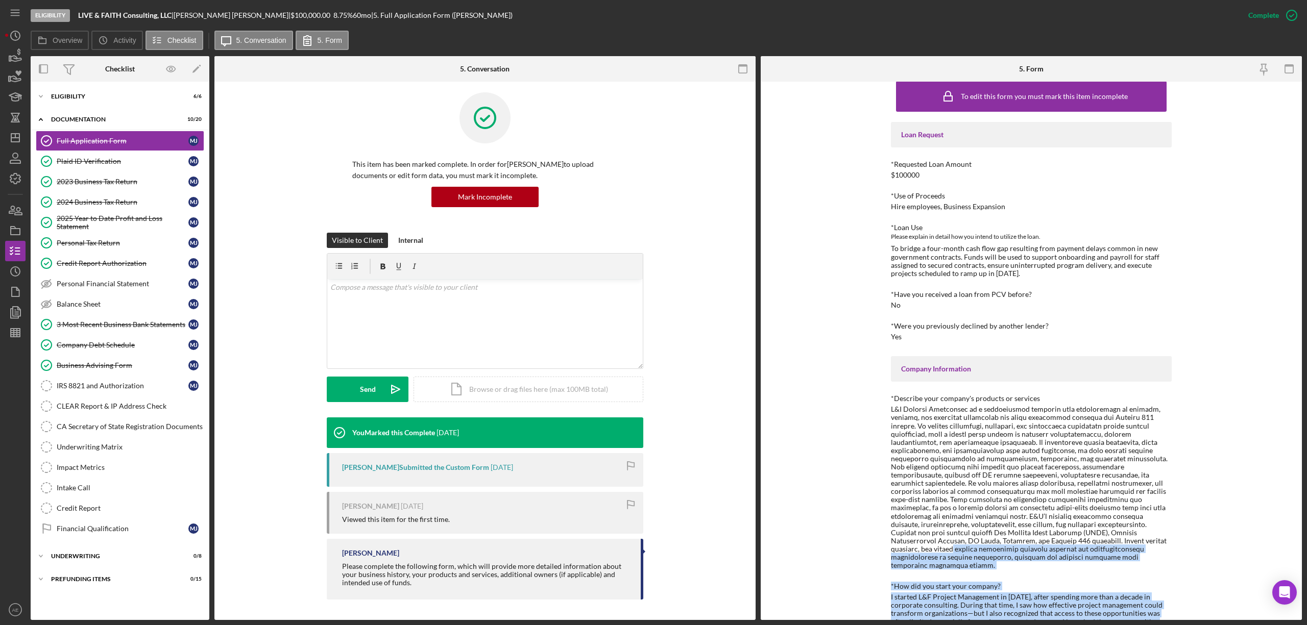
scroll to position [0, 0]
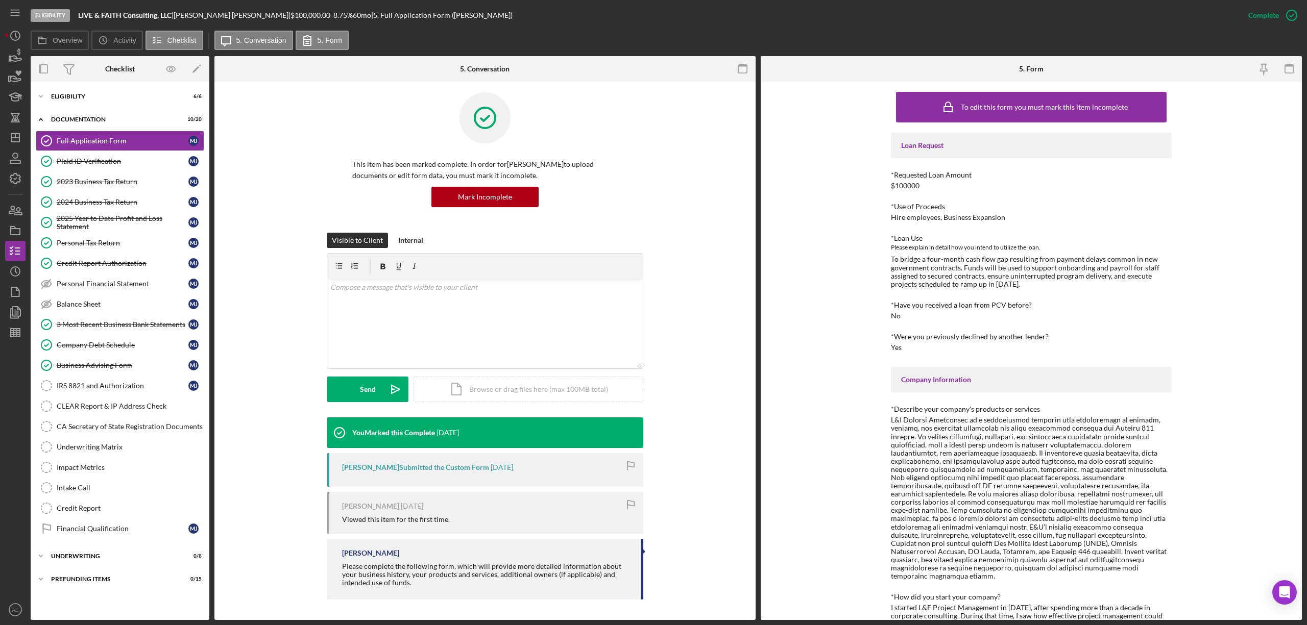
click at [1166, 372] on div "Company Information" at bounding box center [1031, 380] width 281 height 26
click at [17, 268] on icon "Icon/History" at bounding box center [16, 272] width 26 height 26
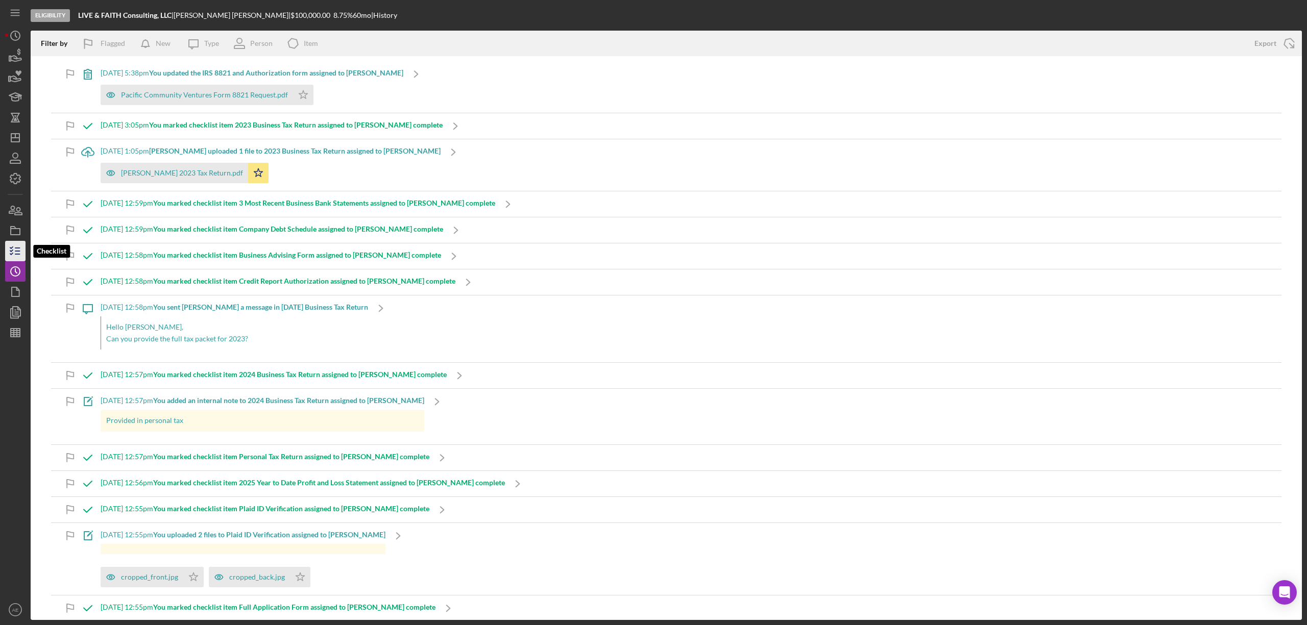
click at [17, 252] on icon "button" at bounding box center [16, 251] width 26 height 26
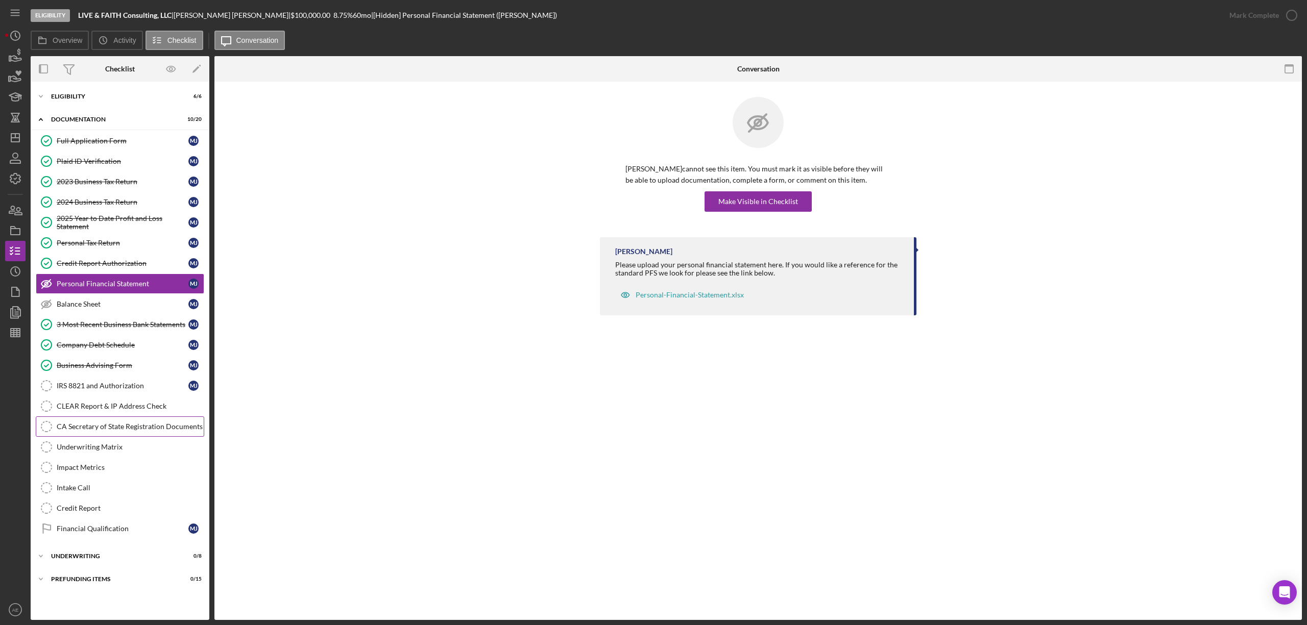
click at [109, 437] on link "CA Secretary of State Registration Documents CA Secretary of State Registration…" at bounding box center [120, 427] width 168 height 20
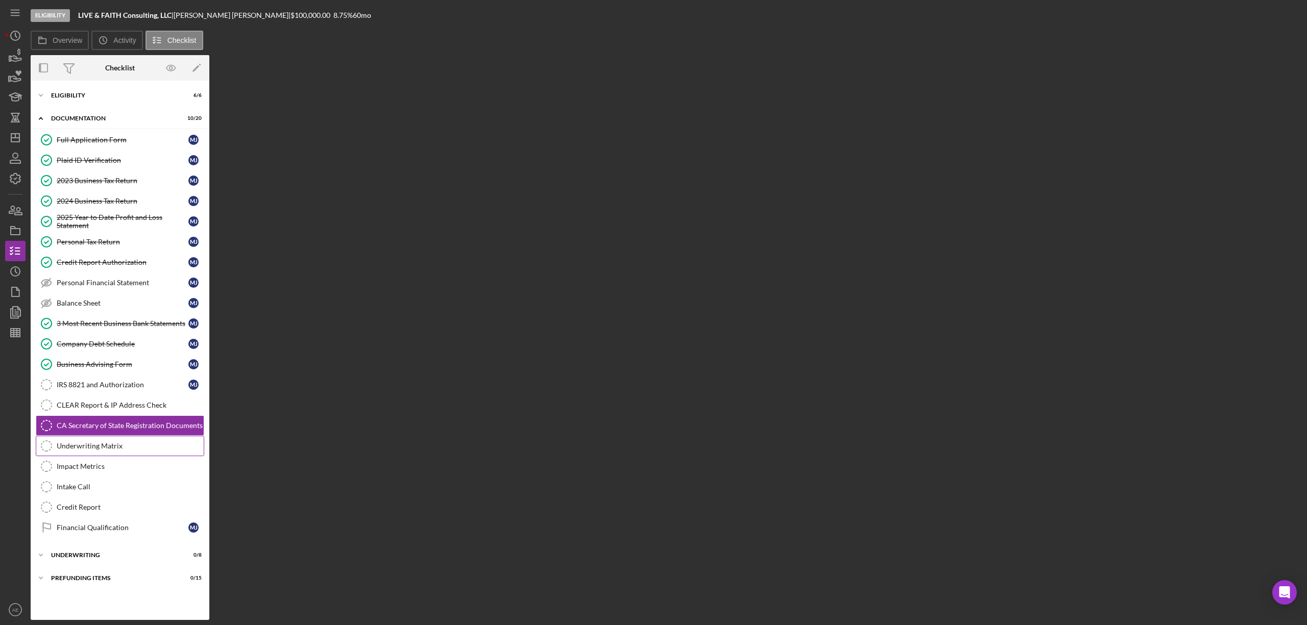
click at [109, 448] on div "Underwriting Matrix" at bounding box center [130, 446] width 147 height 8
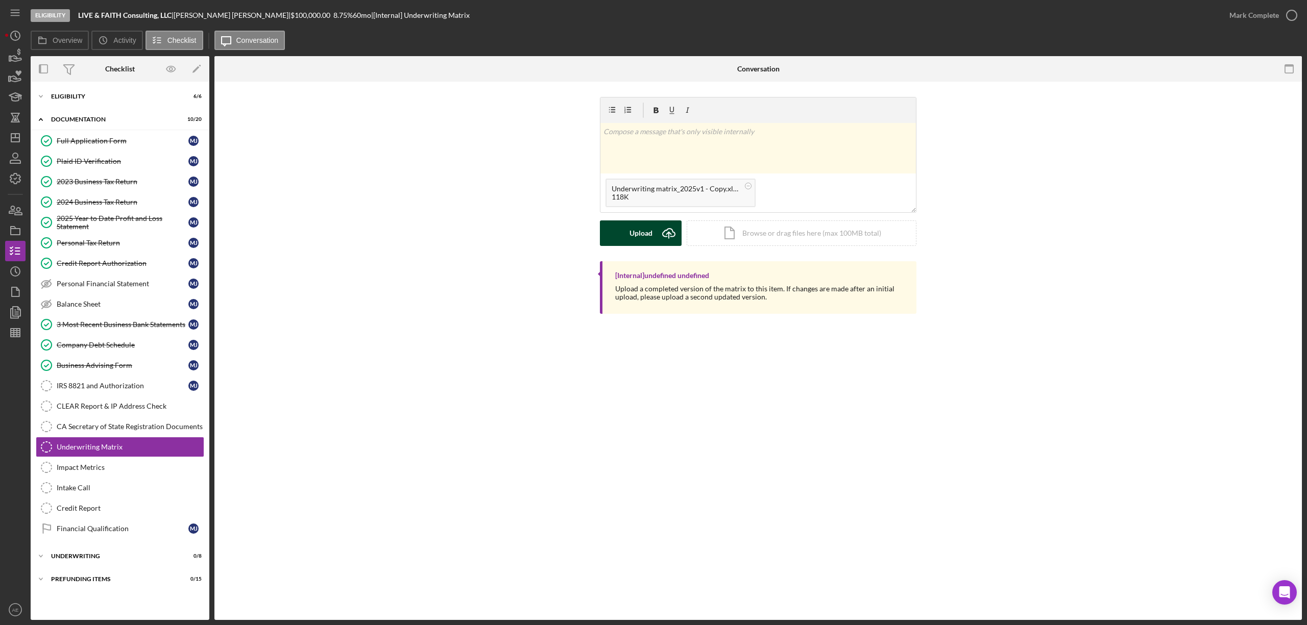
click at [654, 239] on button "Upload Icon/Upload" at bounding box center [641, 234] width 82 height 26
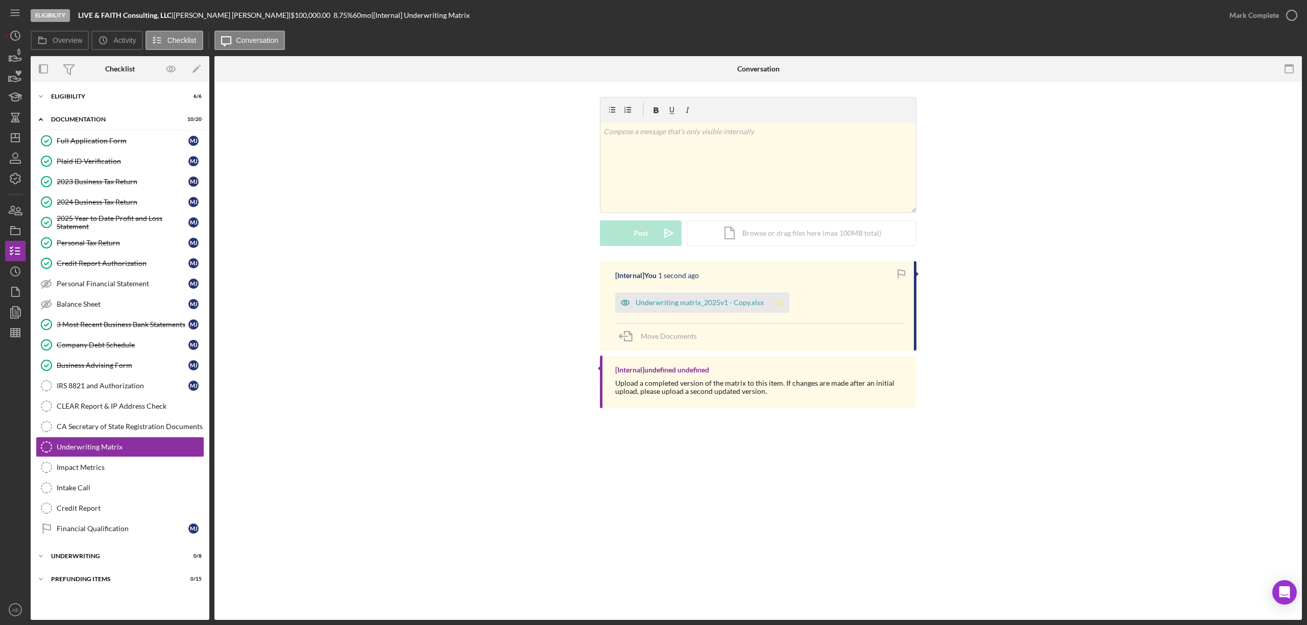
click at [785, 306] on icon "Icon/Star" at bounding box center [779, 303] width 20 height 20
click at [1264, 17] on div "Mark Complete" at bounding box center [1254, 15] width 50 height 20
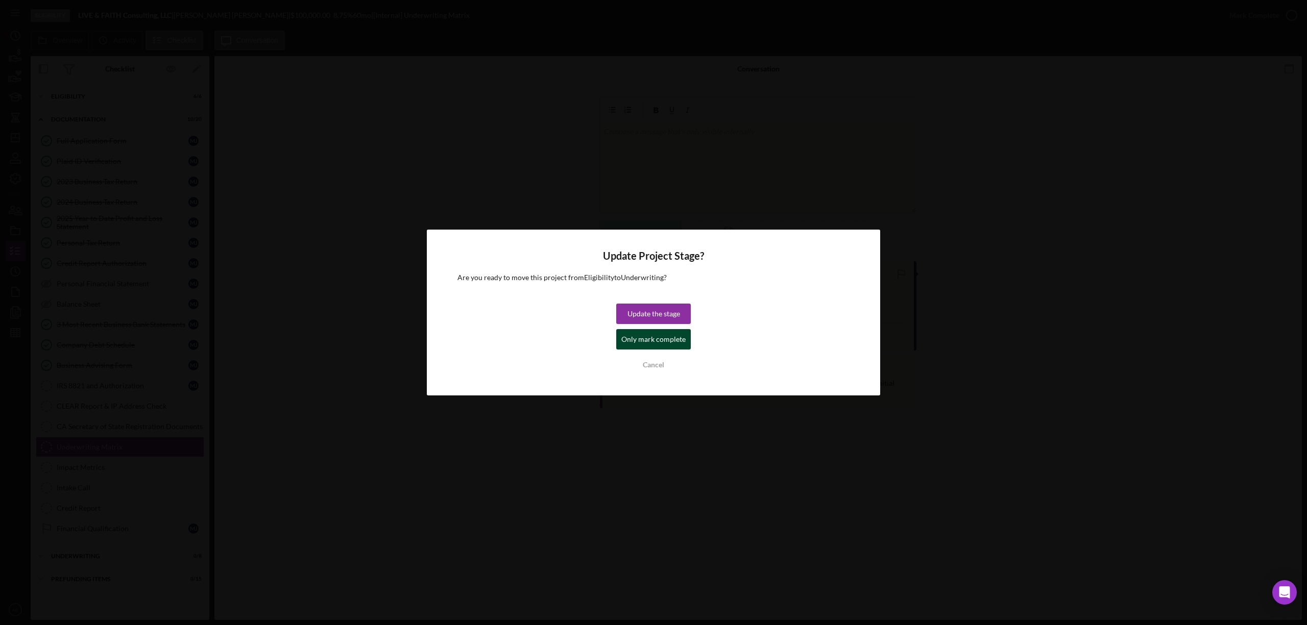
click at [641, 344] on div "Only mark complete" at bounding box center [653, 339] width 64 height 20
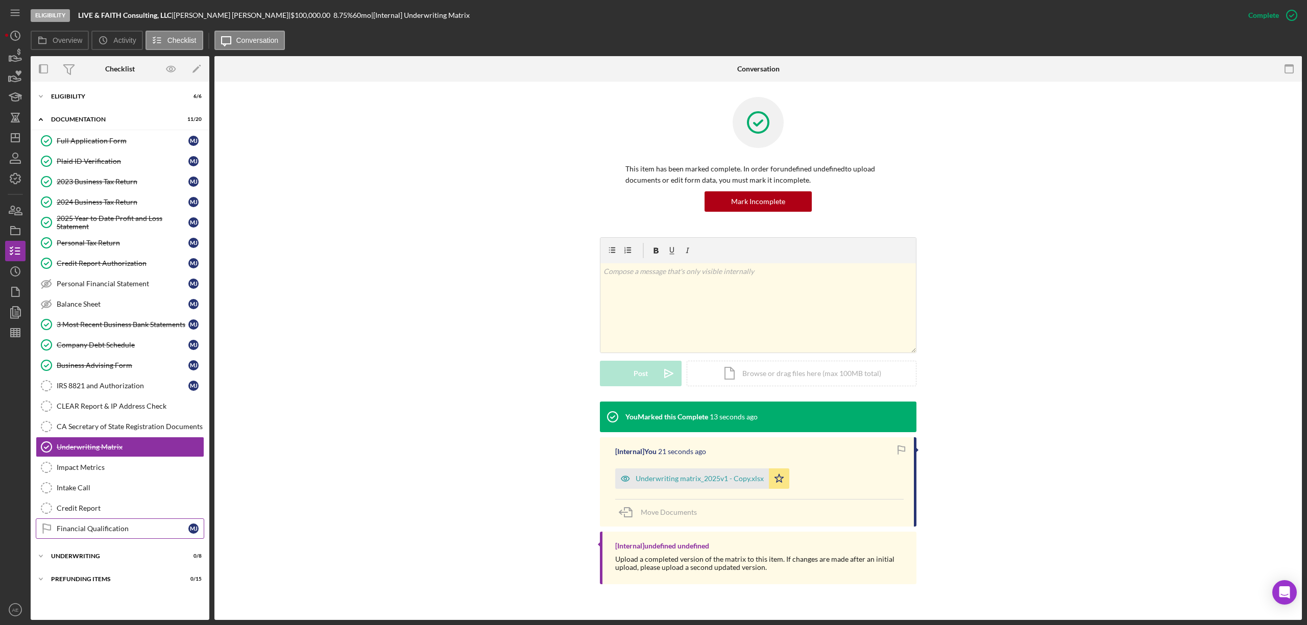
click at [142, 527] on link "Financial Qualification Financial Qualification [PERSON_NAME]" at bounding box center [120, 529] width 168 height 20
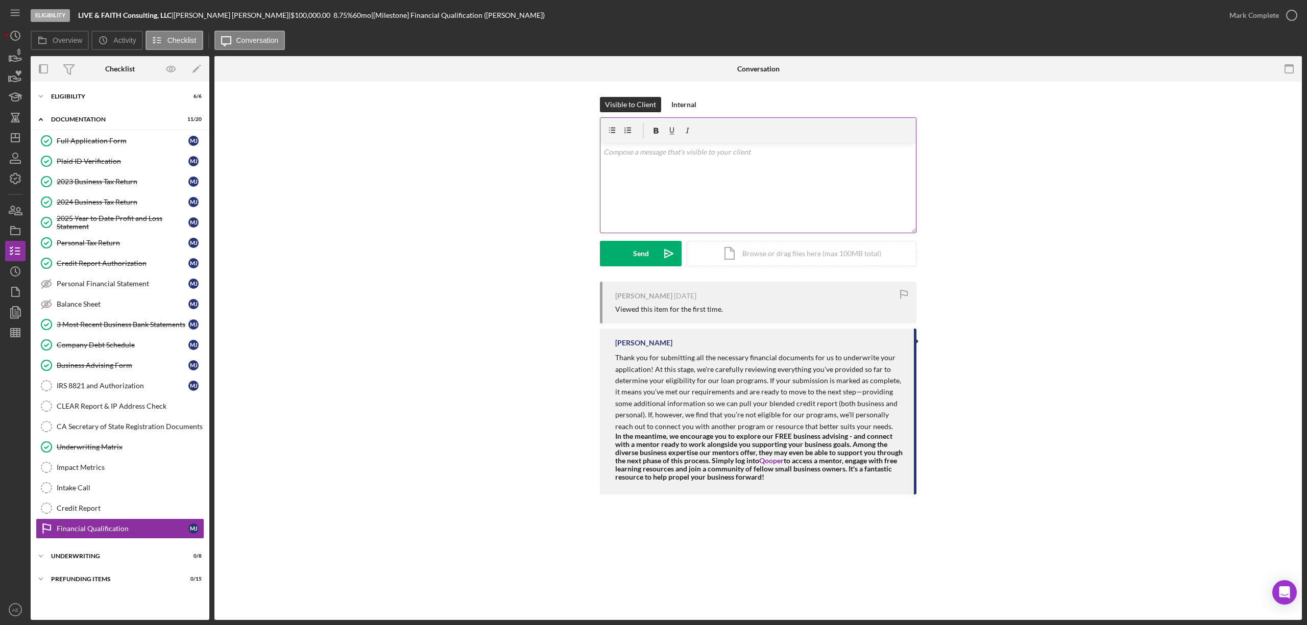
click at [679, 183] on div "v Color teal Color pink Remove color Add row above Add row below Add column bef…" at bounding box center [757, 187] width 315 height 89
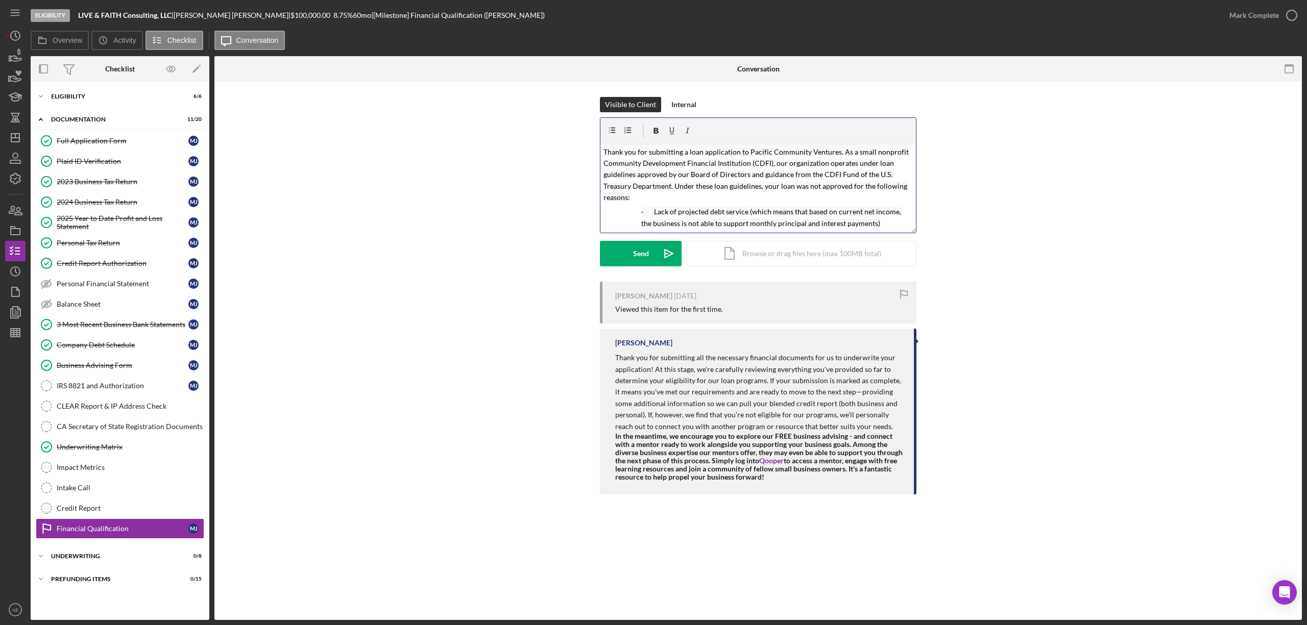
click at [866, 223] on p "· Lack of projected debt service (which means that based on current net income,…" at bounding box center [777, 217] width 272 height 23
click at [615, 127] on icon "button" at bounding box center [612, 130] width 23 height 23
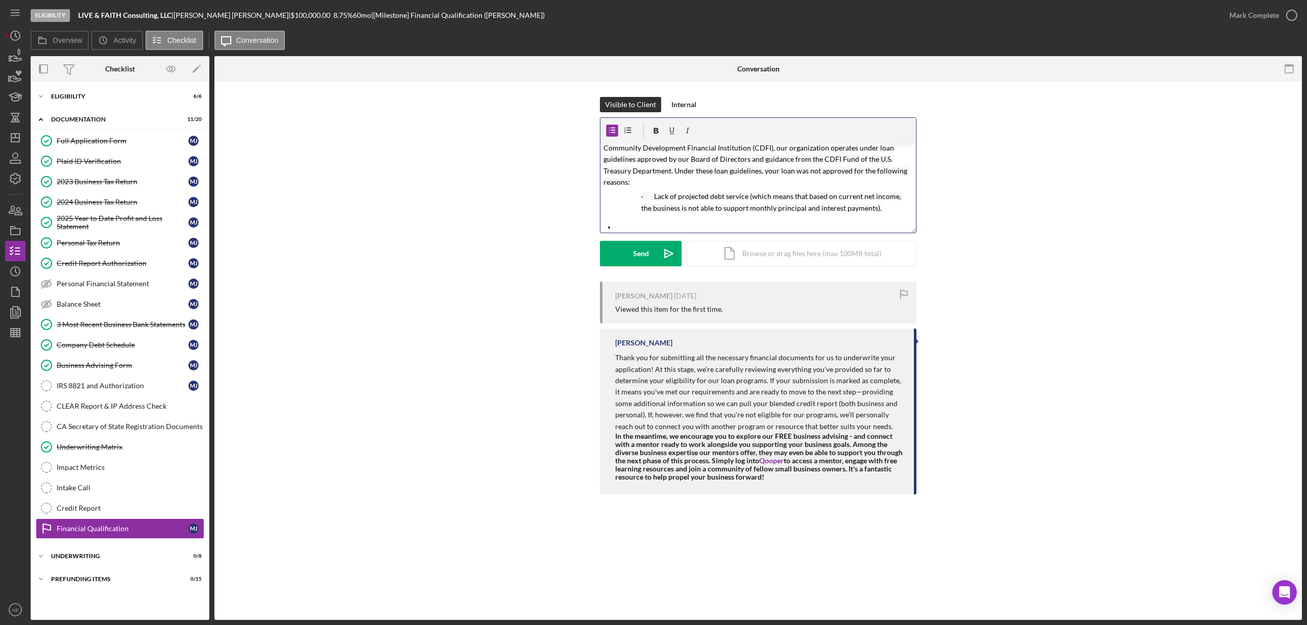
click at [605, 227] on ul at bounding box center [757, 227] width 315 height 11
click at [882, 207] on p "· Lack of projected debt service (which means that based on current net income,…" at bounding box center [777, 202] width 272 height 23
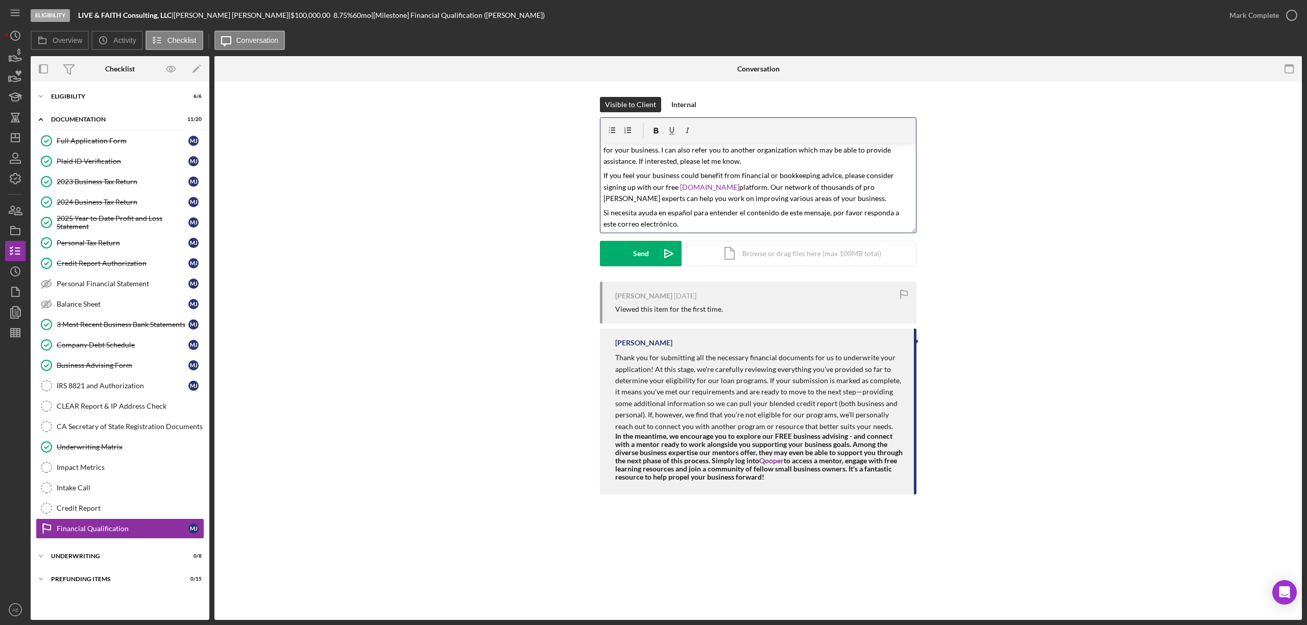
scroll to position [0, 0]
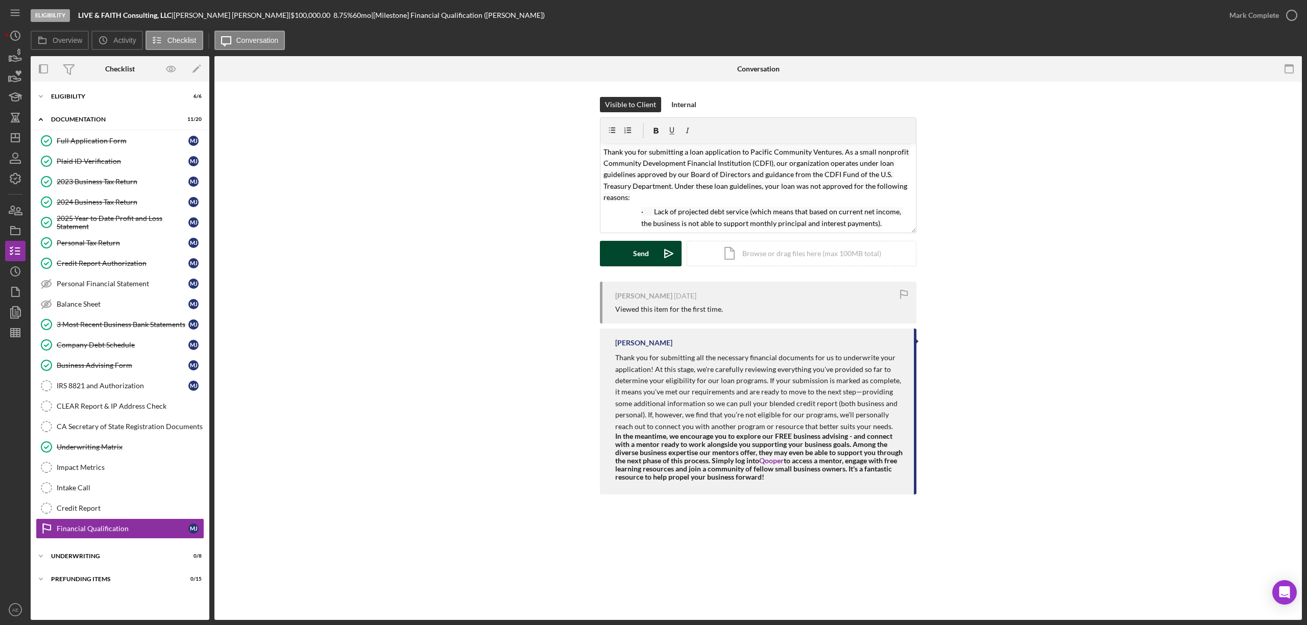
click at [656, 253] on icon "Icon/icon-invite-send" at bounding box center [669, 254] width 26 height 26
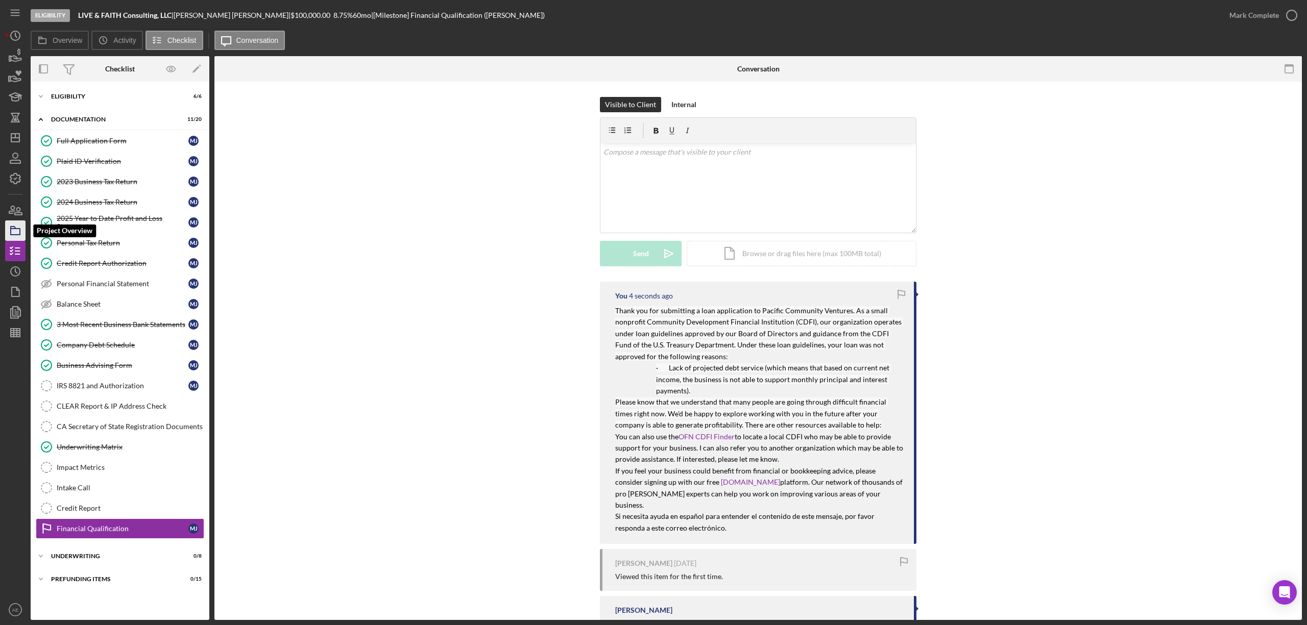
click at [19, 232] on rect "button" at bounding box center [15, 232] width 9 height 6
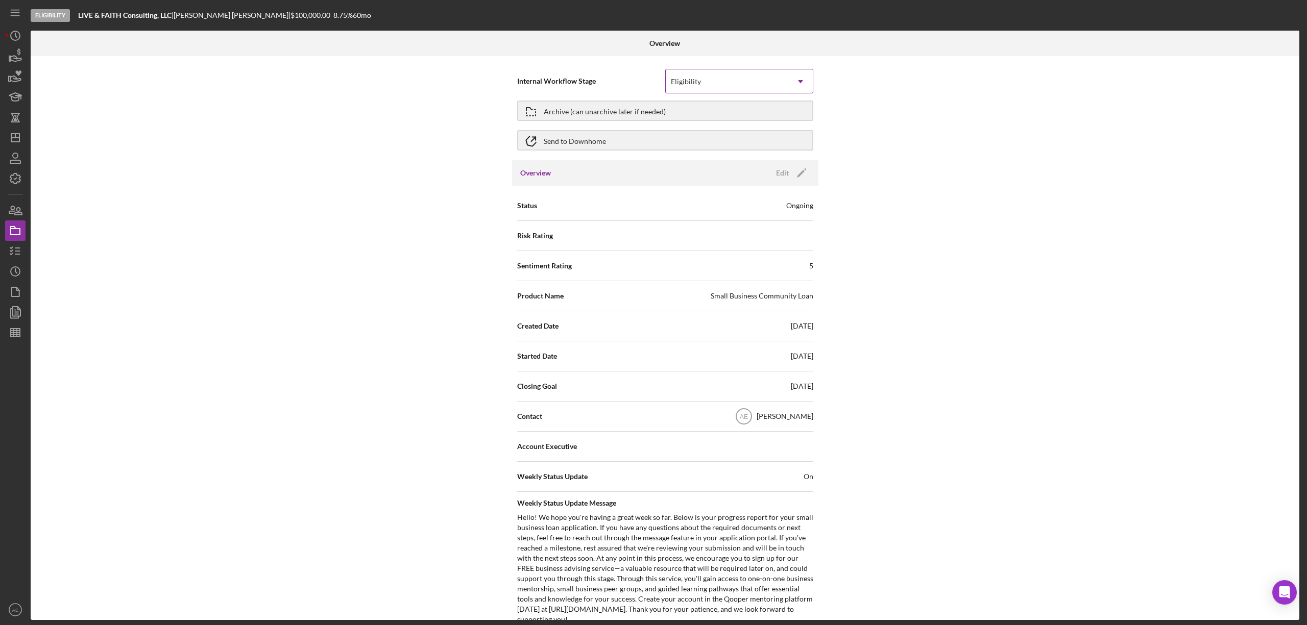
click at [717, 82] on div "Eligibility" at bounding box center [727, 81] width 123 height 23
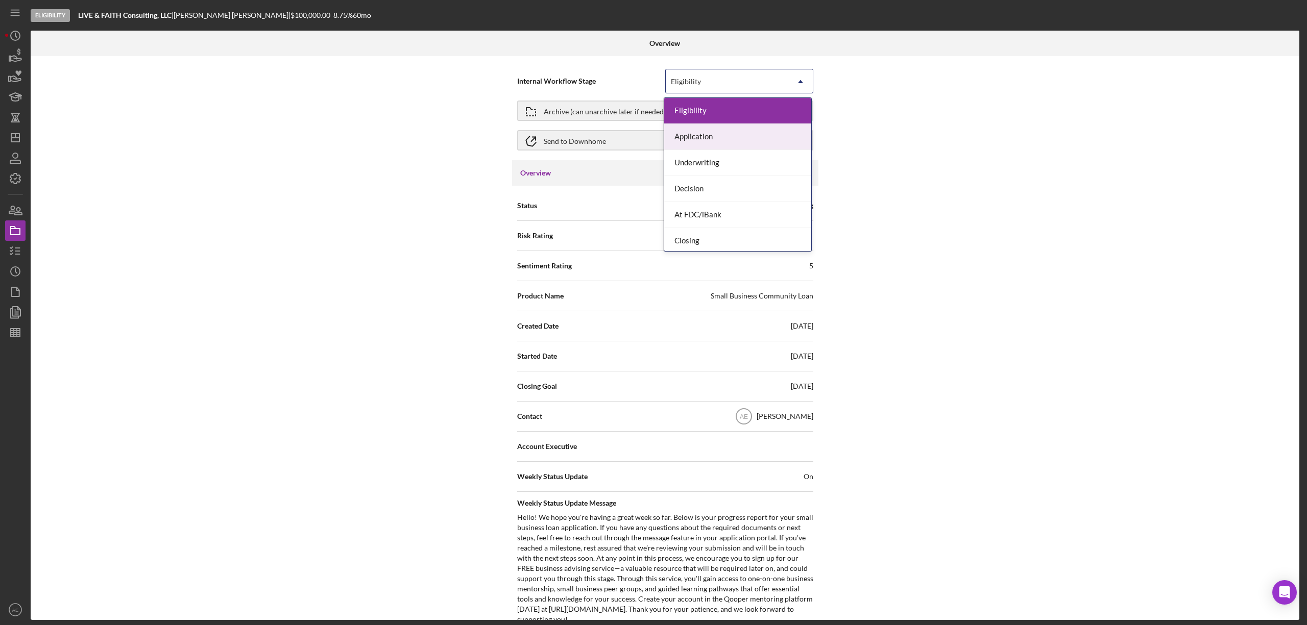
scroll to position [31, 0]
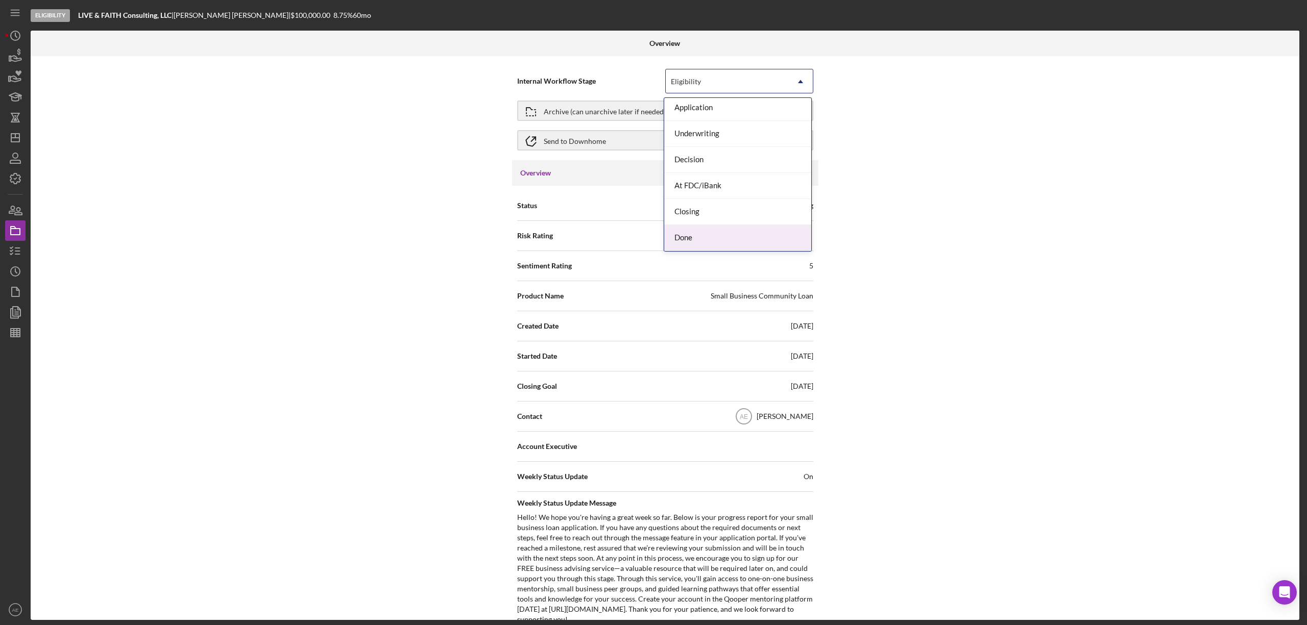
click at [708, 233] on div "Done" at bounding box center [737, 238] width 147 height 26
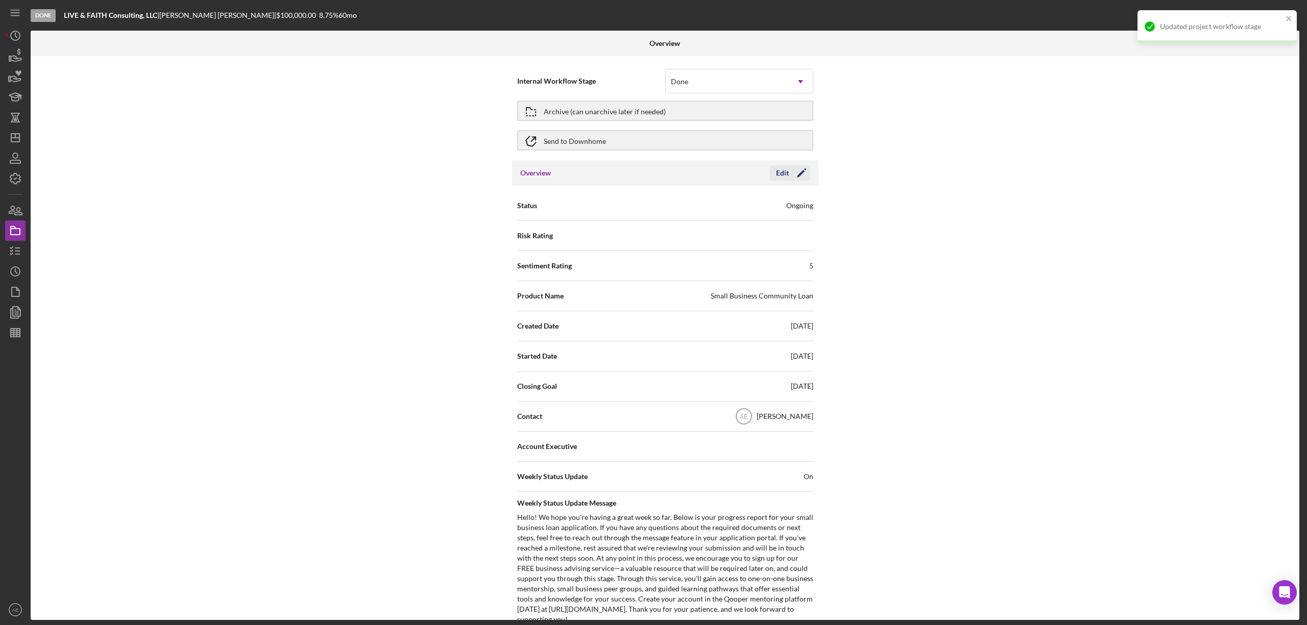
click at [786, 170] on button "Edit Icon/Edit" at bounding box center [790, 172] width 40 height 15
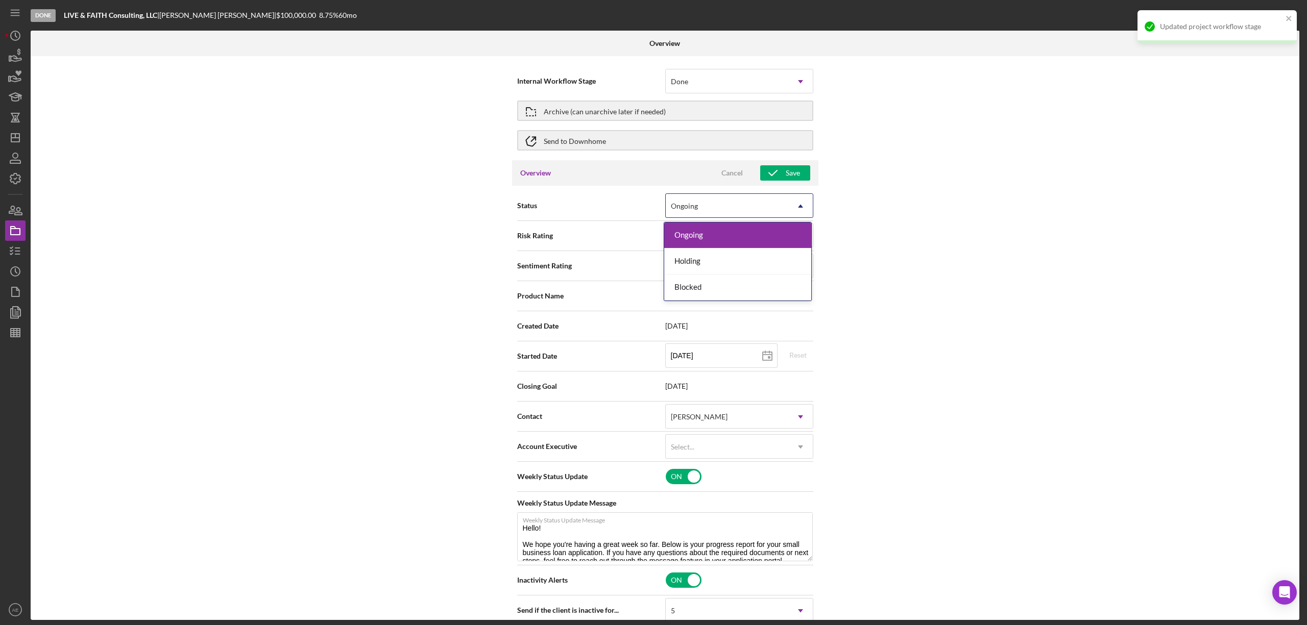
click at [742, 203] on div "Ongoing" at bounding box center [727, 205] width 123 height 23
click at [715, 282] on div "Blocked" at bounding box center [737, 288] width 147 height 26
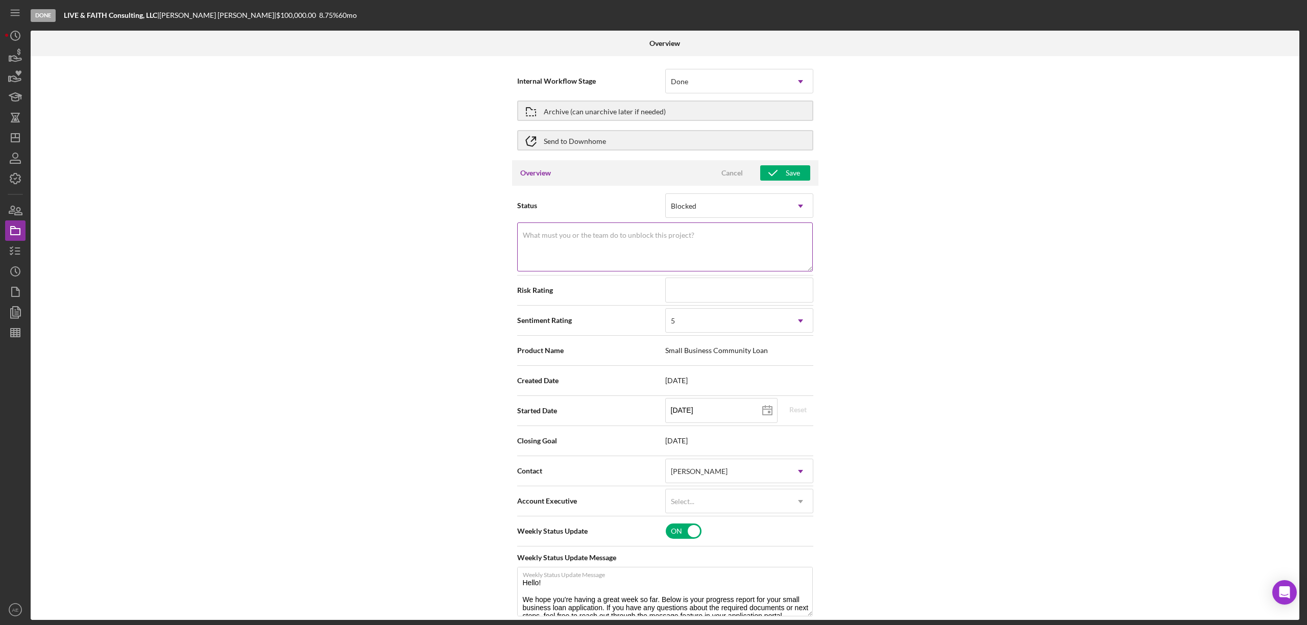
click at [680, 236] on label "What must you or the team do to unblock this project?" at bounding box center [609, 235] width 172 height 8
click at [680, 236] on textarea "What must you or the team do to unblock this project?" at bounding box center [665, 247] width 296 height 49
drag, startPoint x: 576, startPoint y: 240, endPoint x: 470, endPoint y: 233, distance: 105.9
click at [470, 233] on div "Internal Workflow Stage Done Icon/Dropdown Arrow Archive (can unarchive later i…" at bounding box center [665, 338] width 1269 height 564
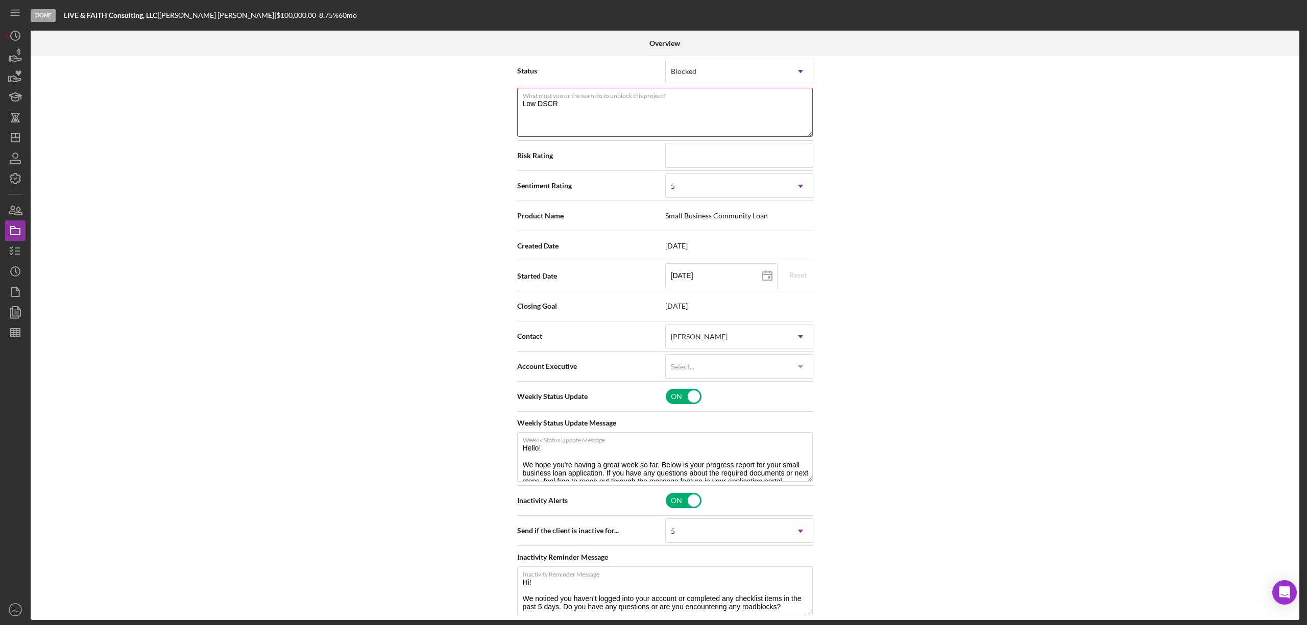
scroll to position [136, 0]
type textarea "Low DSCR"
click at [689, 188] on div "5" at bounding box center [727, 185] width 123 height 23
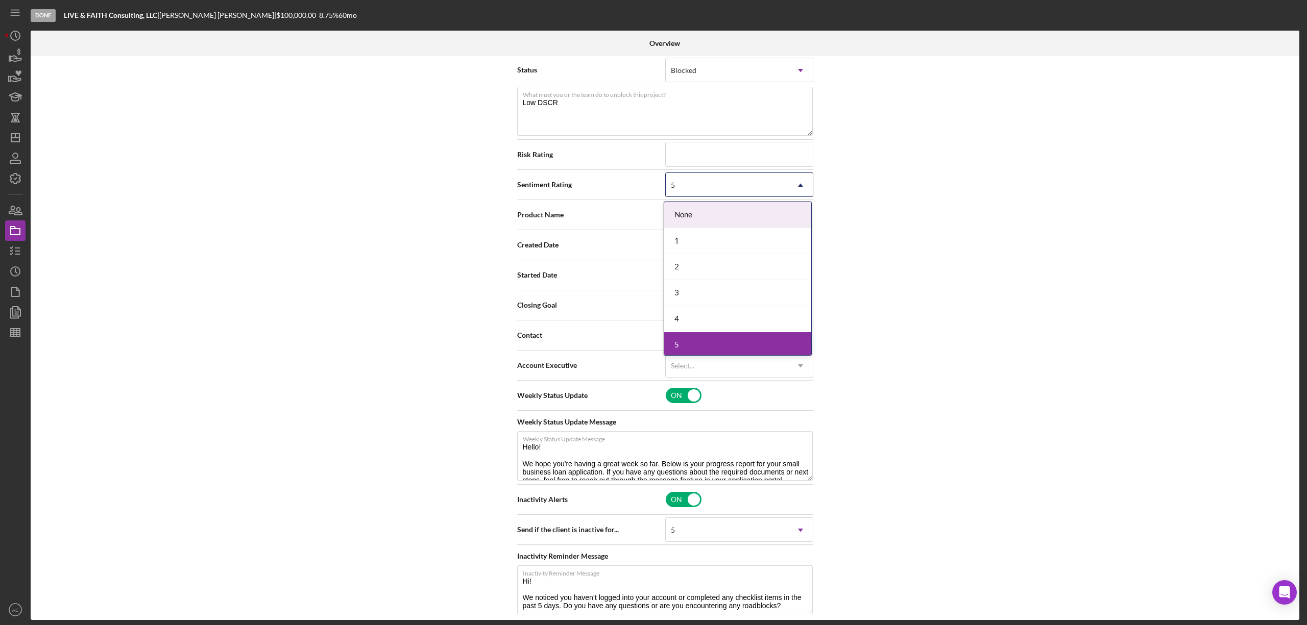
click at [689, 231] on div "1" at bounding box center [737, 241] width 147 height 26
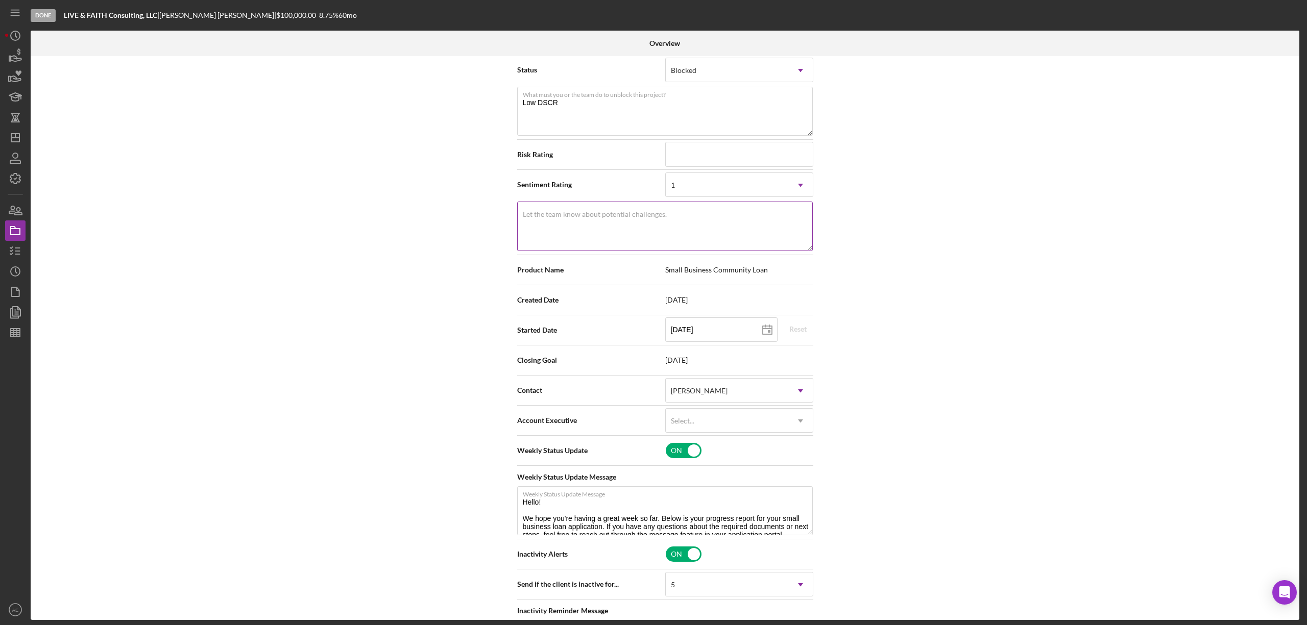
click at [684, 226] on textarea "Let the team know about potential challenges." at bounding box center [665, 226] width 296 height 49
paste textarea "Low DSCR"
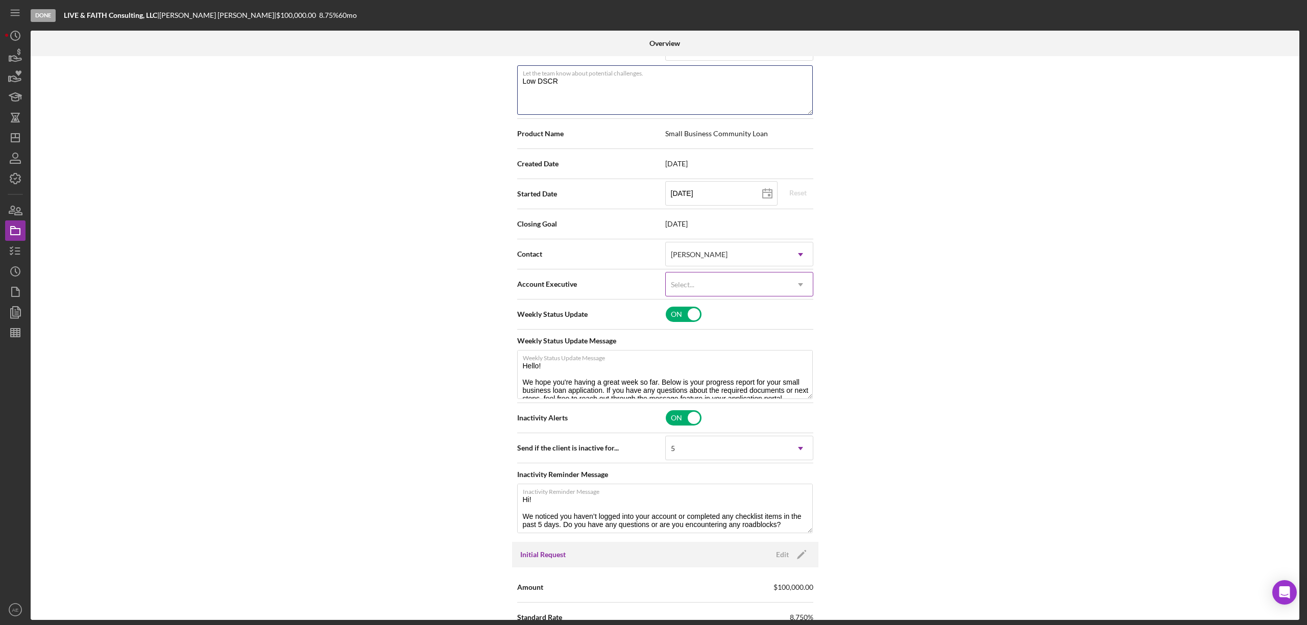
type textarea "Low DSCR"
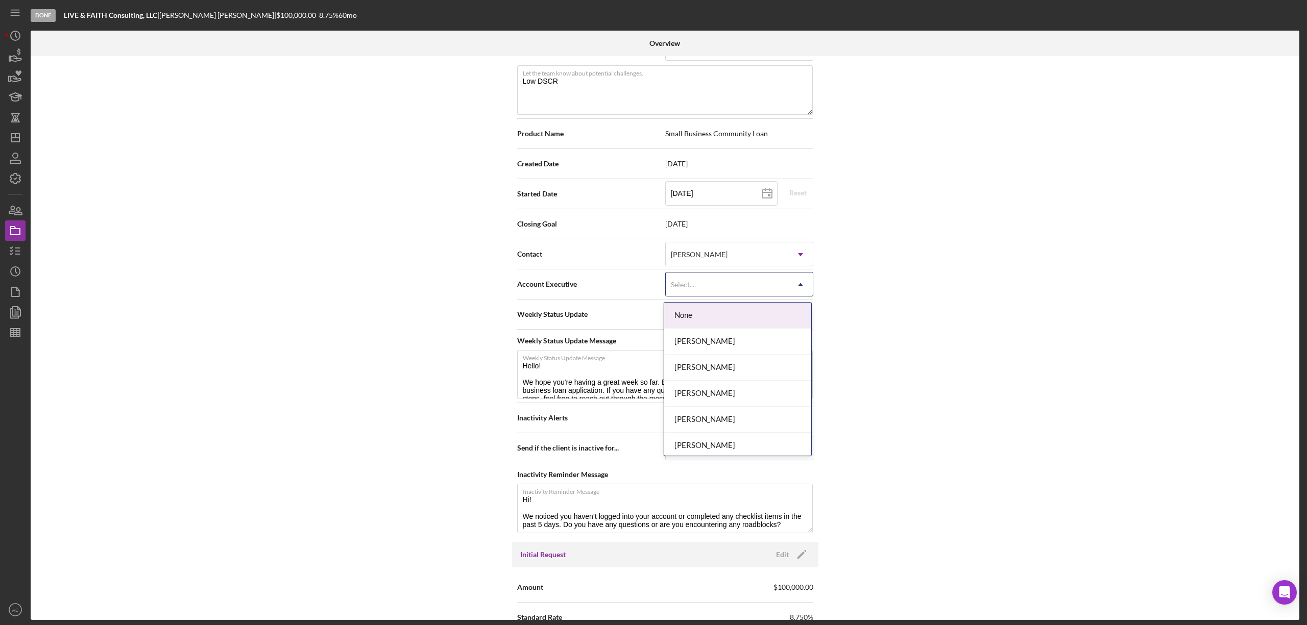
click at [713, 280] on div "Select..." at bounding box center [727, 284] width 123 height 23
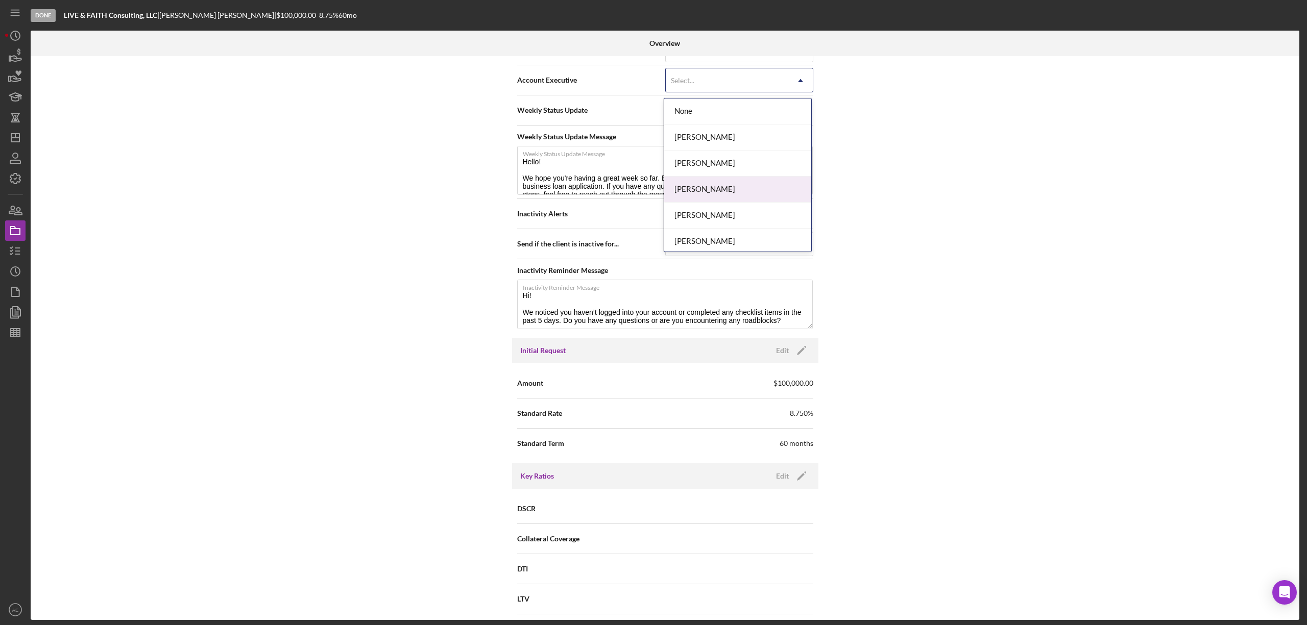
scroll to position [371, 0]
click at [727, 202] on div "[PERSON_NAME]" at bounding box center [737, 213] width 147 height 26
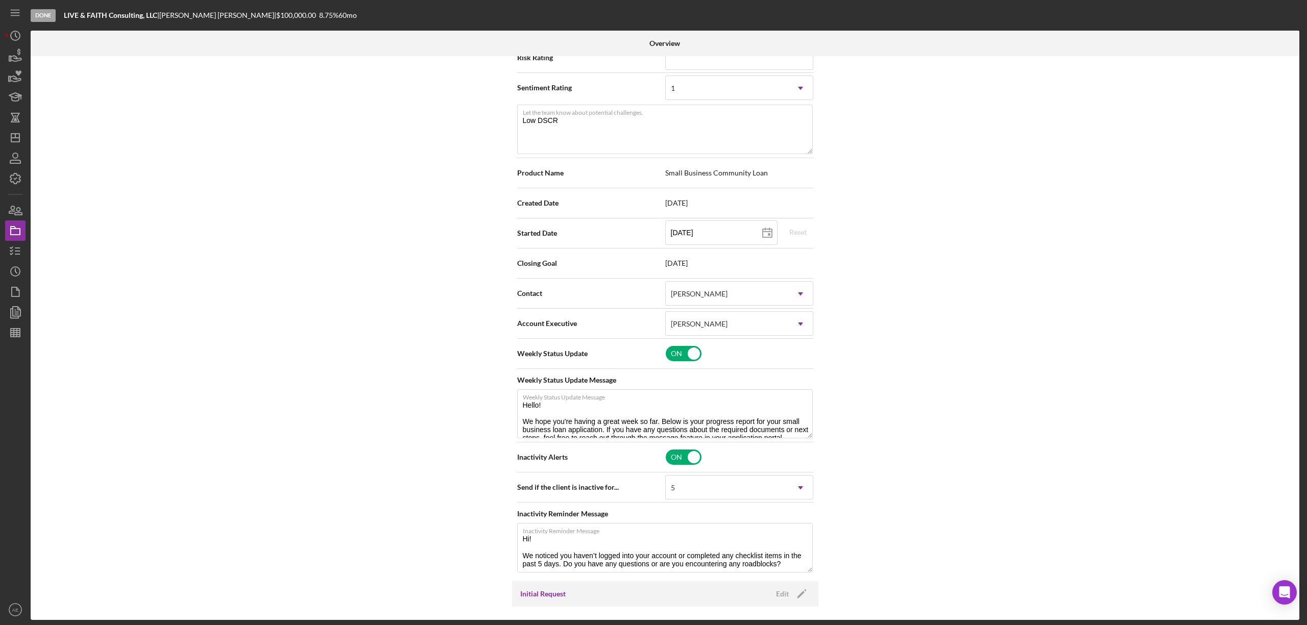
scroll to position [68, 0]
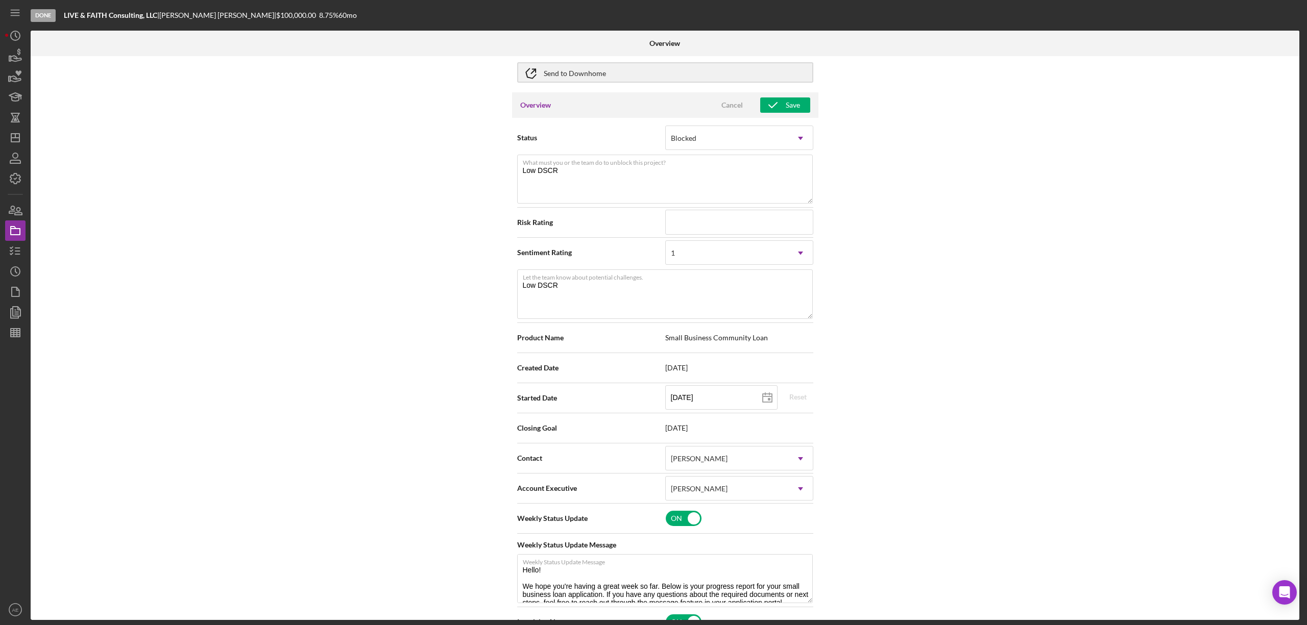
click at [776, 93] on div "Overview Cancel Save" at bounding box center [665, 105] width 306 height 26
click at [776, 101] on icon "button" at bounding box center [773, 105] width 26 height 26
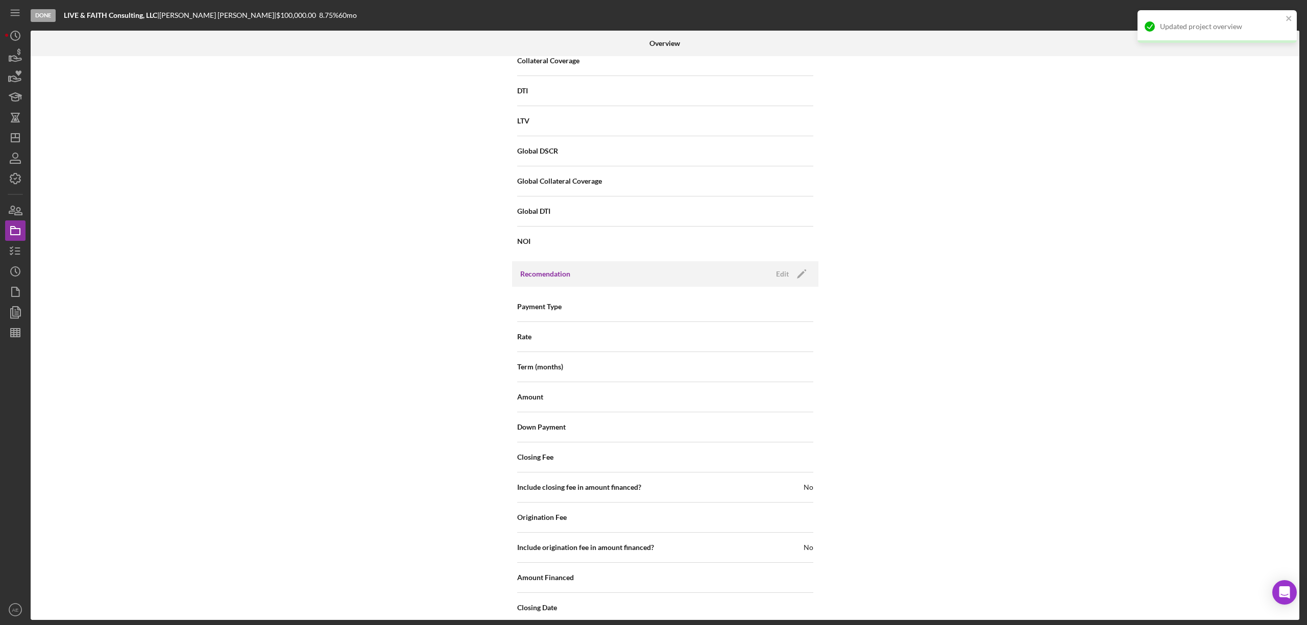
scroll to position [1127, 0]
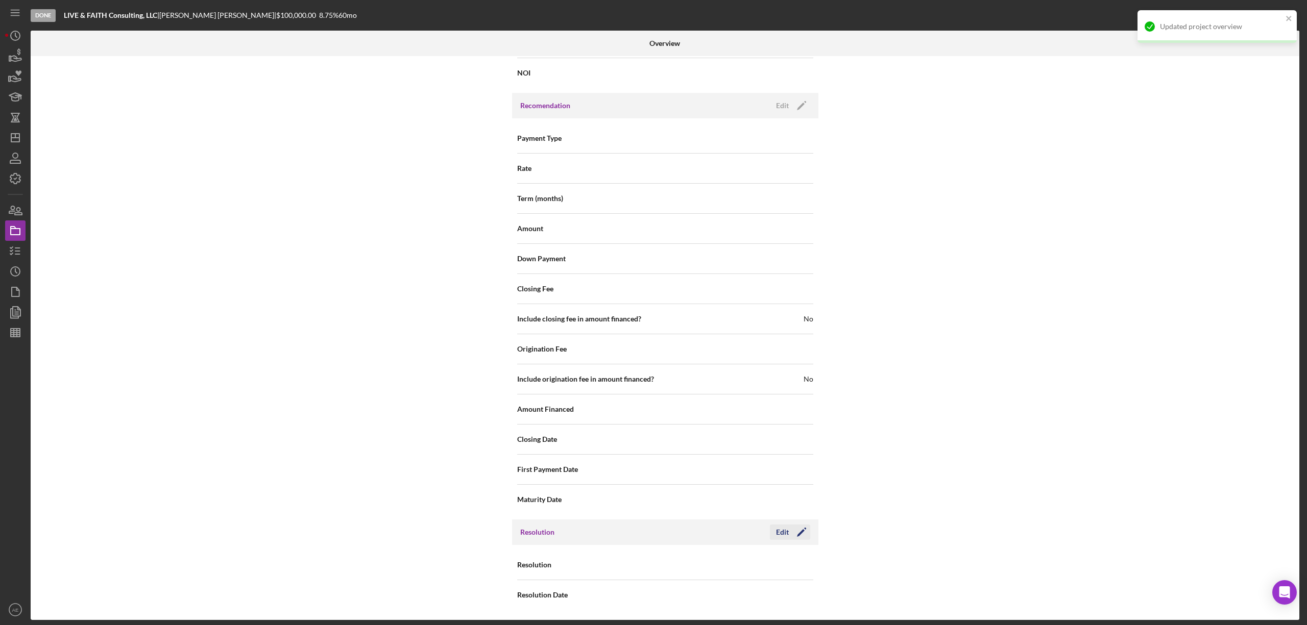
click at [798, 533] on polygon "button" at bounding box center [801, 533] width 8 height 8
click at [719, 563] on div "Select..." at bounding box center [727, 565] width 123 height 23
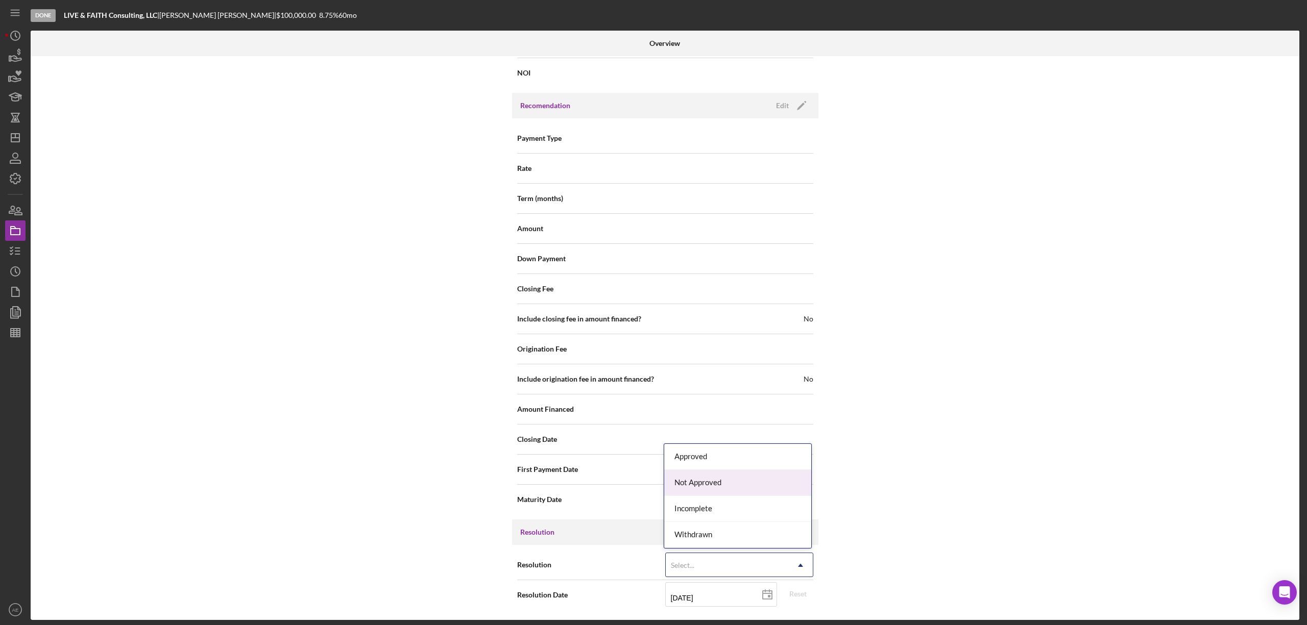
click at [709, 476] on div "Not Approved" at bounding box center [737, 483] width 147 height 26
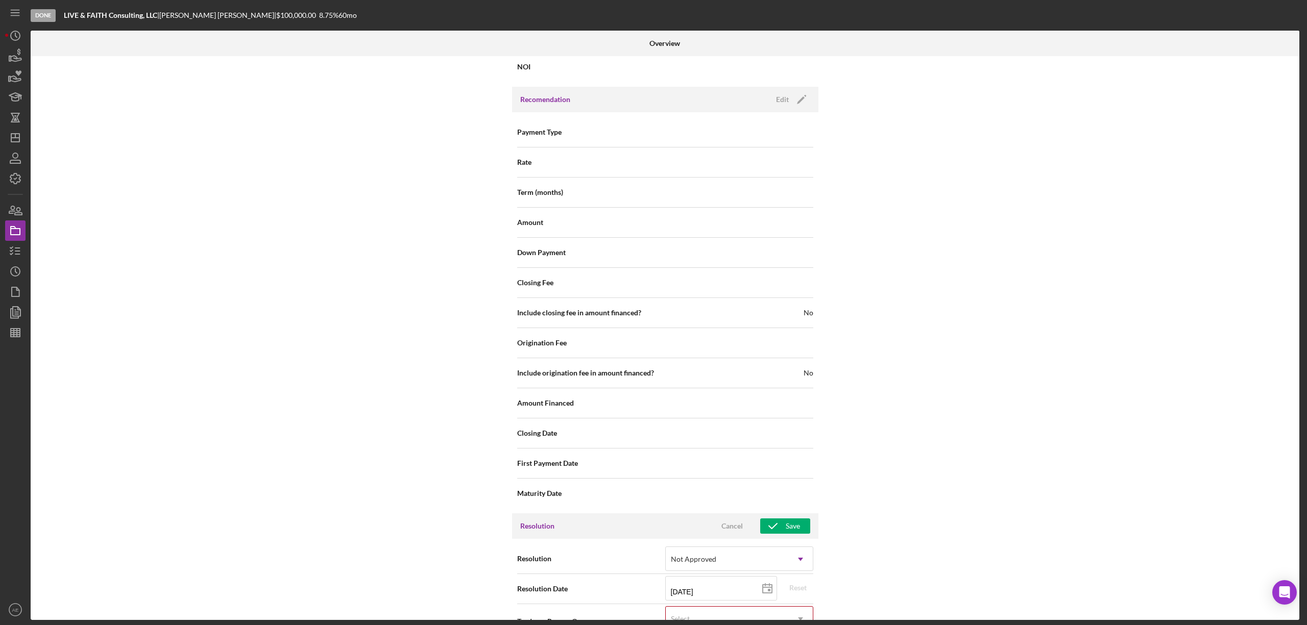
scroll to position [1192, 0]
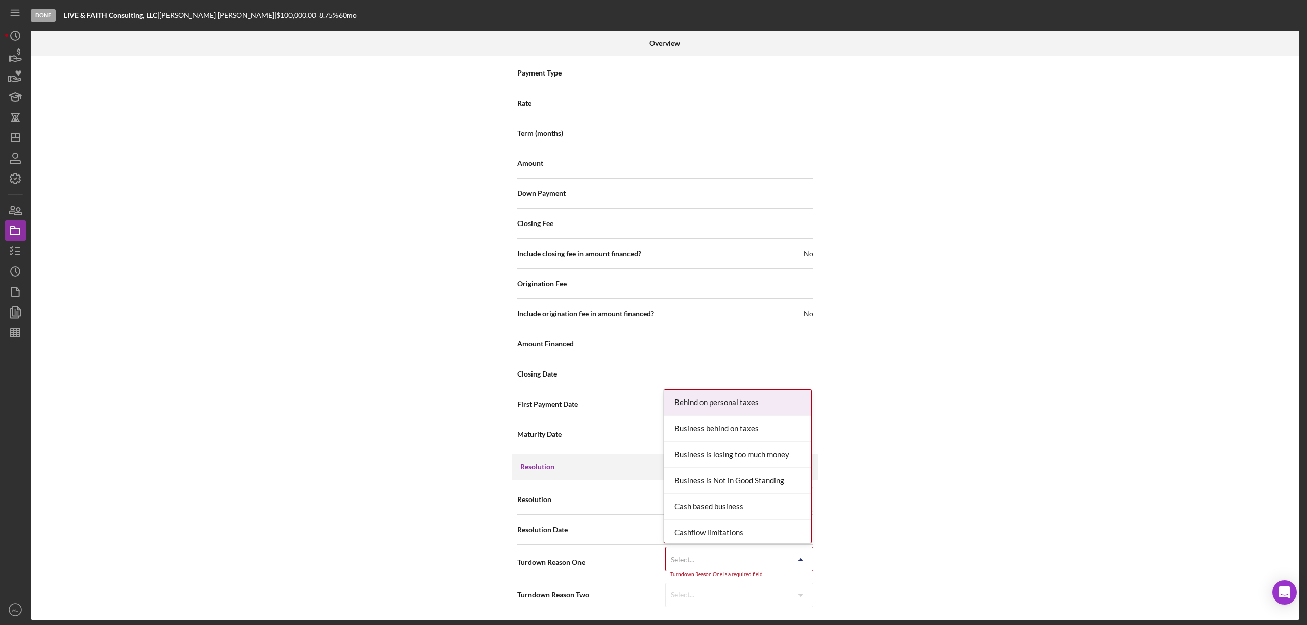
click at [719, 560] on div "Select..." at bounding box center [727, 559] width 123 height 23
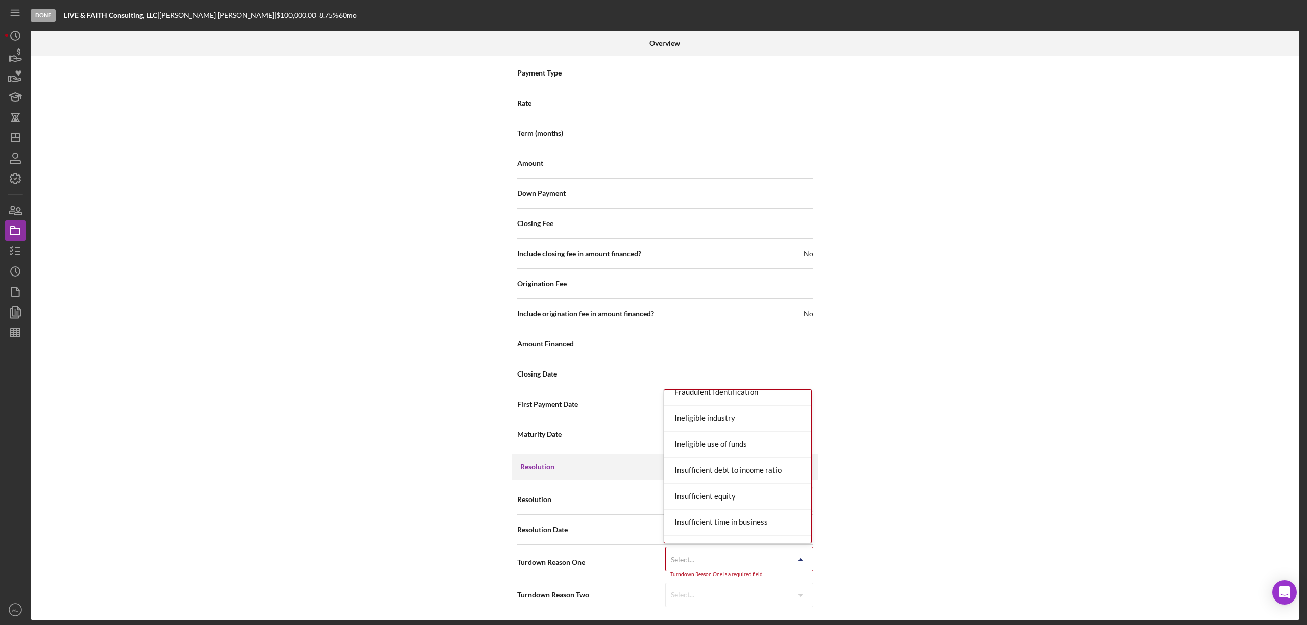
scroll to position [340, 0]
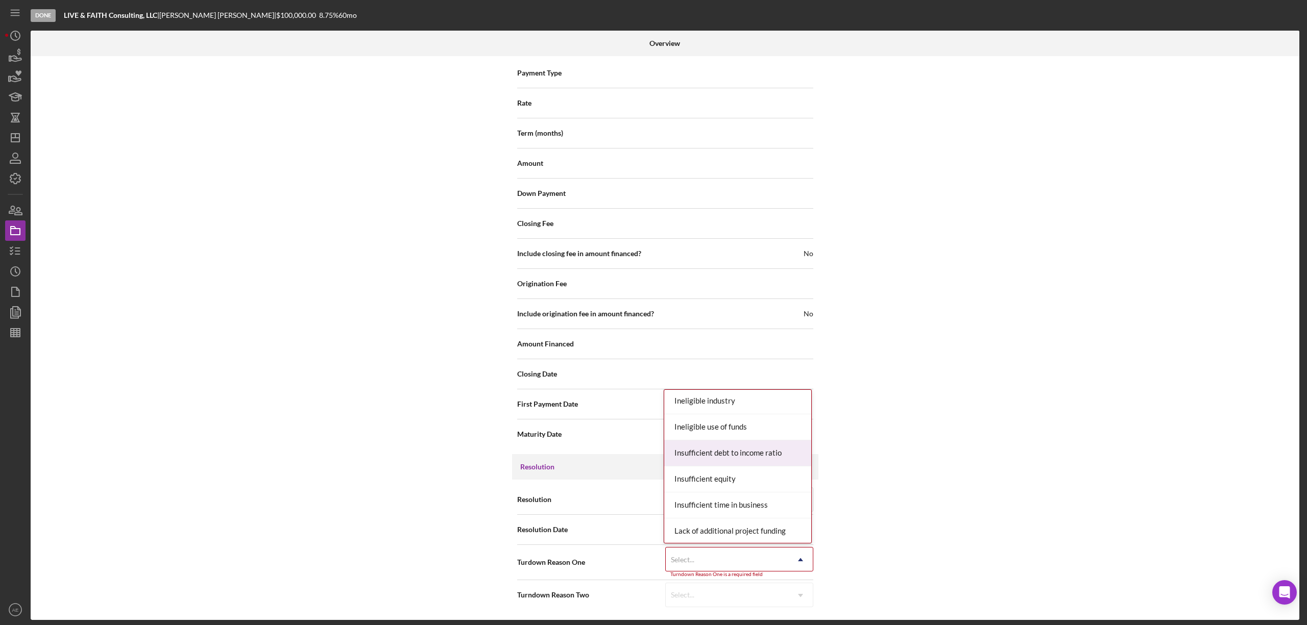
click at [744, 456] on div "Insufficient debt to income ratio" at bounding box center [737, 454] width 147 height 26
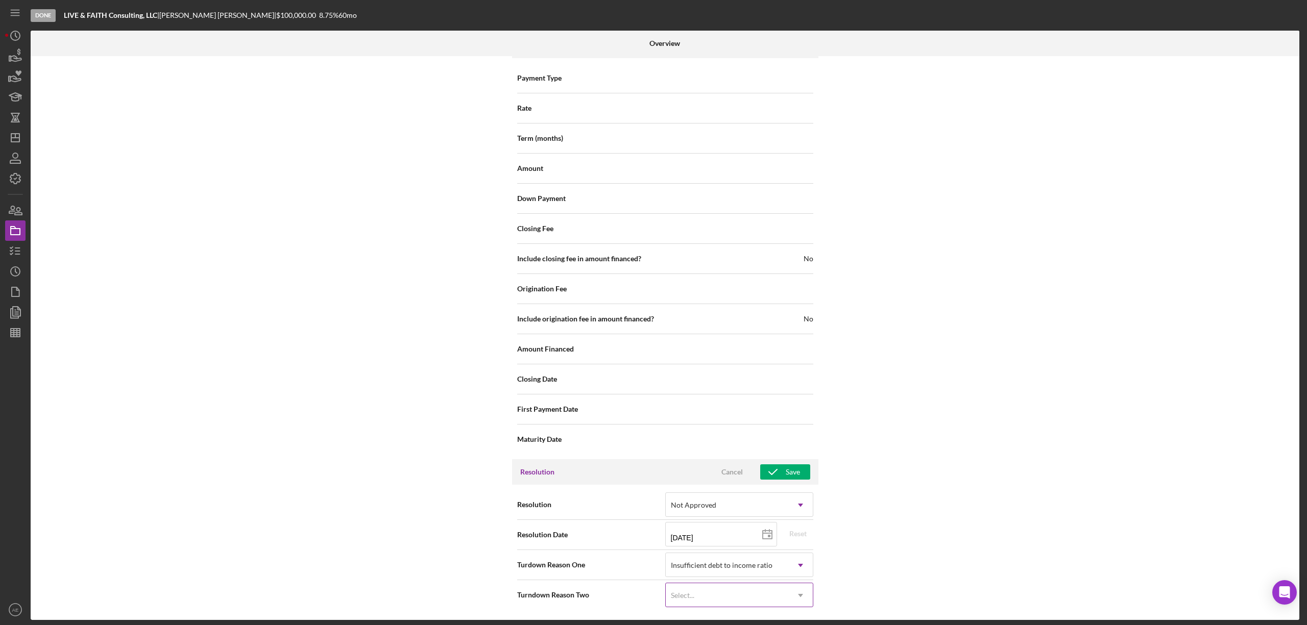
click at [716, 605] on div "Select..." at bounding box center [727, 595] width 123 height 23
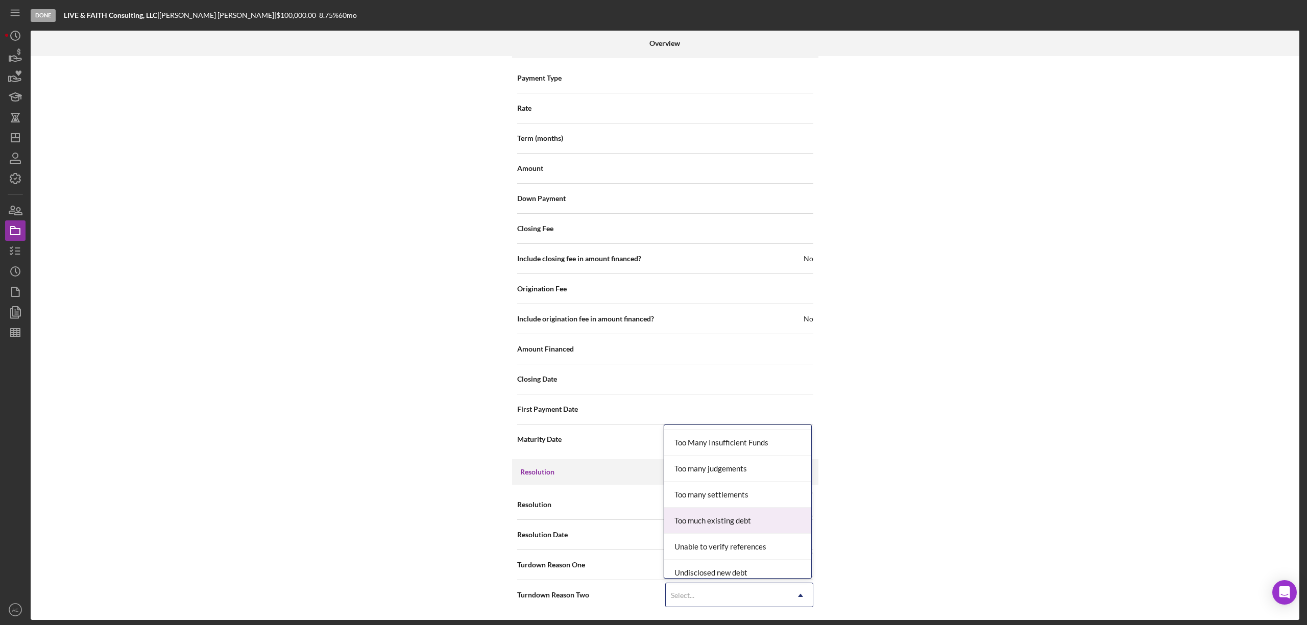
scroll to position [1131, 0]
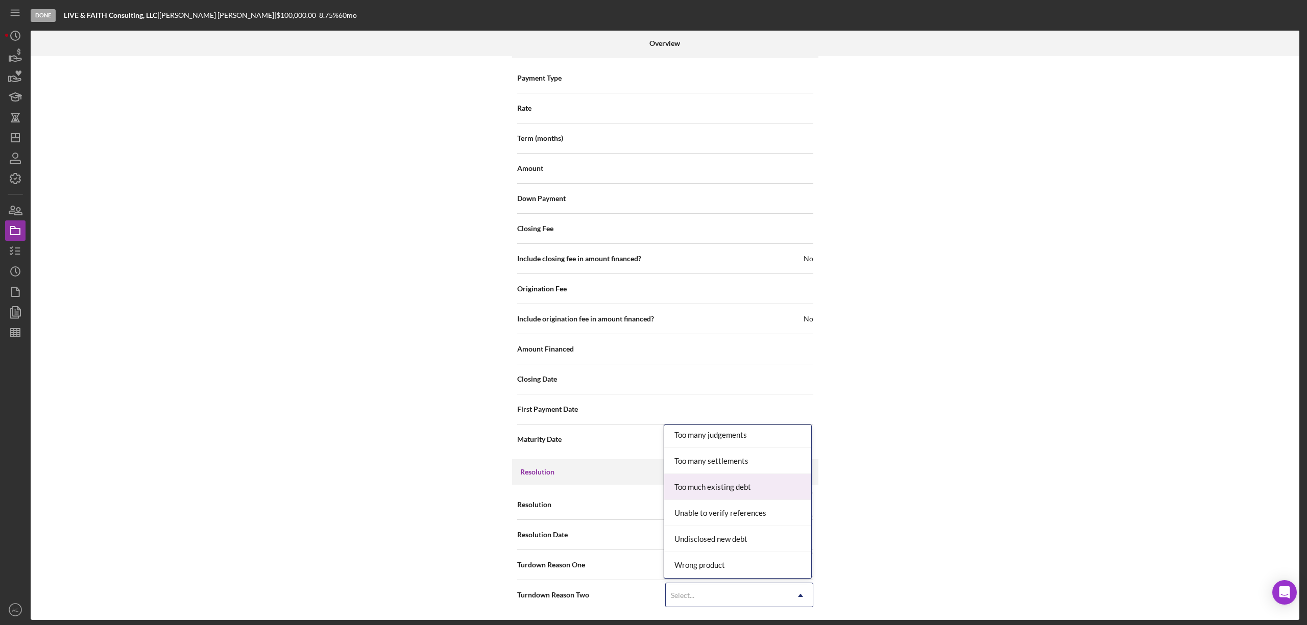
click at [742, 484] on div "Too much existing debt" at bounding box center [737, 487] width 147 height 26
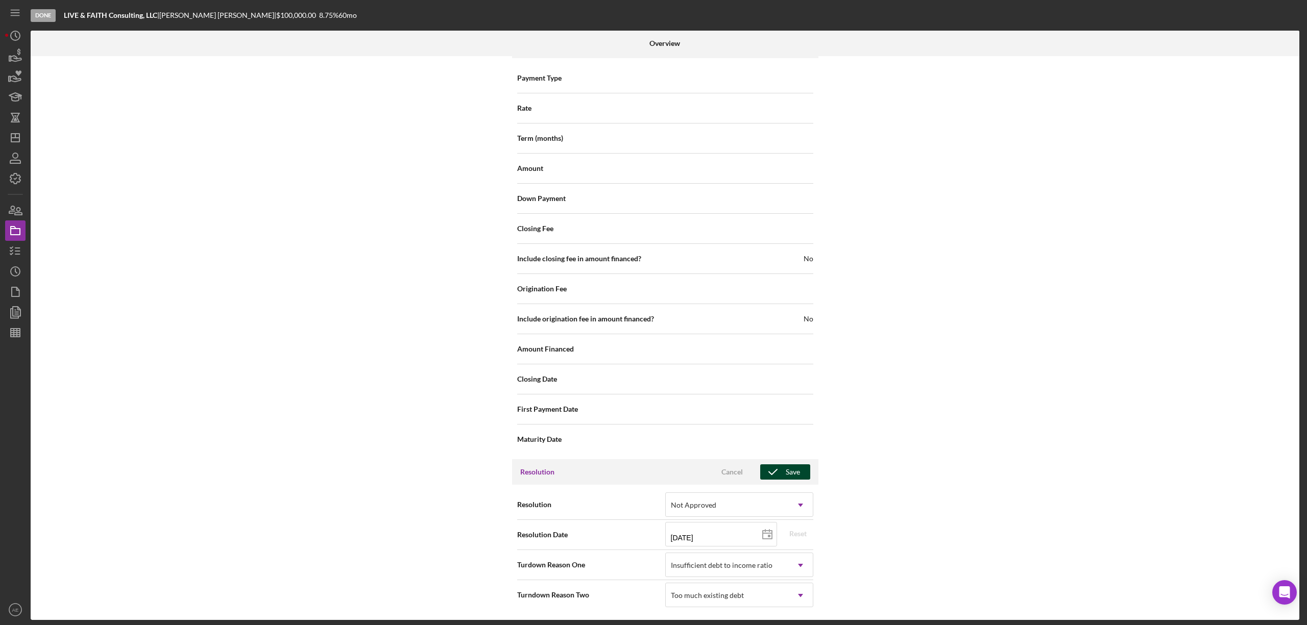
click at [774, 469] on icon "button" at bounding box center [773, 472] width 26 height 26
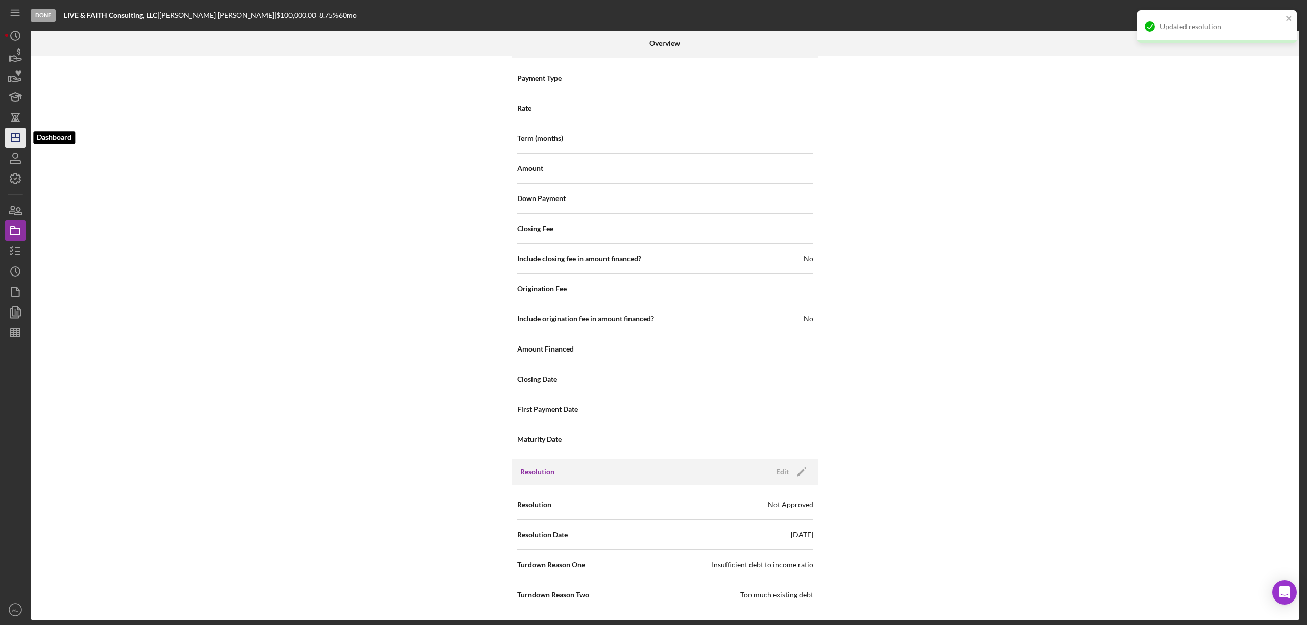
click at [23, 136] on icon "Icon/Dashboard" at bounding box center [16, 138] width 26 height 26
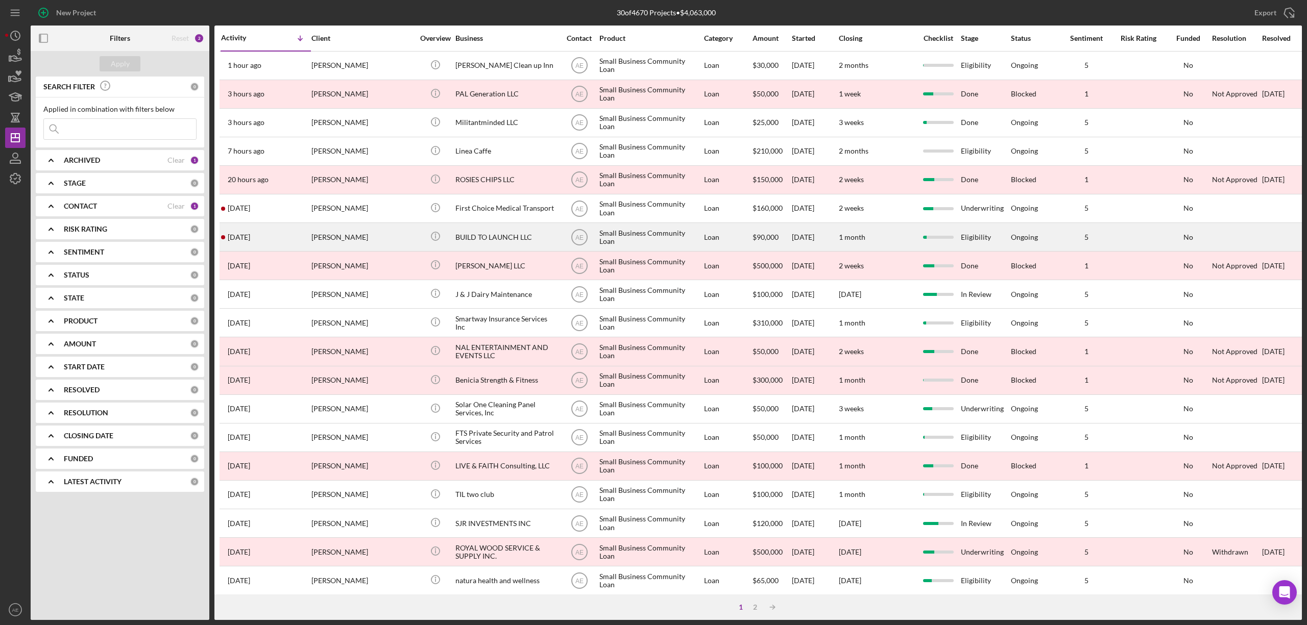
click at [521, 237] on div "BUILD TO LAUNCH LLC" at bounding box center [506, 237] width 102 height 27
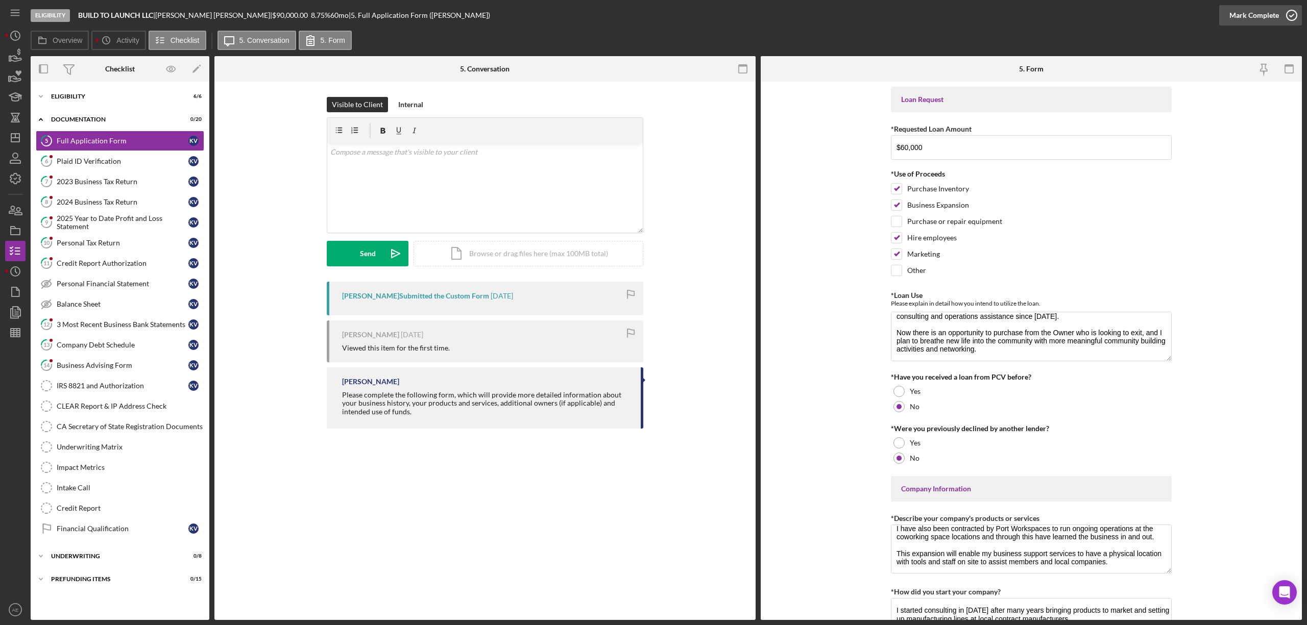
click at [1254, 18] on div "Mark Complete" at bounding box center [1254, 15] width 50 height 20
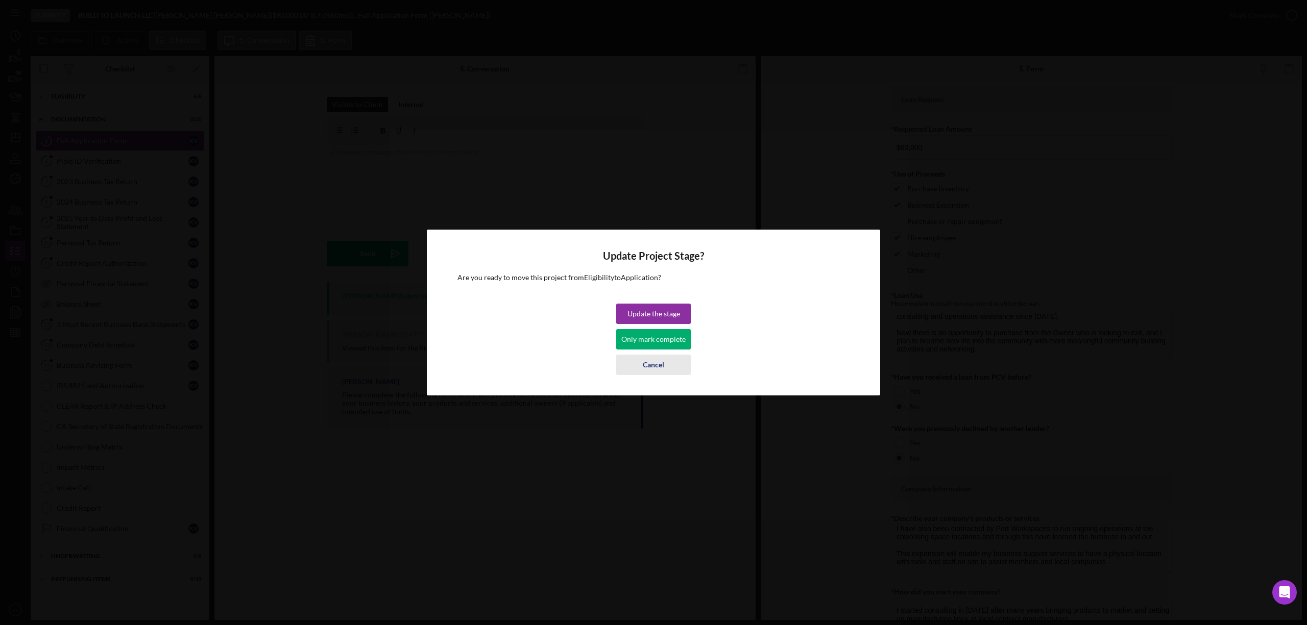
click at [662, 366] on div "Cancel" at bounding box center [653, 365] width 21 height 20
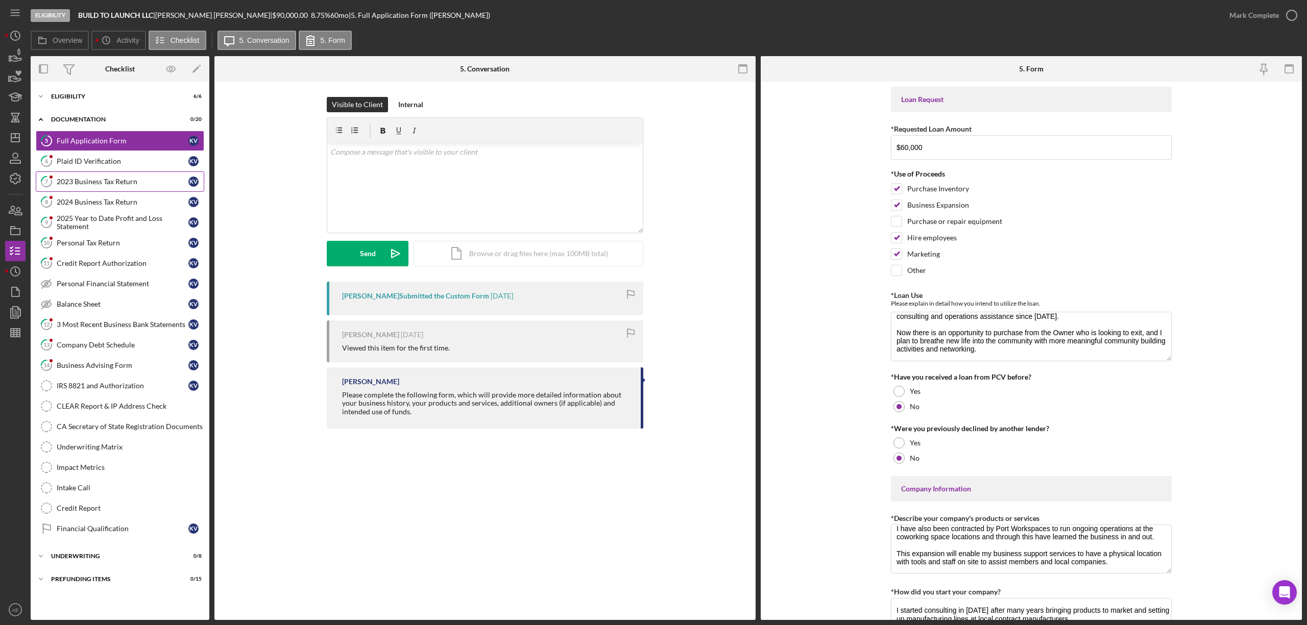
click at [129, 187] on link "7 2023 Business Tax Return K V" at bounding box center [120, 182] width 168 height 20
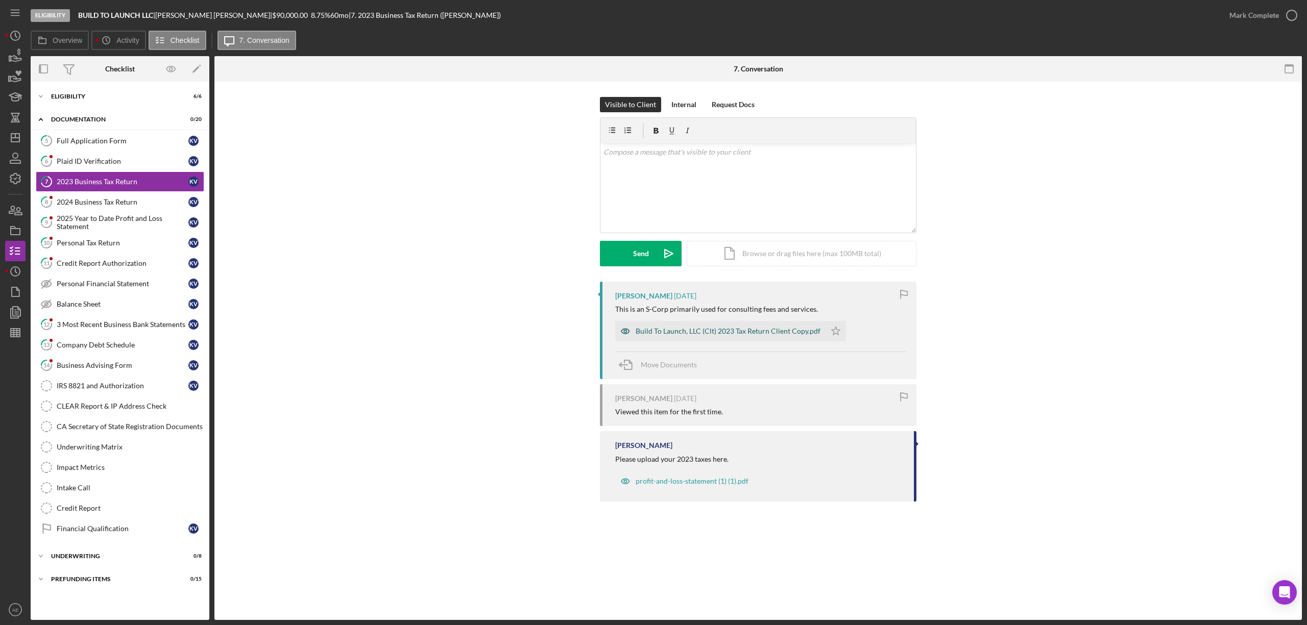
click at [621, 333] on icon "button" at bounding box center [625, 331] width 8 height 5
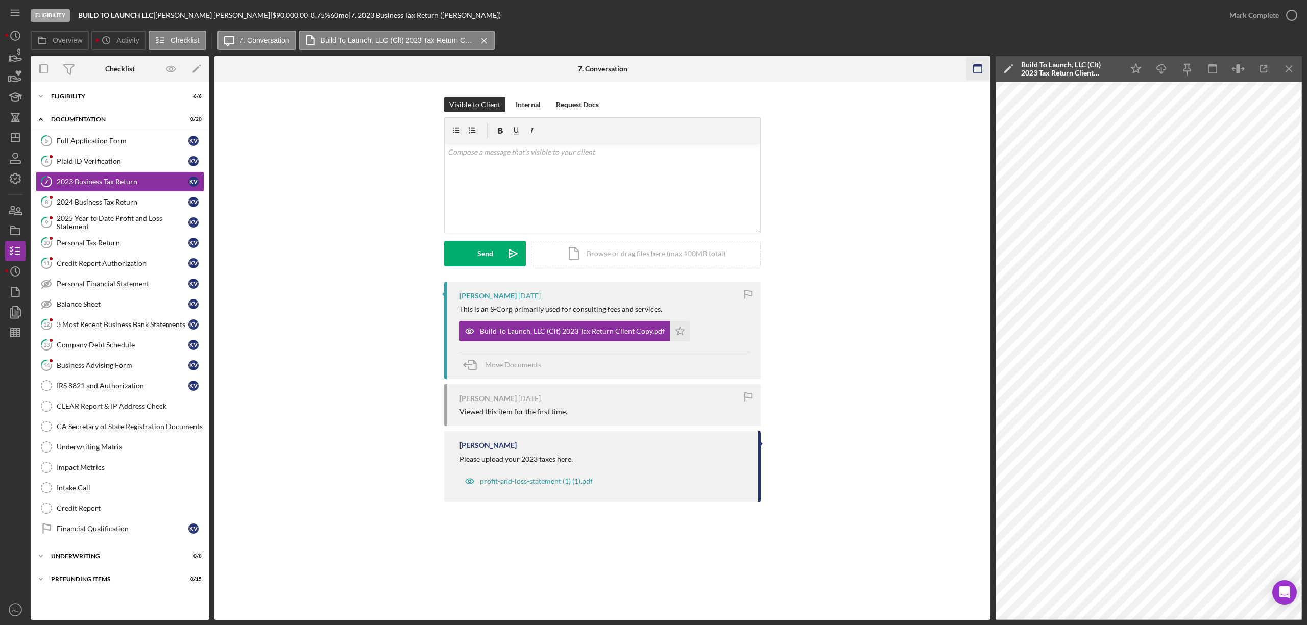
click at [971, 66] on icon "button" at bounding box center [977, 69] width 23 height 23
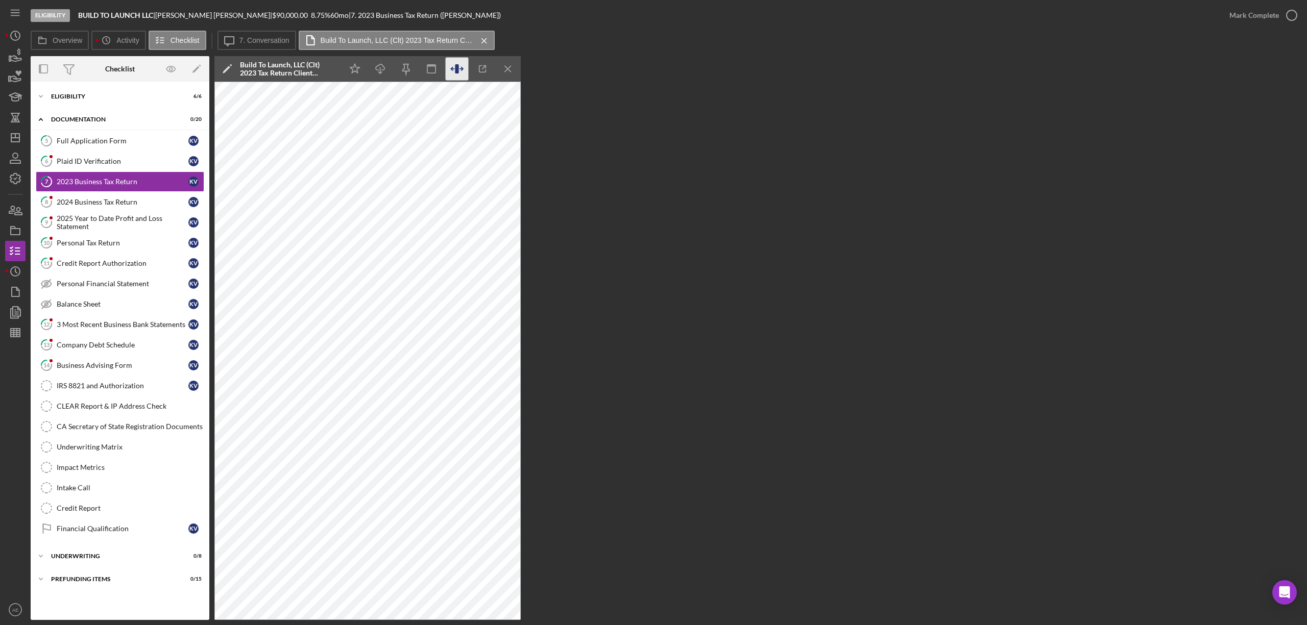
click at [456, 66] on icon "button" at bounding box center [457, 68] width 4 height 9
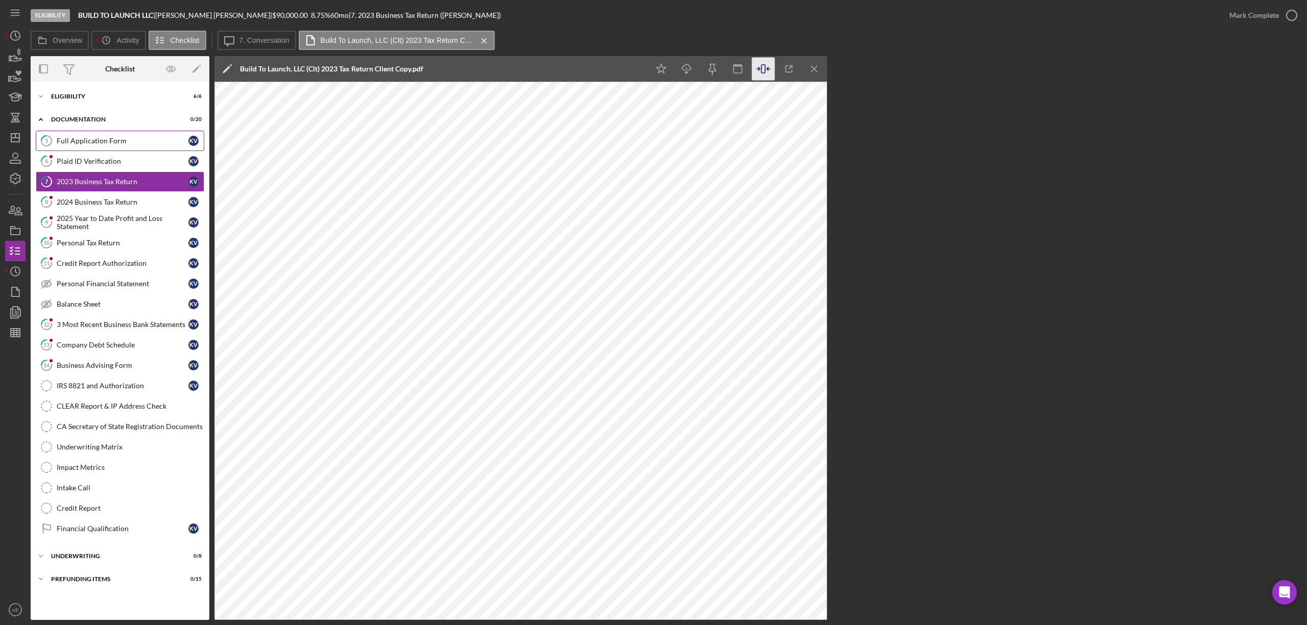
click at [76, 133] on link "5 Full Application Form K V" at bounding box center [120, 141] width 168 height 20
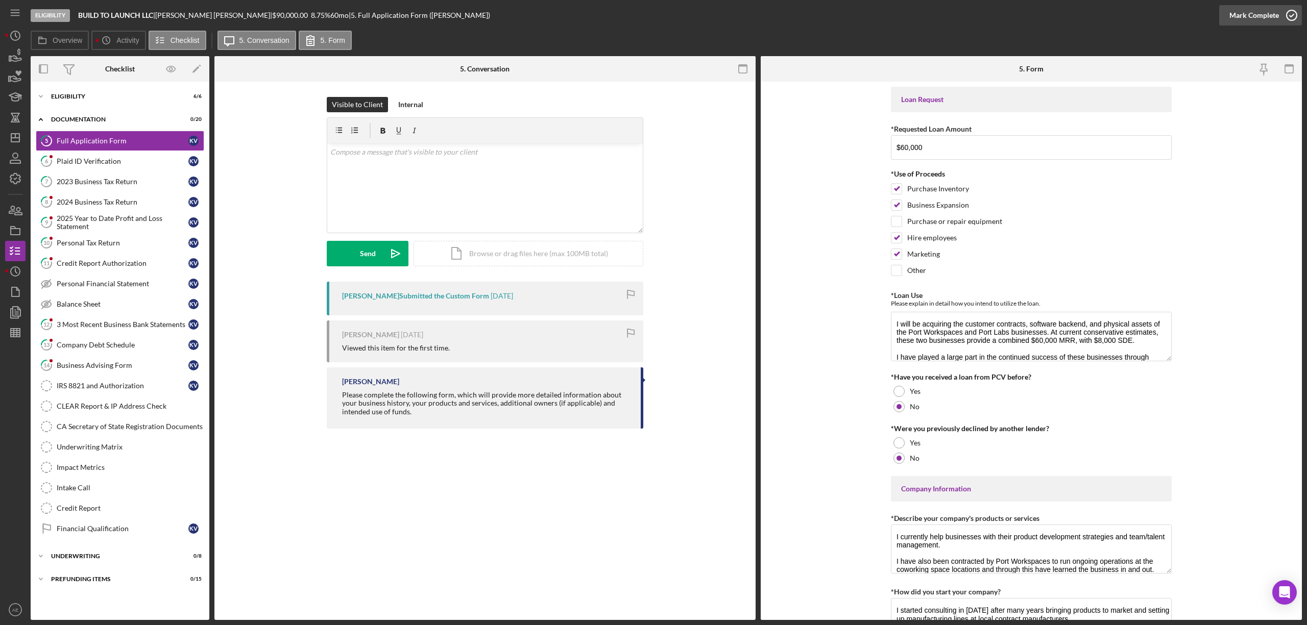
click at [1265, 19] on div "Mark Complete" at bounding box center [1254, 15] width 50 height 20
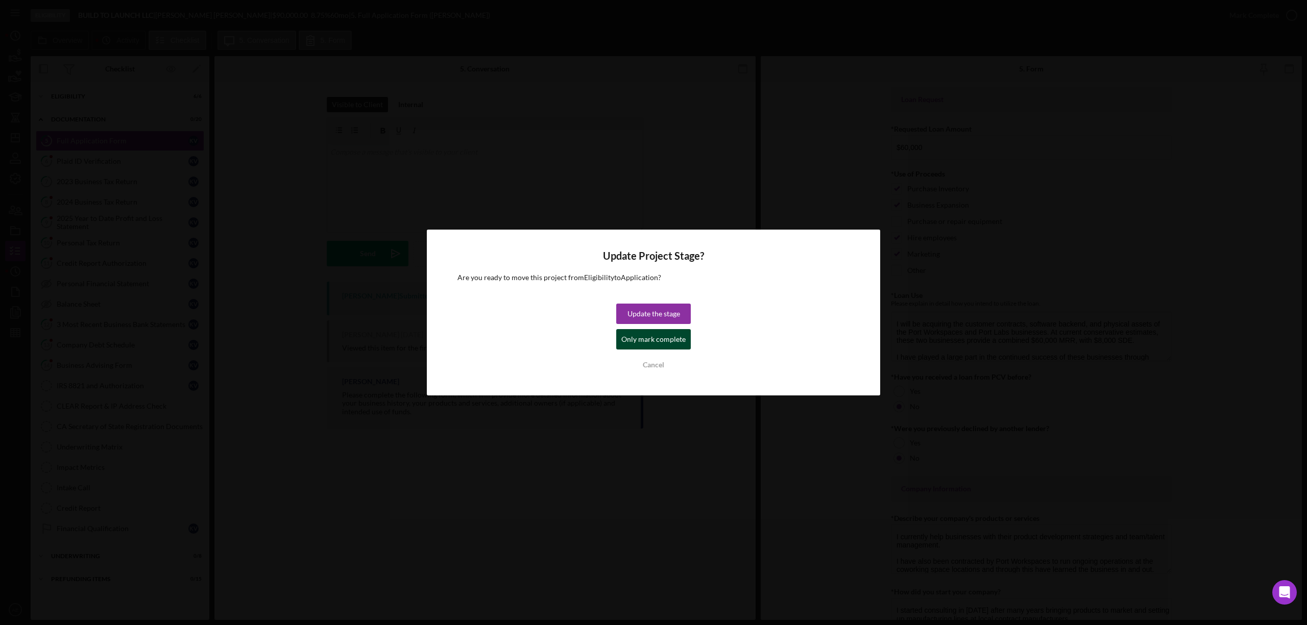
click at [649, 339] on div "Only mark complete" at bounding box center [653, 339] width 64 height 20
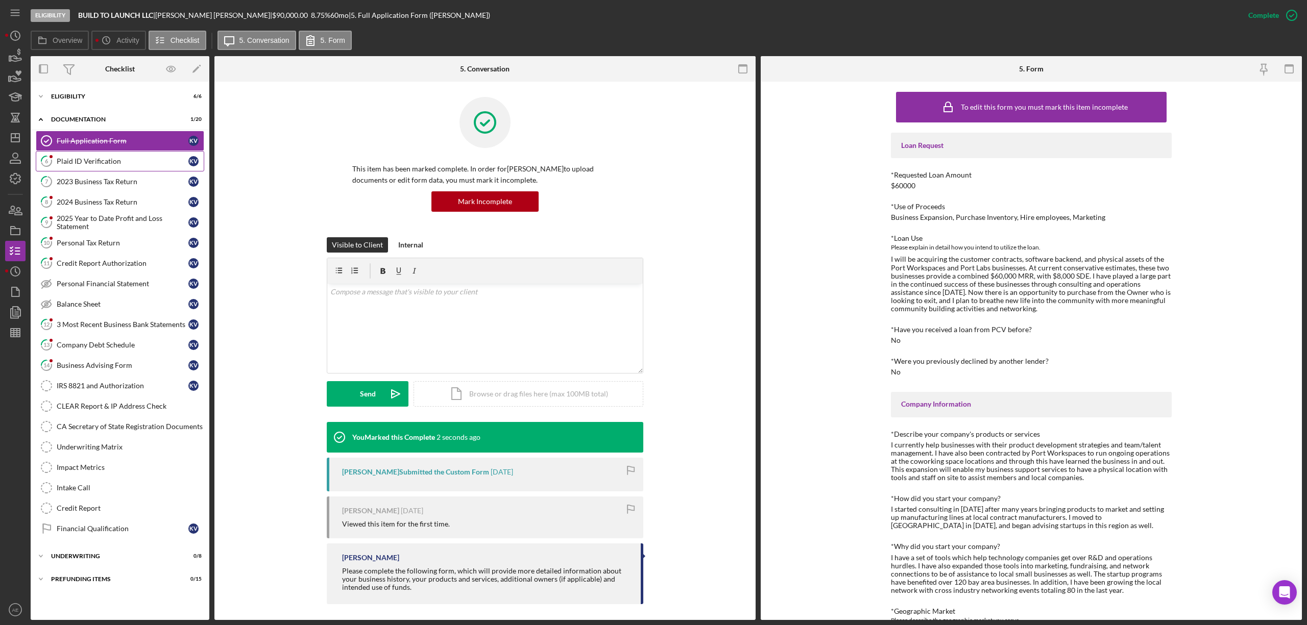
click at [96, 160] on div "Plaid ID Verification" at bounding box center [123, 161] width 132 height 8
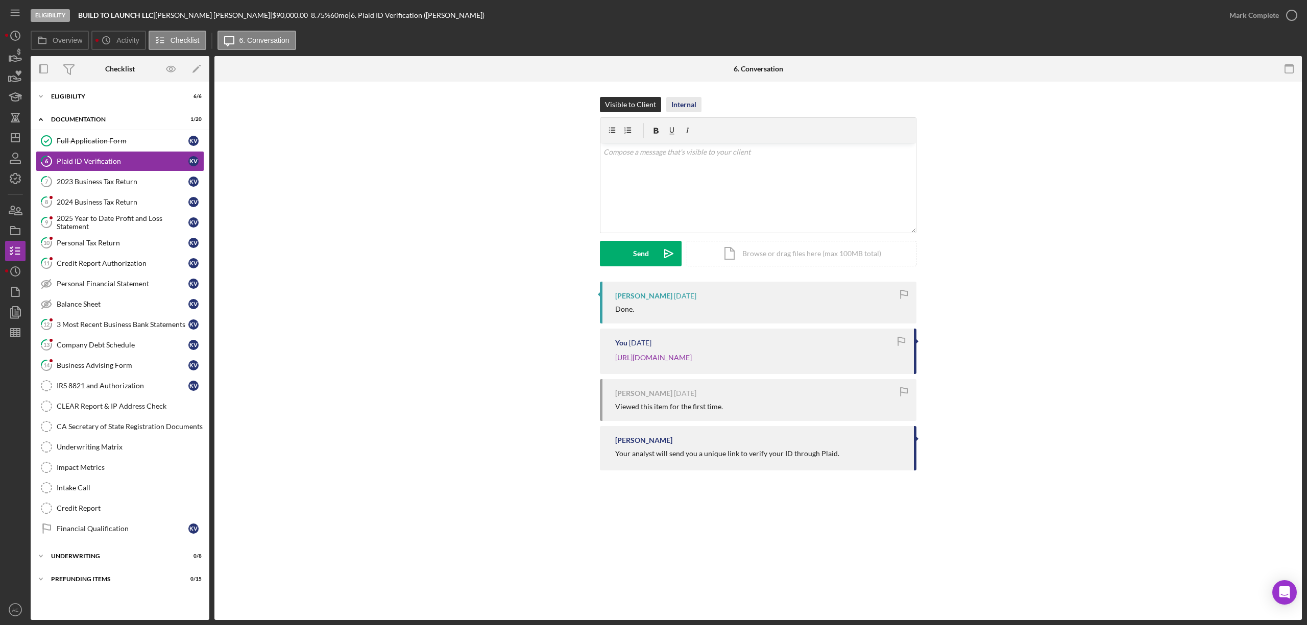
click at [676, 100] on div "Internal" at bounding box center [683, 104] width 25 height 15
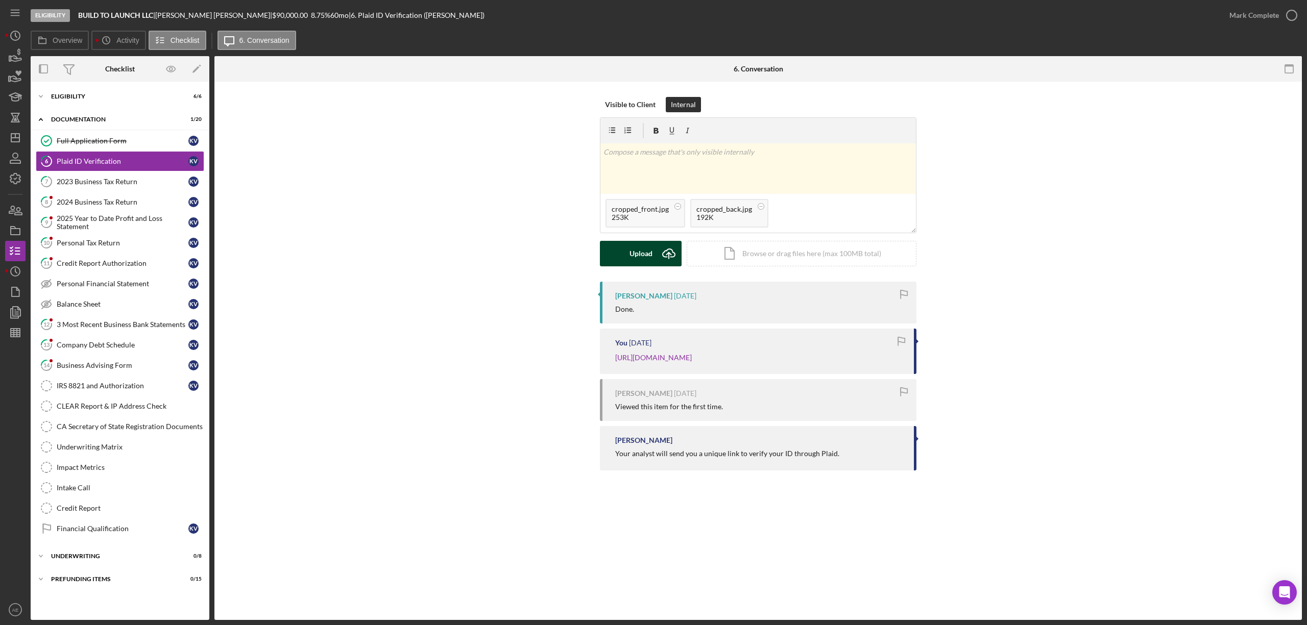
click at [621, 254] on button "Upload Icon/Upload" at bounding box center [641, 254] width 82 height 26
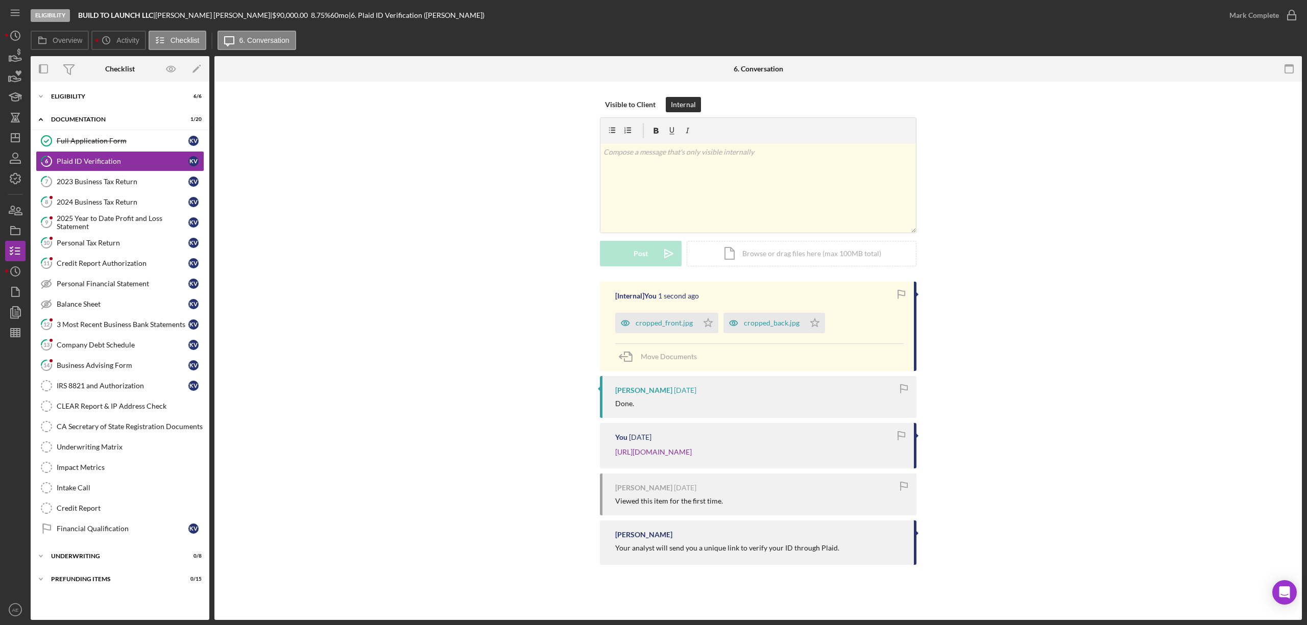
drag, startPoint x: 711, startPoint y: 326, endPoint x: 717, endPoint y: 326, distance: 6.1
click at [713, 326] on icon "Icon/Star" at bounding box center [708, 323] width 20 height 20
click at [814, 319] on icon "Icon/Star" at bounding box center [815, 323] width 20 height 20
click at [1246, 16] on div "Mark Complete" at bounding box center [1254, 15] width 50 height 20
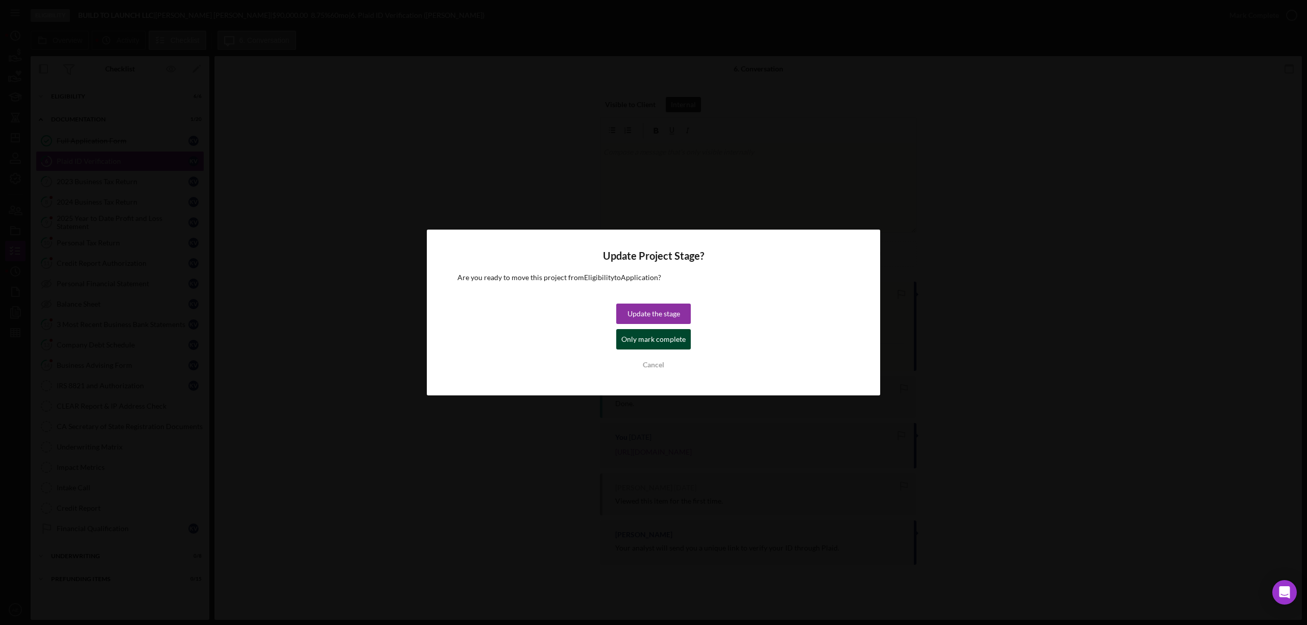
click at [656, 337] on div "Only mark complete" at bounding box center [653, 339] width 64 height 20
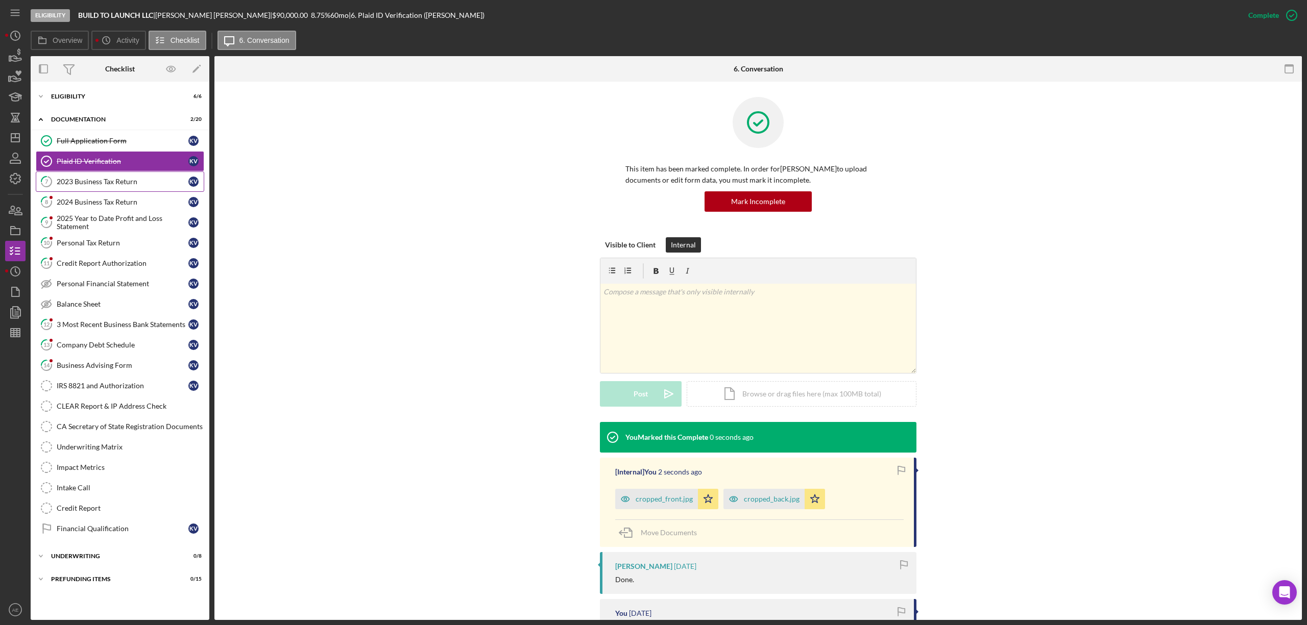
click at [117, 184] on div "2023 Business Tax Return" at bounding box center [123, 182] width 132 height 8
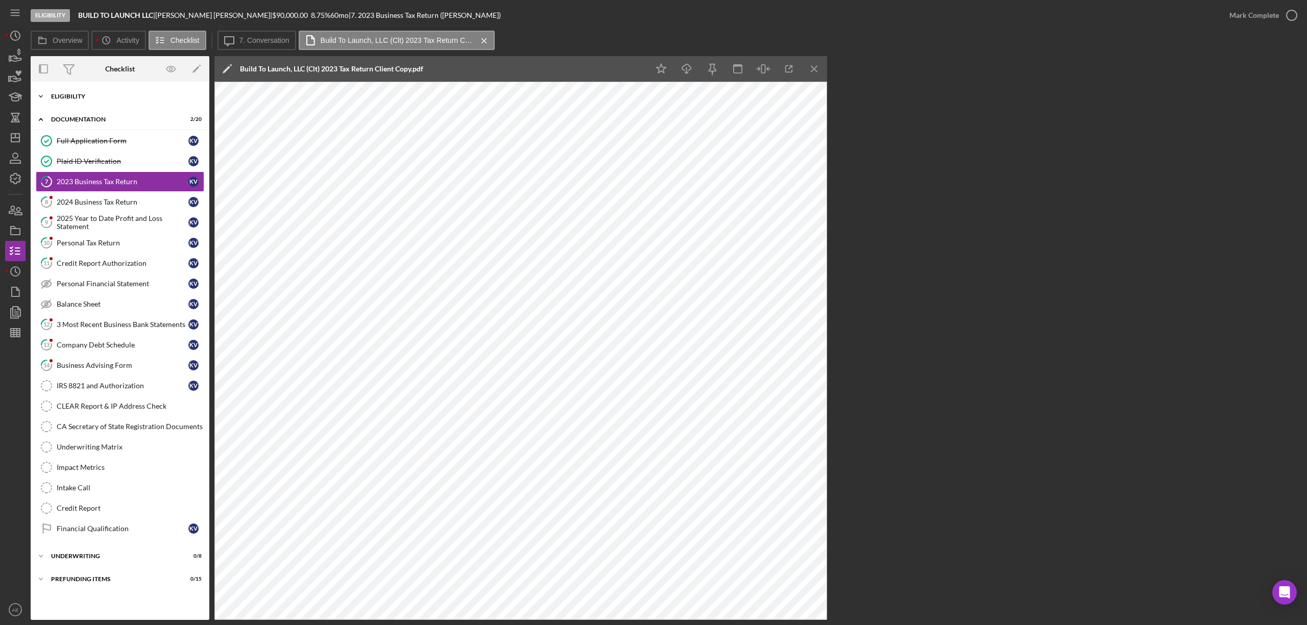
click at [62, 95] on div "Eligibility" at bounding box center [123, 96] width 145 height 6
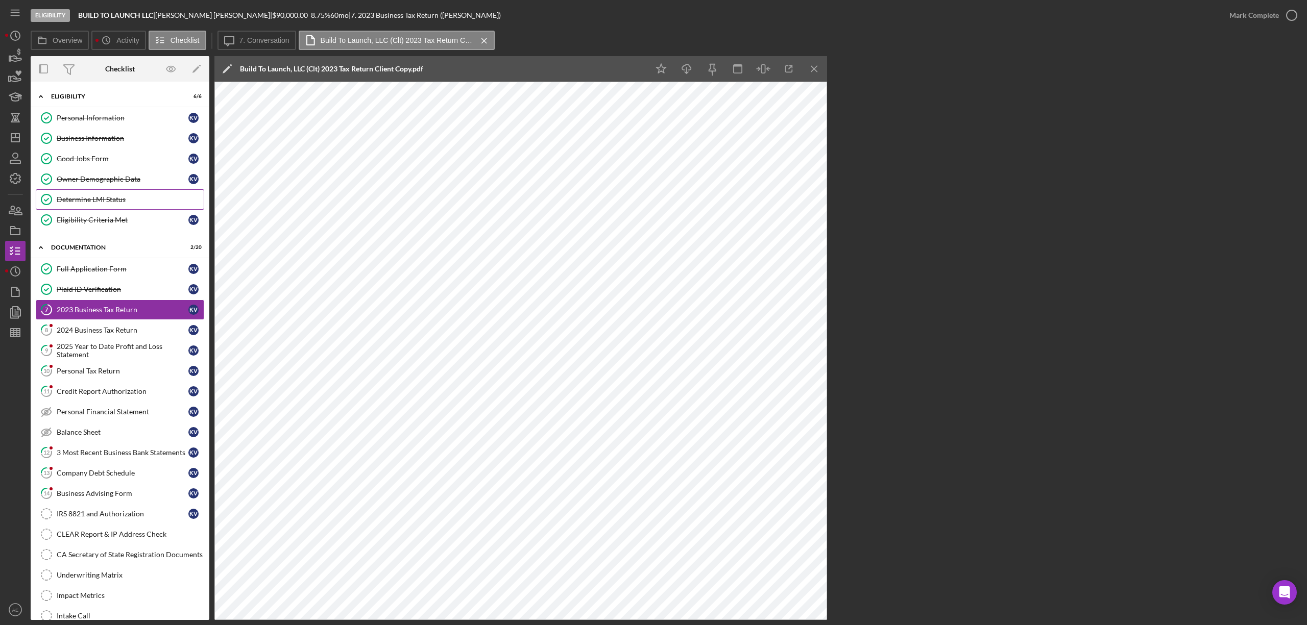
click at [109, 194] on link "Determine LMI Status Determine LMI Status" at bounding box center [120, 199] width 168 height 20
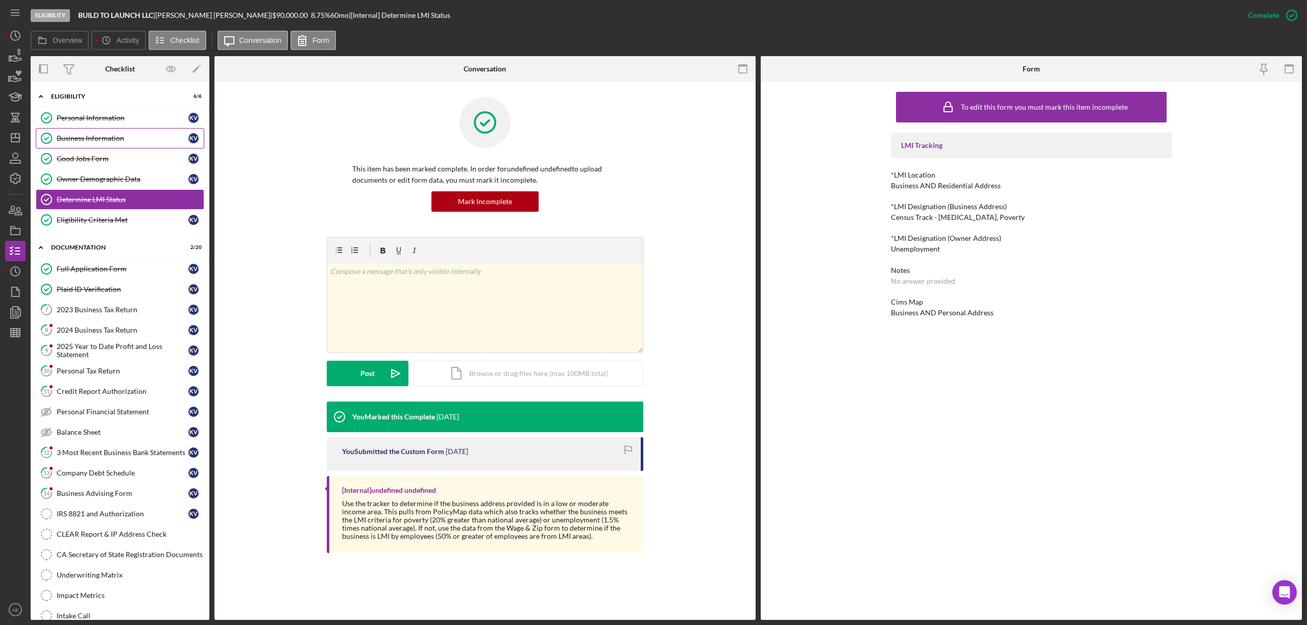
click at [138, 133] on link "Business Information Business Information K V" at bounding box center [120, 138] width 168 height 20
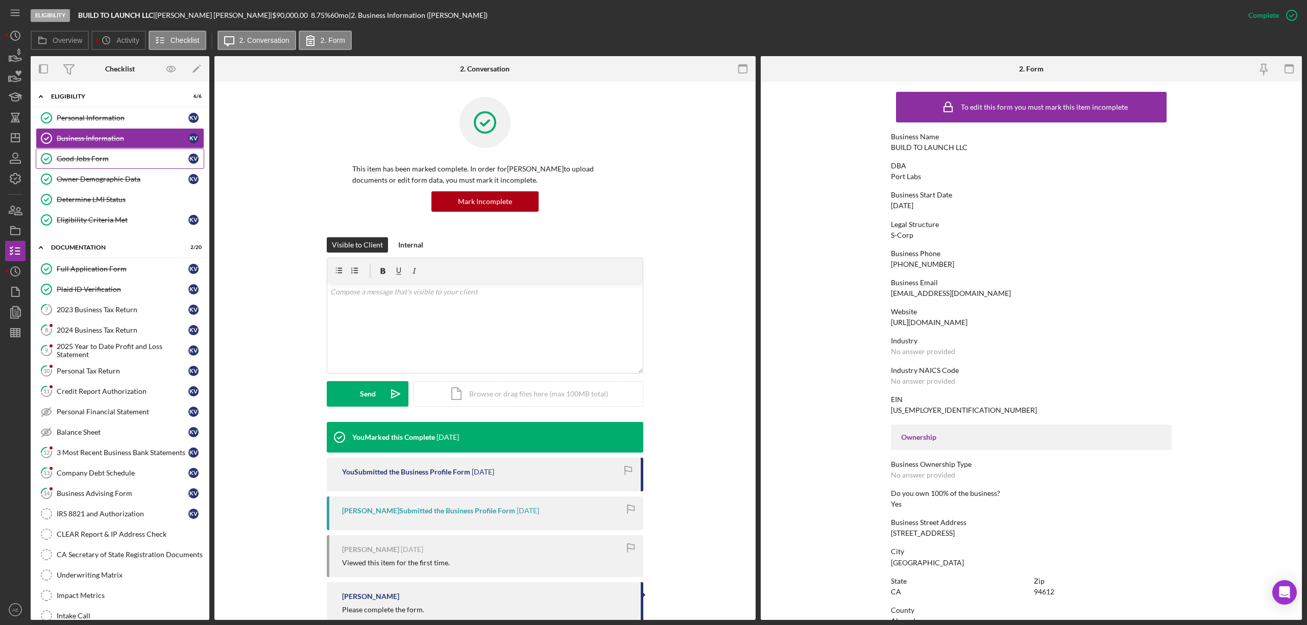
click at [113, 160] on div "Good Jobs Form" at bounding box center [123, 159] width 132 height 8
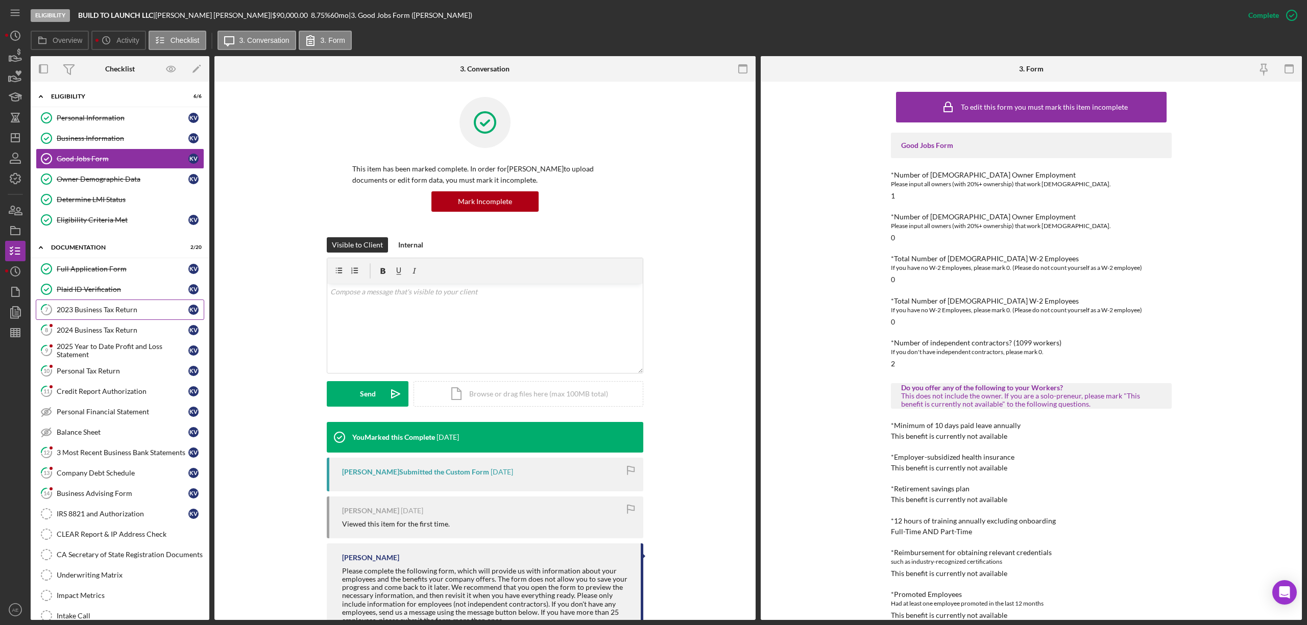
drag, startPoint x: 125, startPoint y: 310, endPoint x: 131, endPoint y: 307, distance: 7.1
click at [125, 310] on div "2023 Business Tax Return" at bounding box center [123, 310] width 132 height 8
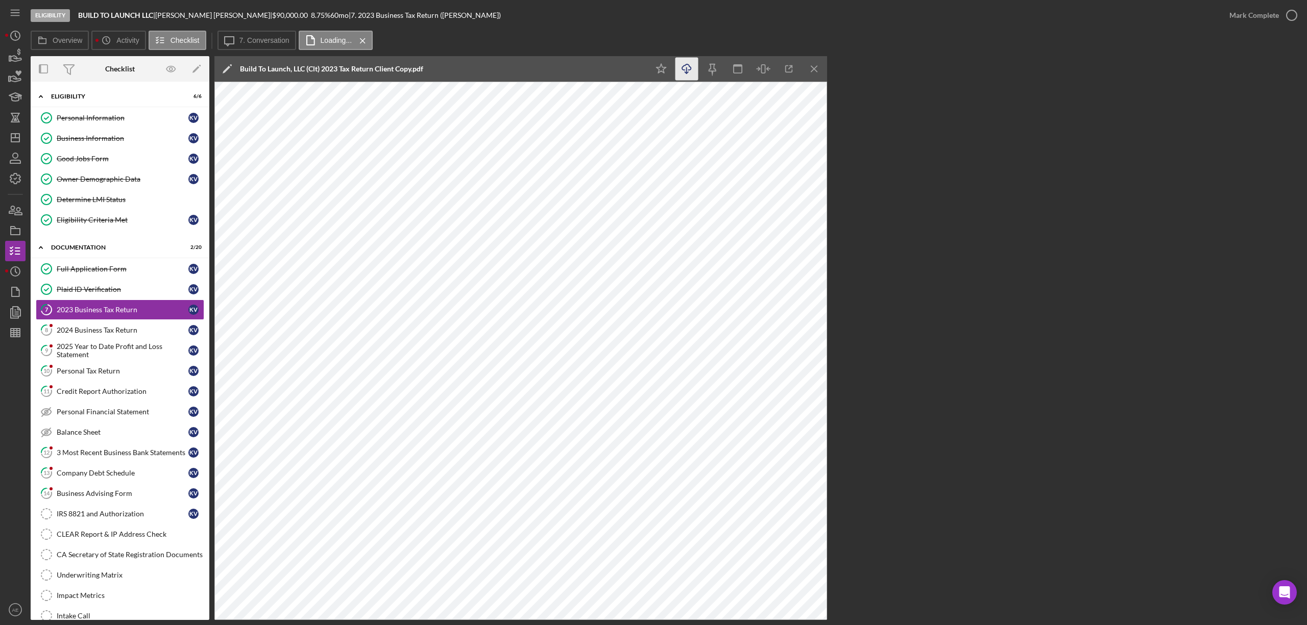
click at [684, 70] on icon "button" at bounding box center [686, 67] width 9 height 6
